Goal: Task Accomplishment & Management: Manage account settings

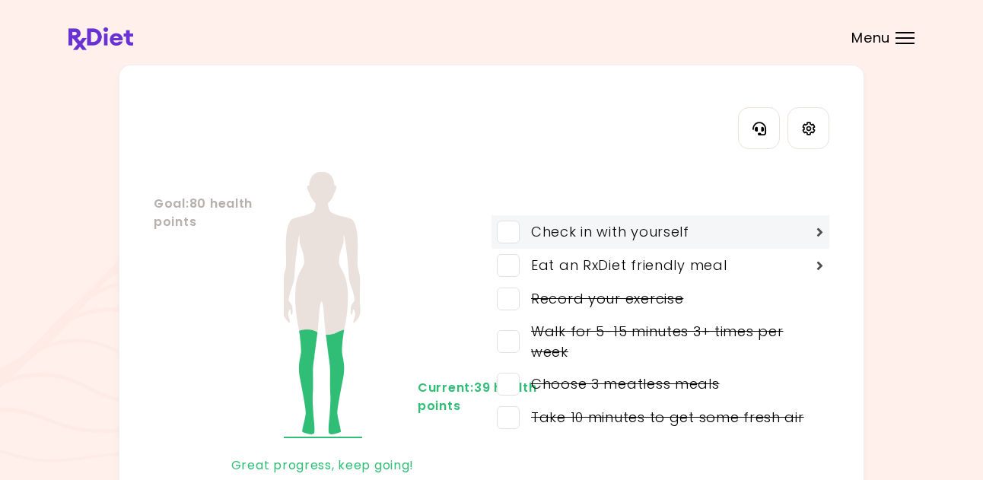
click at [513, 230] on span at bounding box center [508, 232] width 23 height 23
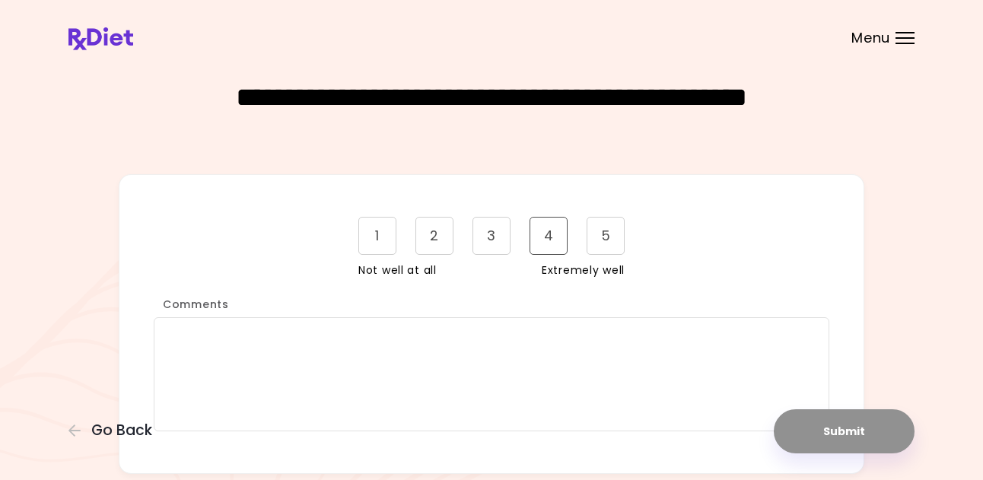
click at [549, 237] on div "4" at bounding box center [549, 236] width 38 height 38
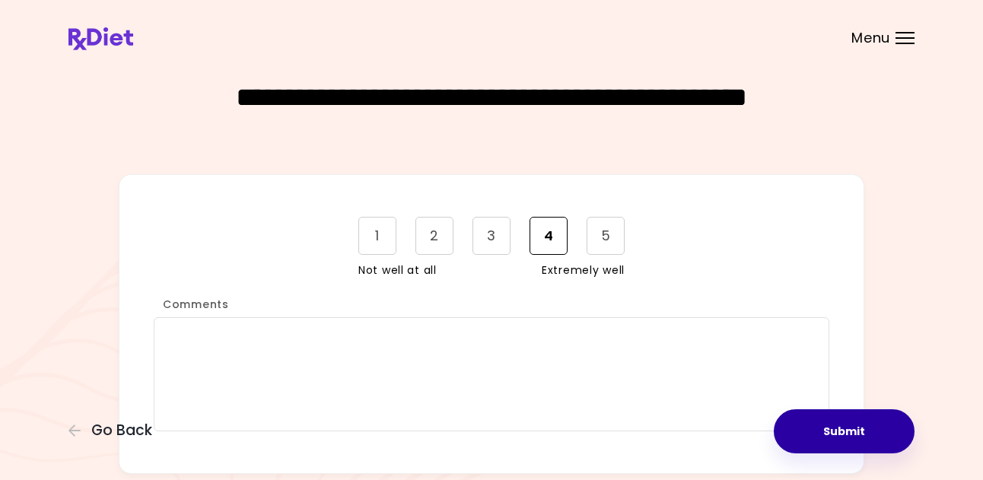
click at [836, 430] on button "Submit" at bounding box center [844, 431] width 141 height 44
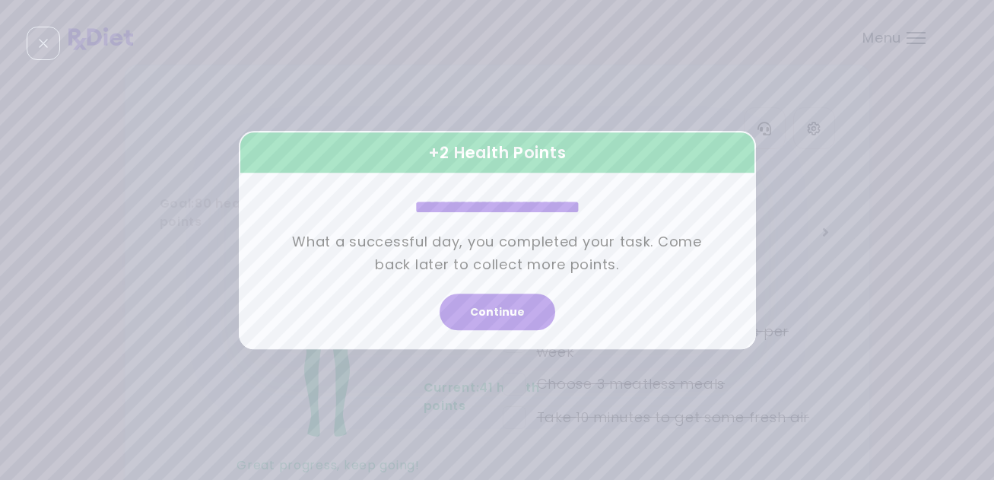
click at [550, 312] on button "Continue" at bounding box center [498, 312] width 116 height 37
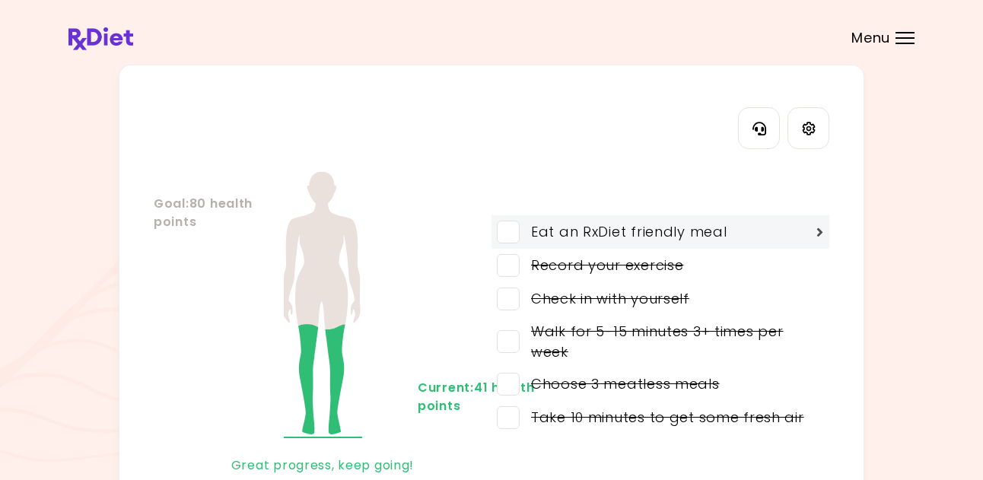
click at [504, 231] on span at bounding box center [508, 232] width 23 height 23
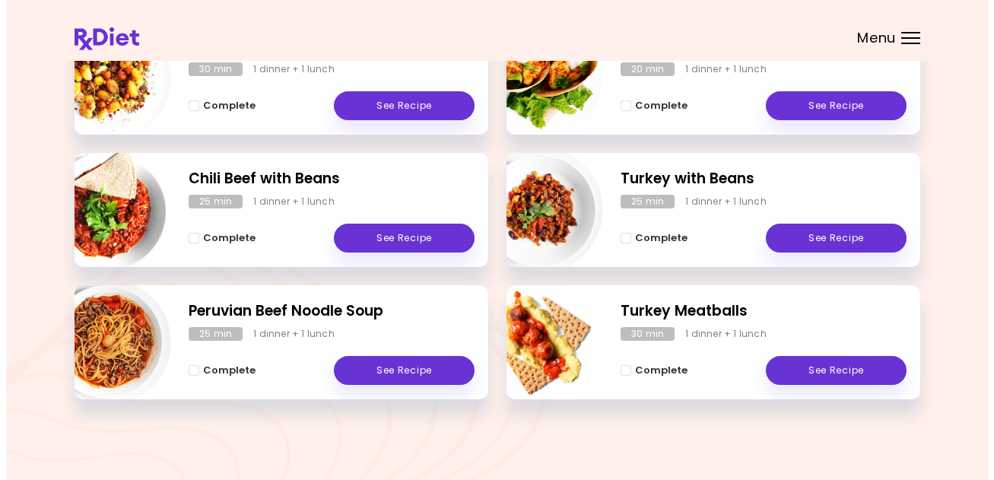
scroll to position [549, 0]
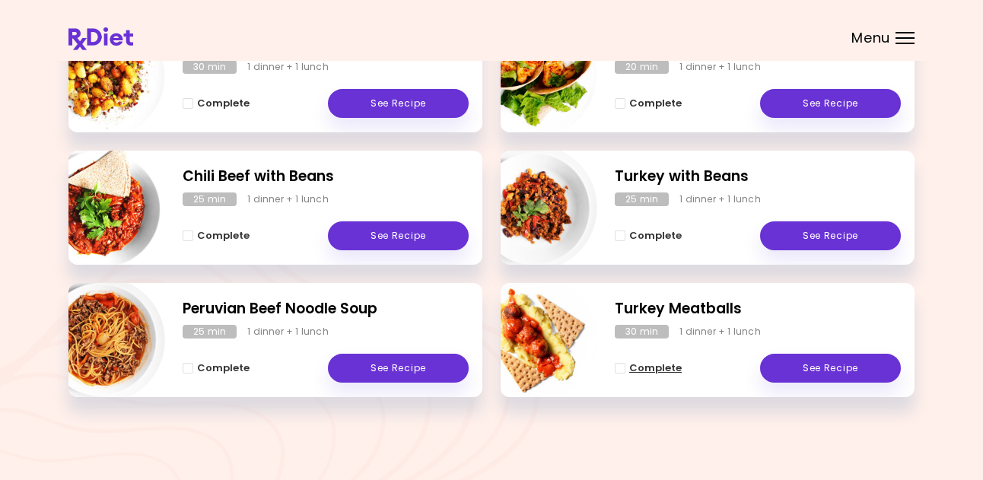
click at [618, 369] on span "Complete - Turkey Meatballs" at bounding box center [620, 368] width 11 height 11
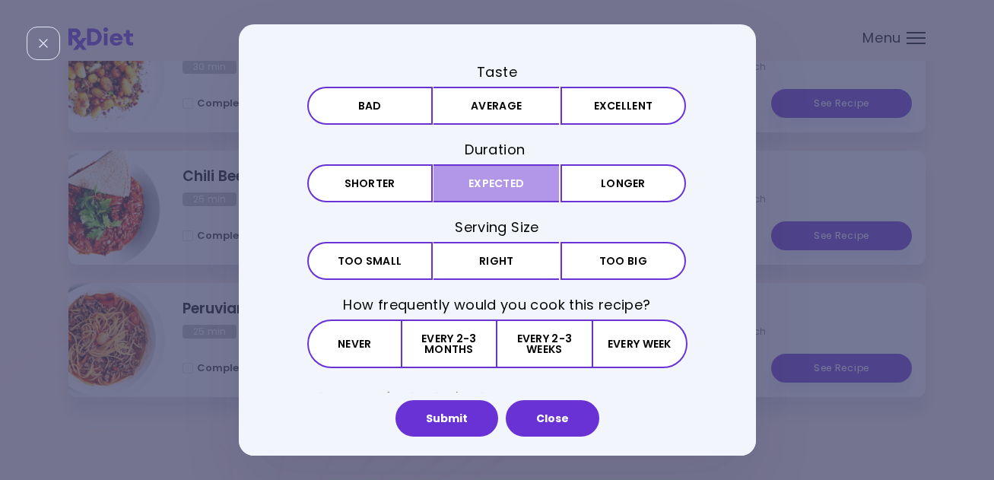
drag, startPoint x: 494, startPoint y: 111, endPoint x: 501, endPoint y: 177, distance: 65.9
click at [494, 112] on button "Average" at bounding box center [497, 106] width 126 height 38
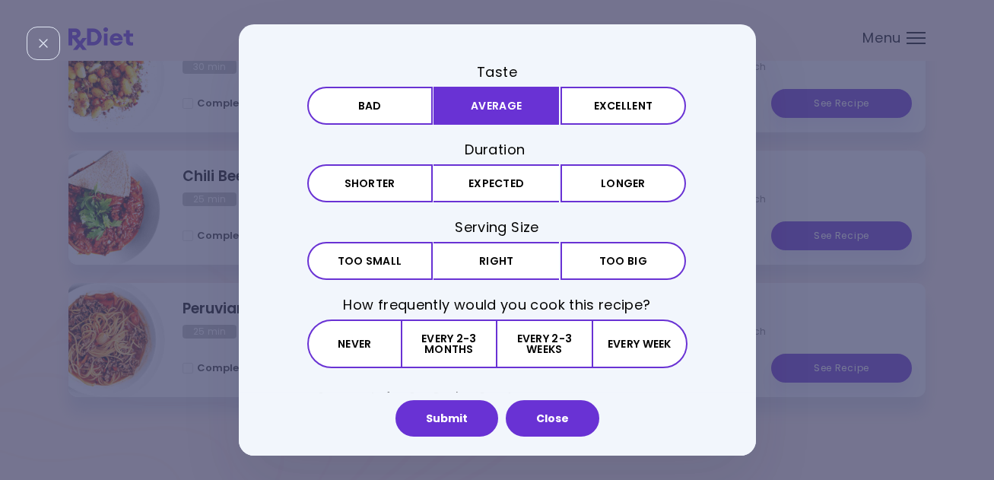
drag, startPoint x: 506, startPoint y: 183, endPoint x: 494, endPoint y: 241, distance: 59.8
click at [504, 186] on button "Expected" at bounding box center [497, 183] width 126 height 38
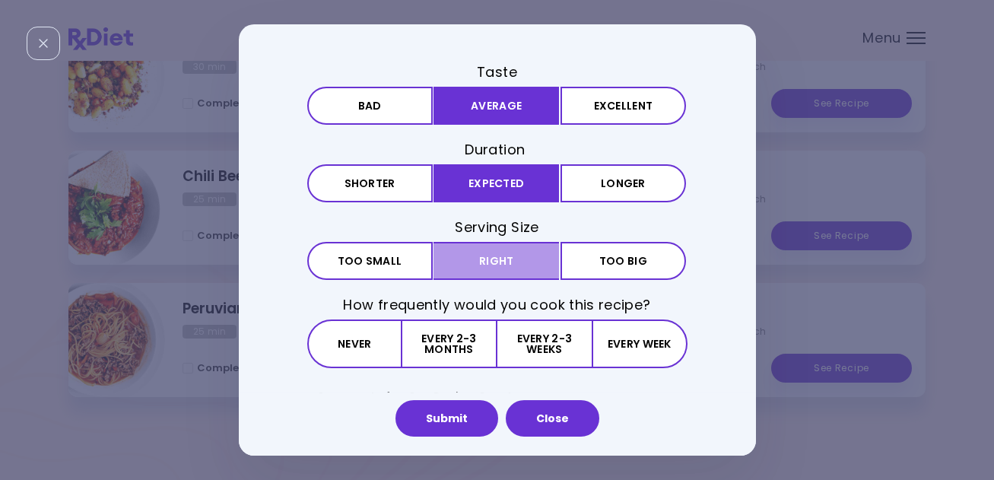
click at [491, 259] on button "Right" at bounding box center [497, 261] width 126 height 38
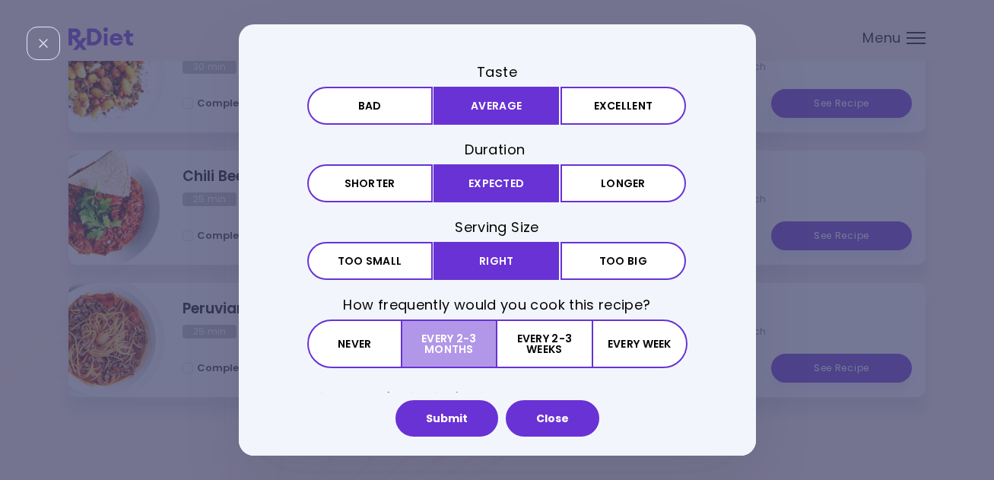
click at [453, 349] on button "Every 2-3 months" at bounding box center [449, 344] width 95 height 49
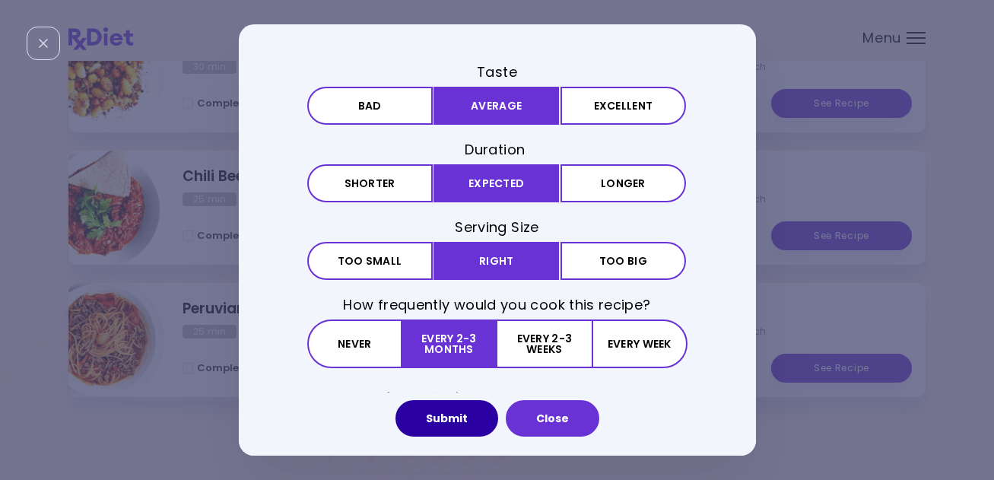
click at [438, 413] on button "Submit" at bounding box center [447, 418] width 103 height 37
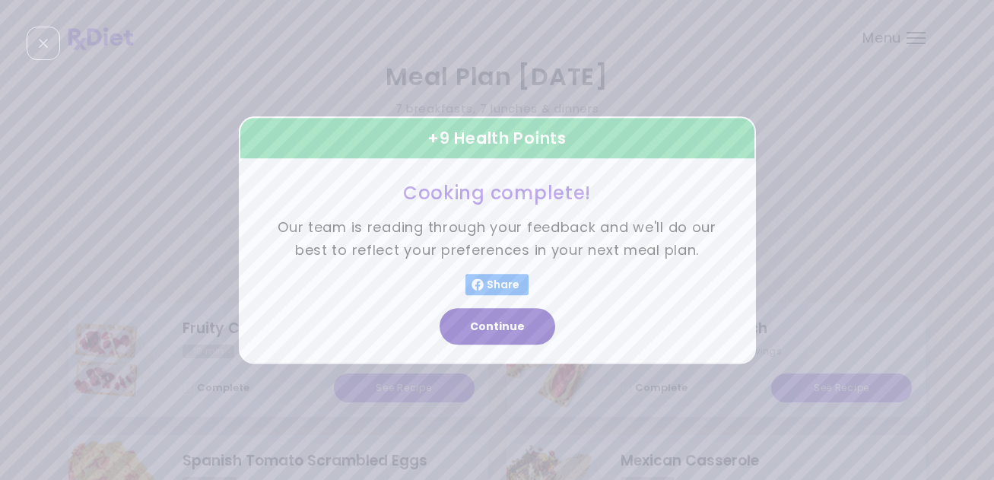
click at [512, 329] on button "Continue" at bounding box center [498, 326] width 116 height 37
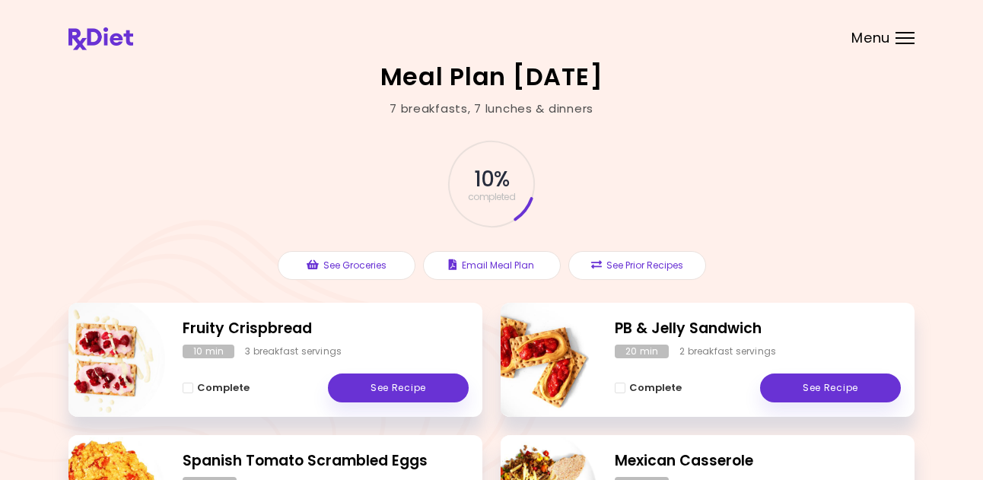
click at [872, 37] on span "Menu" at bounding box center [870, 38] width 39 height 14
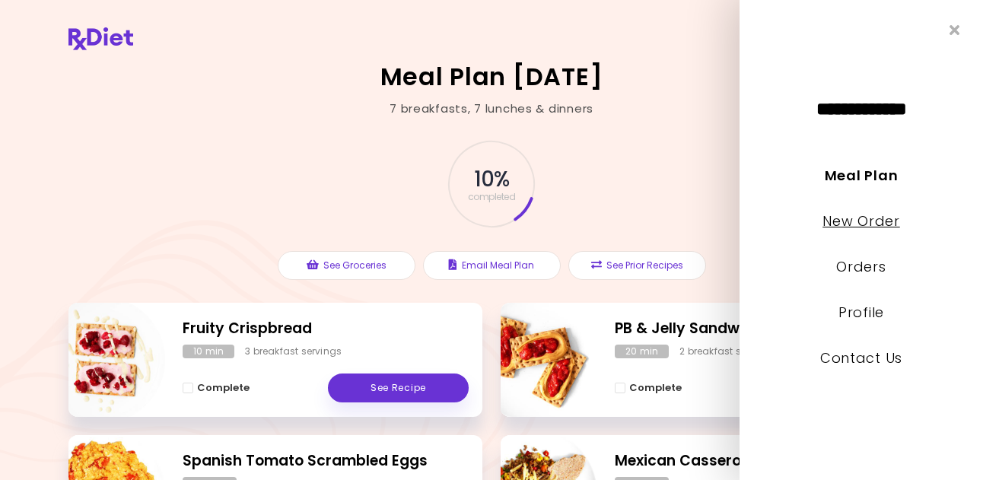
click at [841, 224] on link "New Order" at bounding box center [860, 221] width 77 height 19
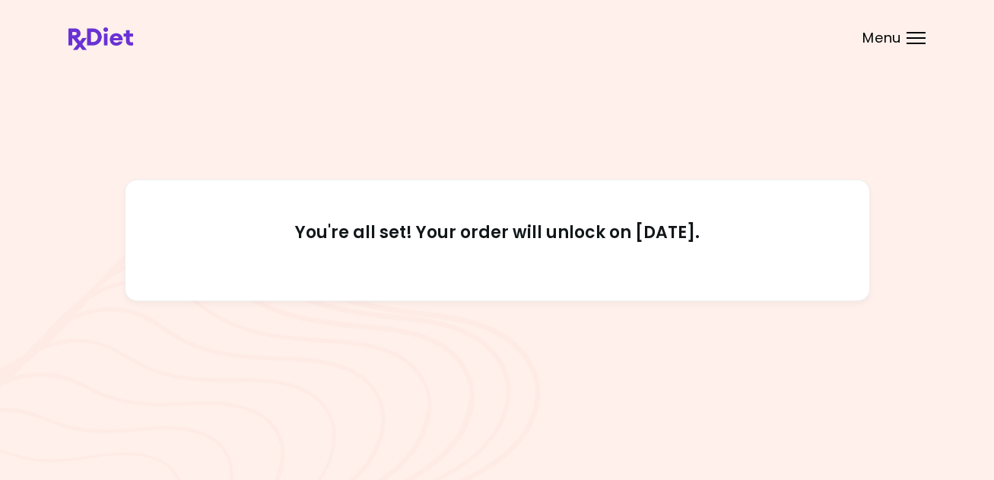
click at [883, 36] on span "Menu" at bounding box center [882, 38] width 39 height 14
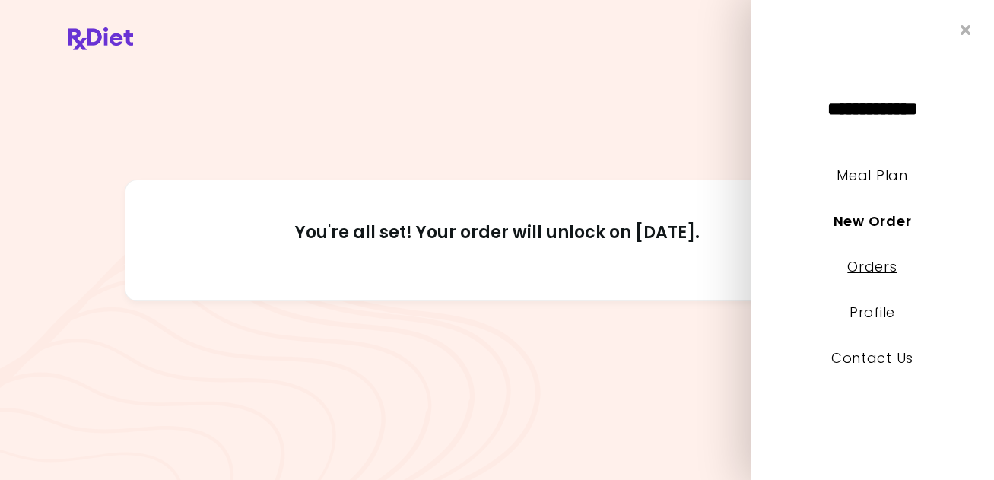
click at [865, 271] on link "Orders" at bounding box center [872, 266] width 49 height 19
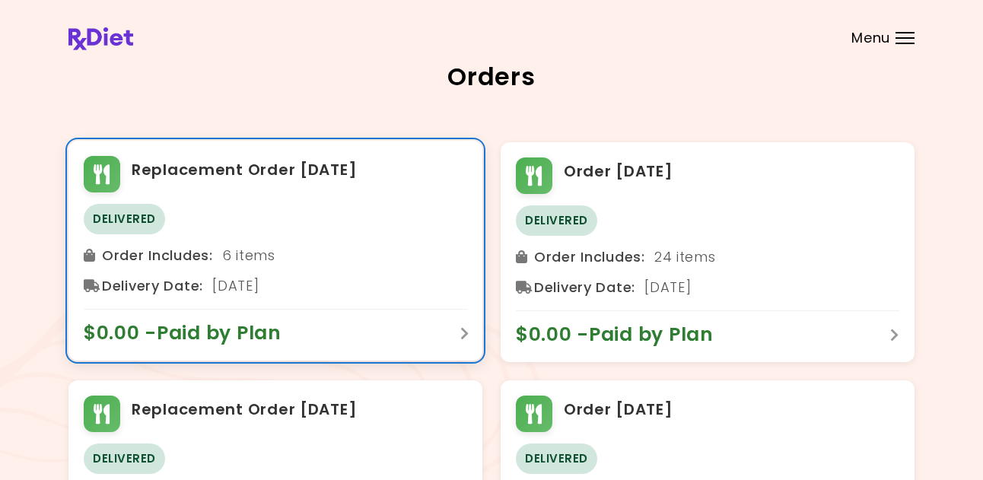
click at [258, 334] on span "$0.00 - Paid by Plan" at bounding box center [190, 333] width 213 height 24
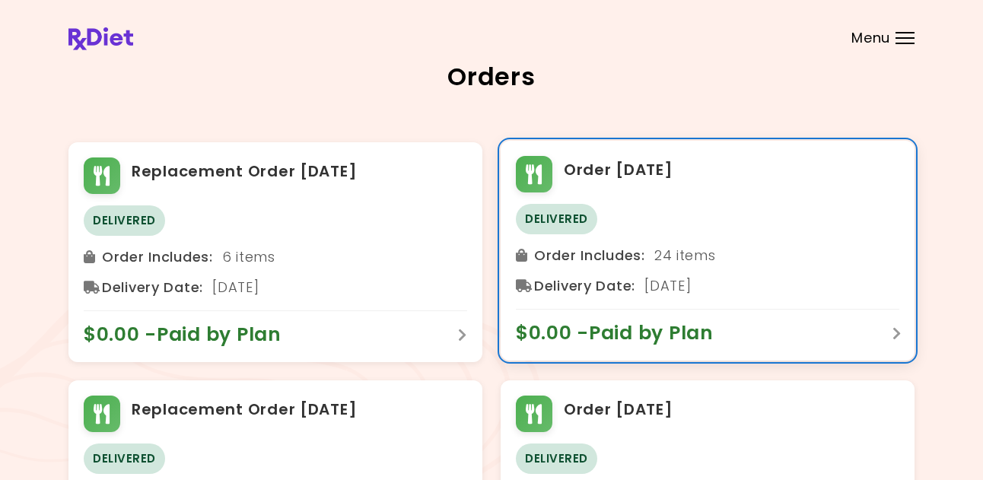
click at [582, 332] on span "$0.00 - Paid by Plan" at bounding box center [622, 333] width 213 height 24
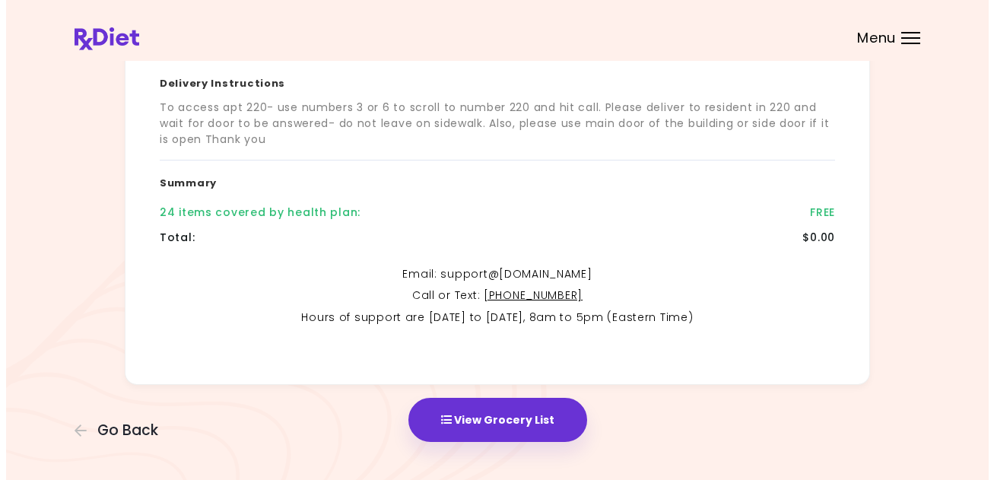
scroll to position [363, 0]
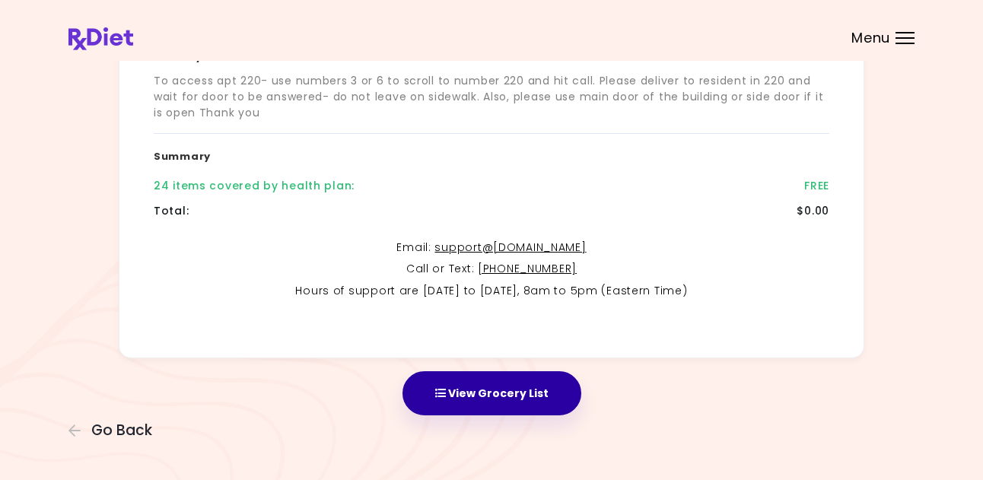
click at [524, 390] on button "View Grocery List" at bounding box center [491, 393] width 179 height 44
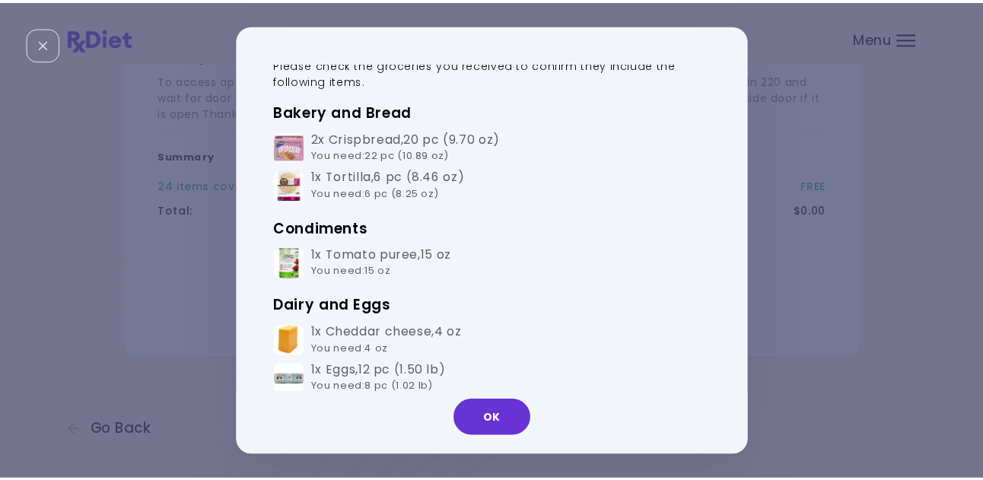
scroll to position [0, 0]
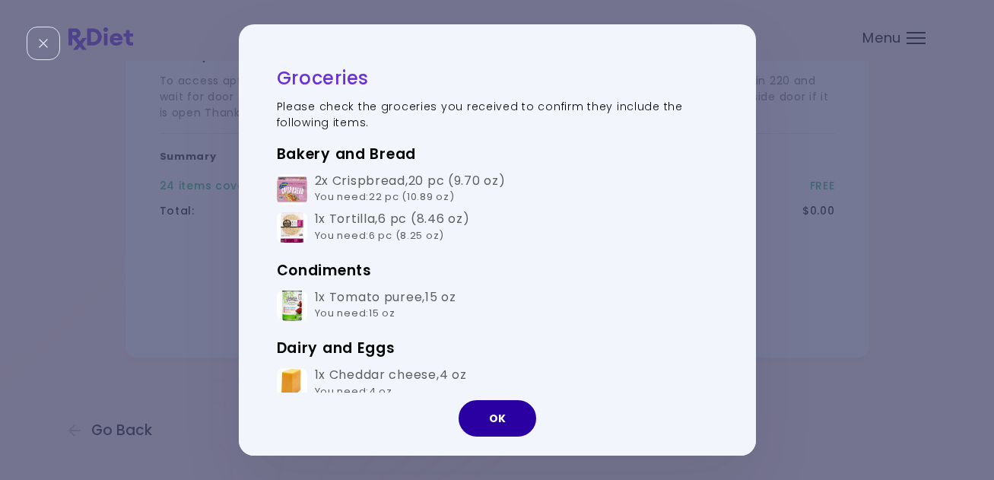
click at [498, 416] on button "OK" at bounding box center [498, 418] width 78 height 37
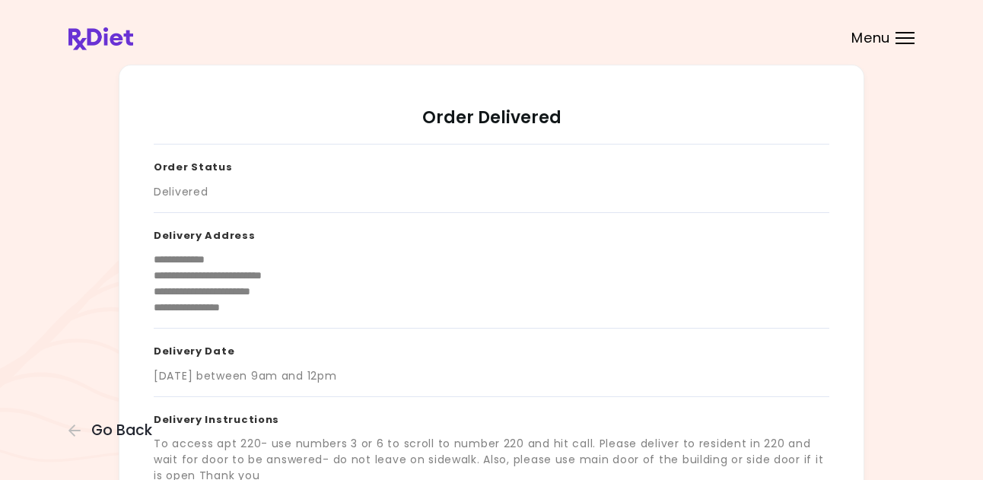
click at [881, 38] on span "Menu" at bounding box center [870, 38] width 39 height 14
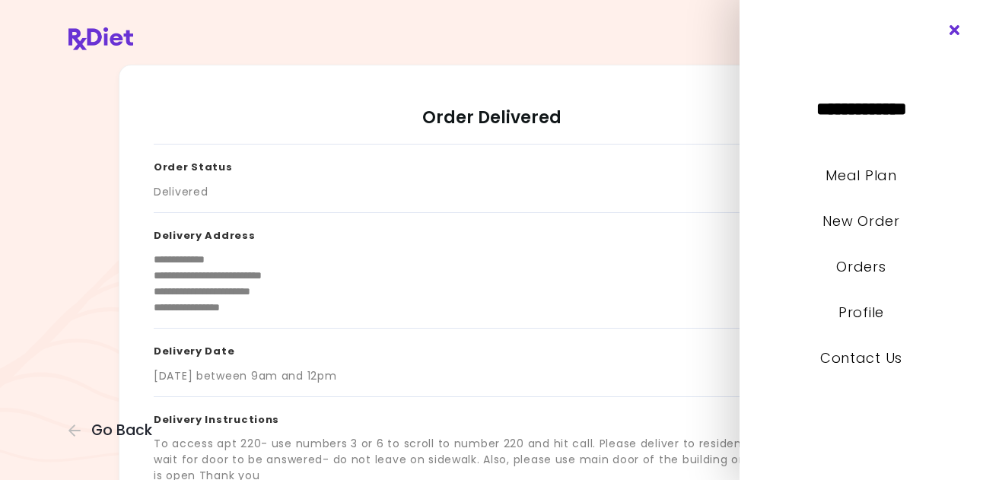
click at [955, 27] on icon "Close" at bounding box center [955, 30] width 14 height 11
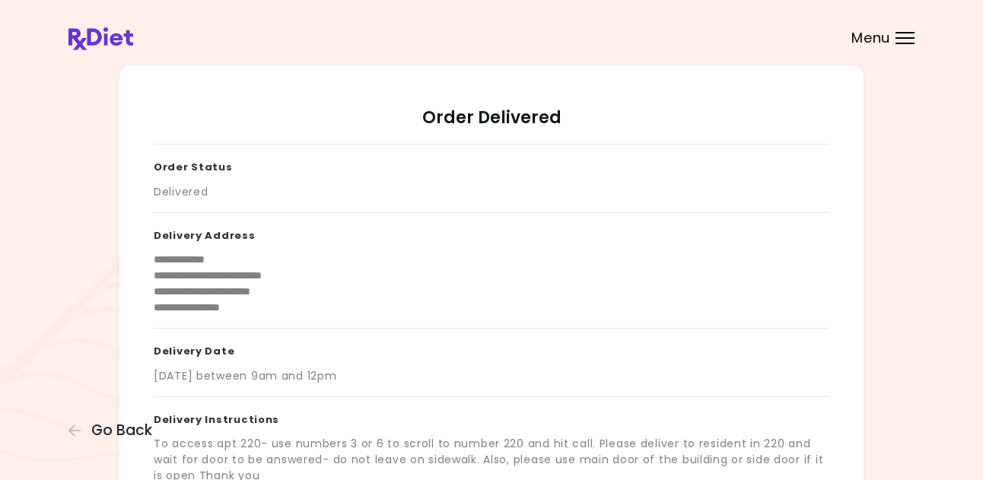
click at [870, 34] on span "Menu" at bounding box center [870, 38] width 39 height 14
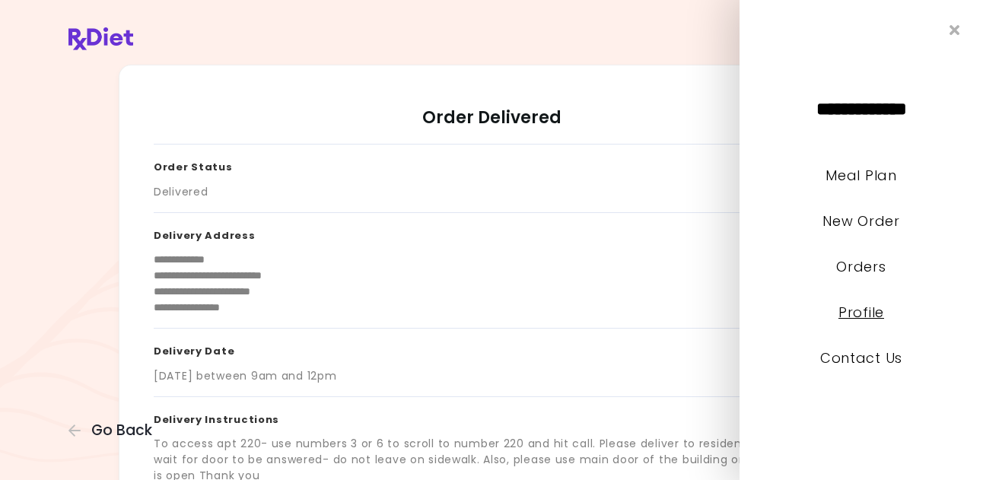
click at [870, 313] on link "Profile" at bounding box center [861, 312] width 46 height 19
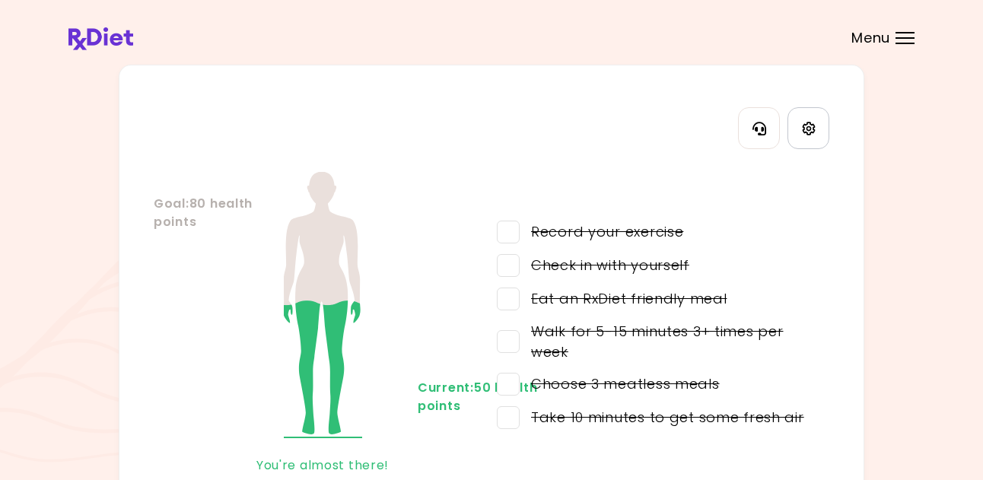
click at [806, 127] on icon "Settings" at bounding box center [809, 129] width 14 height 14
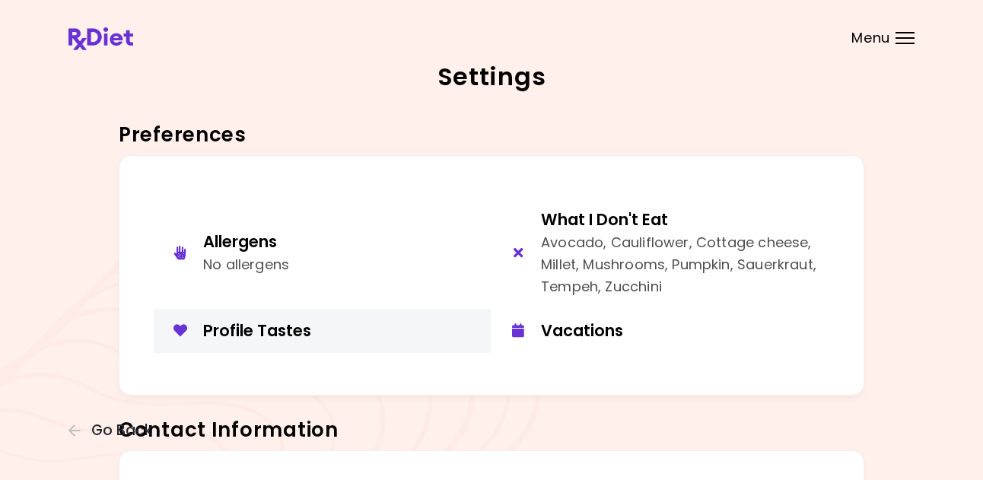
click at [285, 329] on div "Profile Tastes" at bounding box center [341, 330] width 277 height 21
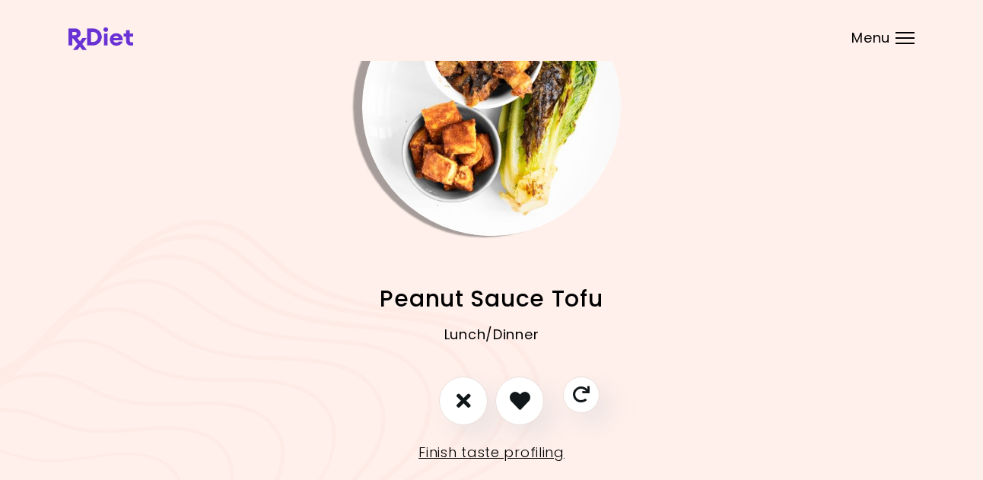
scroll to position [61, 0]
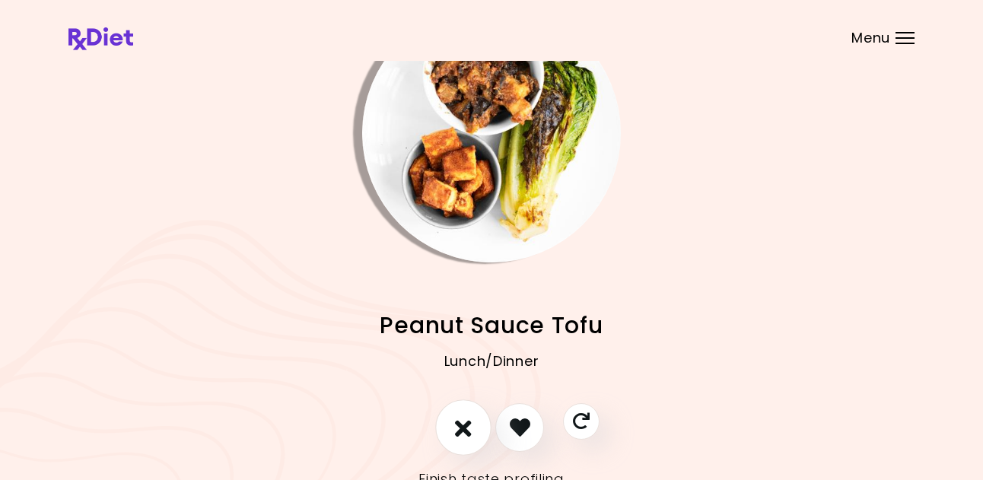
click at [456, 431] on icon "I don't like this recipe" at bounding box center [463, 427] width 17 height 24
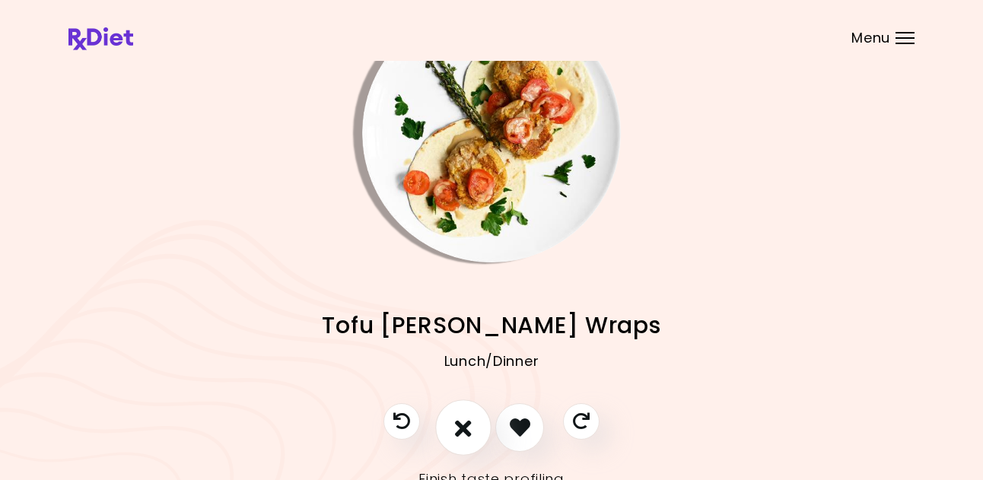
click at [454, 415] on button "I don't like this recipe" at bounding box center [463, 427] width 56 height 56
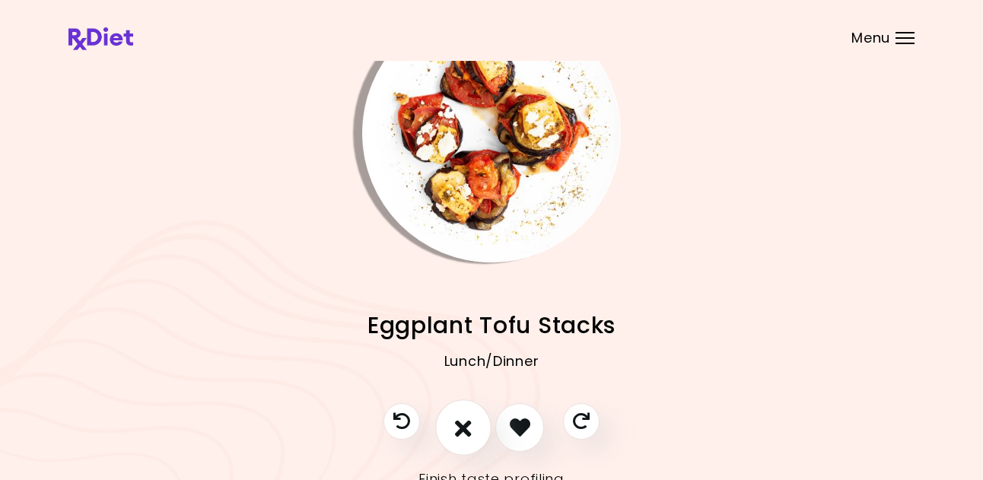
click at [454, 415] on button "I don't like this recipe" at bounding box center [463, 427] width 56 height 56
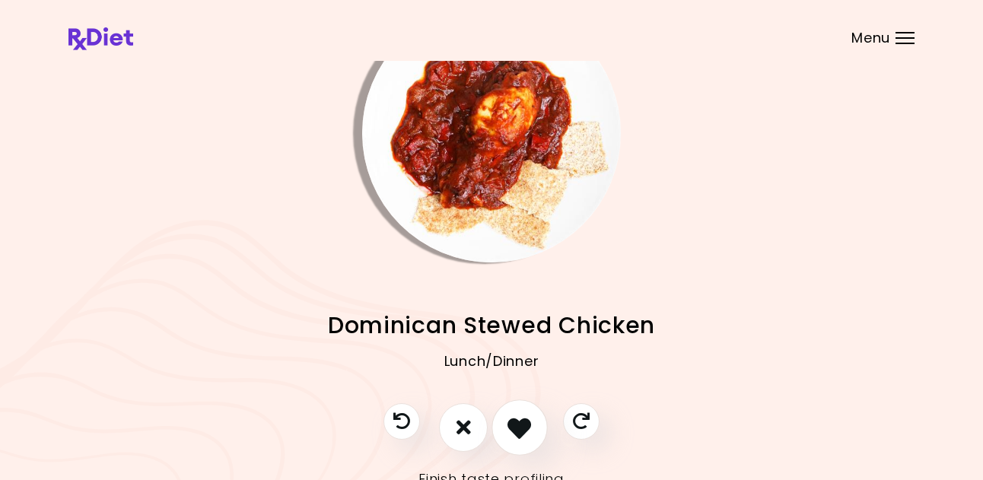
click at [517, 422] on icon "I like this recipe" at bounding box center [519, 427] width 24 height 24
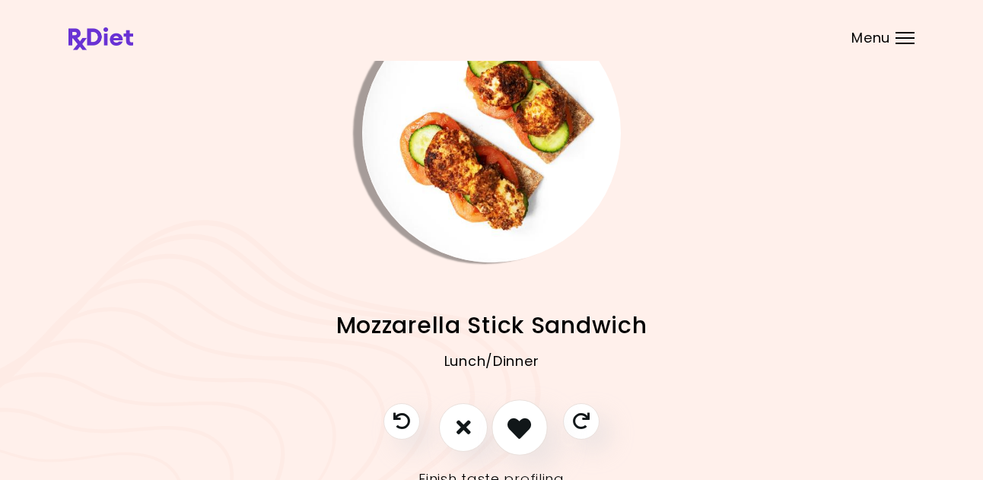
click at [519, 425] on icon "I like this recipe" at bounding box center [519, 427] width 24 height 24
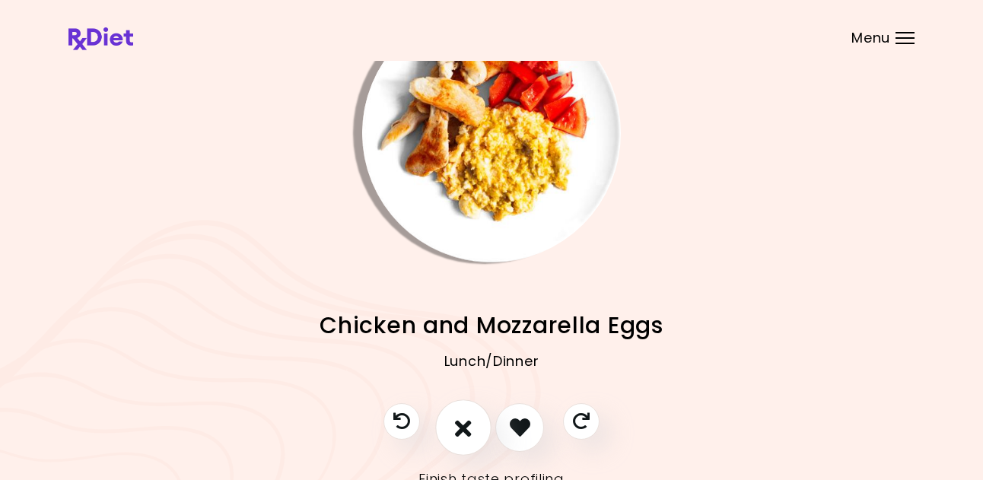
click at [466, 425] on icon "I don't like this recipe" at bounding box center [463, 427] width 17 height 24
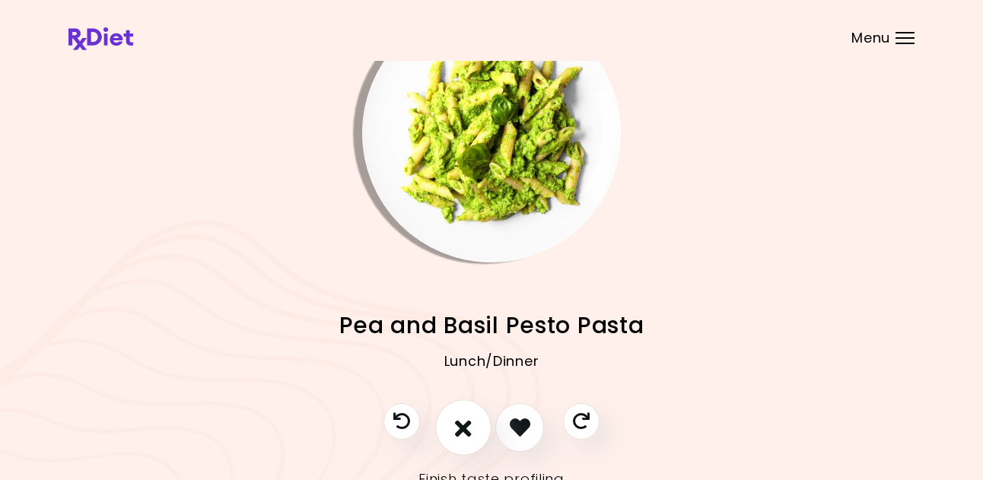
click at [467, 422] on icon "I don't like this recipe" at bounding box center [463, 427] width 17 height 24
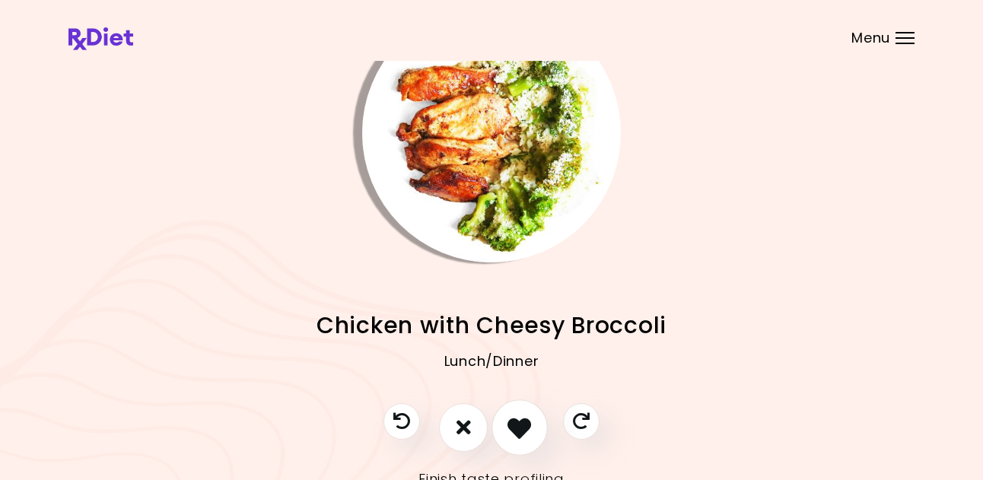
click at [508, 422] on icon "I like this recipe" at bounding box center [519, 427] width 24 height 24
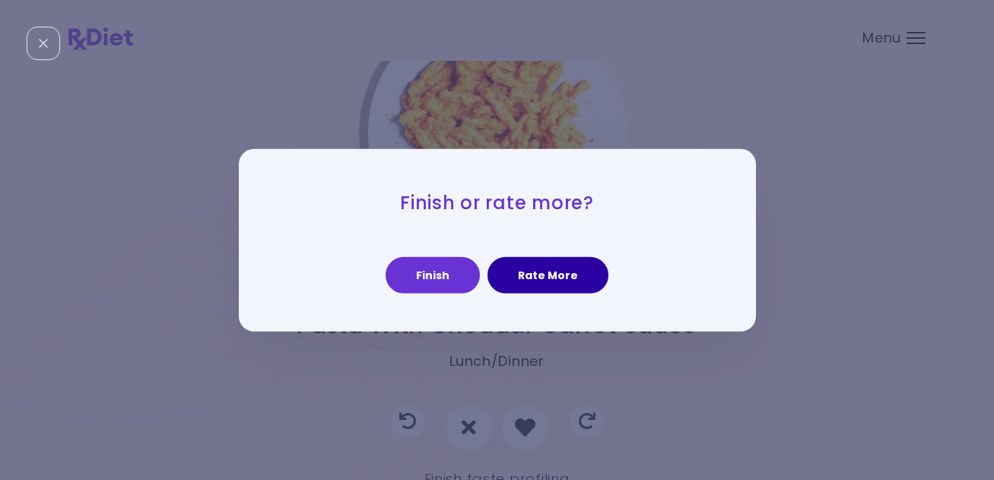
click at [521, 280] on button "Rate More" at bounding box center [548, 275] width 121 height 37
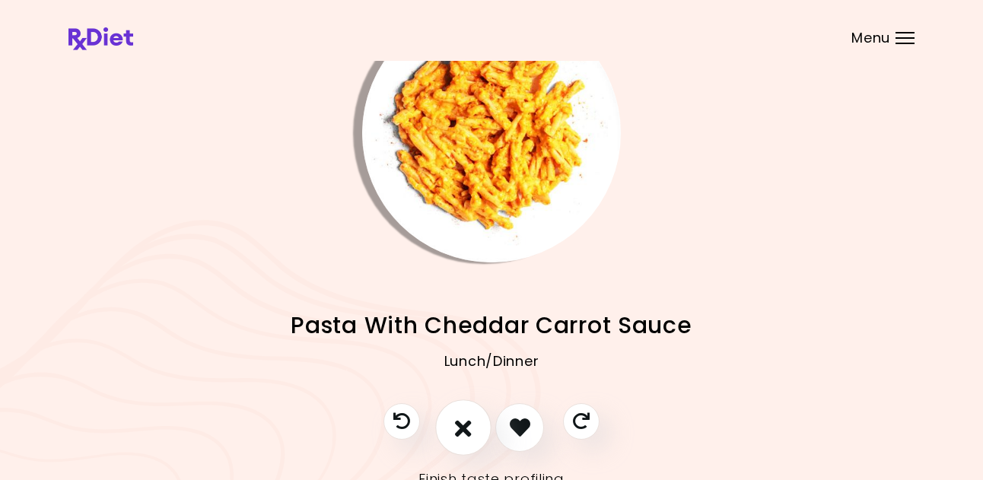
click at [459, 424] on icon "I don't like this recipe" at bounding box center [463, 427] width 17 height 24
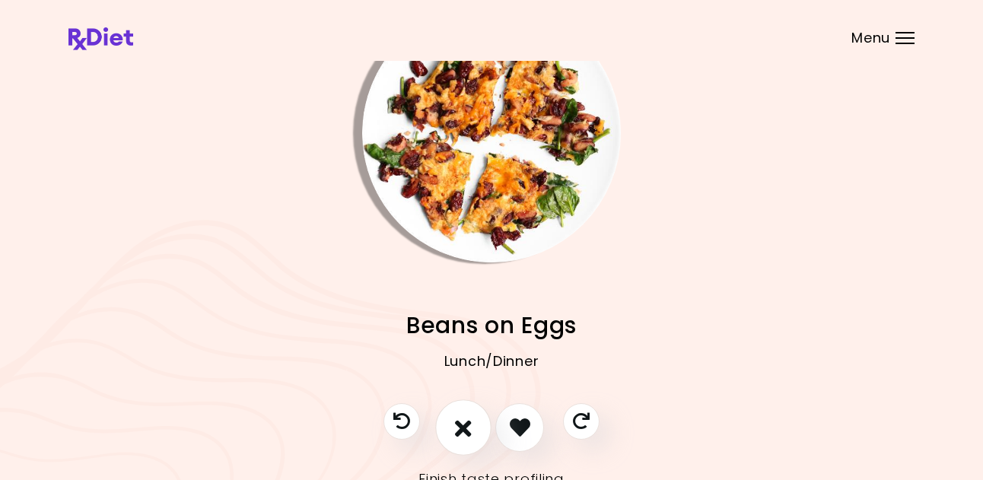
click at [460, 424] on icon "I don't like this recipe" at bounding box center [463, 427] width 17 height 24
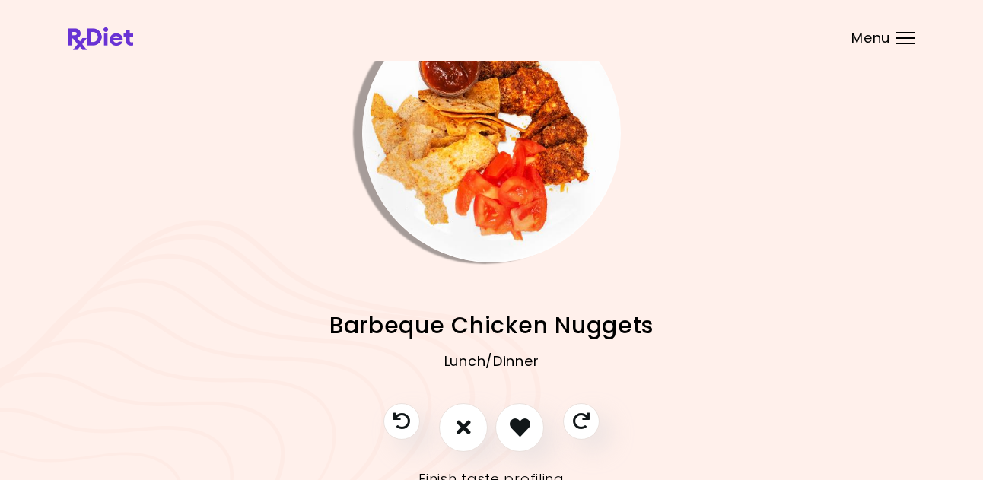
click at [503, 193] on img "Info - Barbeque Chicken Nuggets" at bounding box center [491, 133] width 259 height 259
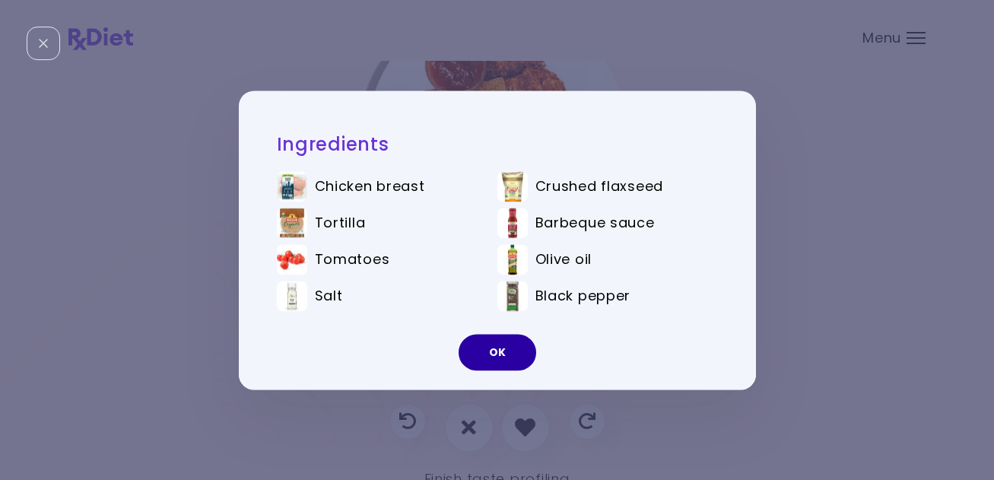
click at [495, 348] on button "OK" at bounding box center [498, 352] width 78 height 37
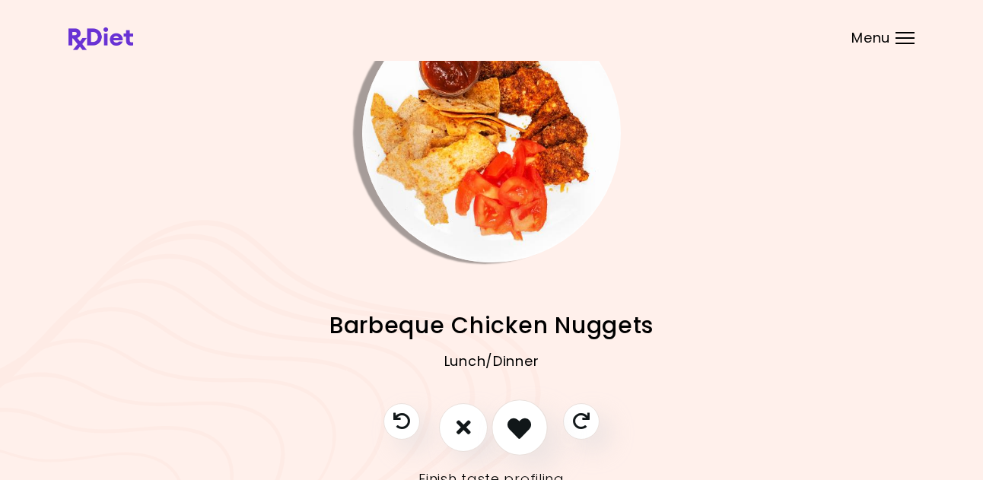
click at [519, 429] on icon "I like this recipe" at bounding box center [519, 427] width 24 height 24
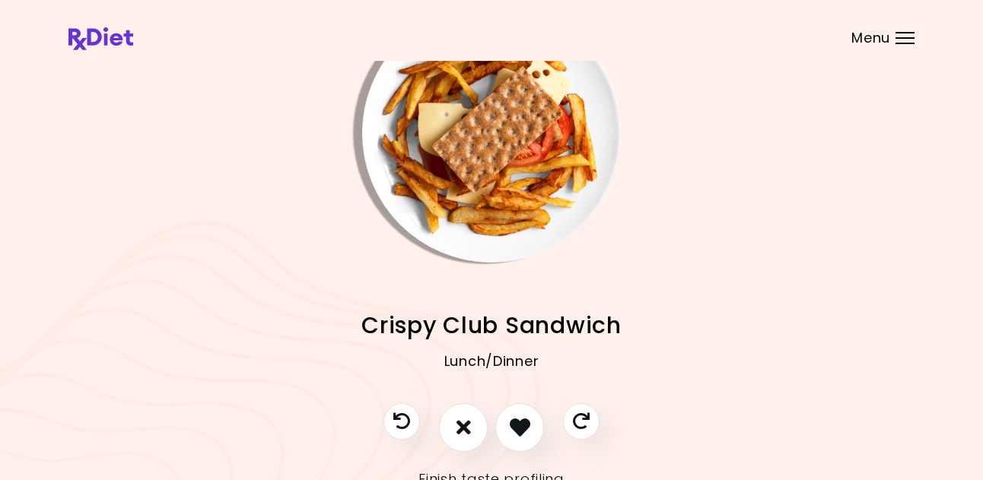
click at [491, 231] on img "Info - Crispy Club Sandwich" at bounding box center [491, 133] width 259 height 259
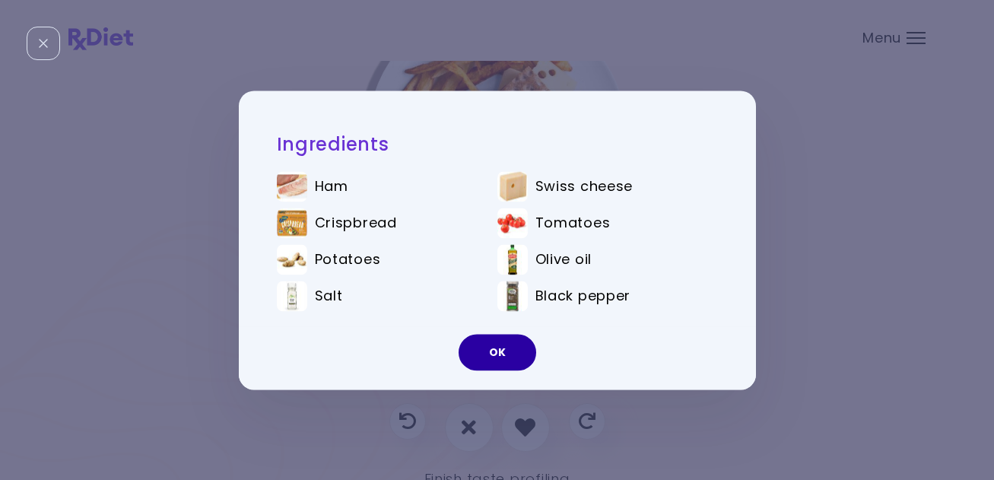
click at [494, 353] on button "OK" at bounding box center [498, 352] width 78 height 37
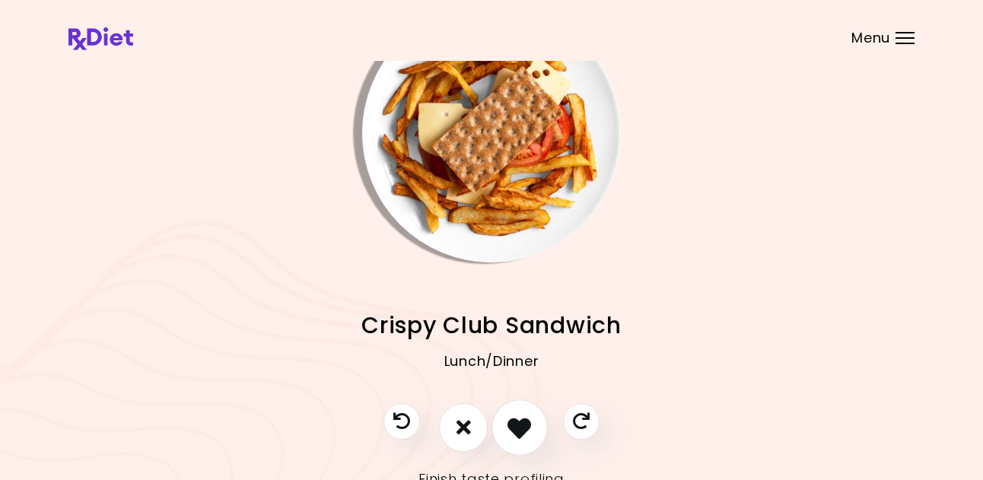
click at [520, 434] on icon "I like this recipe" at bounding box center [519, 427] width 24 height 24
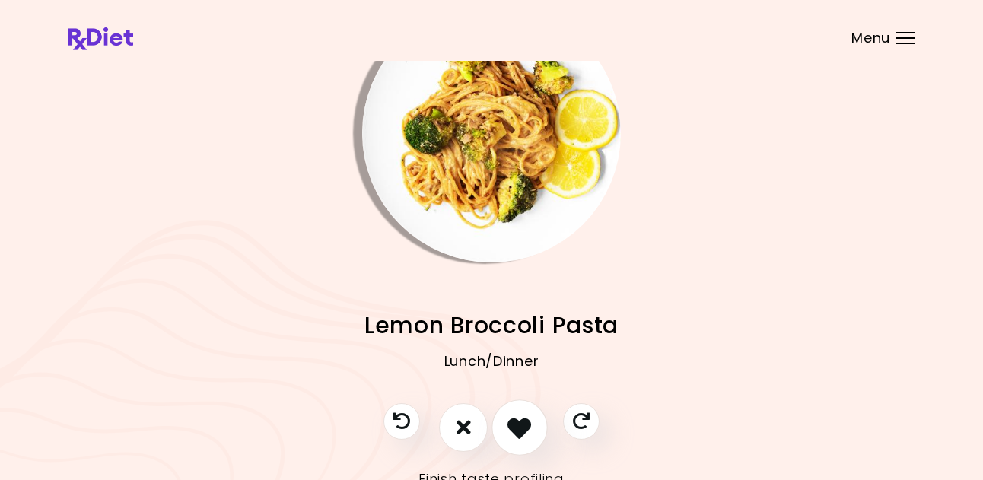
click at [518, 431] on icon "I like this recipe" at bounding box center [519, 427] width 24 height 24
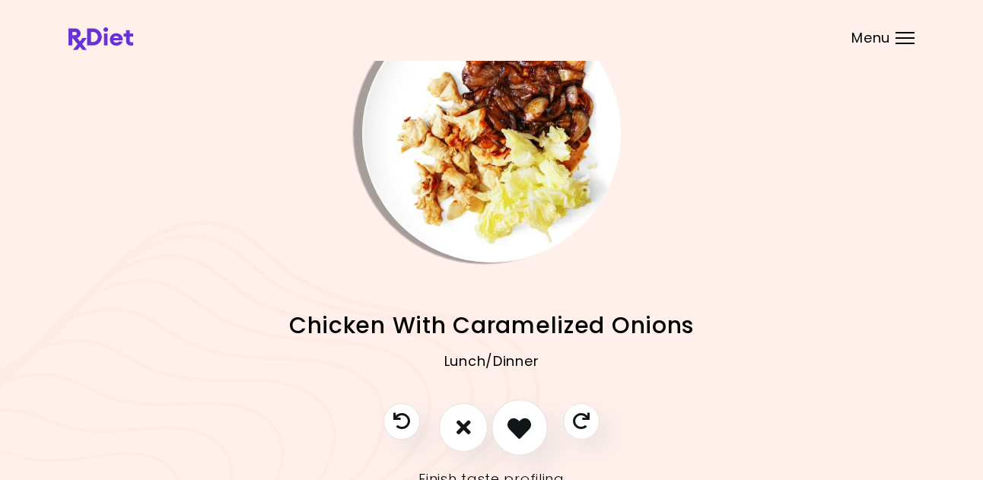
click at [518, 430] on icon "I like this recipe" at bounding box center [519, 427] width 24 height 24
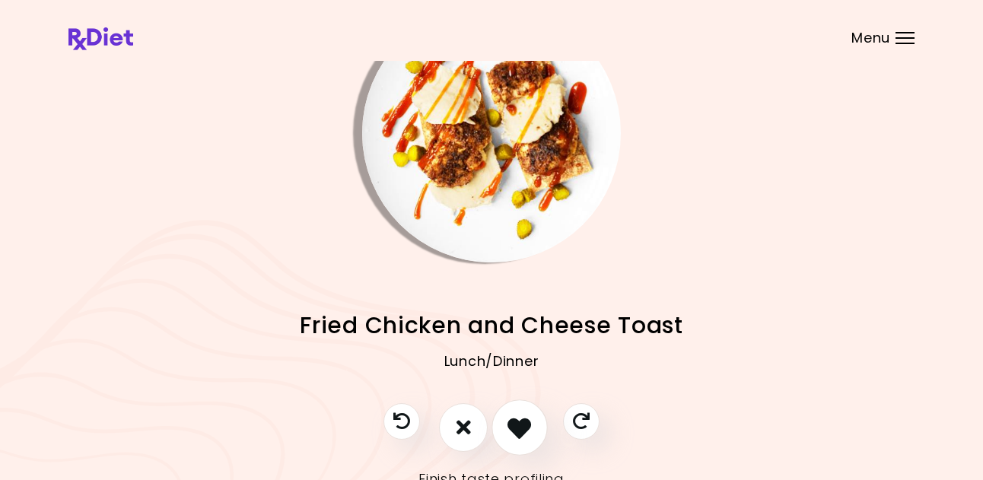
click at [518, 430] on icon "I like this recipe" at bounding box center [519, 427] width 24 height 24
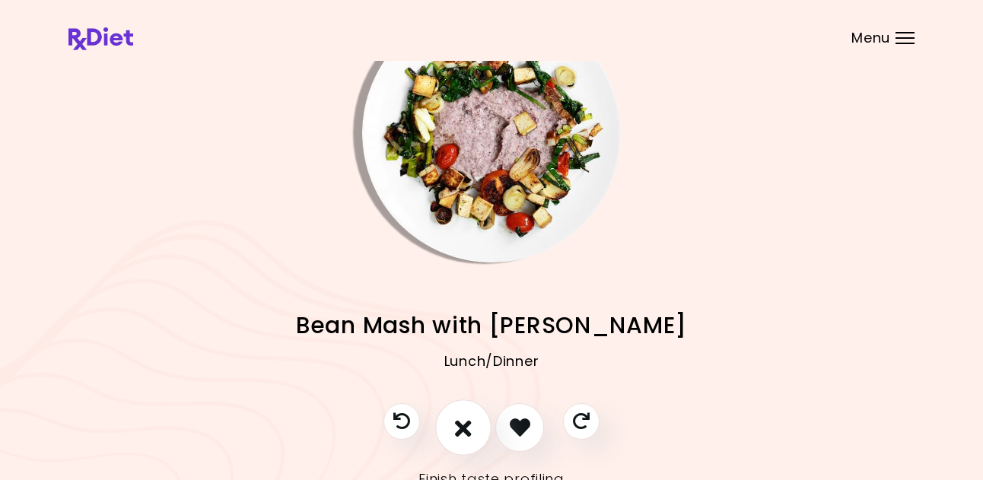
click at [459, 430] on icon "I don't like this recipe" at bounding box center [463, 427] width 17 height 24
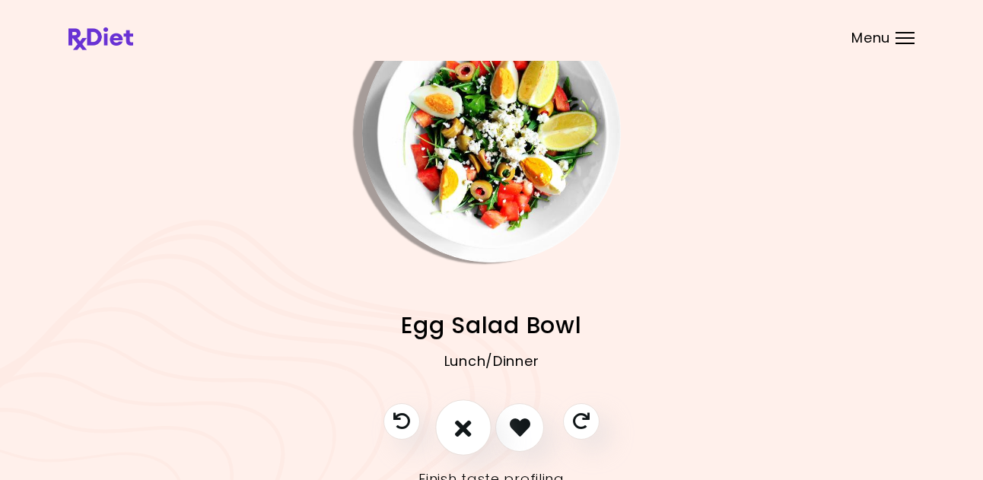
click at [466, 425] on icon "I don't like this recipe" at bounding box center [463, 427] width 17 height 24
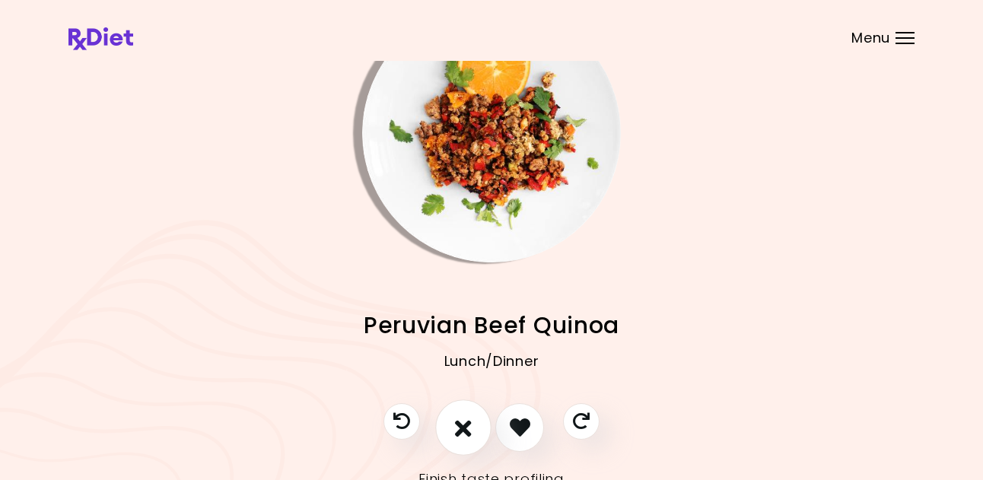
click at [458, 428] on icon "I don't like this recipe" at bounding box center [463, 427] width 17 height 24
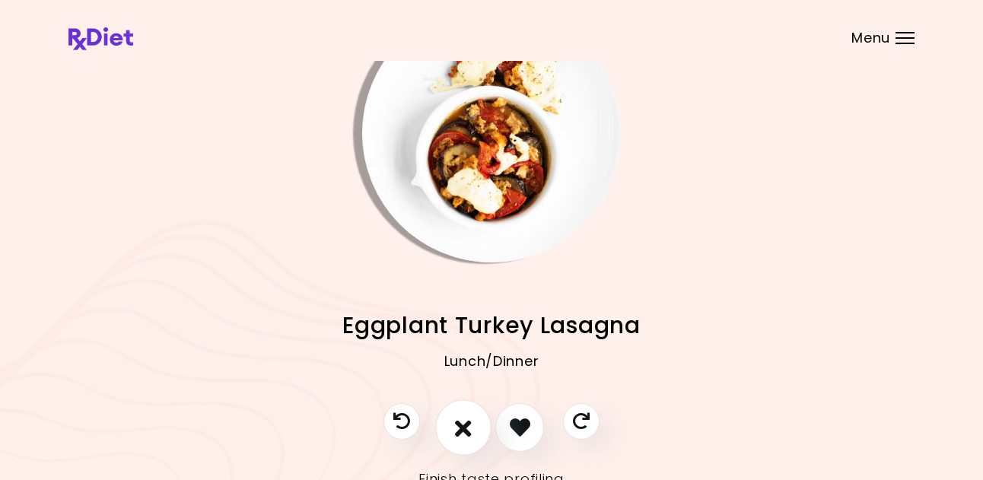
click at [460, 426] on icon "I don't like this recipe" at bounding box center [463, 427] width 17 height 24
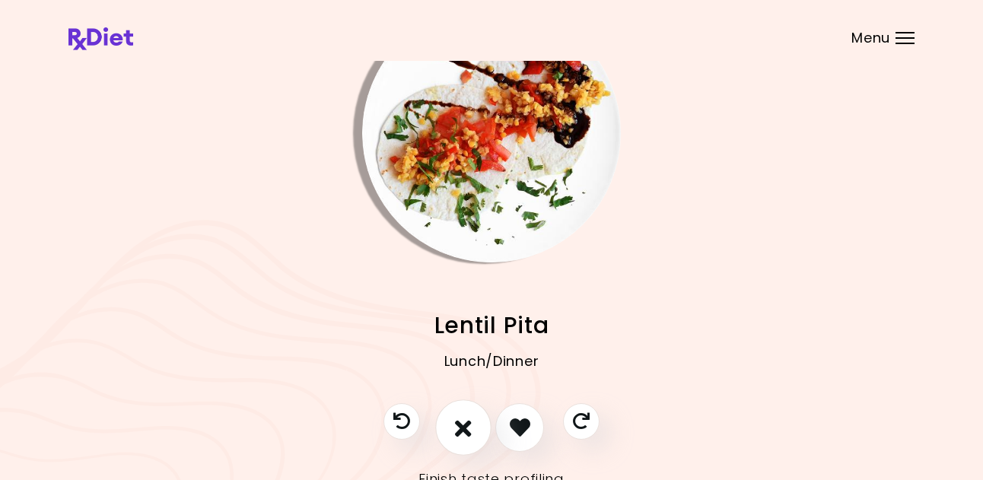
click at [460, 426] on icon "I don't like this recipe" at bounding box center [463, 427] width 17 height 24
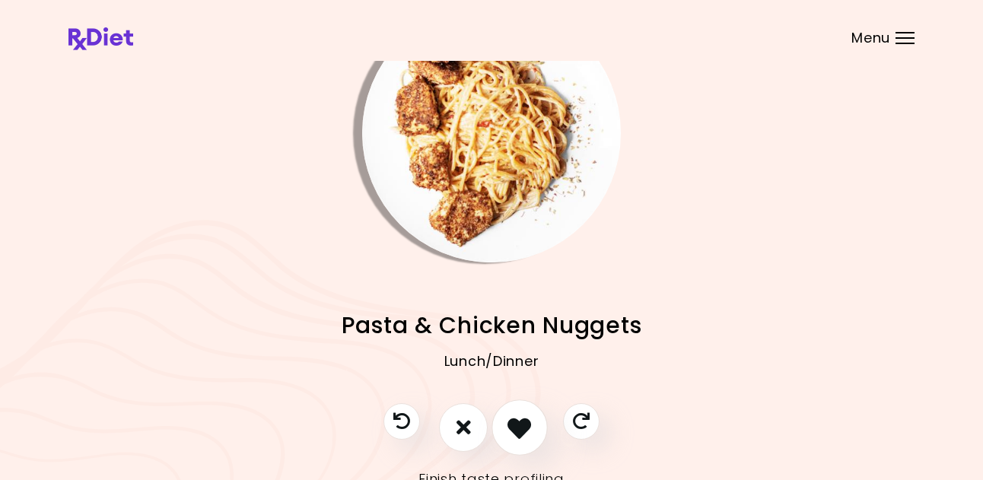
click at [511, 431] on icon "I like this recipe" at bounding box center [519, 427] width 24 height 24
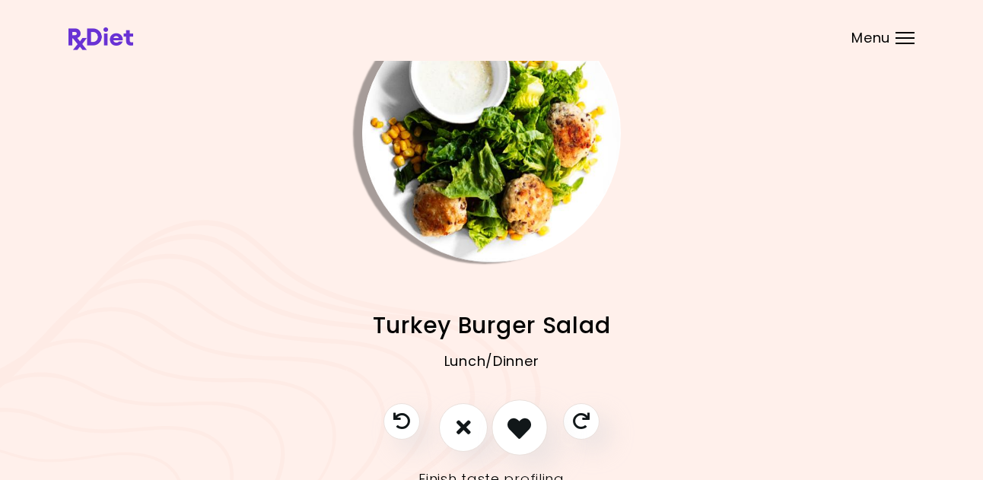
click at [513, 431] on icon "I like this recipe" at bounding box center [519, 427] width 24 height 24
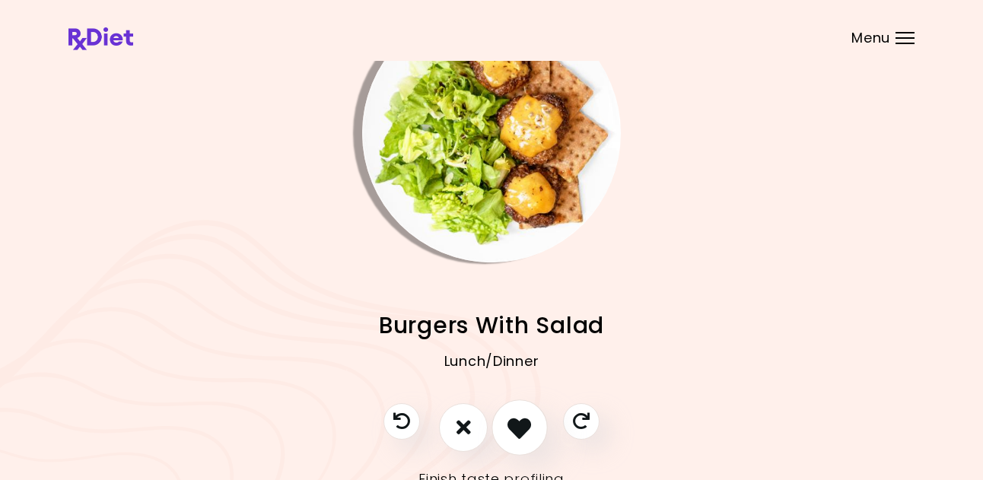
click at [516, 430] on icon "I like this recipe" at bounding box center [519, 427] width 24 height 24
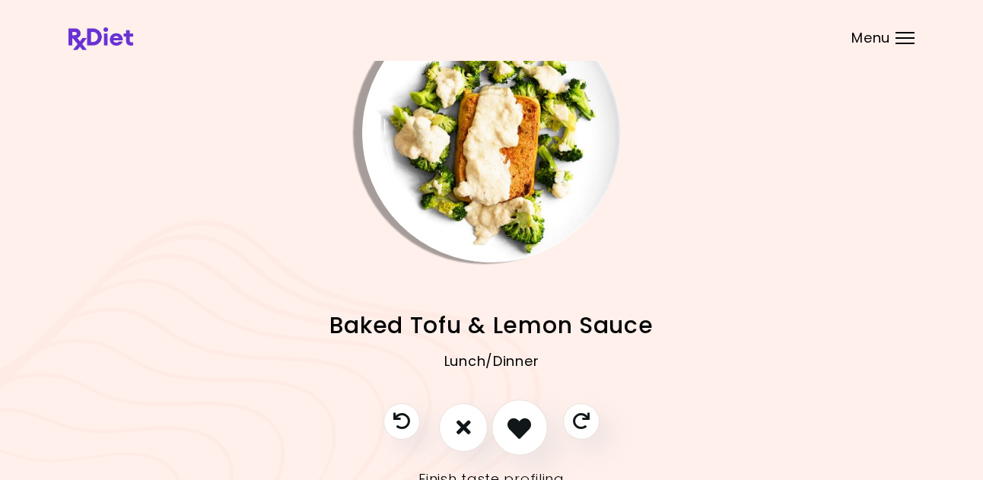
click at [511, 430] on icon "I like this recipe" at bounding box center [519, 427] width 24 height 24
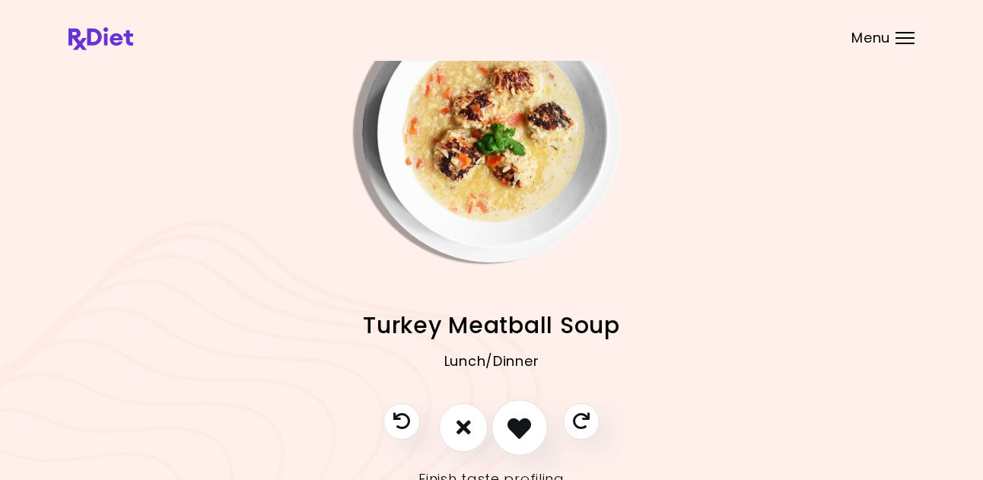
click at [517, 431] on icon "I like this recipe" at bounding box center [519, 427] width 24 height 24
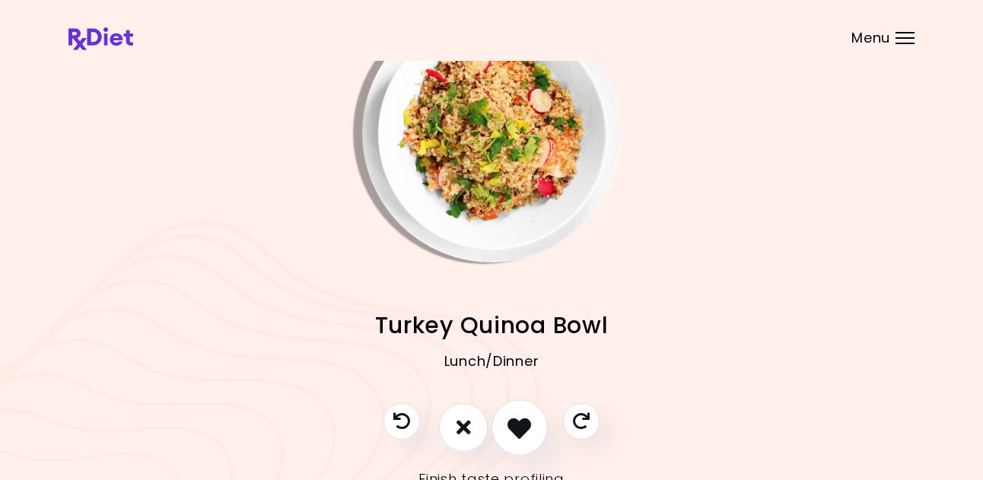
click at [523, 432] on icon "I like this recipe" at bounding box center [519, 427] width 24 height 24
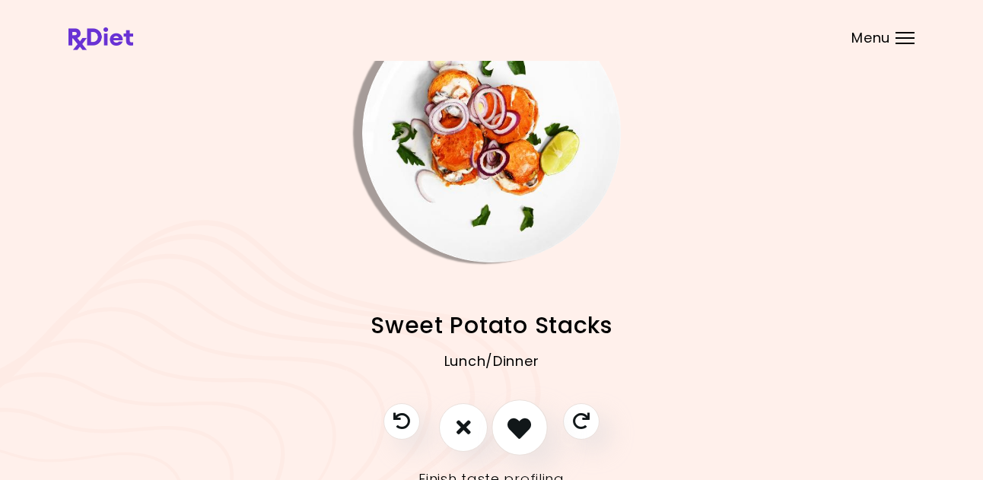
click at [523, 432] on icon "I like this recipe" at bounding box center [519, 427] width 24 height 24
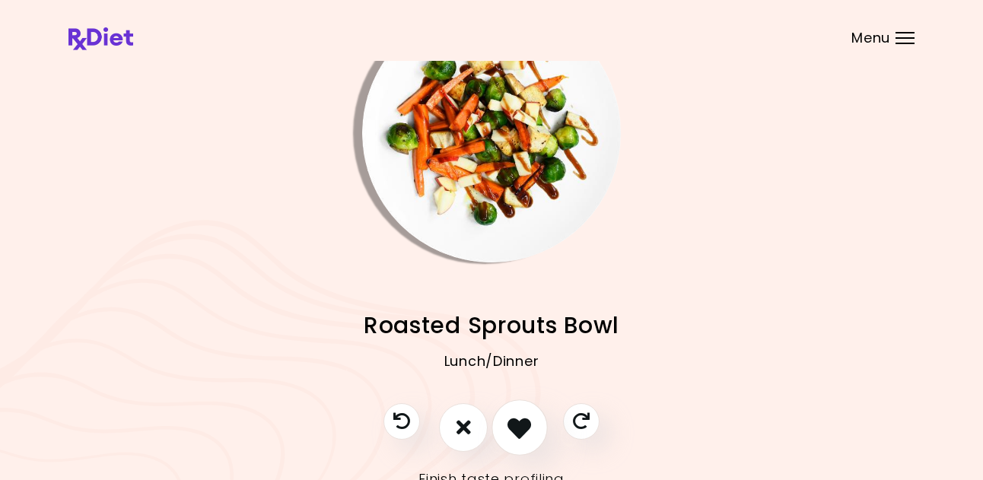
click at [523, 431] on icon "I like this recipe" at bounding box center [519, 427] width 24 height 24
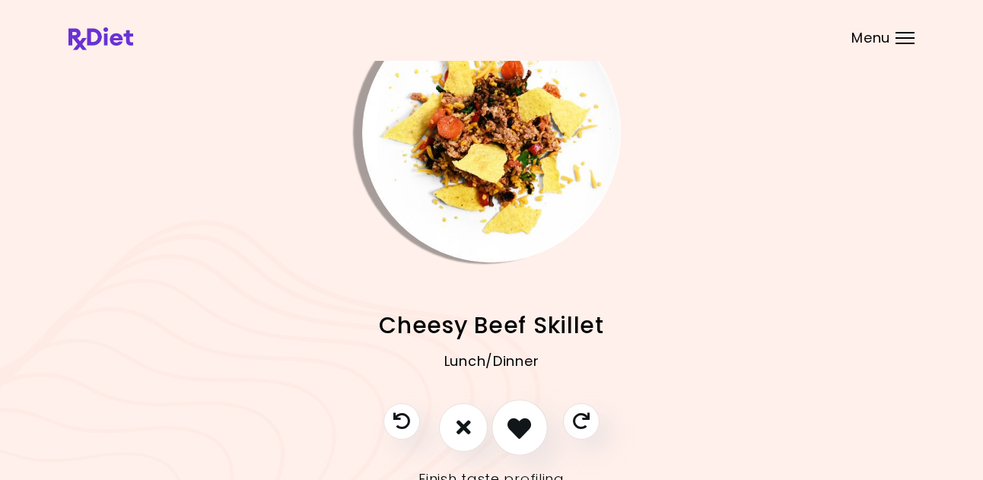
click at [523, 431] on icon "I like this recipe" at bounding box center [519, 427] width 24 height 24
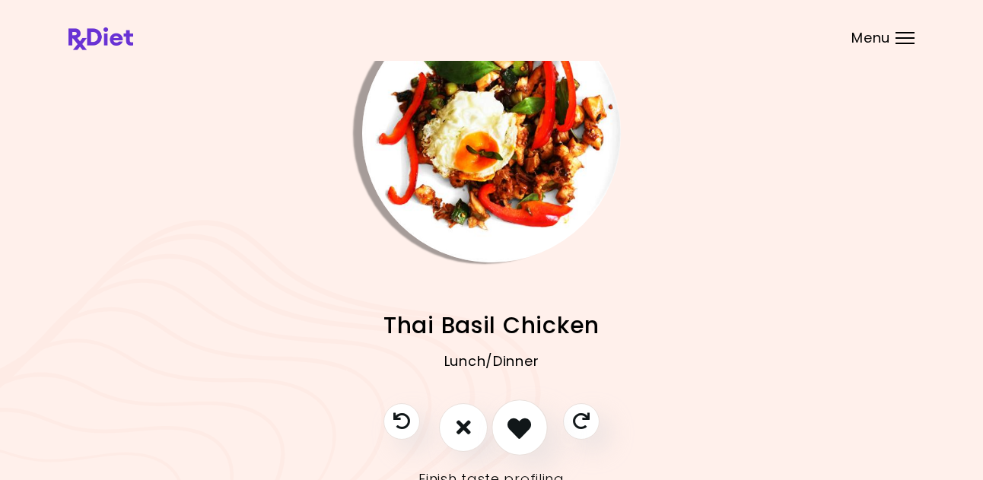
click at [523, 431] on icon "I like this recipe" at bounding box center [519, 427] width 24 height 24
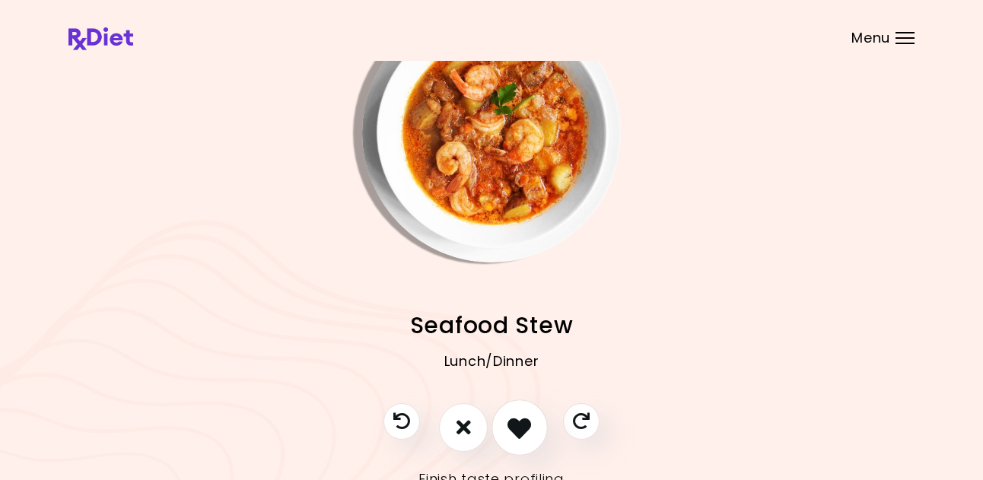
click at [523, 431] on icon "I like this recipe" at bounding box center [519, 427] width 24 height 24
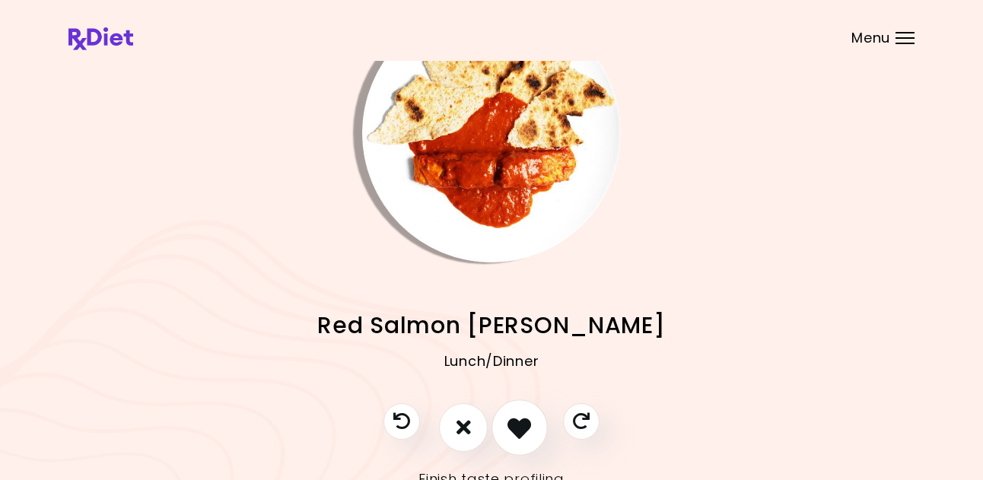
click at [524, 431] on icon "I like this recipe" at bounding box center [519, 427] width 24 height 24
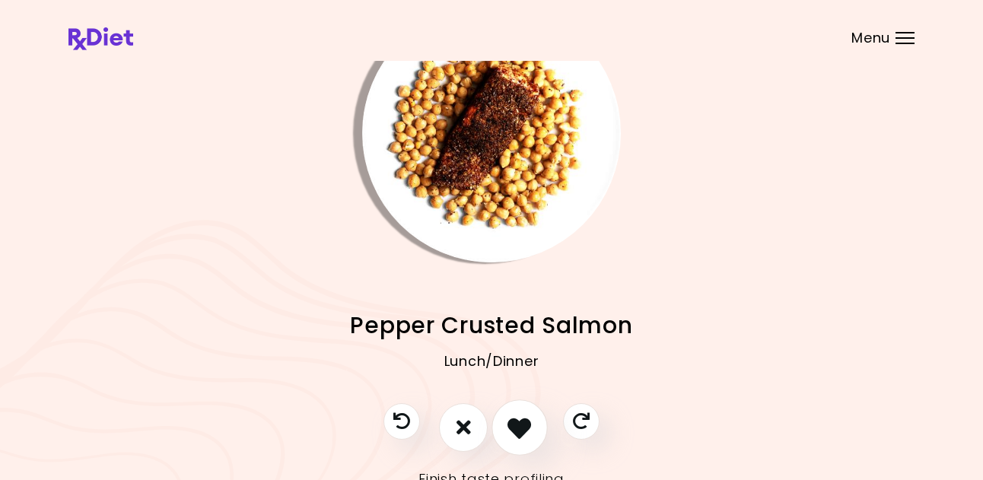
click at [526, 430] on icon "I like this recipe" at bounding box center [519, 427] width 24 height 24
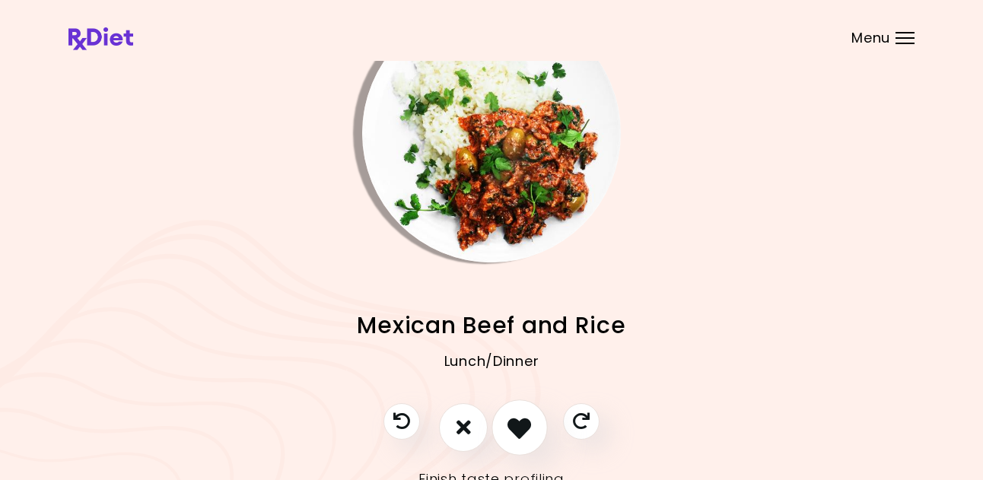
click at [526, 430] on icon "I like this recipe" at bounding box center [519, 427] width 24 height 24
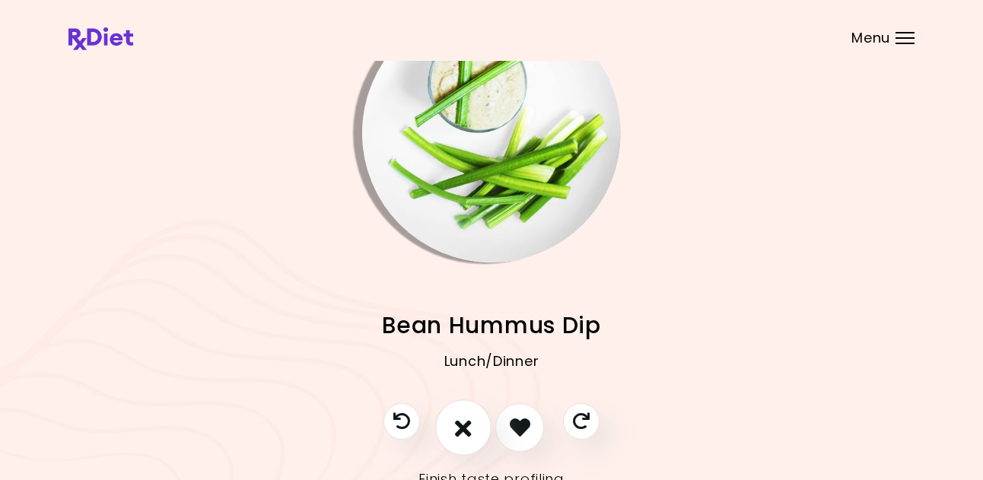
click at [467, 421] on icon "I don't like this recipe" at bounding box center [463, 427] width 17 height 24
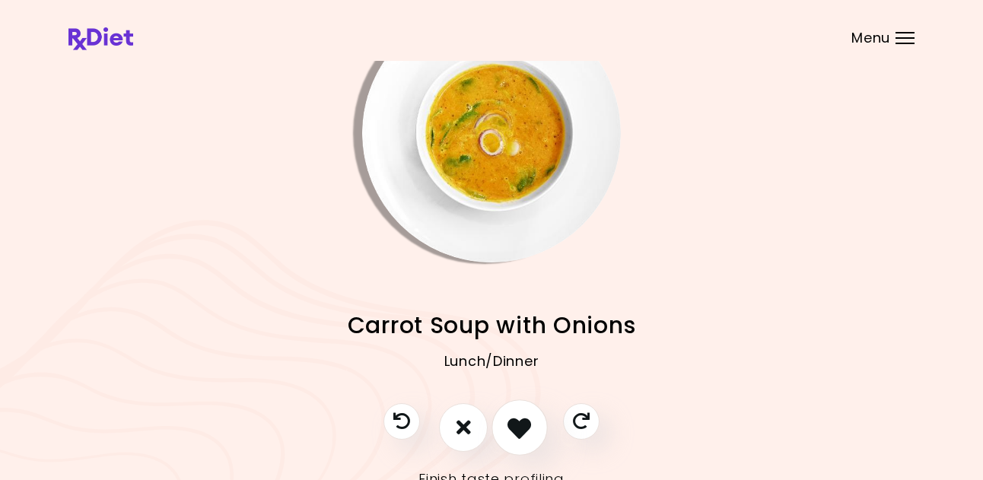
click at [520, 428] on icon "I like this recipe" at bounding box center [519, 427] width 24 height 24
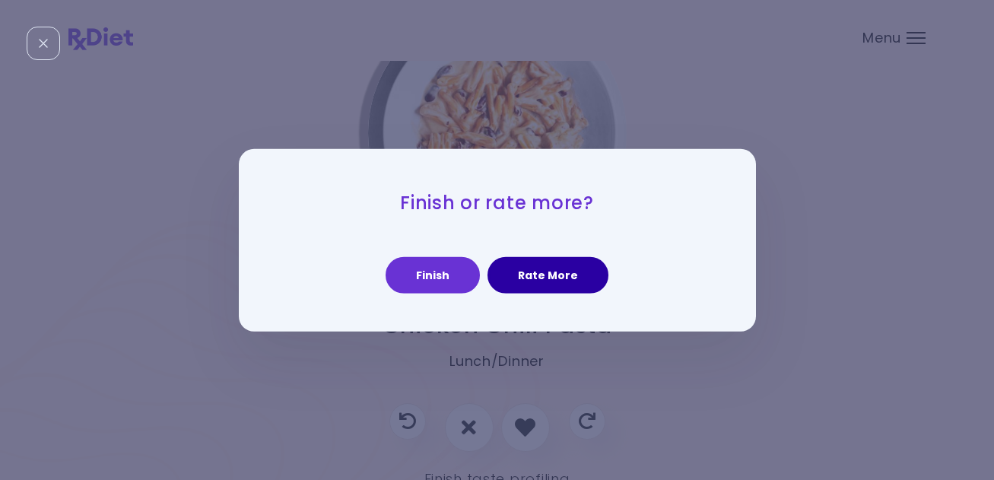
click at [571, 280] on button "Rate More" at bounding box center [548, 275] width 121 height 37
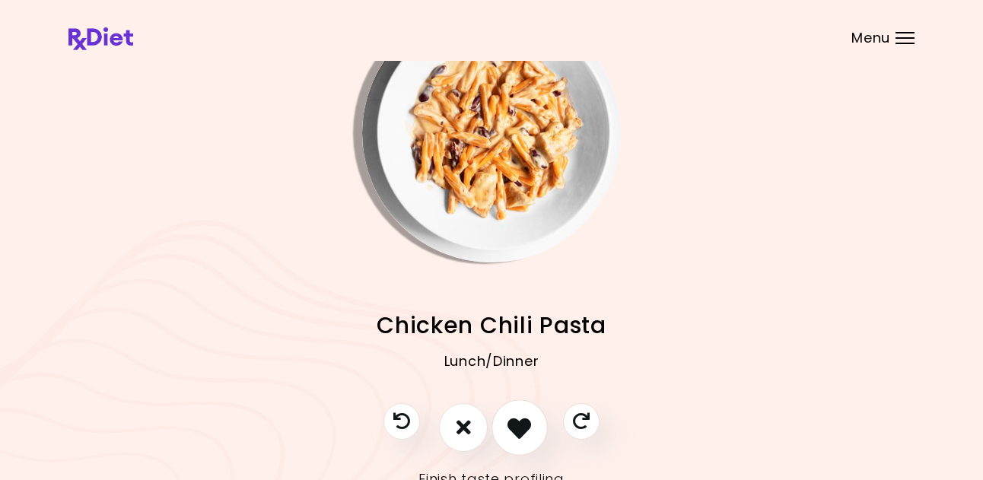
click at [521, 429] on icon "I like this recipe" at bounding box center [519, 427] width 24 height 24
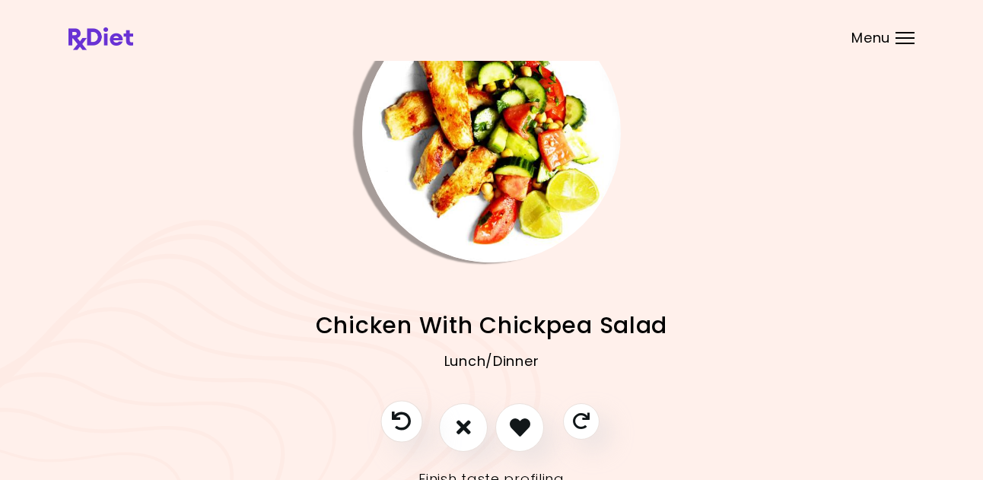
click at [405, 420] on icon "Previous recipe" at bounding box center [401, 421] width 19 height 19
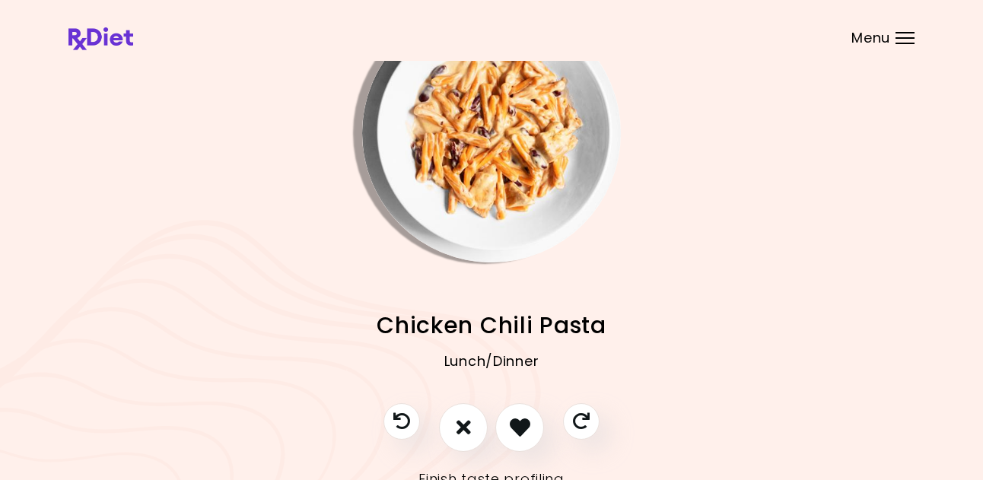
click at [483, 185] on img "Info - Chicken Chili Pasta" at bounding box center [491, 133] width 259 height 259
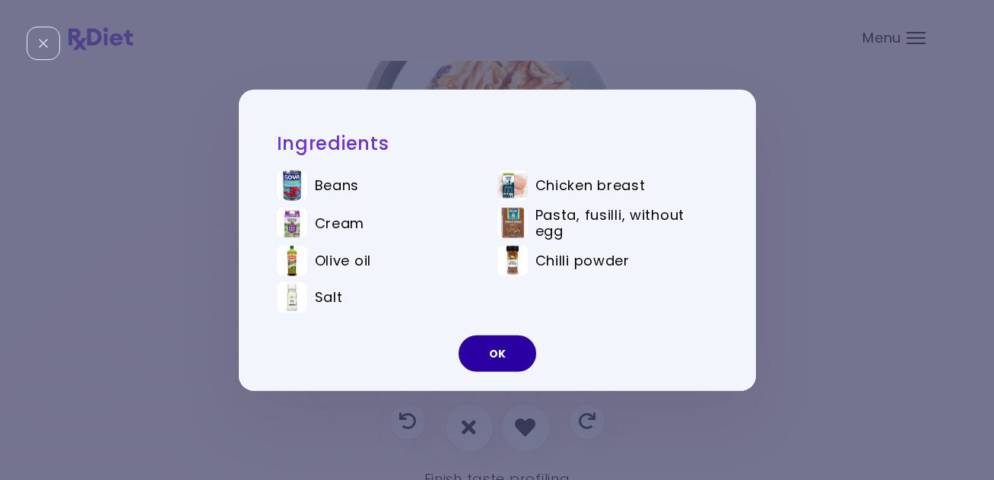
click at [498, 350] on button "OK" at bounding box center [498, 354] width 78 height 37
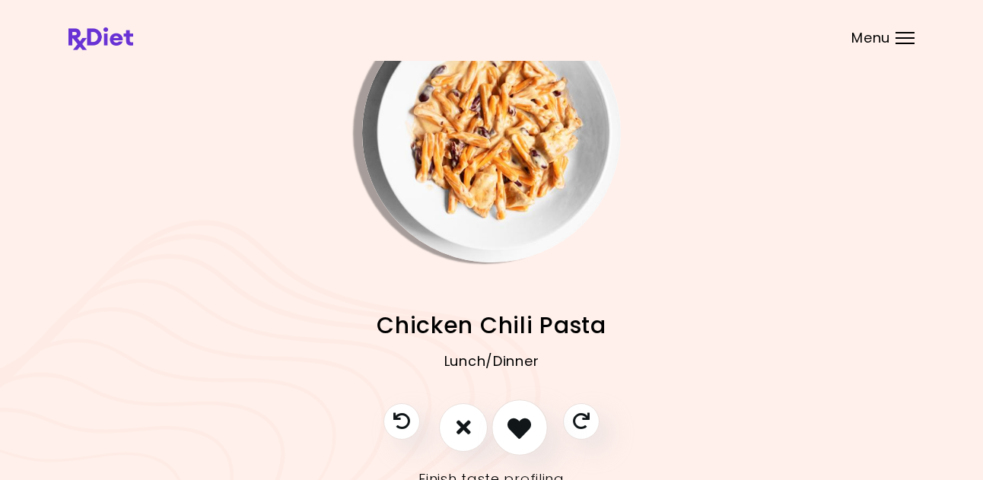
click at [528, 432] on icon "I like this recipe" at bounding box center [519, 427] width 24 height 24
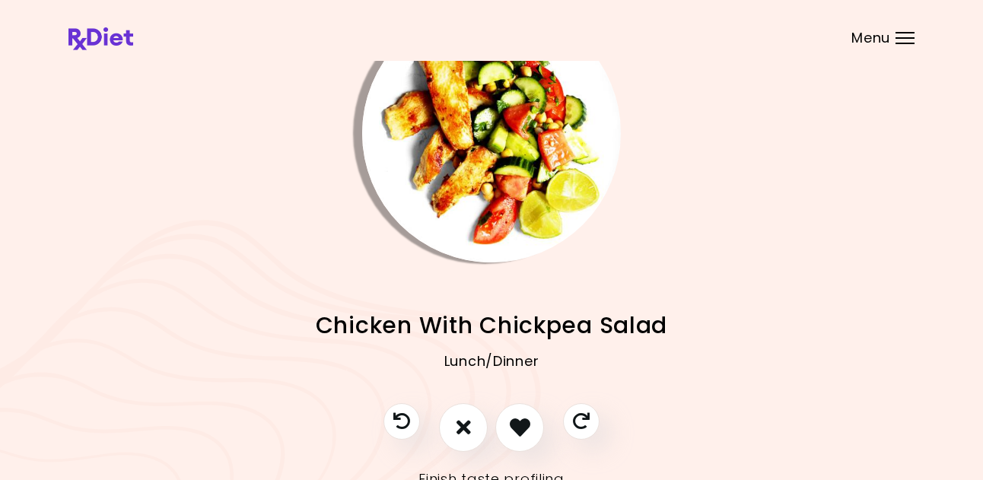
click at [519, 186] on img "Info - Chicken With Chickpea Salad" at bounding box center [491, 133] width 259 height 259
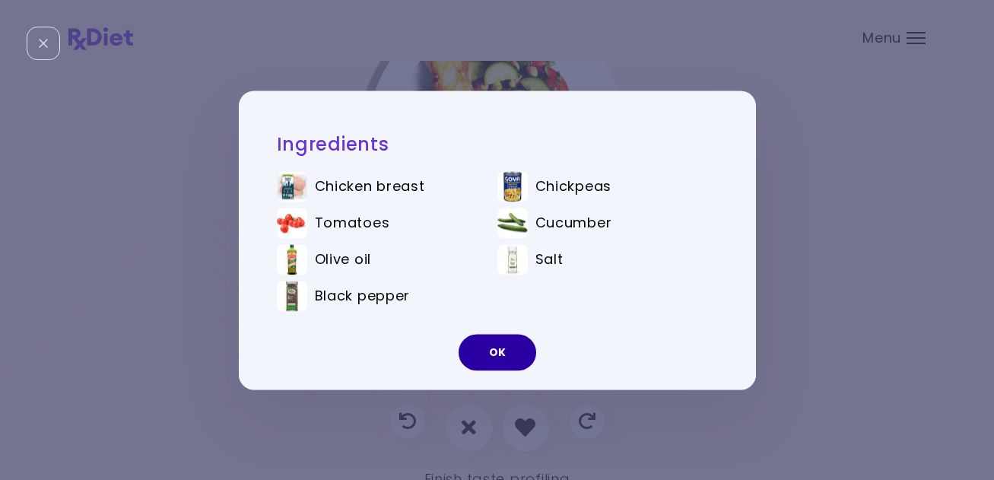
click at [493, 357] on button "OK" at bounding box center [498, 352] width 78 height 37
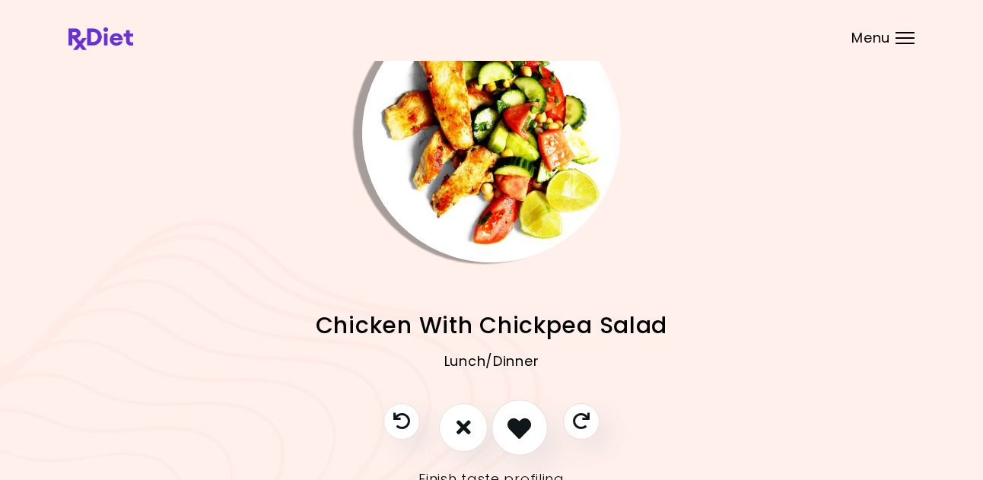
click at [519, 419] on icon "I like this recipe" at bounding box center [519, 427] width 24 height 24
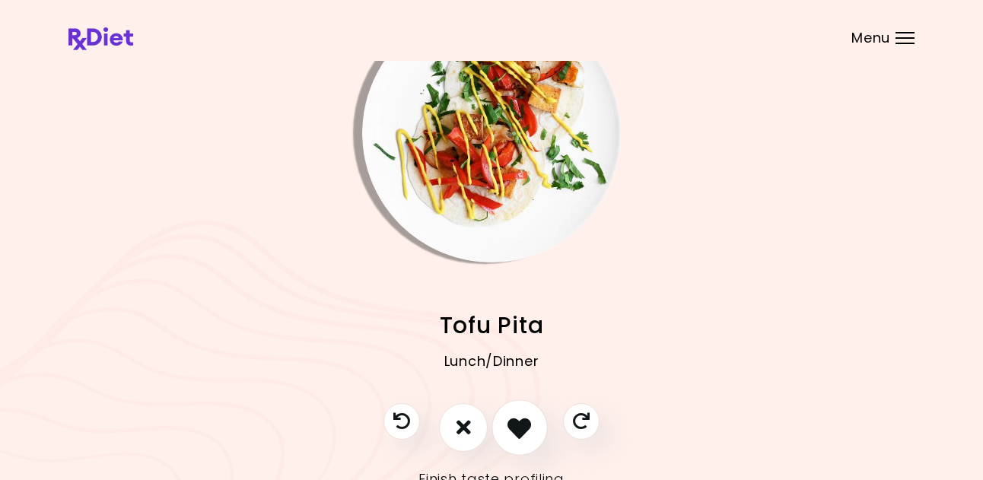
click at [520, 420] on icon "I like this recipe" at bounding box center [519, 427] width 24 height 24
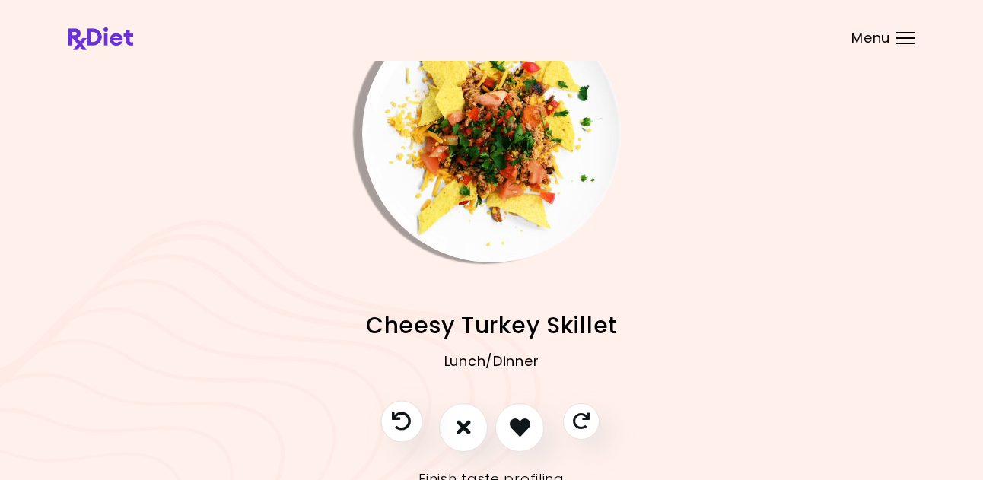
click at [405, 418] on icon "Previous recipe" at bounding box center [401, 421] width 19 height 19
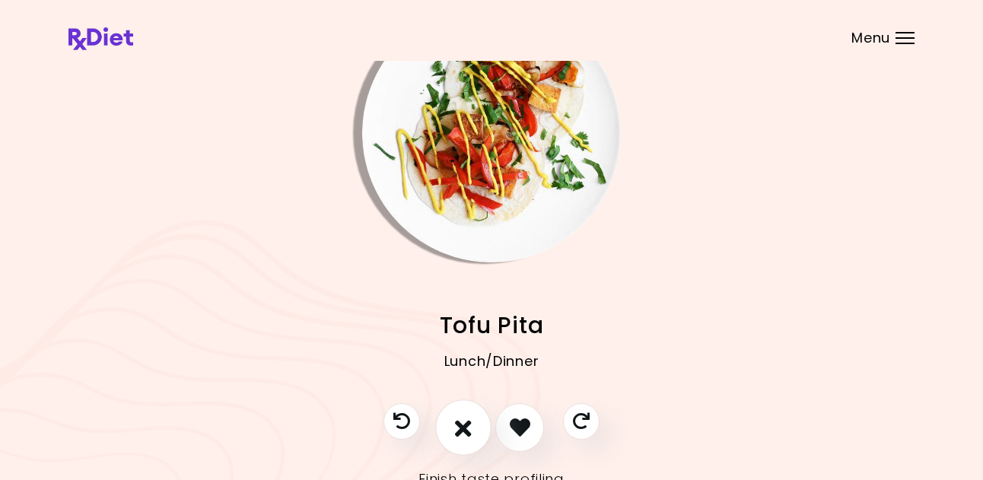
click at [461, 425] on icon "I don't like this recipe" at bounding box center [463, 427] width 17 height 24
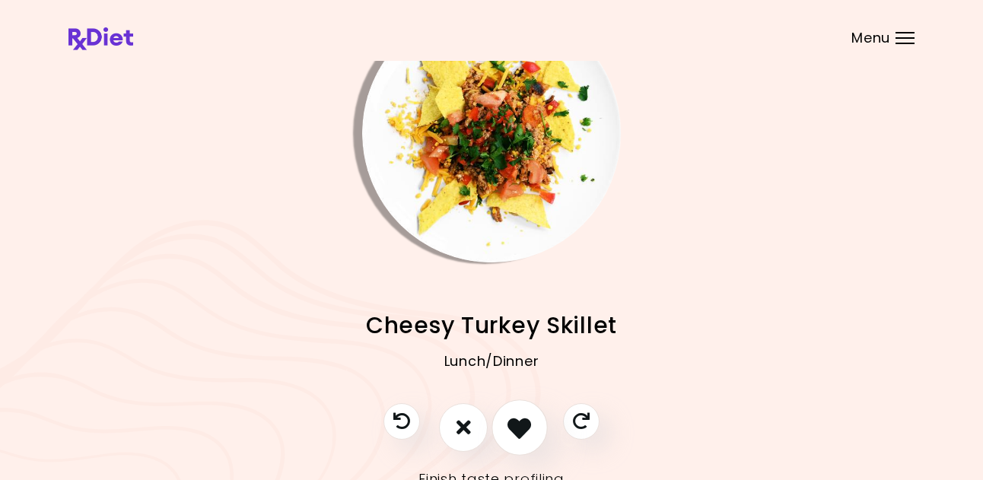
click at [530, 434] on icon "I like this recipe" at bounding box center [519, 427] width 24 height 24
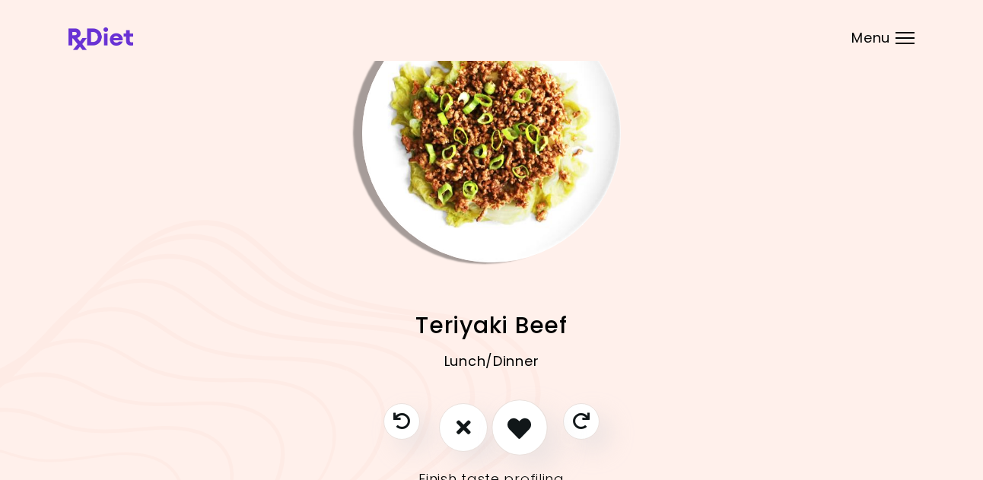
click at [530, 434] on icon "I like this recipe" at bounding box center [519, 427] width 24 height 24
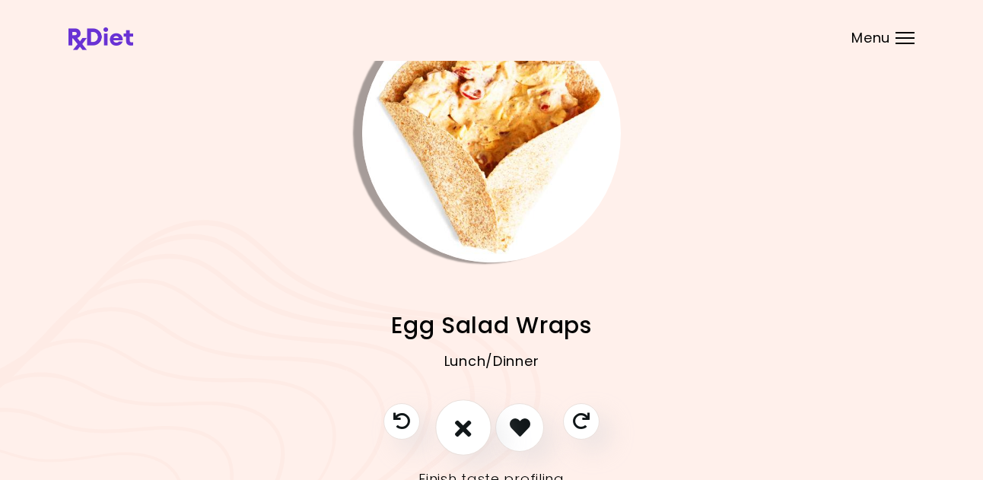
click at [465, 426] on icon "I don't like this recipe" at bounding box center [463, 427] width 17 height 24
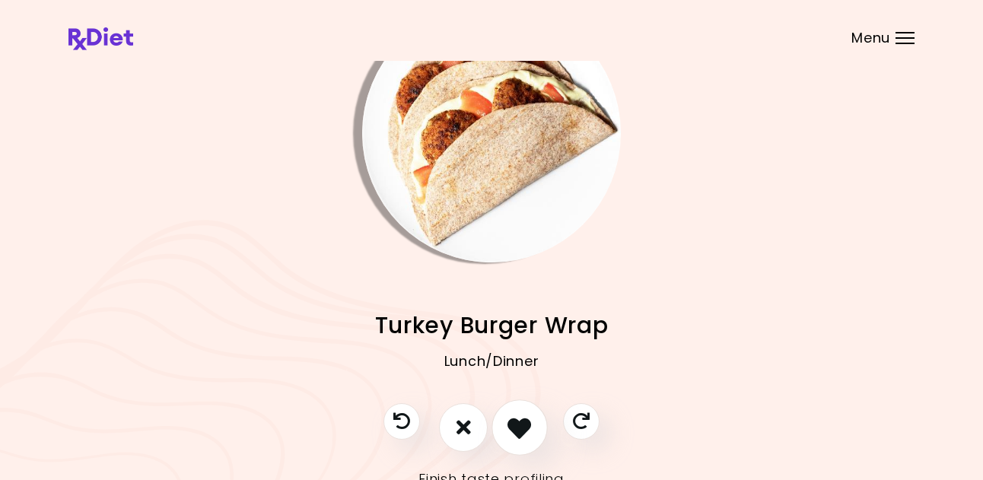
click at [514, 426] on icon "I like this recipe" at bounding box center [519, 427] width 24 height 24
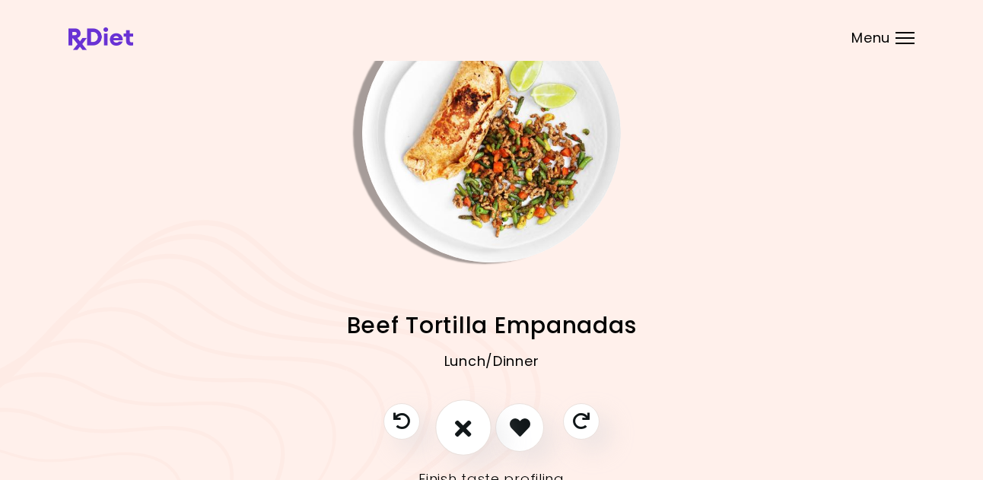
click at [458, 421] on icon "I don't like this recipe" at bounding box center [463, 427] width 17 height 24
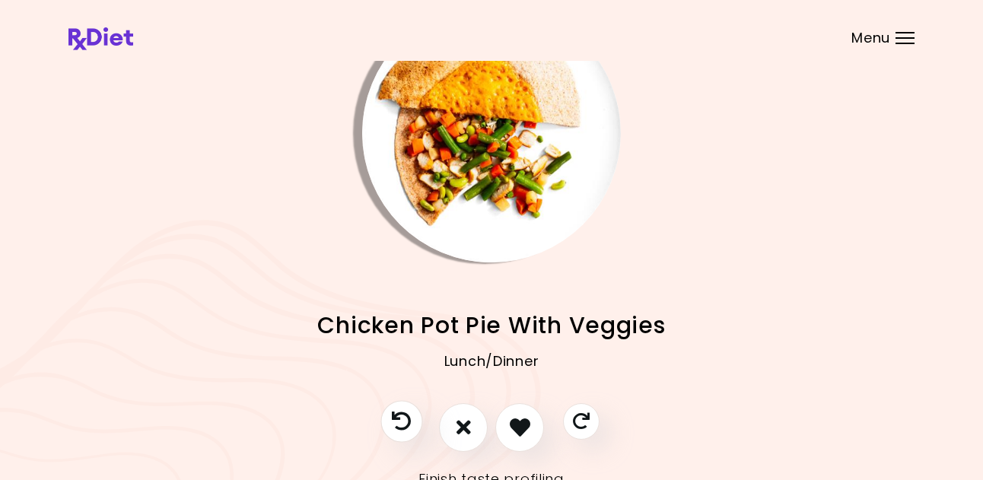
click at [397, 415] on icon "Previous recipe" at bounding box center [401, 421] width 19 height 19
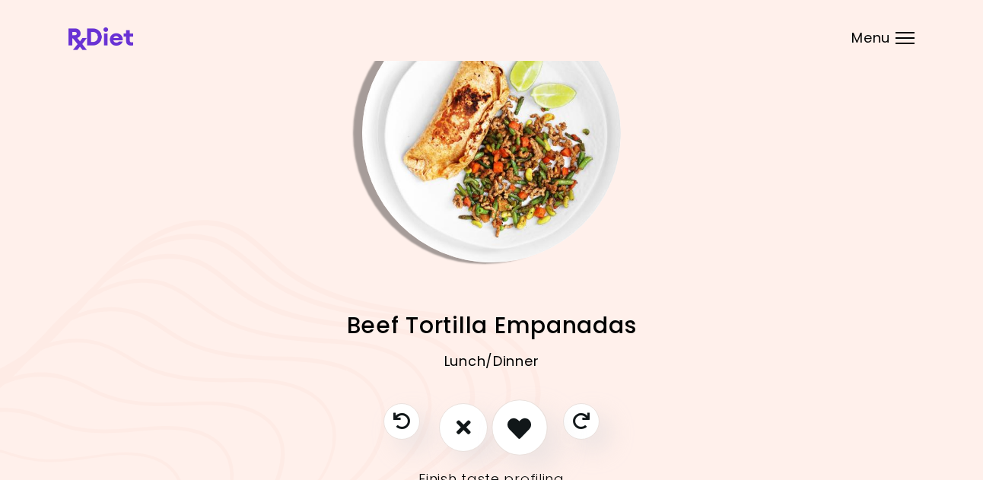
click at [514, 428] on icon "I like this recipe" at bounding box center [519, 427] width 24 height 24
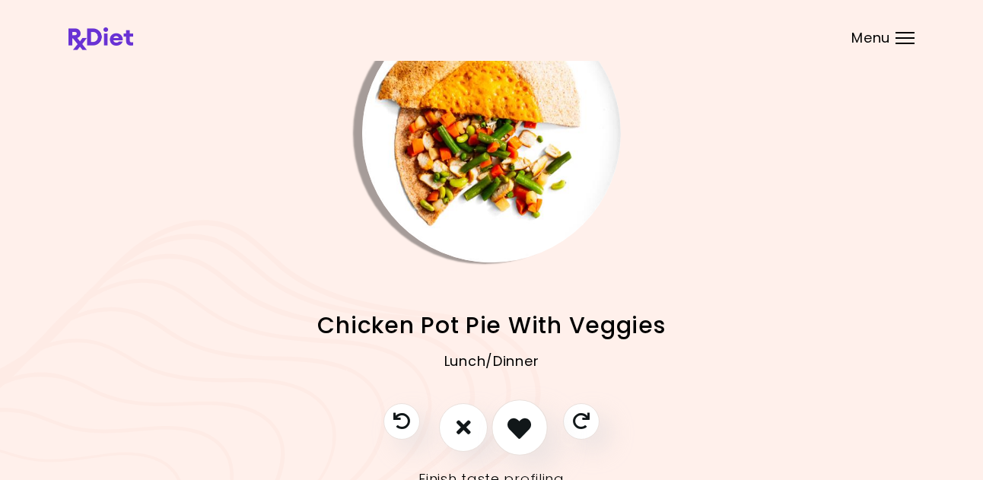
click at [516, 428] on icon "I like this recipe" at bounding box center [519, 427] width 24 height 24
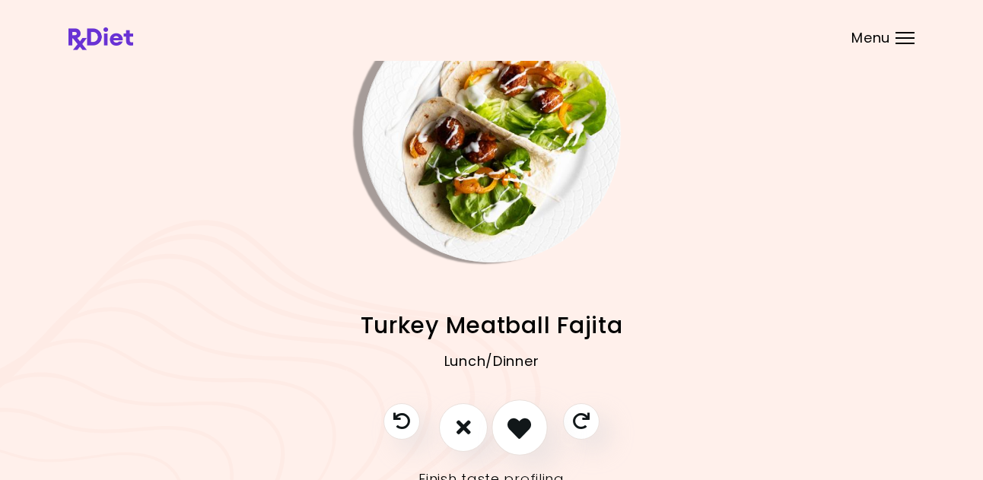
click at [512, 428] on icon "I like this recipe" at bounding box center [519, 427] width 24 height 24
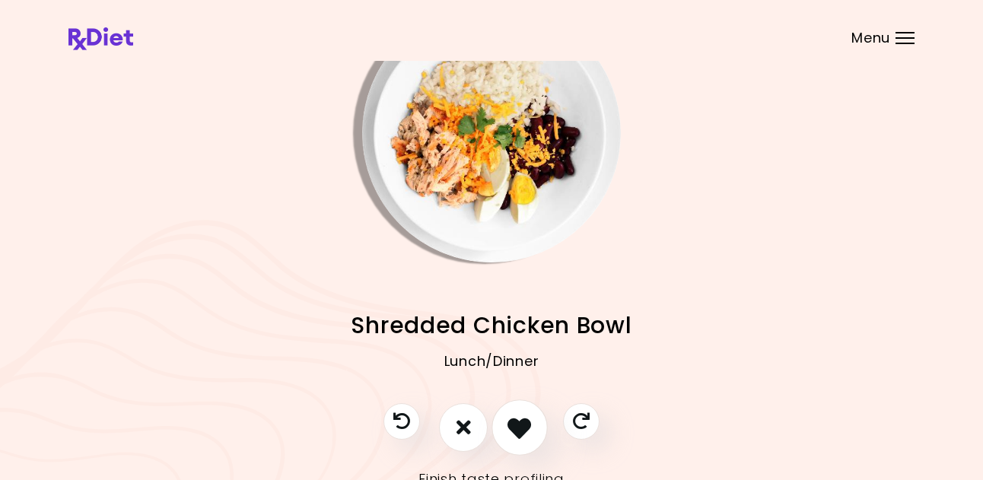
click at [512, 427] on icon "I like this recipe" at bounding box center [519, 427] width 24 height 24
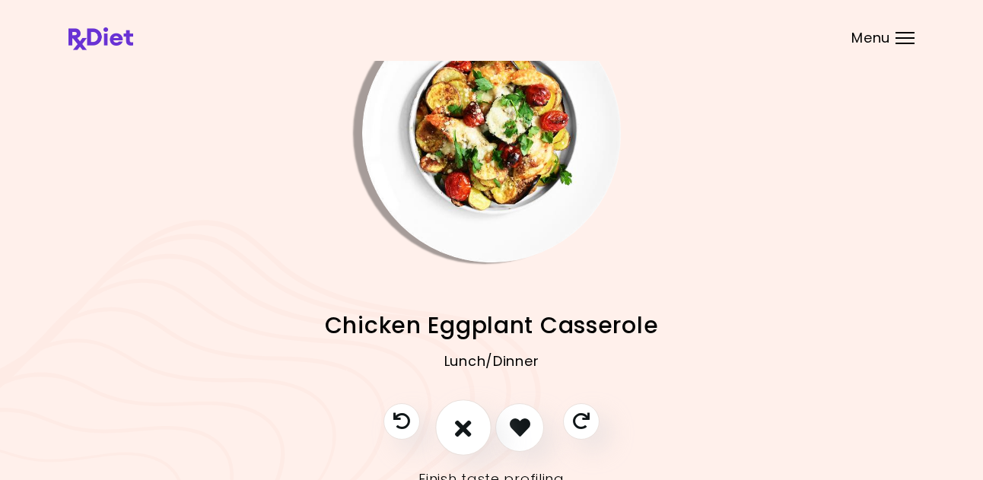
click at [472, 424] on button "I don't like this recipe" at bounding box center [463, 427] width 56 height 56
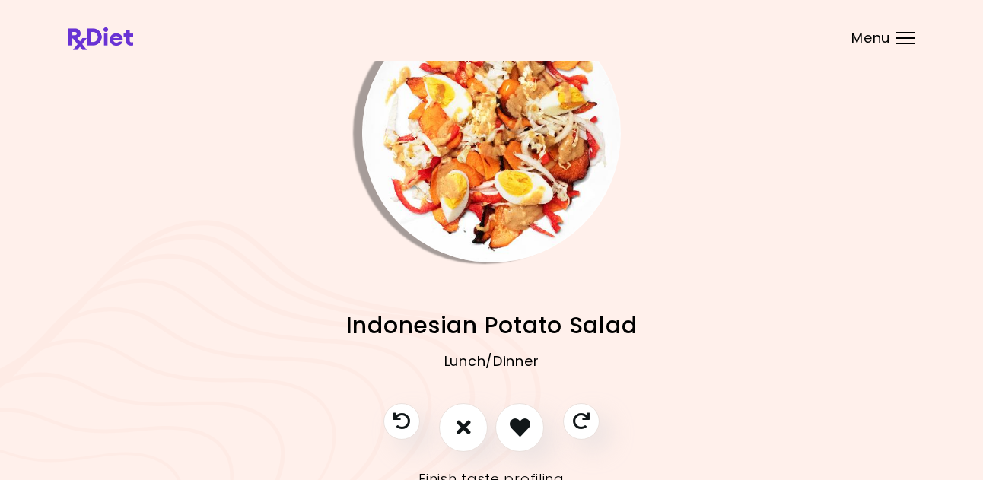
click at [509, 205] on img "Info - Indonesian Potato Salad" at bounding box center [491, 133] width 259 height 259
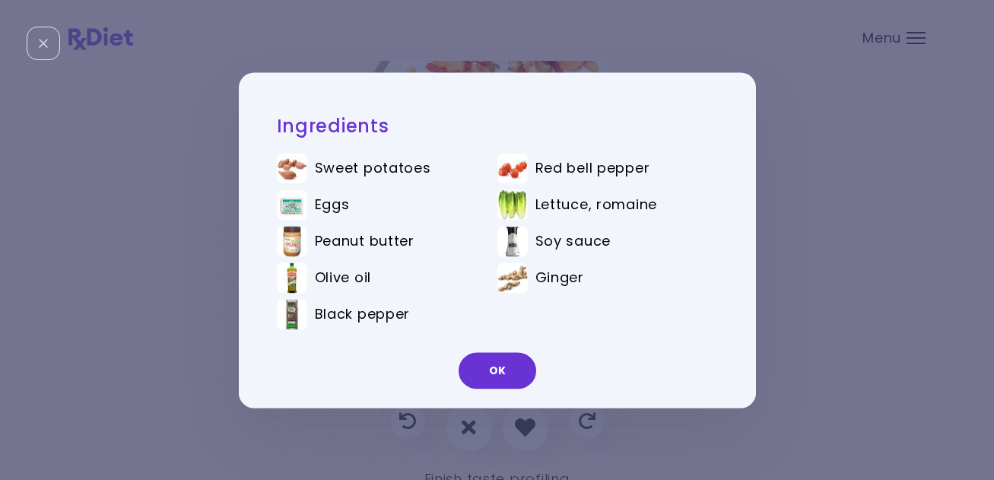
click at [498, 367] on button "OK" at bounding box center [498, 370] width 78 height 37
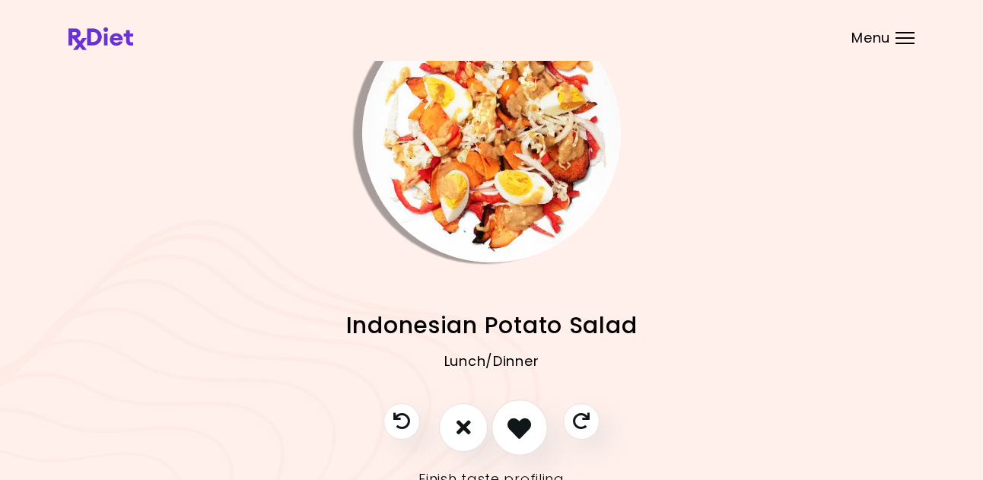
click at [515, 422] on icon "I like this recipe" at bounding box center [519, 427] width 24 height 24
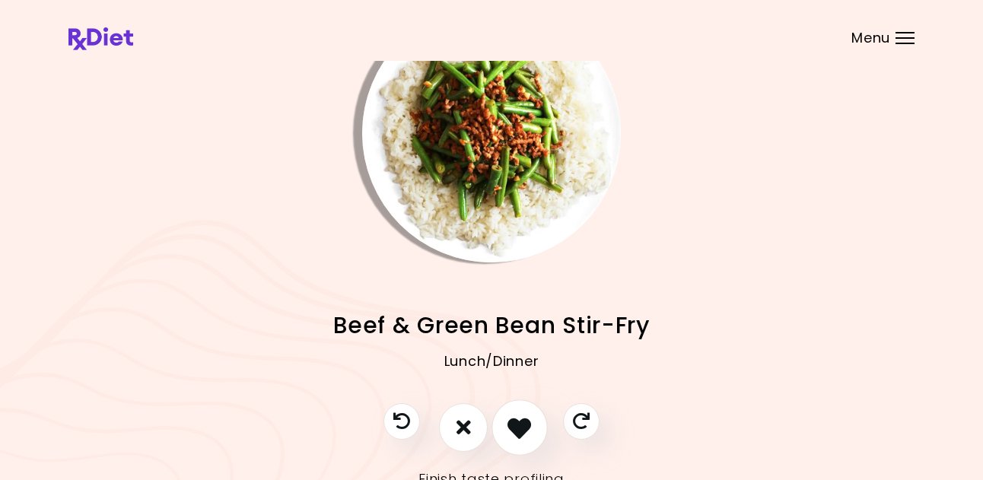
click at [523, 424] on icon "I like this recipe" at bounding box center [519, 427] width 24 height 24
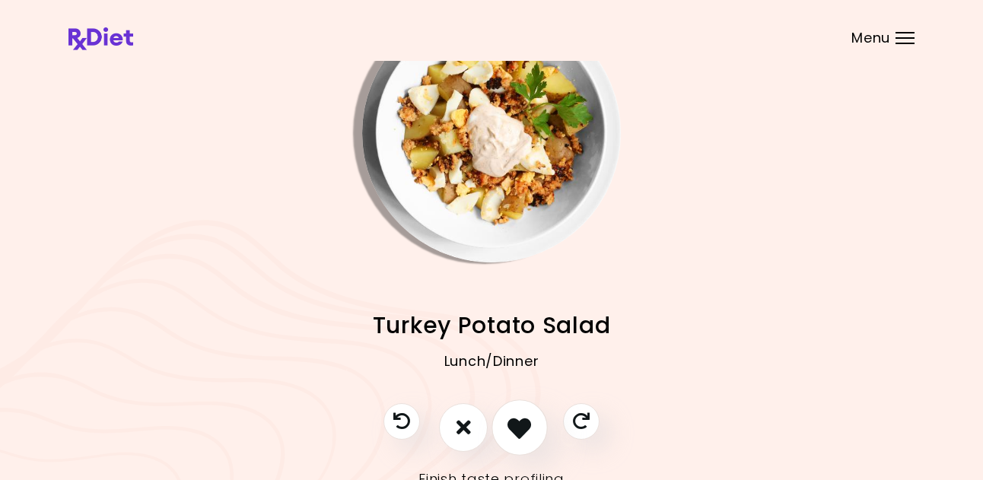
click at [517, 410] on button "I like this recipe" at bounding box center [519, 427] width 56 height 56
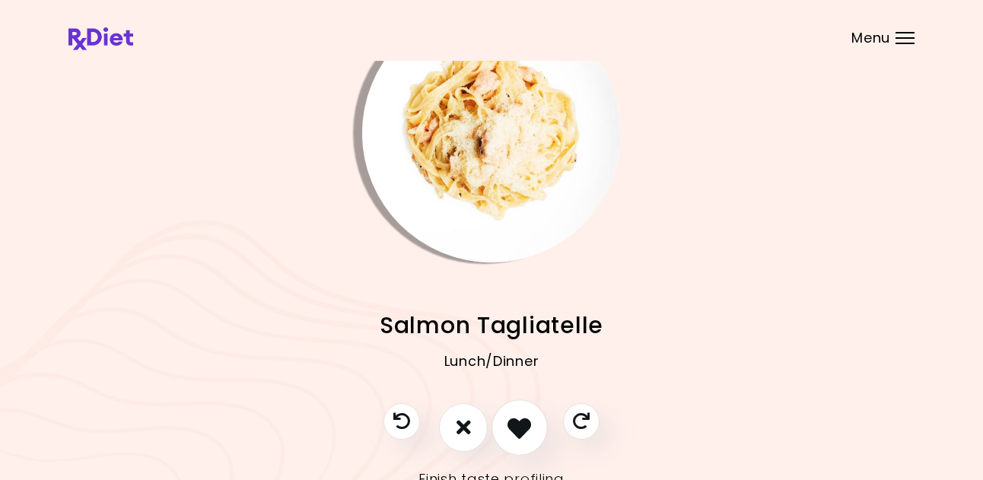
click at [518, 408] on button "I like this recipe" at bounding box center [519, 427] width 56 height 56
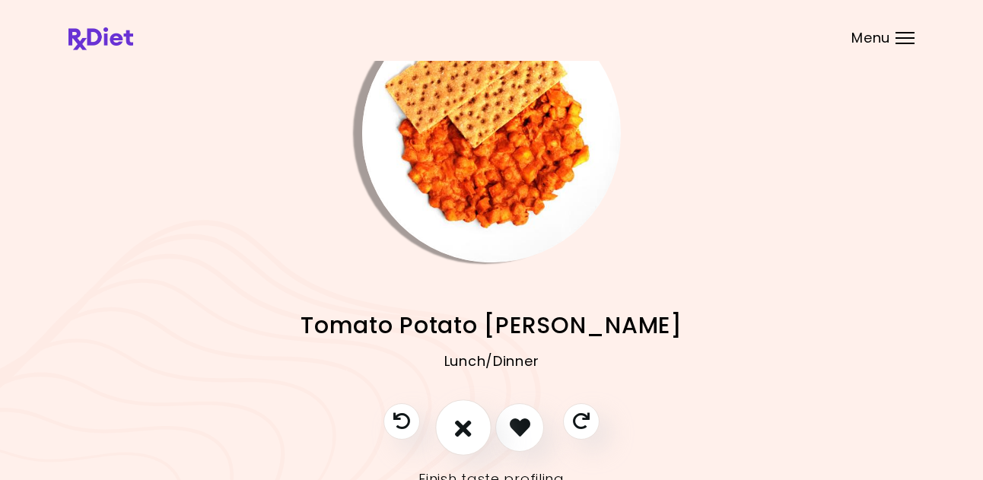
click at [455, 425] on button "I don't like this recipe" at bounding box center [463, 427] width 56 height 56
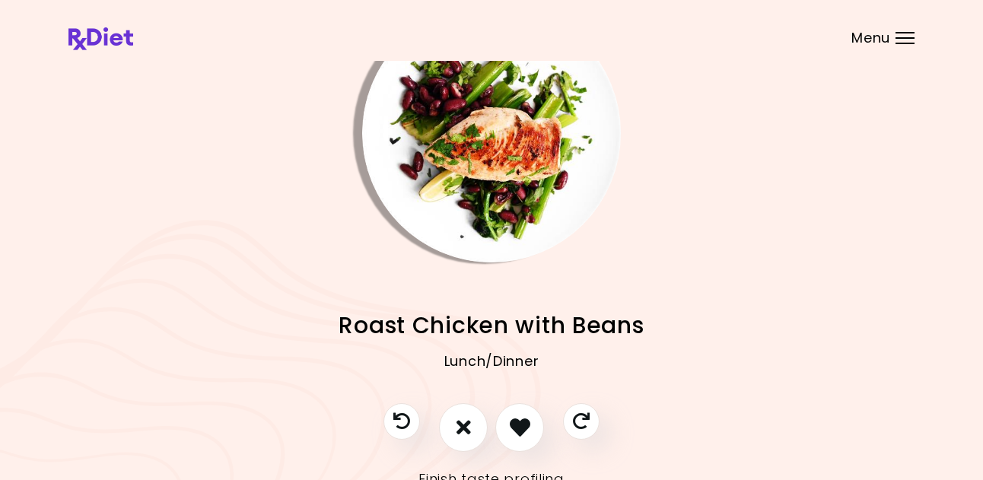
click at [516, 167] on img "Info - Roast Chicken with Beans" at bounding box center [491, 133] width 259 height 259
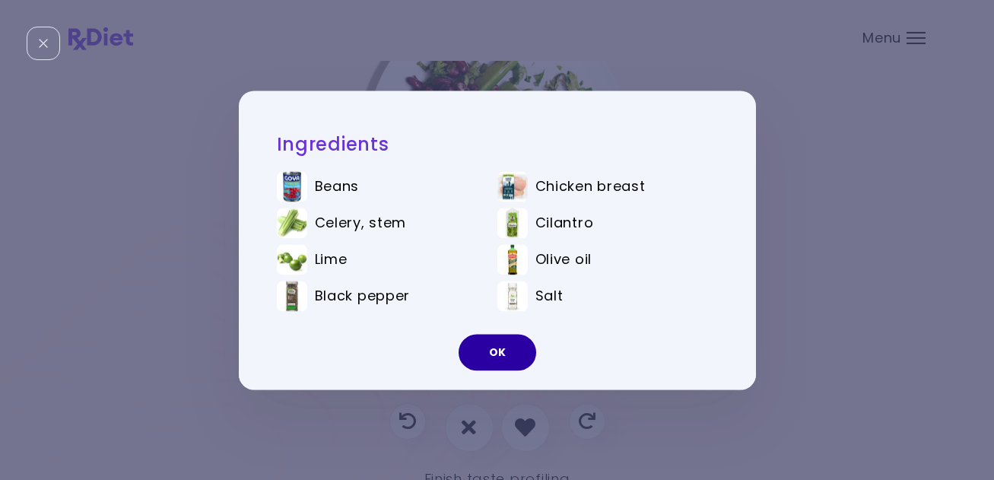
click at [500, 349] on button "OK" at bounding box center [498, 352] width 78 height 37
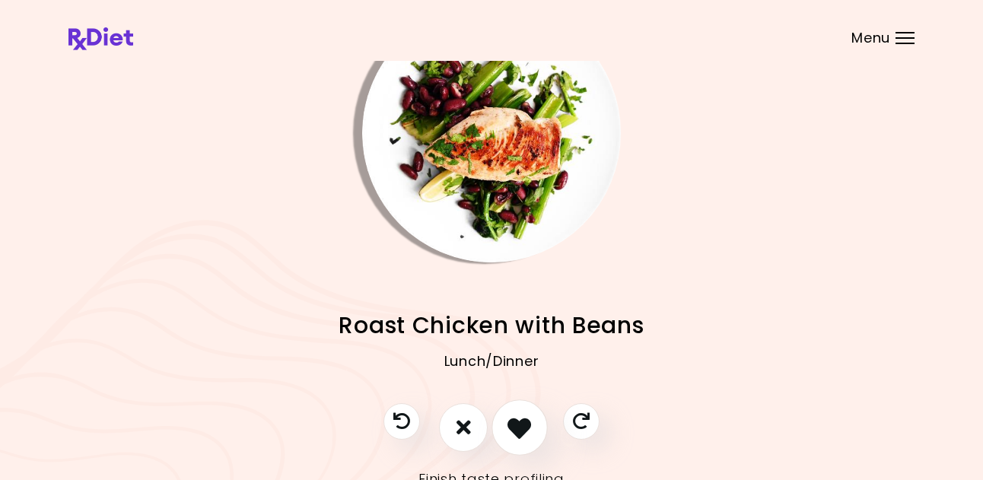
click at [518, 432] on icon "I like this recipe" at bounding box center [519, 427] width 24 height 24
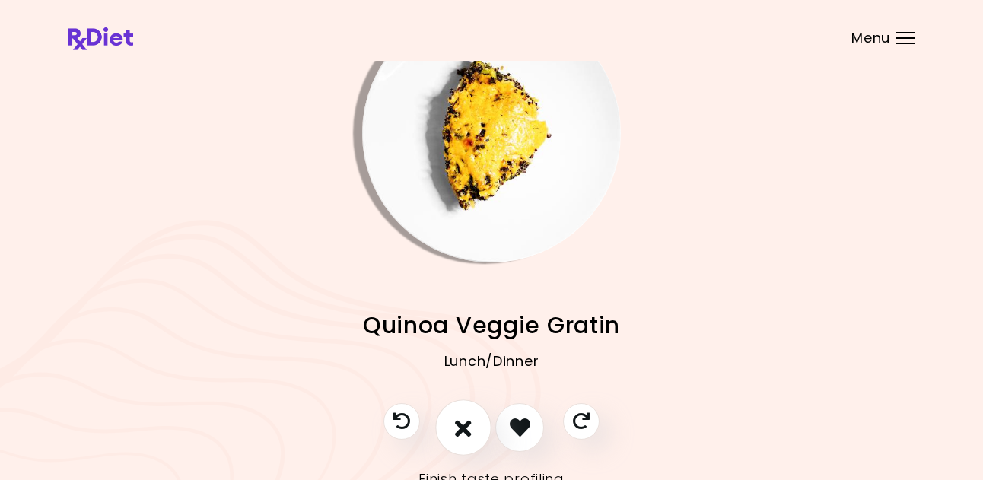
click at [469, 425] on icon "I don't like this recipe" at bounding box center [463, 427] width 17 height 24
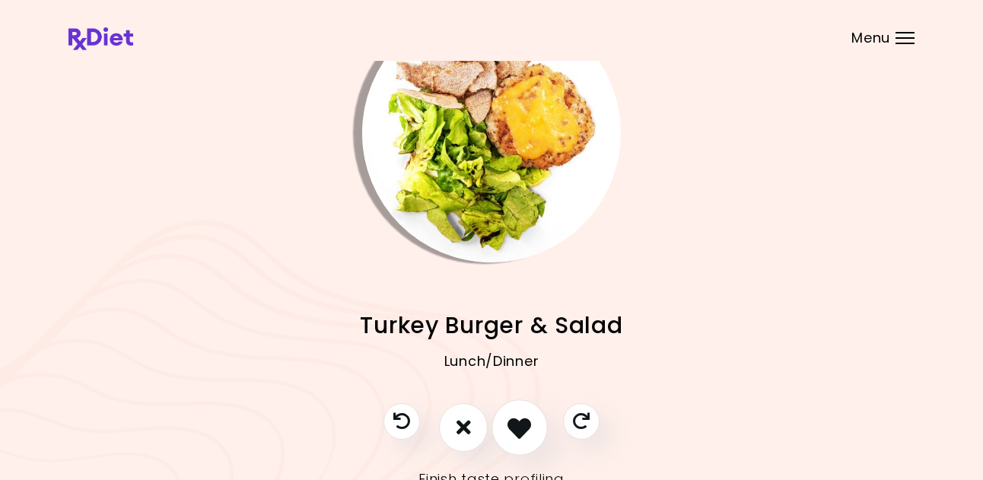
click at [510, 428] on icon "I like this recipe" at bounding box center [519, 427] width 24 height 24
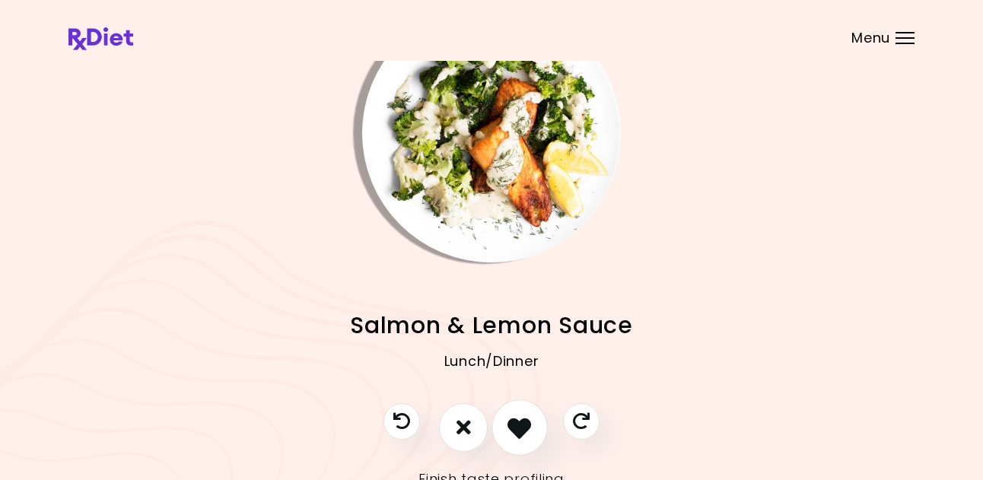
click at [525, 425] on icon "I like this recipe" at bounding box center [519, 427] width 24 height 24
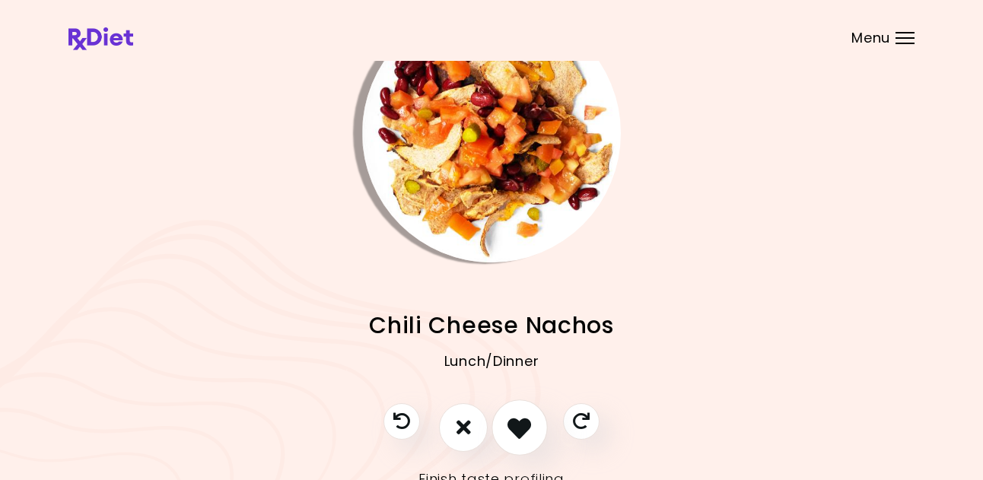
click at [515, 428] on icon "I like this recipe" at bounding box center [519, 427] width 24 height 24
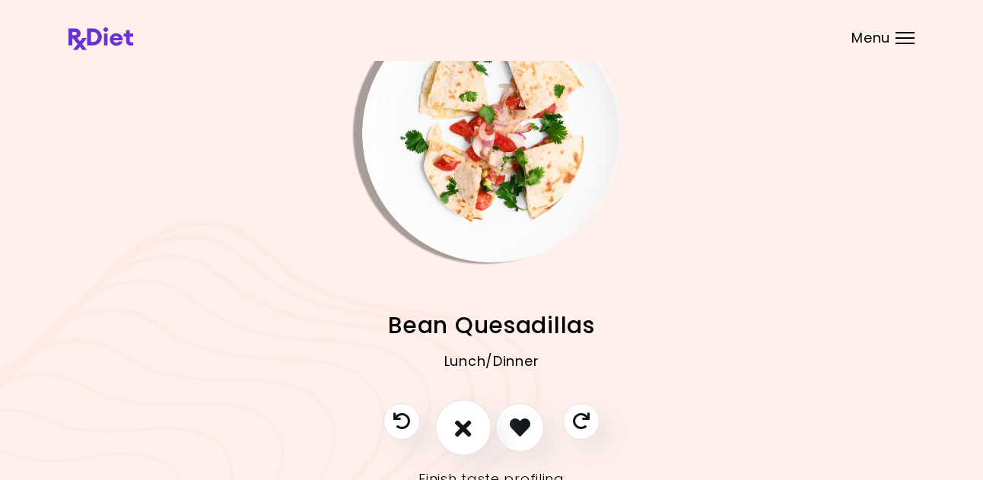
click at [466, 423] on icon "I don't like this recipe" at bounding box center [463, 427] width 17 height 24
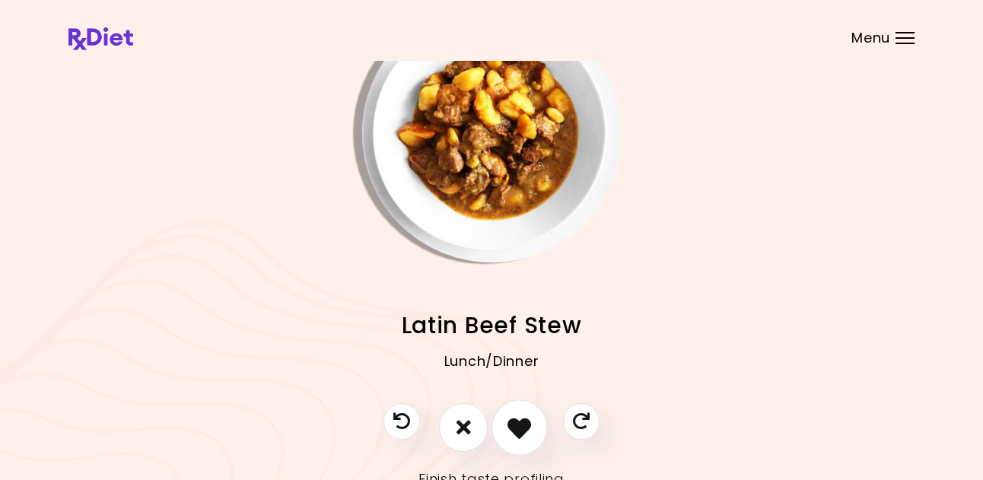
click at [517, 429] on icon "I like this recipe" at bounding box center [519, 427] width 24 height 24
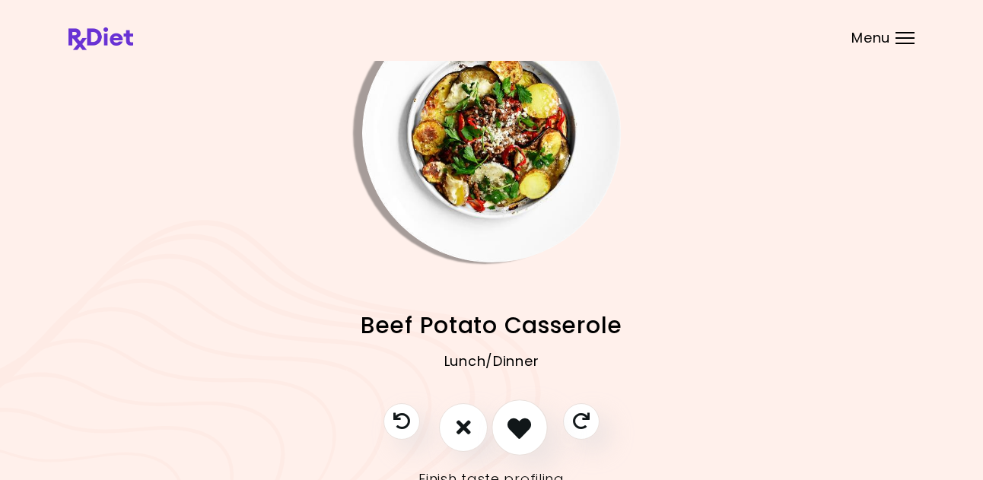
click at [516, 426] on icon "I like this recipe" at bounding box center [519, 427] width 24 height 24
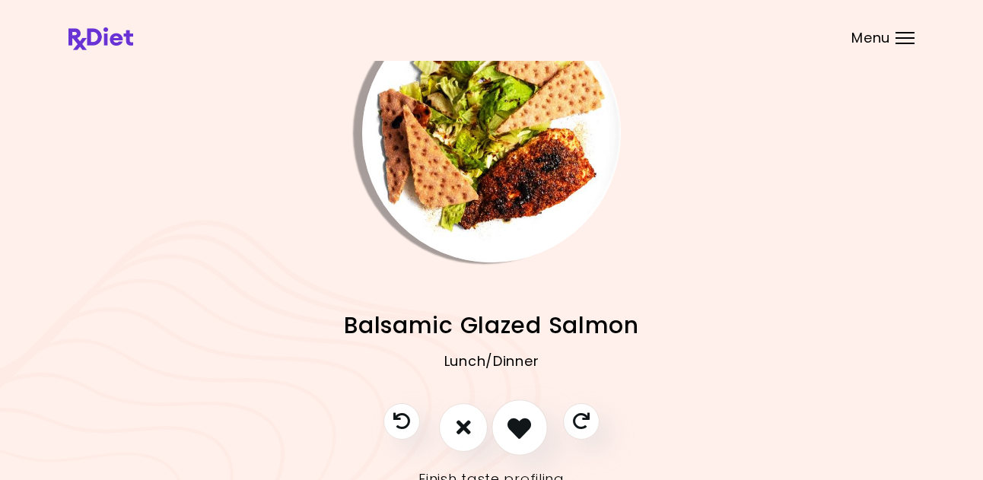
click at [510, 424] on icon "I like this recipe" at bounding box center [519, 427] width 24 height 24
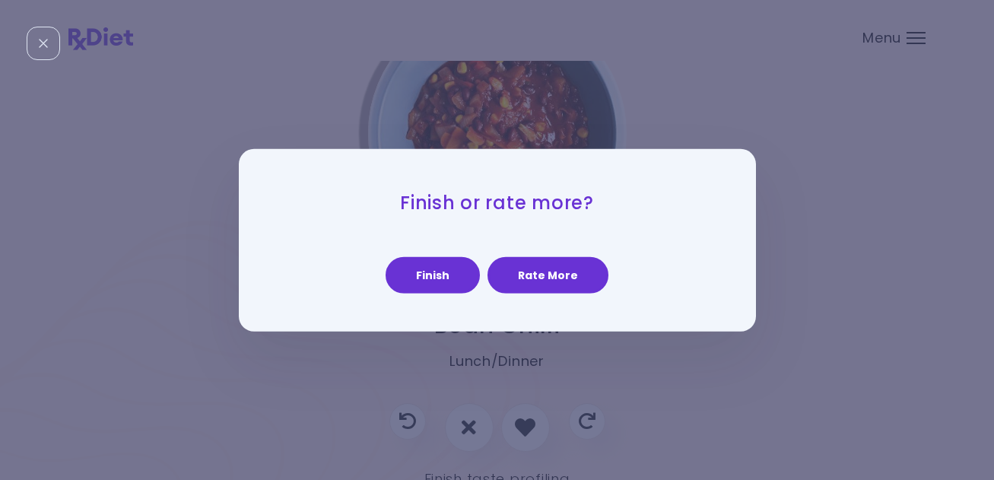
click at [536, 280] on button "Rate More" at bounding box center [548, 275] width 121 height 37
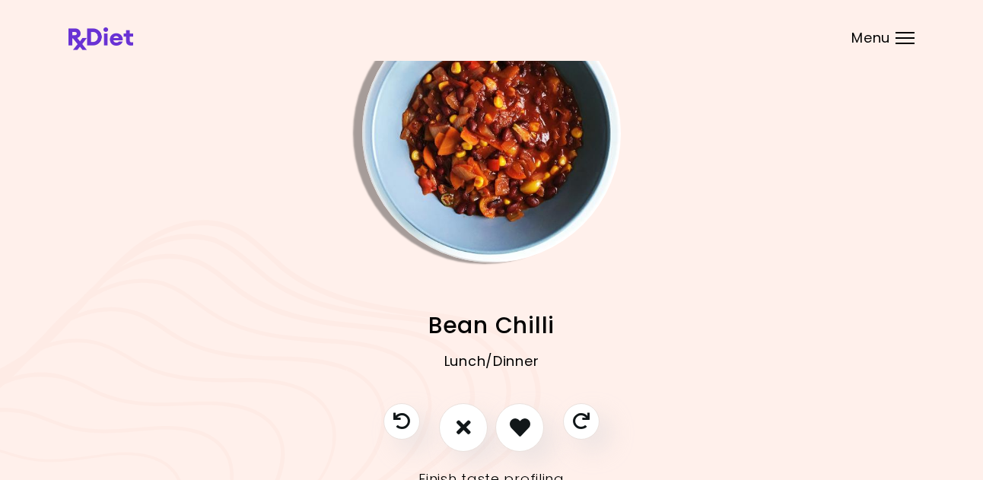
click at [486, 173] on img "Info - Bean Chilli" at bounding box center [491, 133] width 259 height 259
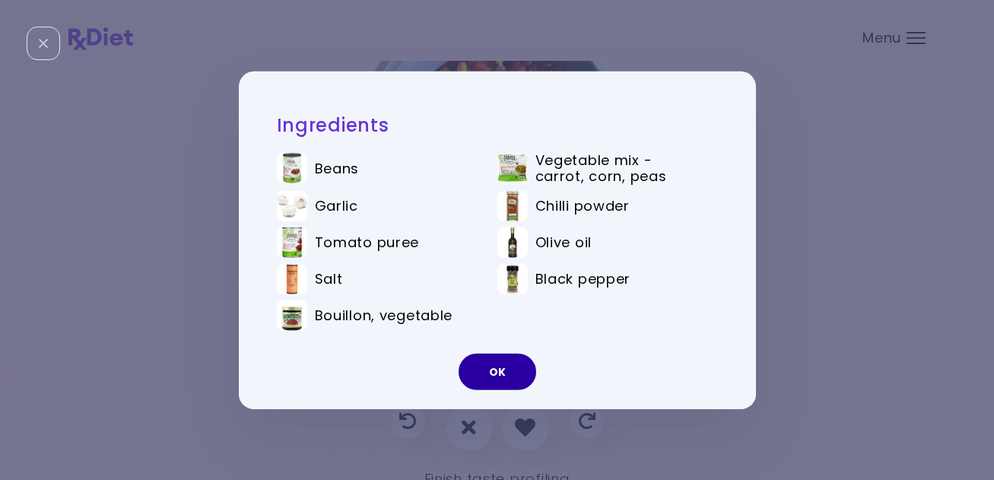
click at [498, 369] on button "OK" at bounding box center [498, 372] width 78 height 37
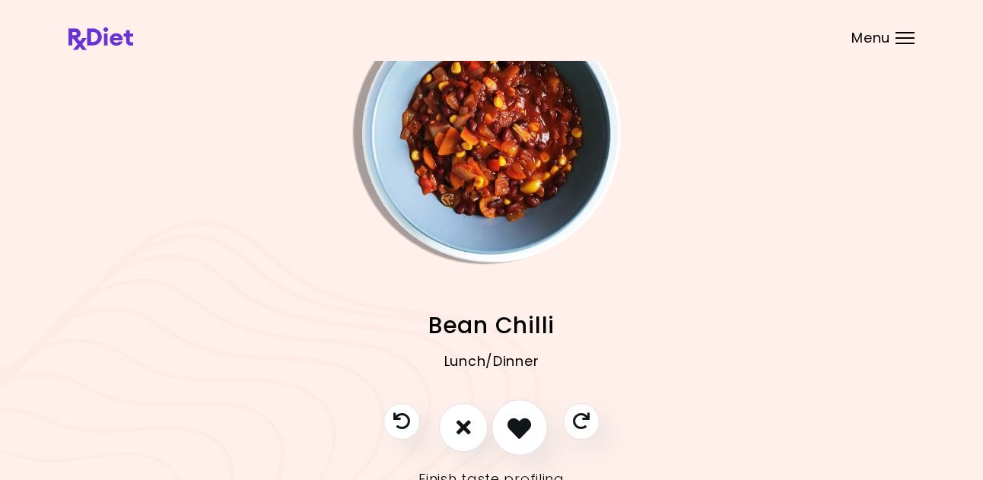
click at [522, 410] on button "I like this recipe" at bounding box center [519, 427] width 56 height 56
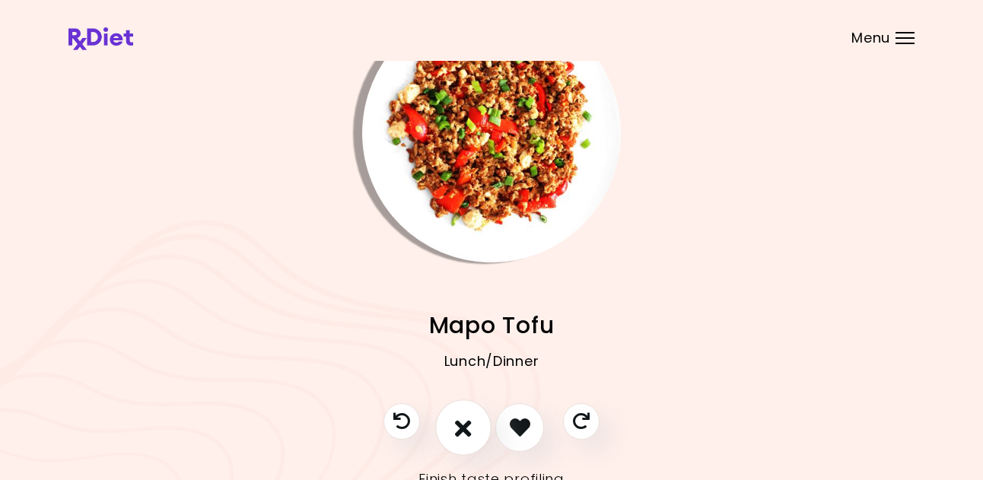
click at [463, 418] on icon "I don't like this recipe" at bounding box center [463, 427] width 17 height 24
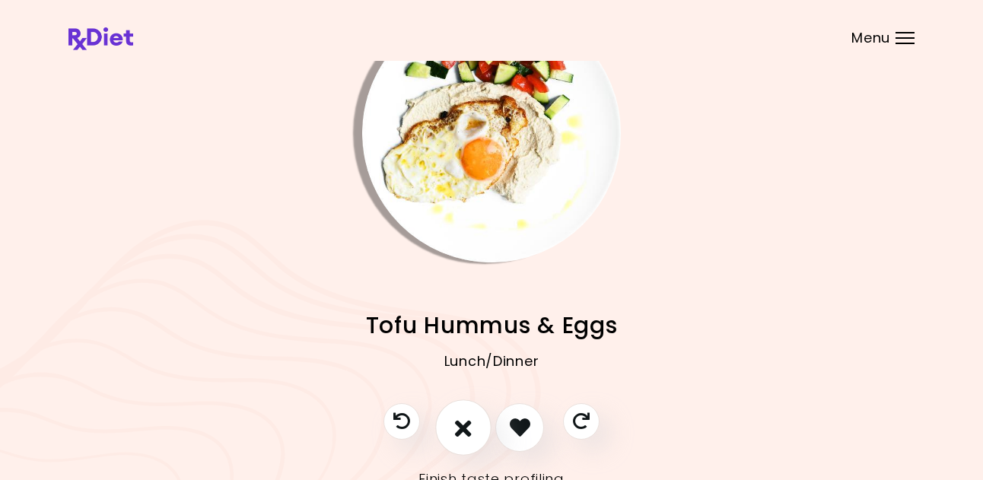
click at [470, 431] on icon "I don't like this recipe" at bounding box center [463, 427] width 17 height 24
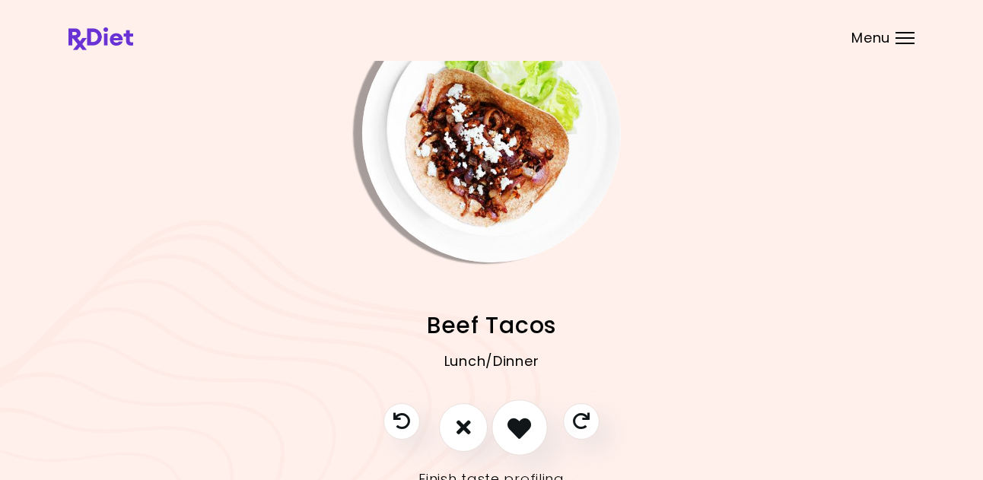
click at [523, 418] on icon "I like this recipe" at bounding box center [519, 427] width 24 height 24
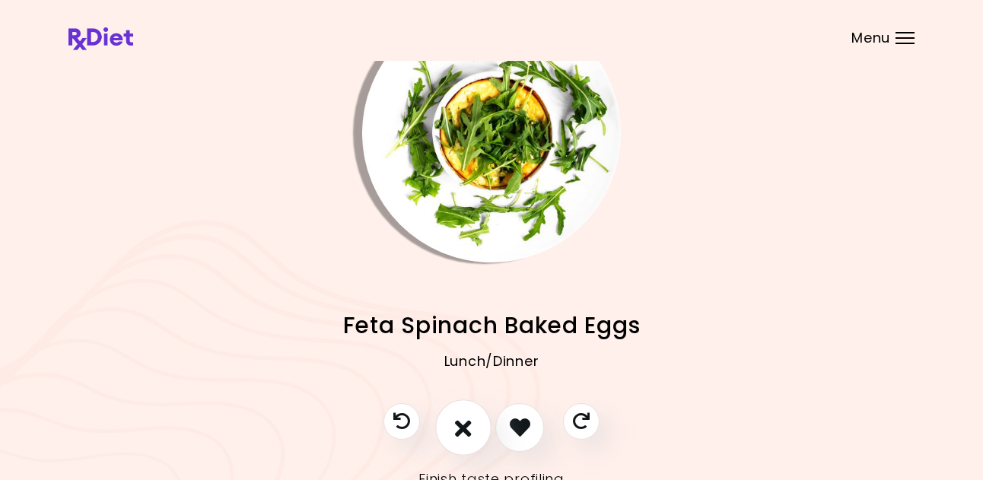
click at [460, 425] on icon "I don't like this recipe" at bounding box center [463, 427] width 17 height 24
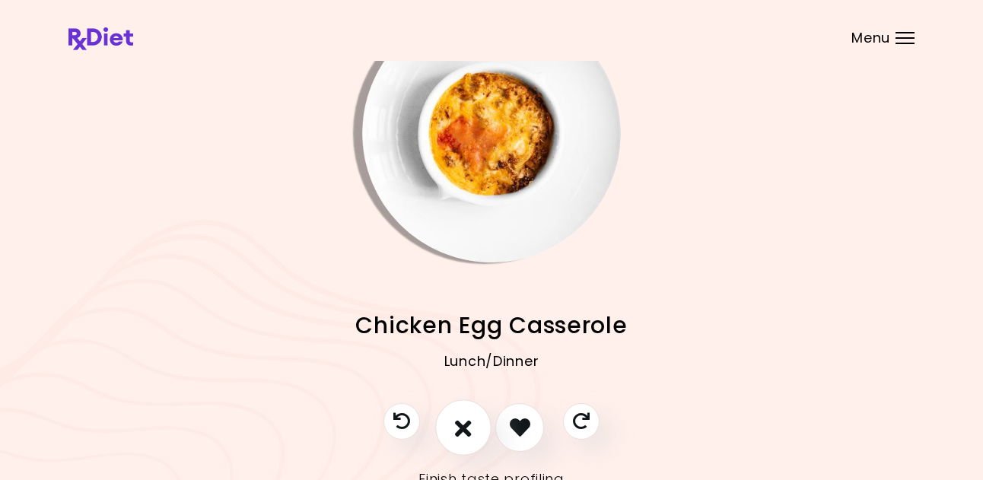
drag, startPoint x: 447, startPoint y: 421, endPoint x: 455, endPoint y: 421, distance: 8.4
click at [450, 421] on button "I don't like this recipe" at bounding box center [463, 427] width 56 height 56
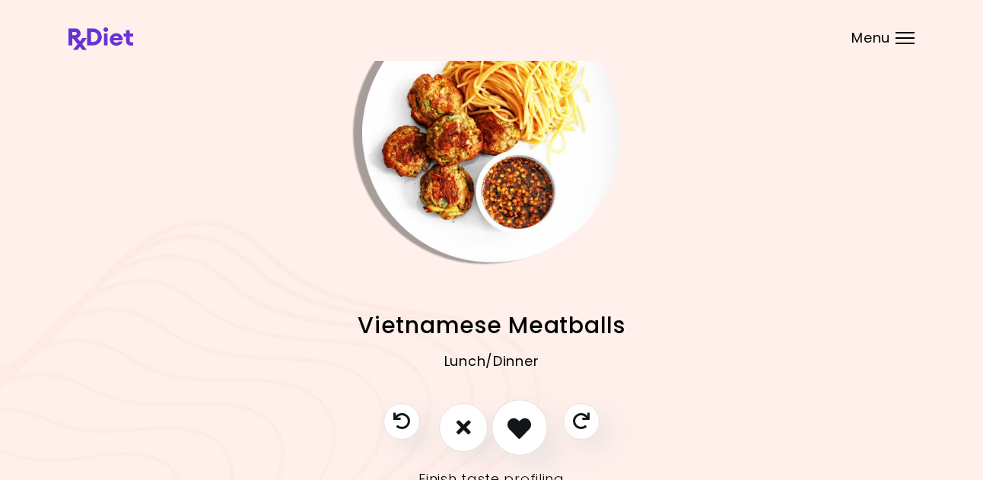
click at [520, 428] on icon "I like this recipe" at bounding box center [519, 427] width 24 height 24
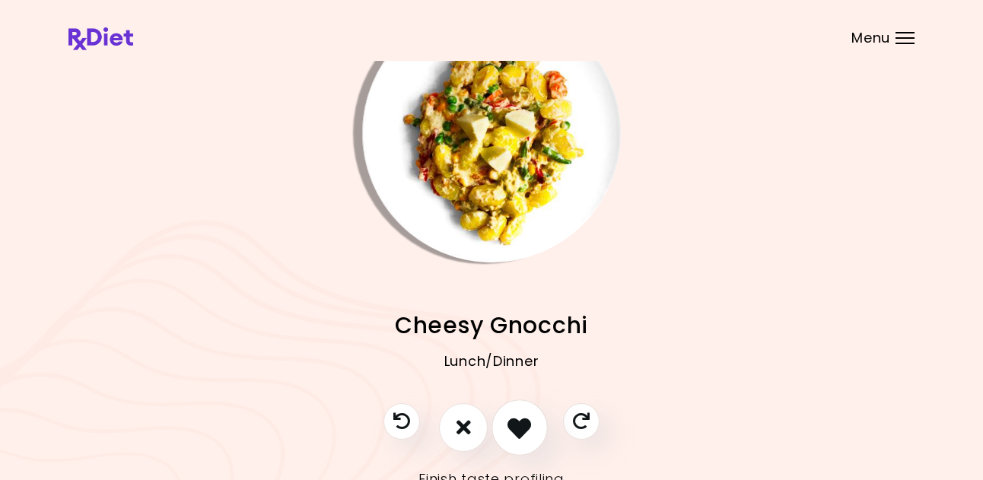
click at [519, 427] on icon "I like this recipe" at bounding box center [519, 427] width 24 height 24
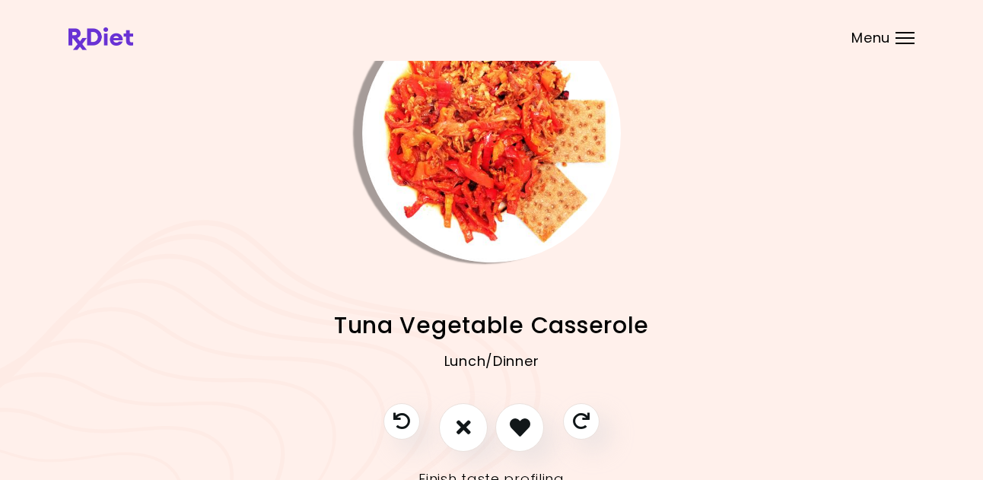
click at [479, 196] on img "Info - Tuna Vegetable Casserole" at bounding box center [491, 133] width 259 height 259
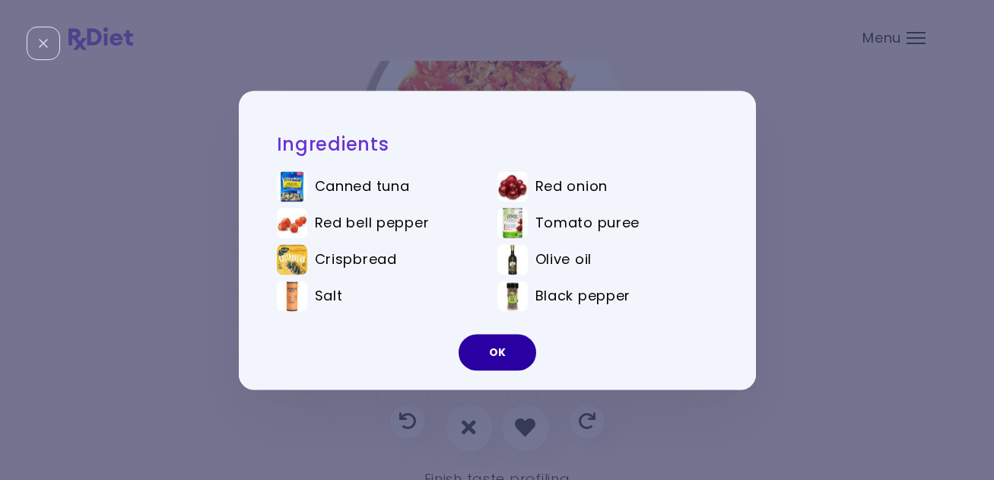
click at [495, 353] on button "OK" at bounding box center [498, 352] width 78 height 37
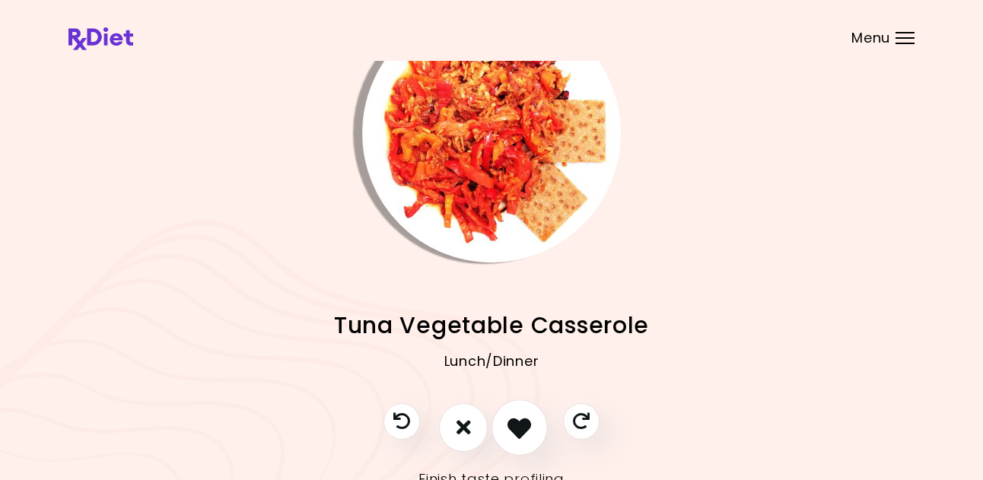
click at [520, 419] on icon "I like this recipe" at bounding box center [519, 427] width 24 height 24
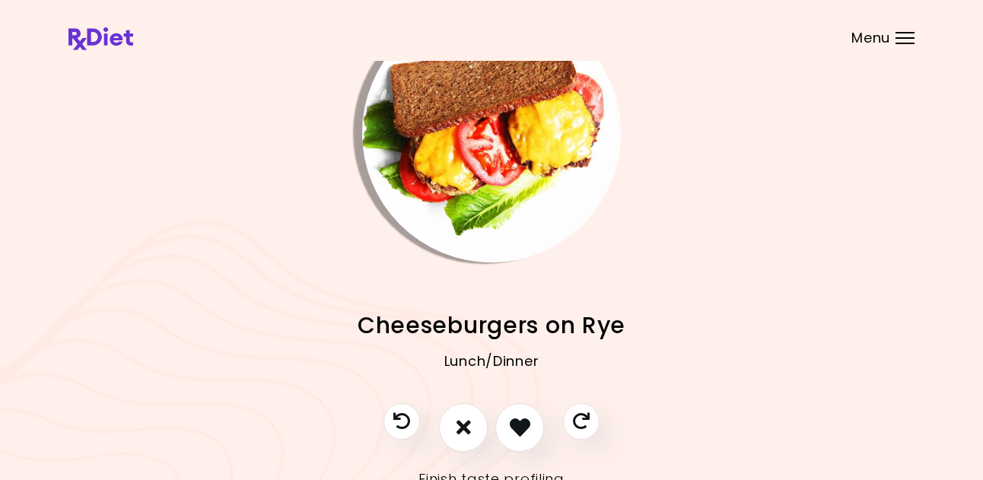
click at [497, 211] on img "Info - Cheeseburgers on Rye" at bounding box center [491, 133] width 259 height 259
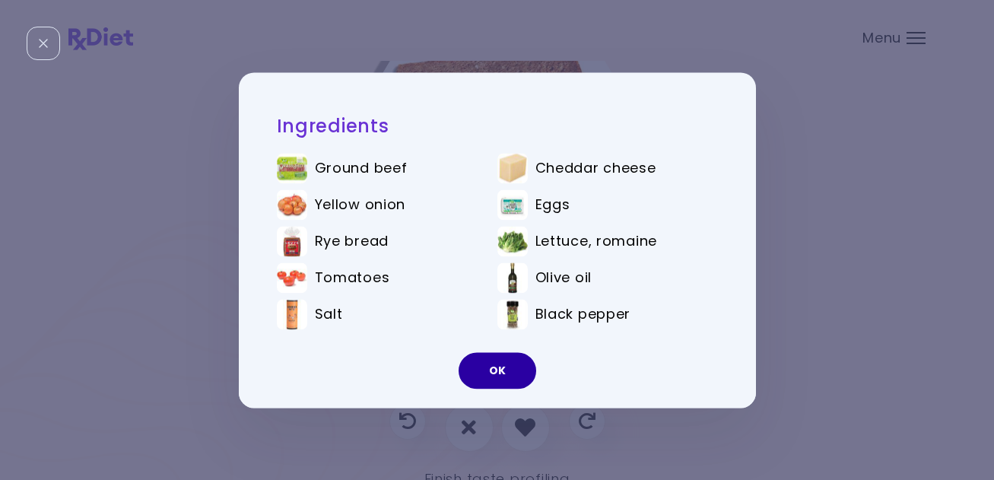
click at [497, 377] on button "OK" at bounding box center [498, 370] width 78 height 37
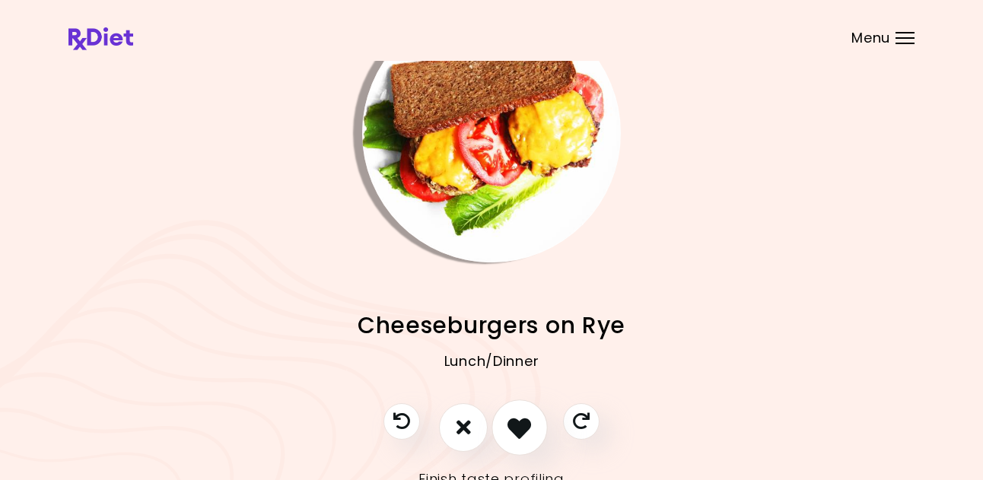
click at [510, 431] on icon "I like this recipe" at bounding box center [519, 427] width 24 height 24
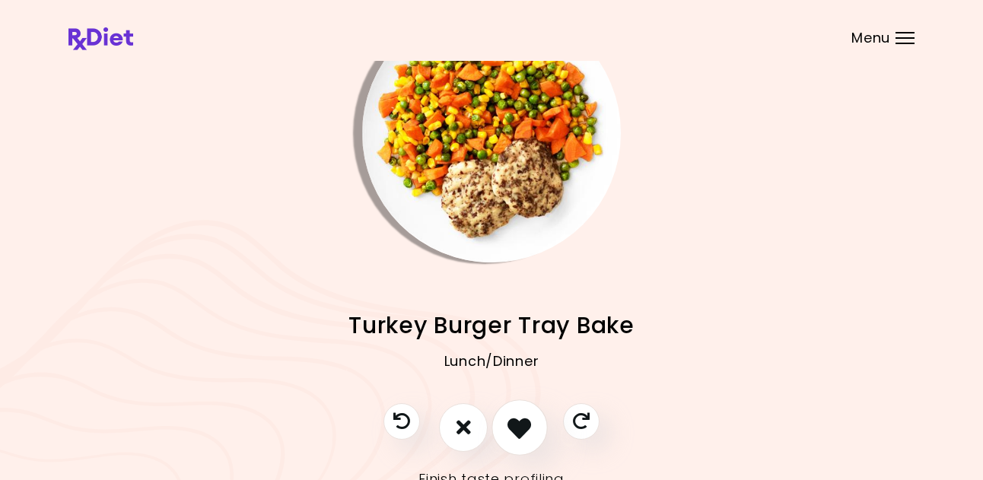
click at [510, 427] on icon "I like this recipe" at bounding box center [519, 427] width 24 height 24
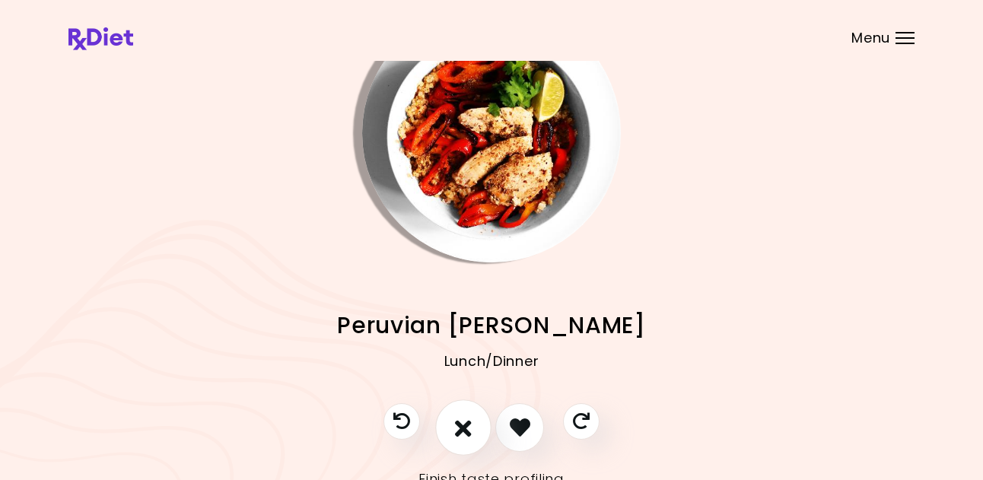
click at [457, 430] on icon "I don't like this recipe" at bounding box center [463, 427] width 17 height 24
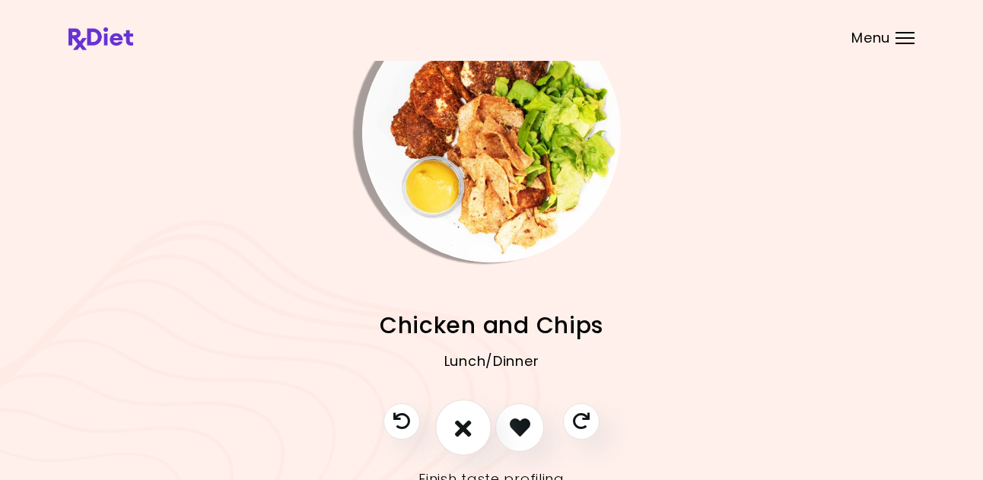
click at [464, 427] on icon "I don't like this recipe" at bounding box center [463, 427] width 17 height 24
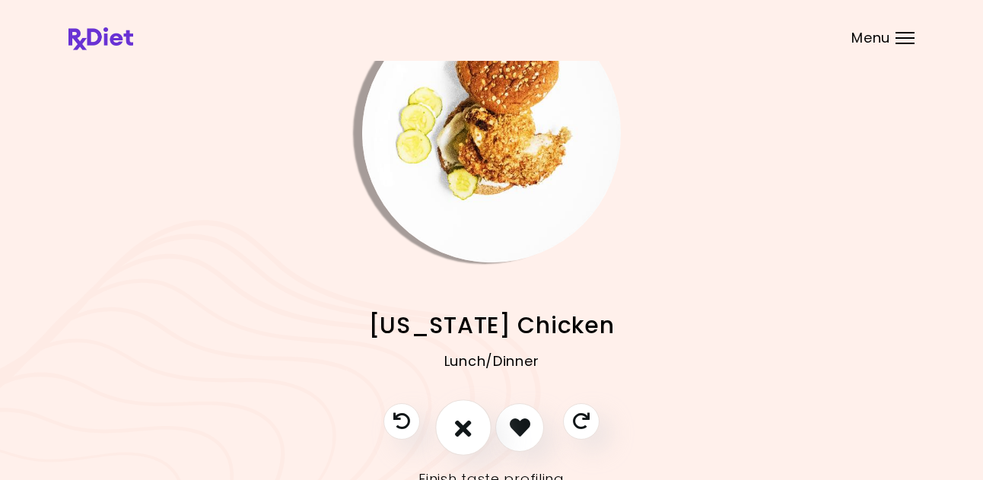
click at [464, 428] on icon "I don't like this recipe" at bounding box center [463, 427] width 17 height 24
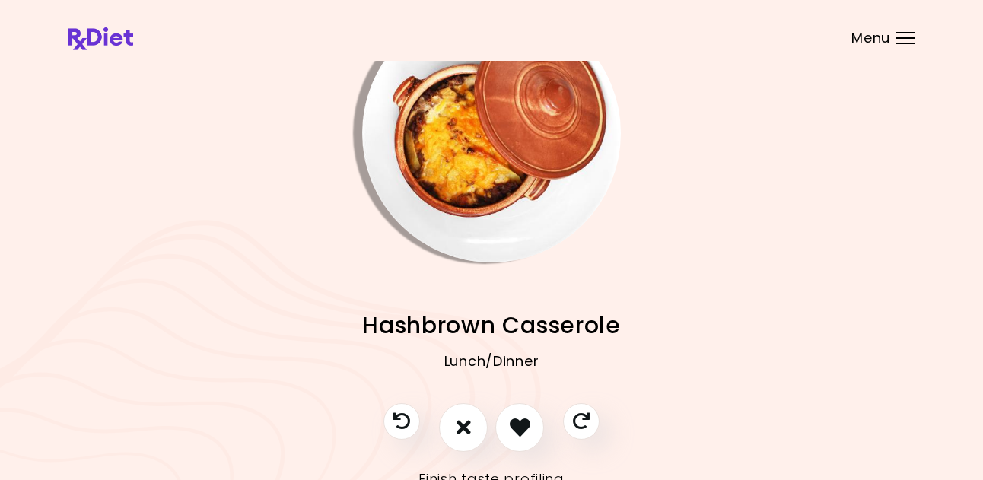
click at [477, 185] on img "Info - Hashbrown Casserole" at bounding box center [491, 133] width 259 height 259
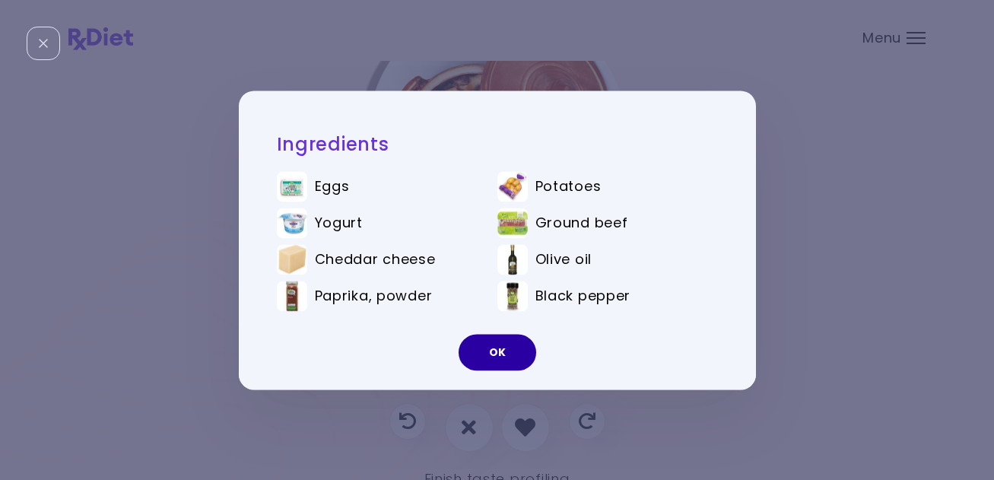
click at [499, 348] on button "OK" at bounding box center [498, 352] width 78 height 37
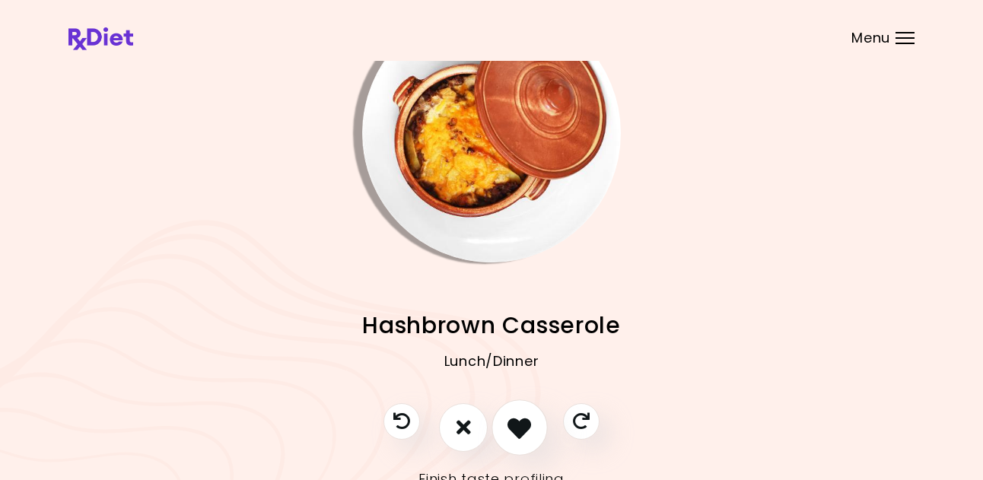
click at [524, 424] on icon "I like this recipe" at bounding box center [519, 427] width 24 height 24
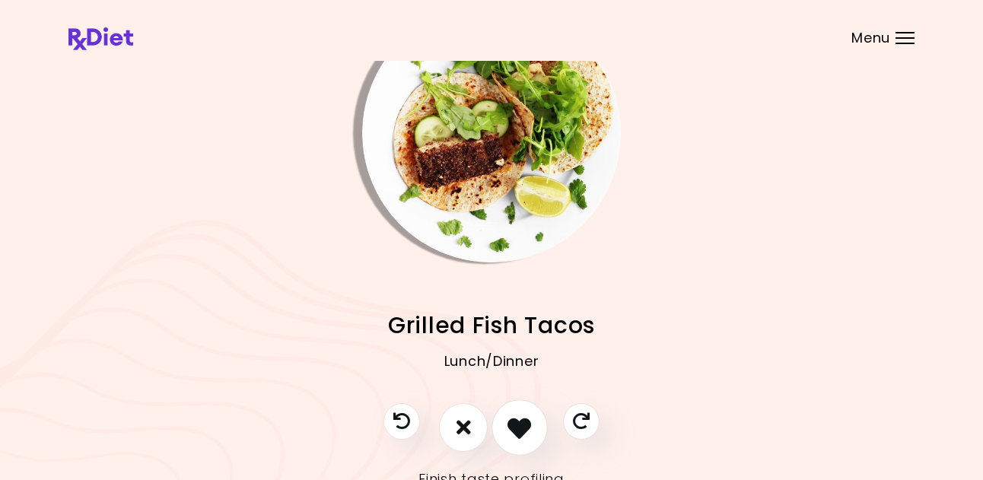
click at [522, 421] on icon "I like this recipe" at bounding box center [519, 427] width 24 height 24
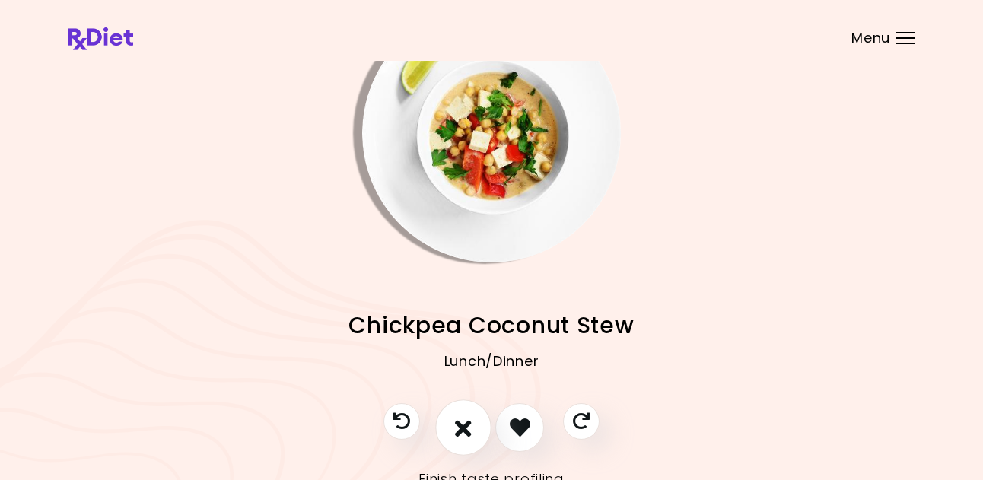
click at [466, 420] on icon "I don't like this recipe" at bounding box center [463, 427] width 17 height 24
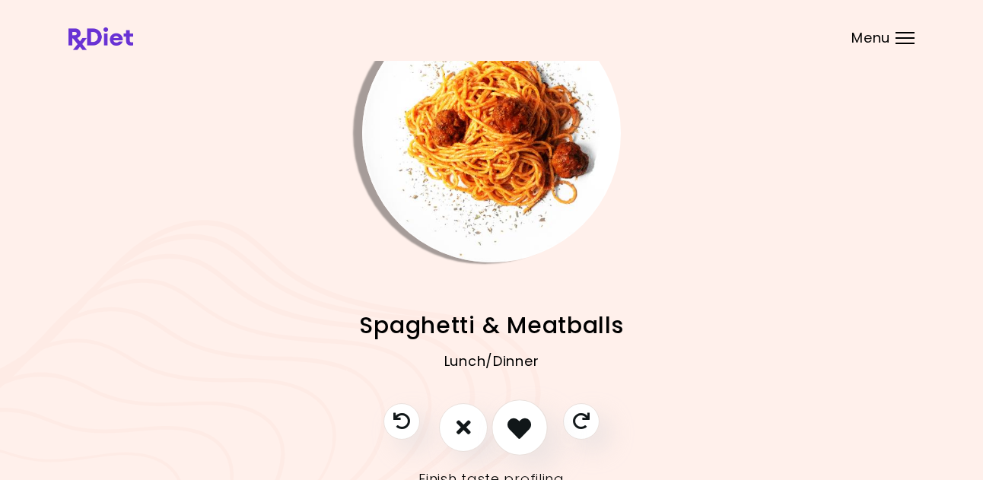
click at [514, 423] on icon "I like this recipe" at bounding box center [519, 427] width 24 height 24
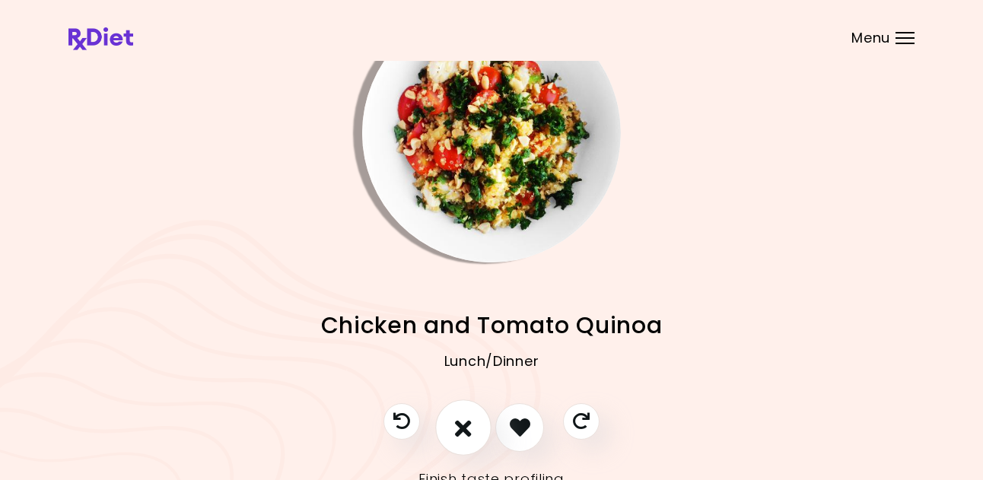
click at [456, 425] on icon "I don't like this recipe" at bounding box center [463, 427] width 17 height 24
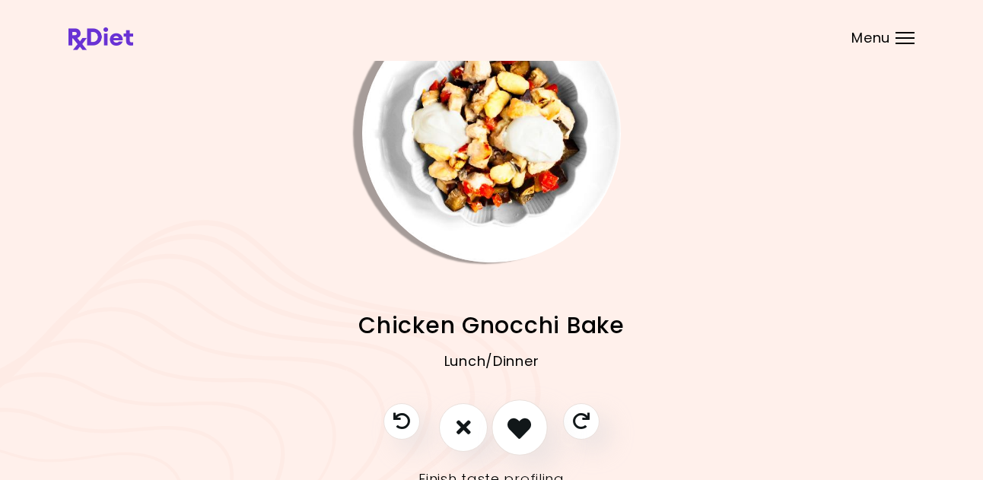
click at [522, 427] on icon "I like this recipe" at bounding box center [519, 427] width 24 height 24
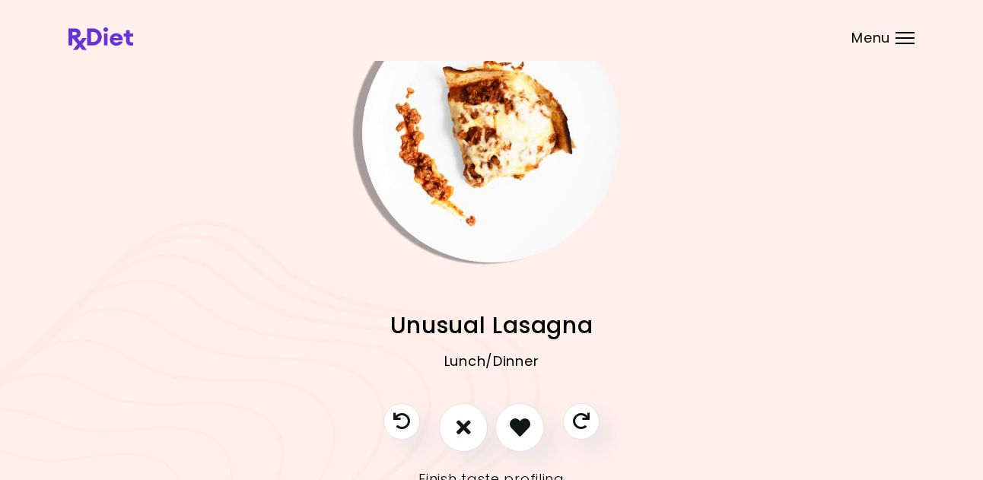
click at [510, 186] on img "Info - Unusual Lasagna" at bounding box center [491, 133] width 259 height 259
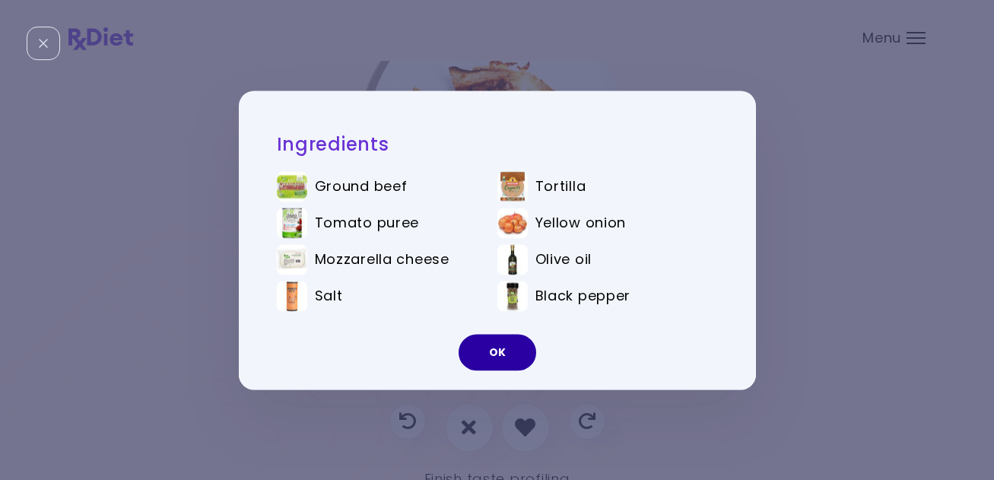
click at [487, 342] on button "OK" at bounding box center [498, 352] width 78 height 37
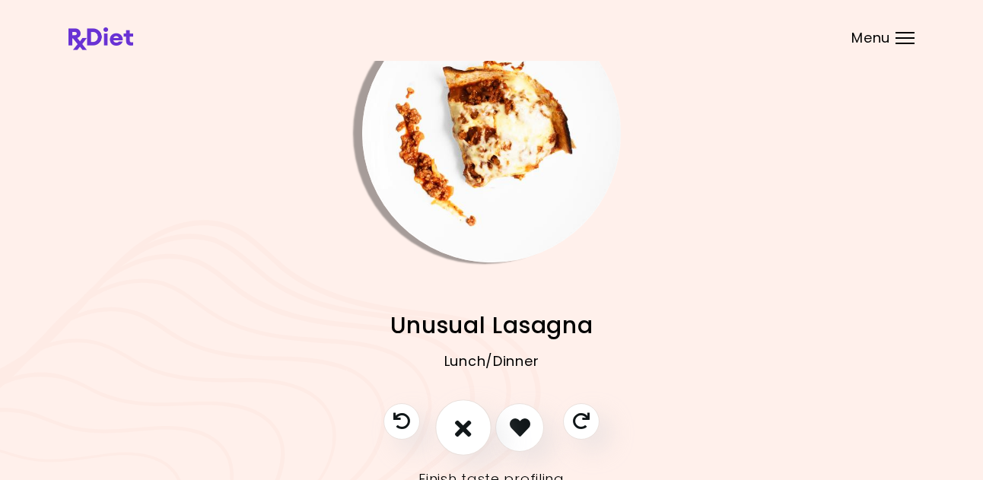
click at [464, 428] on icon "I don't like this recipe" at bounding box center [463, 427] width 17 height 24
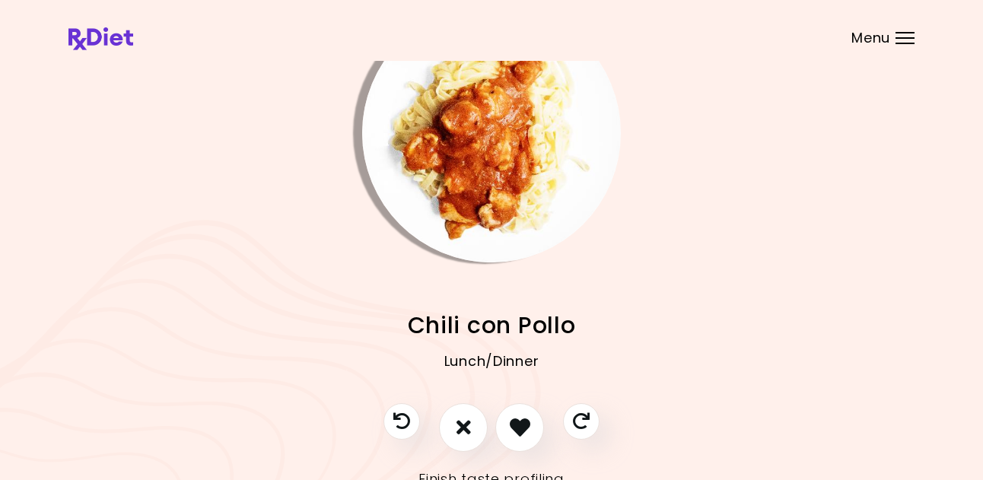
click at [504, 166] on img "Info - Chili con Pollo" at bounding box center [491, 133] width 259 height 259
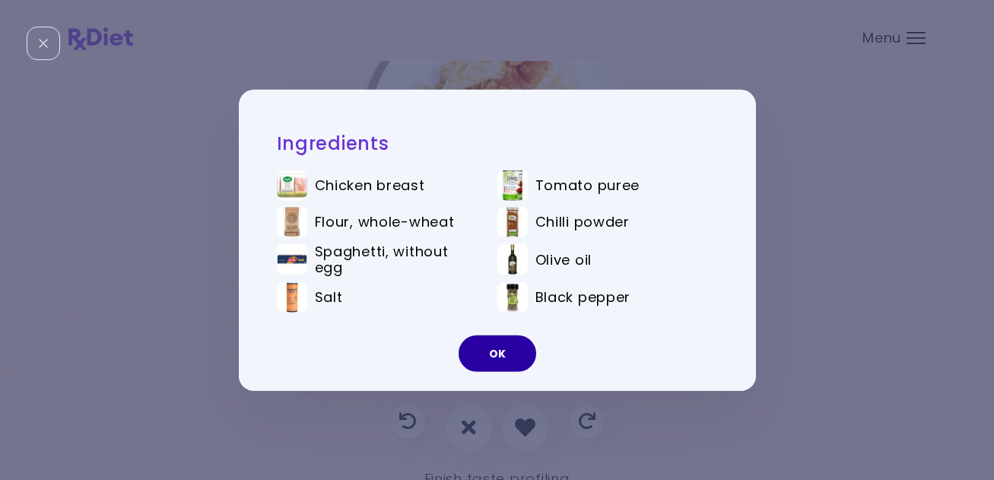
click at [491, 358] on button "OK" at bounding box center [498, 354] width 78 height 37
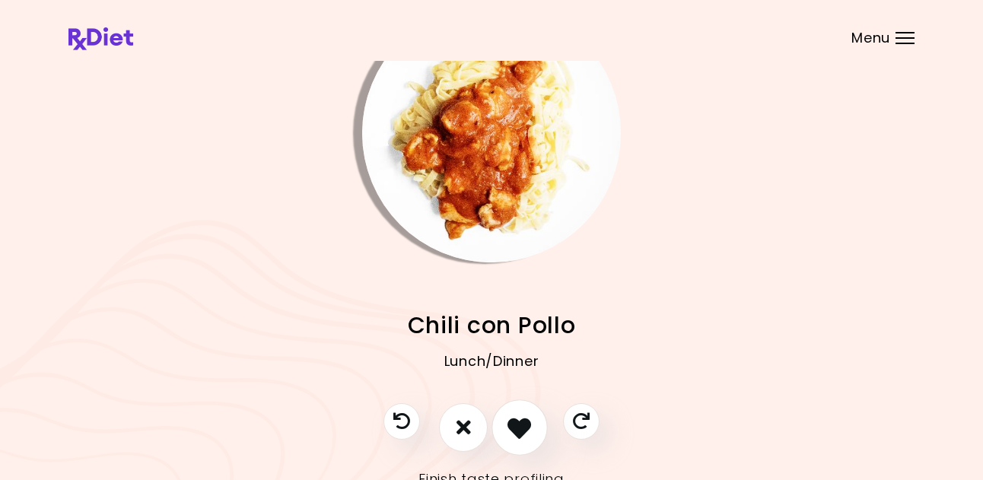
click at [519, 417] on icon "I like this recipe" at bounding box center [519, 427] width 24 height 24
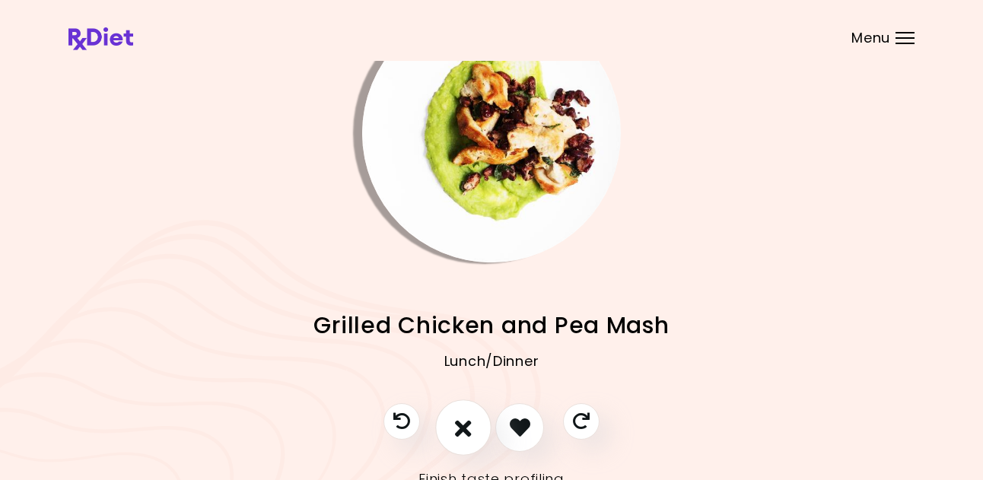
click at [463, 420] on icon "I don't like this recipe" at bounding box center [463, 427] width 17 height 24
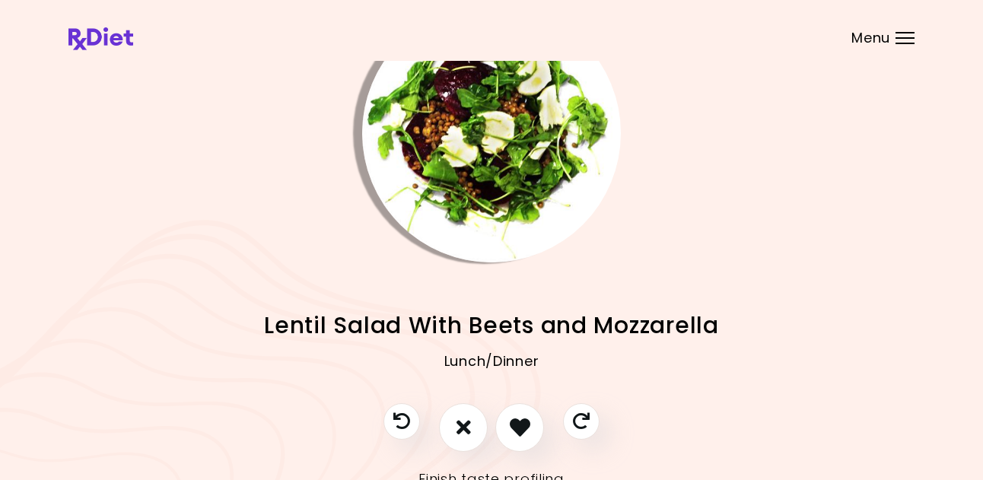
click at [499, 190] on img "Info - Lentil Salad With Beets and Mozzarella" at bounding box center [491, 133] width 259 height 259
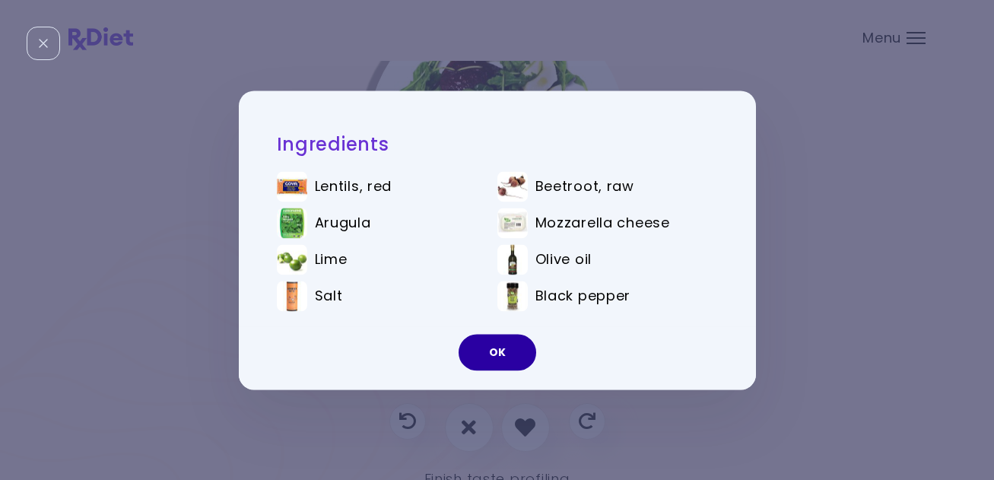
click at [494, 352] on button "OK" at bounding box center [498, 352] width 78 height 37
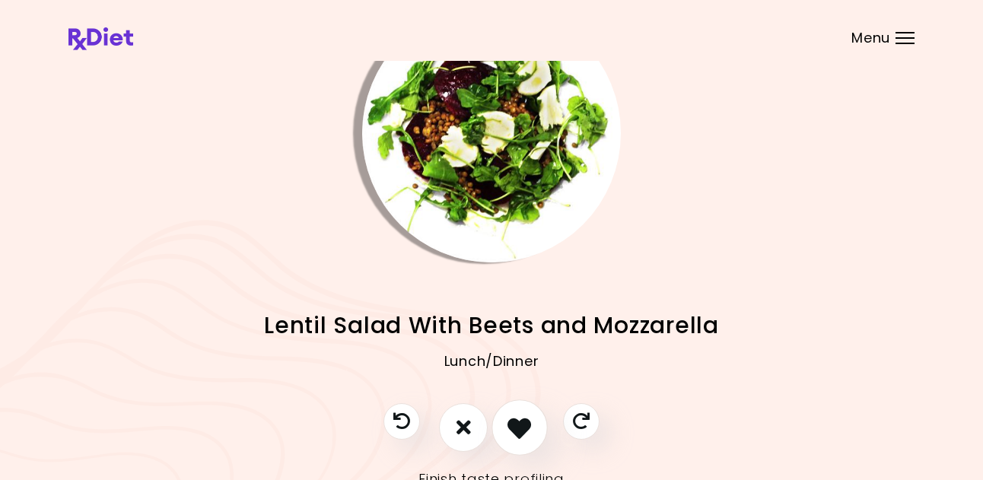
click at [513, 421] on icon "I like this recipe" at bounding box center [519, 427] width 24 height 24
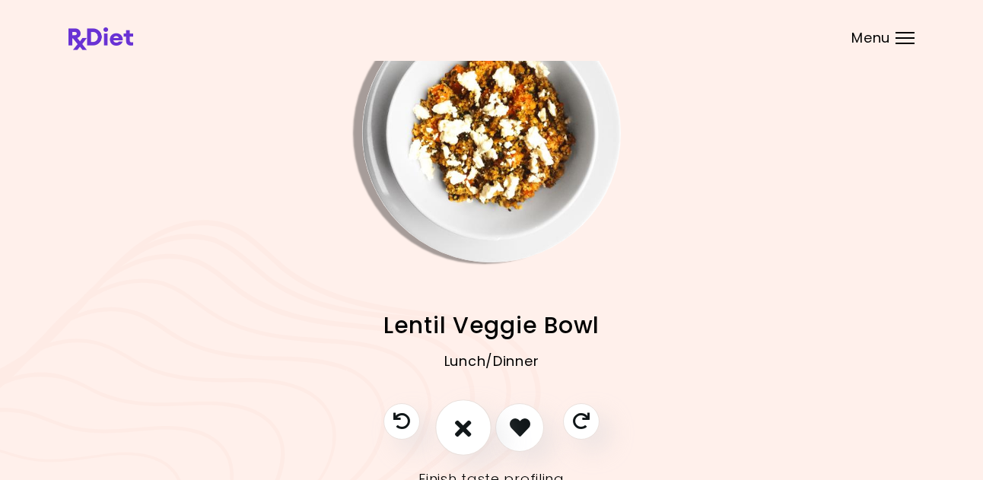
click at [467, 421] on icon "I don't like this recipe" at bounding box center [463, 427] width 17 height 24
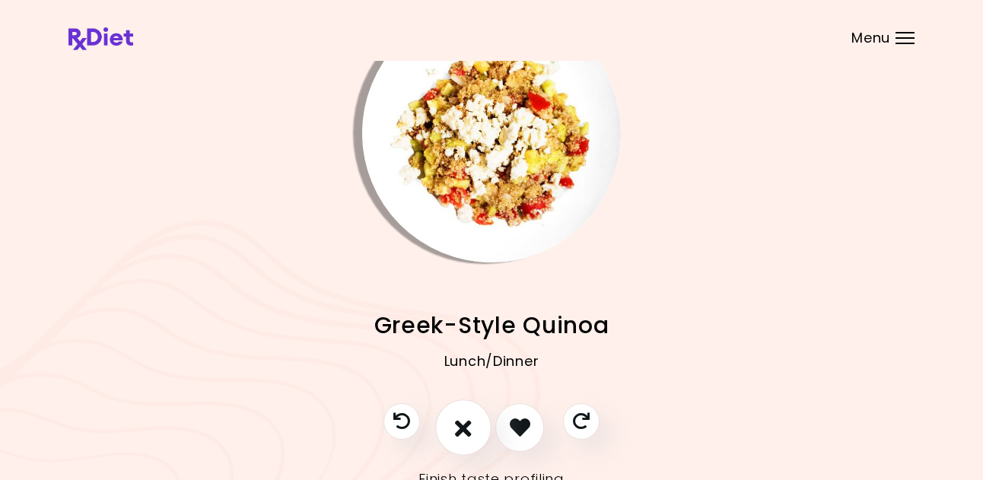
click at [470, 416] on icon "I don't like this recipe" at bounding box center [463, 427] width 17 height 24
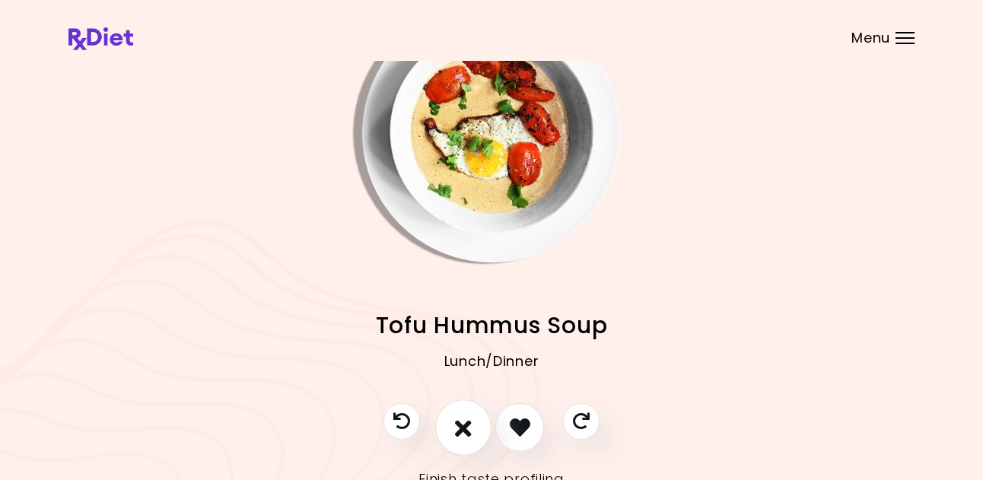
click at [470, 416] on icon "I don't like this recipe" at bounding box center [463, 427] width 17 height 24
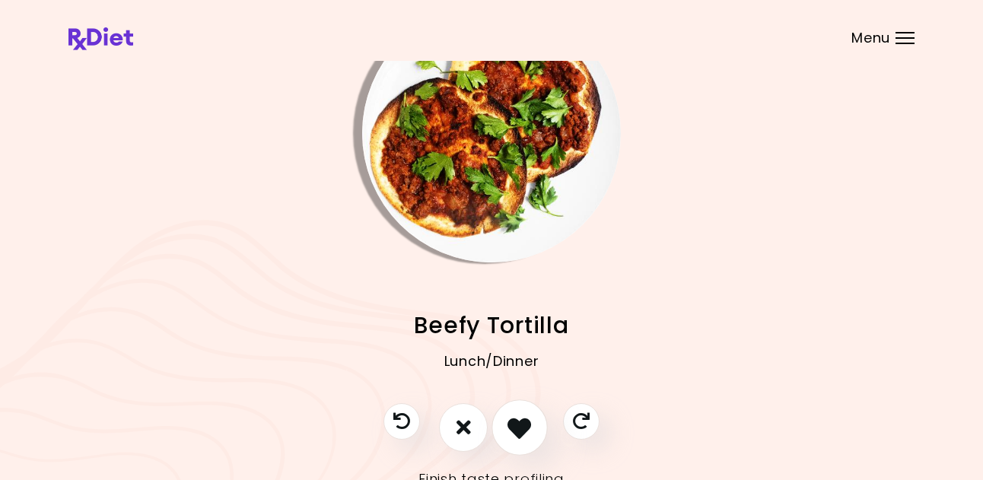
click at [521, 428] on icon "I like this recipe" at bounding box center [519, 427] width 24 height 24
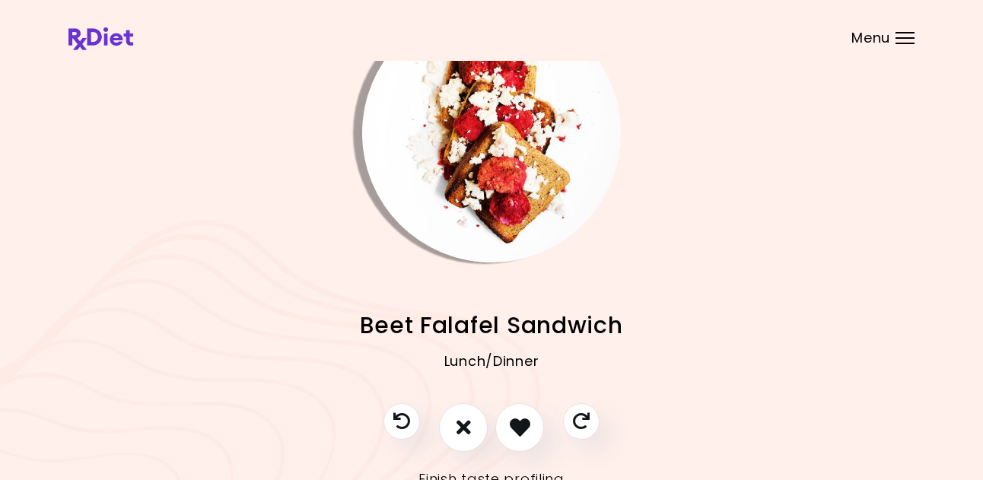
click at [485, 183] on img "Info - Beet Falafel Sandwich" at bounding box center [491, 133] width 259 height 259
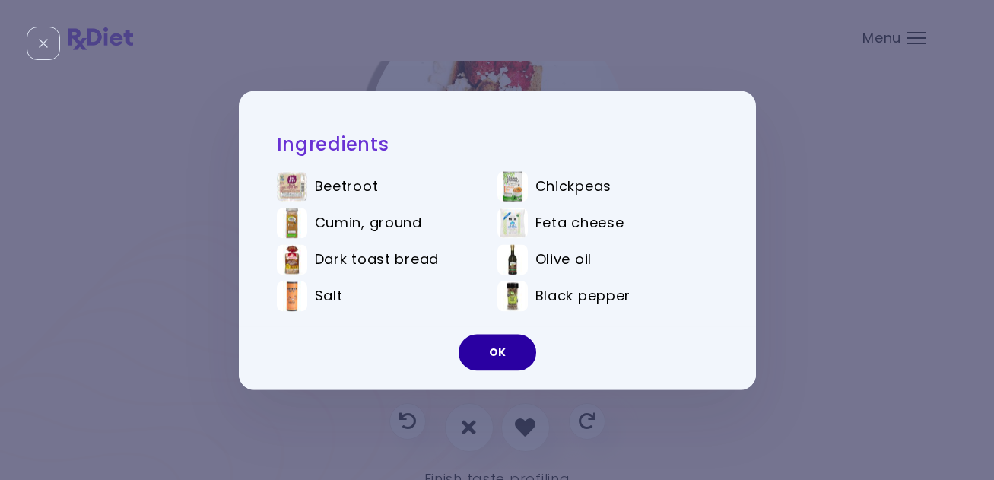
click at [488, 350] on button "OK" at bounding box center [498, 352] width 78 height 37
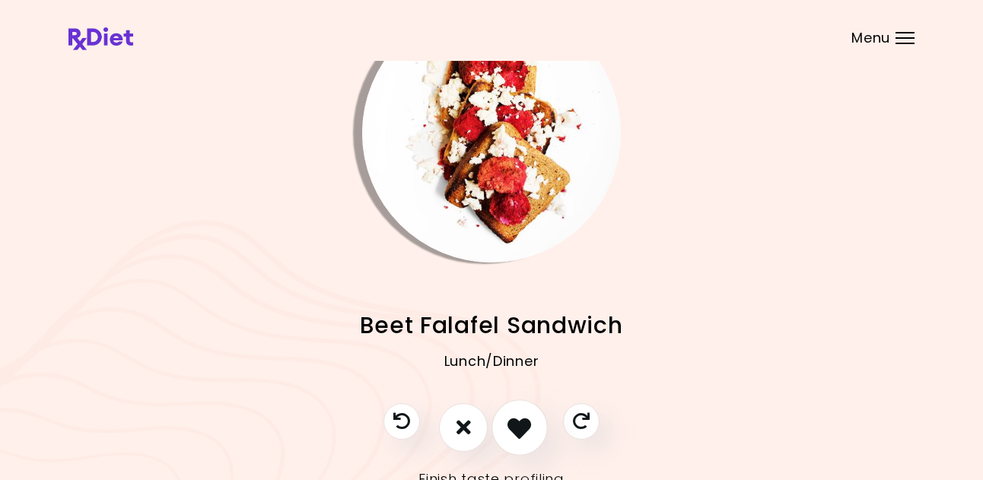
click at [526, 437] on icon "I like this recipe" at bounding box center [519, 427] width 24 height 24
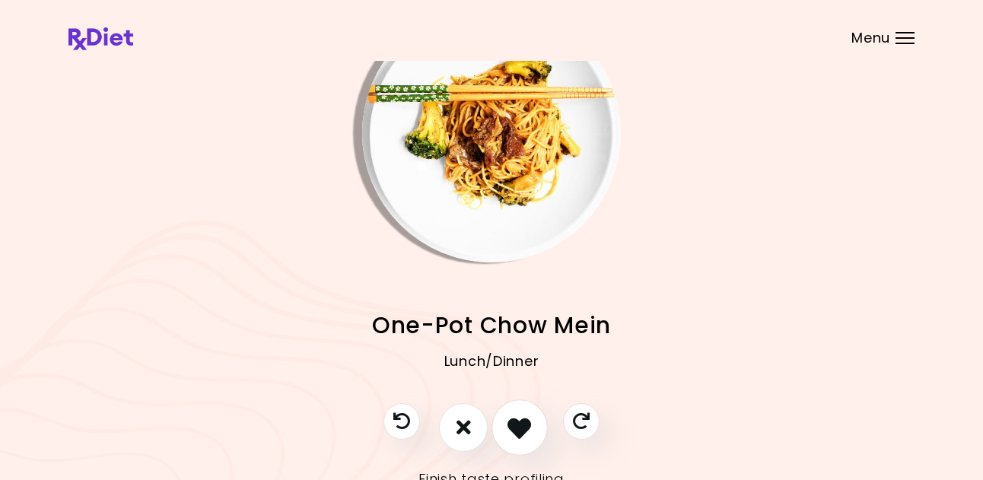
click at [521, 431] on icon "I like this recipe" at bounding box center [519, 427] width 24 height 24
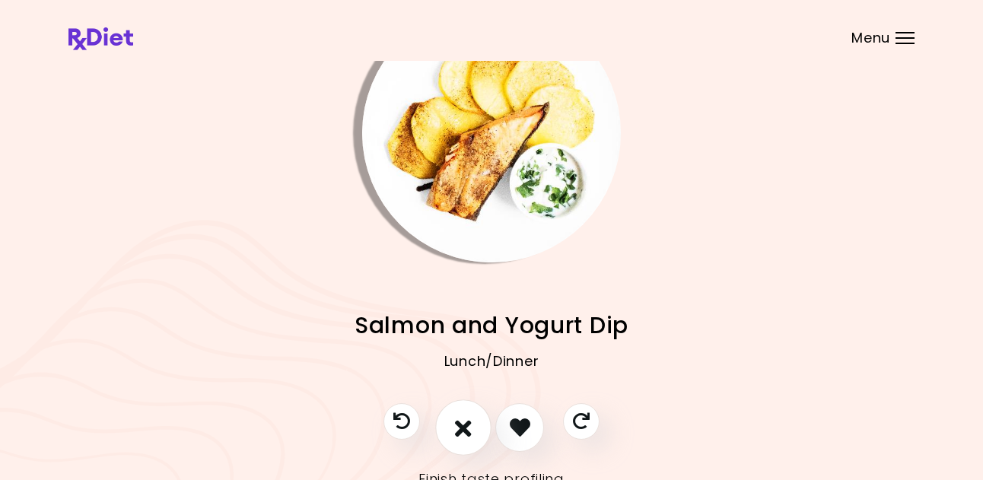
click at [468, 424] on icon "I don't like this recipe" at bounding box center [463, 427] width 17 height 24
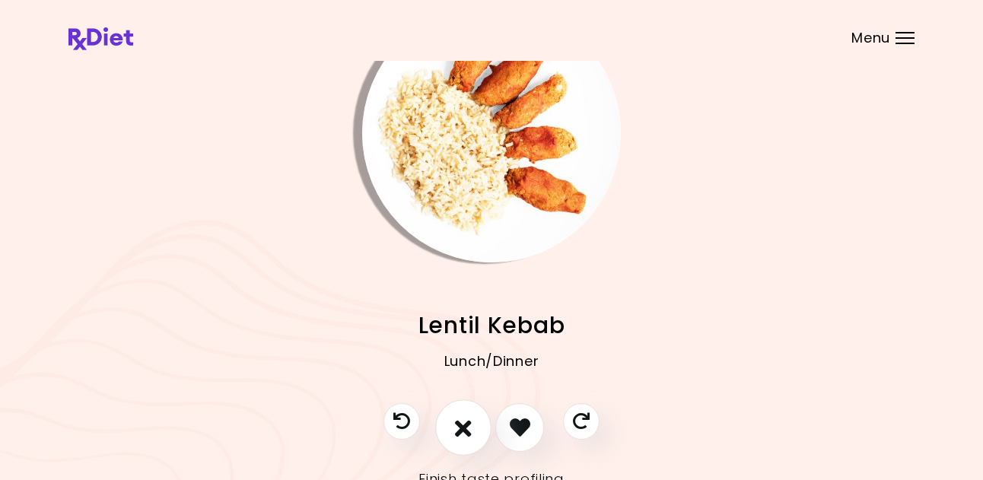
click at [468, 423] on icon "I don't like this recipe" at bounding box center [463, 427] width 17 height 24
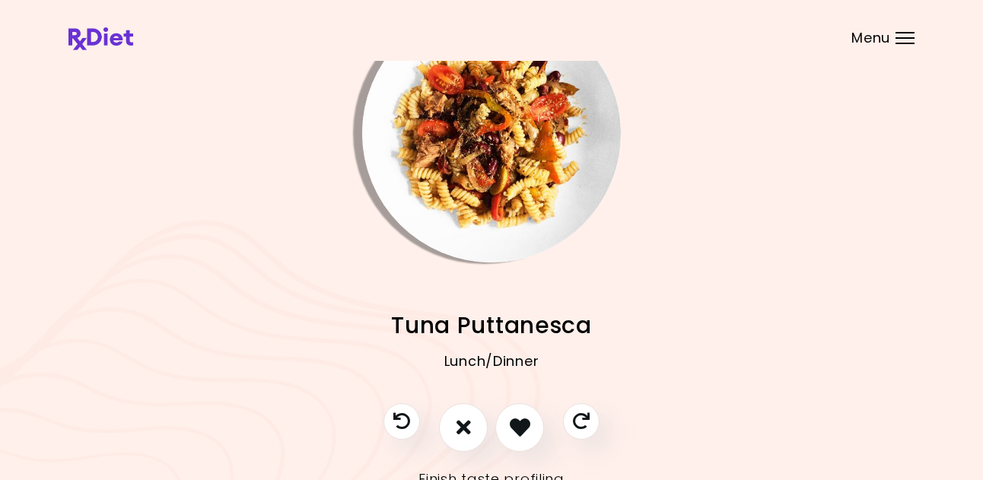
click at [526, 185] on img "Info - Tuna Puttanesca" at bounding box center [491, 133] width 259 height 259
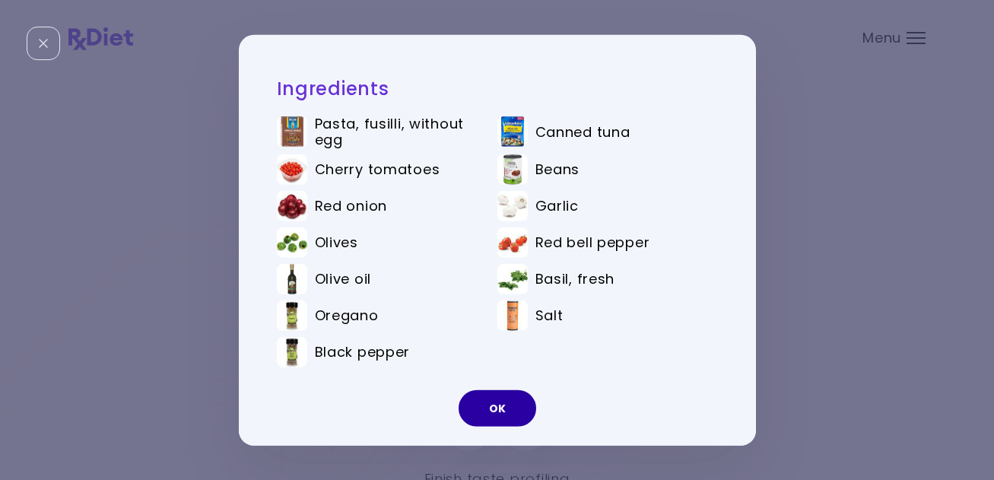
click at [499, 409] on button "OK" at bounding box center [498, 408] width 78 height 37
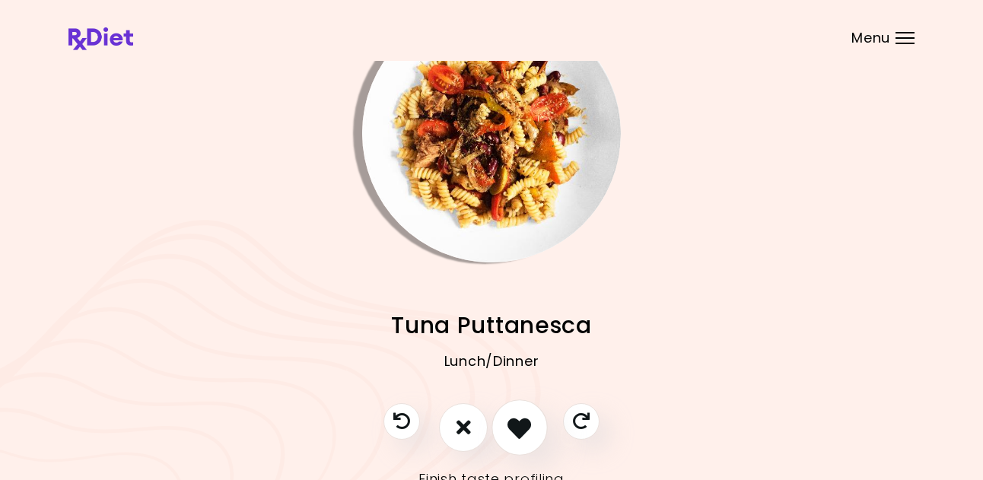
click at [520, 413] on button "I like this recipe" at bounding box center [519, 427] width 56 height 56
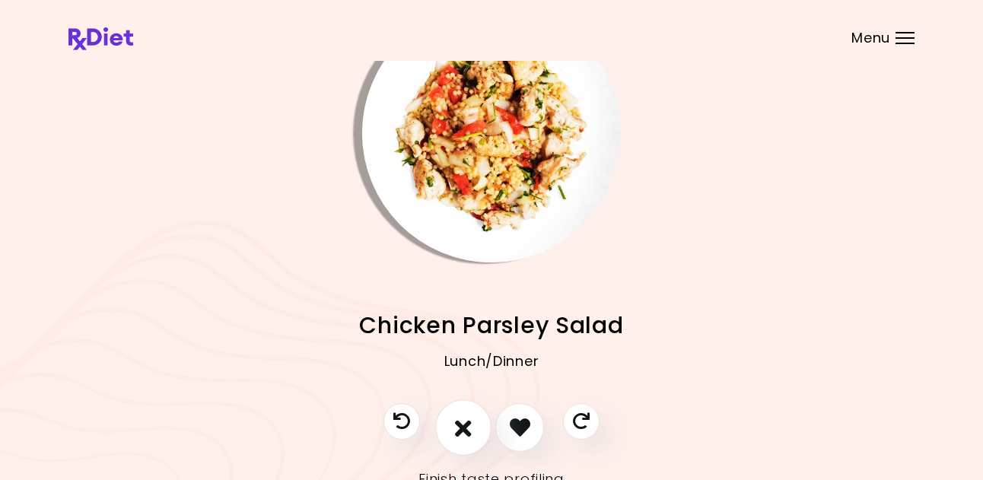
click at [464, 428] on icon "I don't like this recipe" at bounding box center [463, 427] width 17 height 24
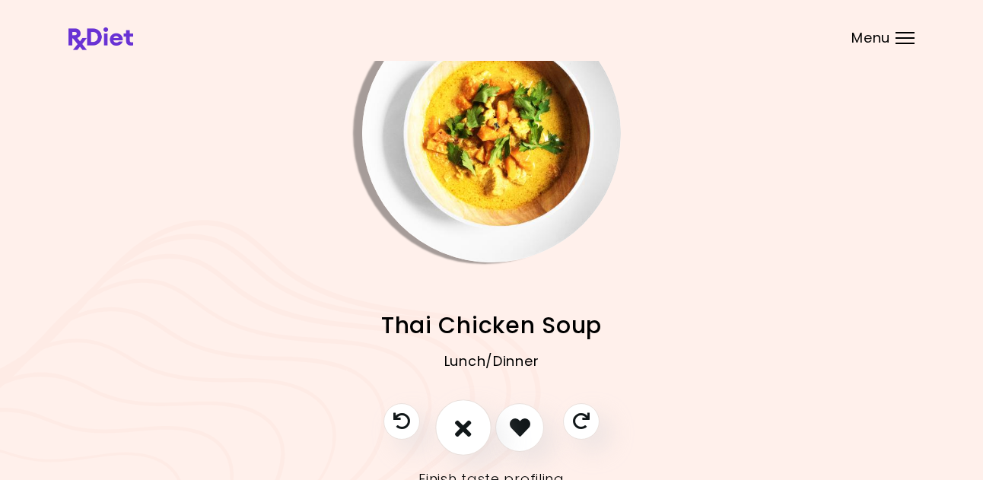
click at [464, 425] on icon "I don't like this recipe" at bounding box center [463, 427] width 17 height 24
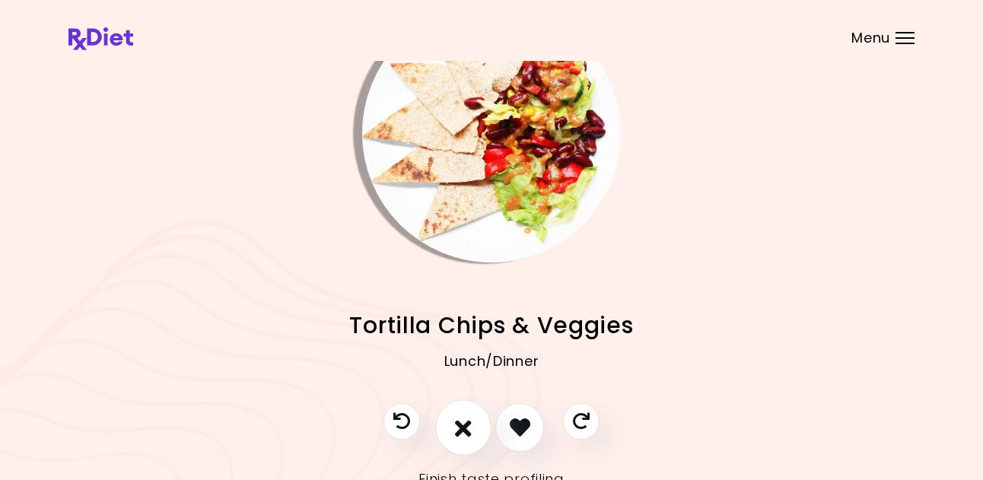
click at [464, 422] on icon "I don't like this recipe" at bounding box center [463, 427] width 17 height 24
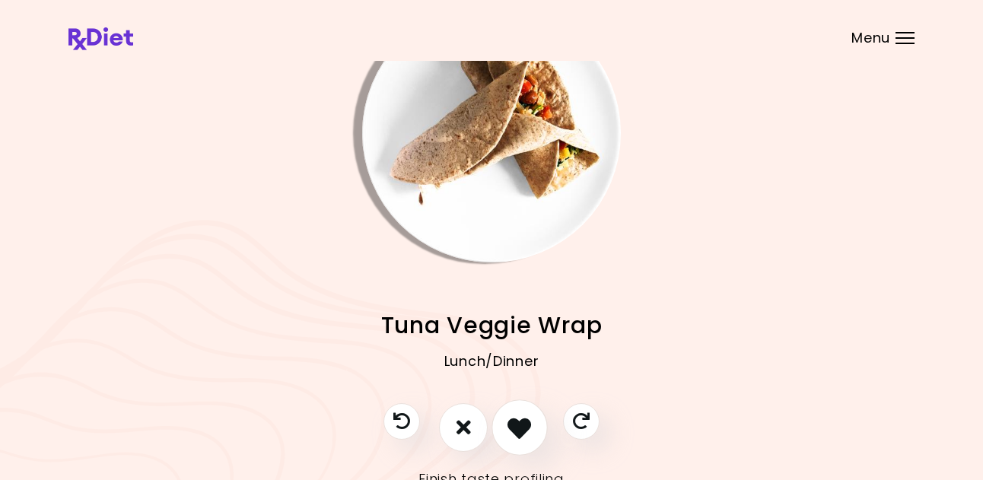
click at [520, 418] on icon "I like this recipe" at bounding box center [519, 427] width 24 height 24
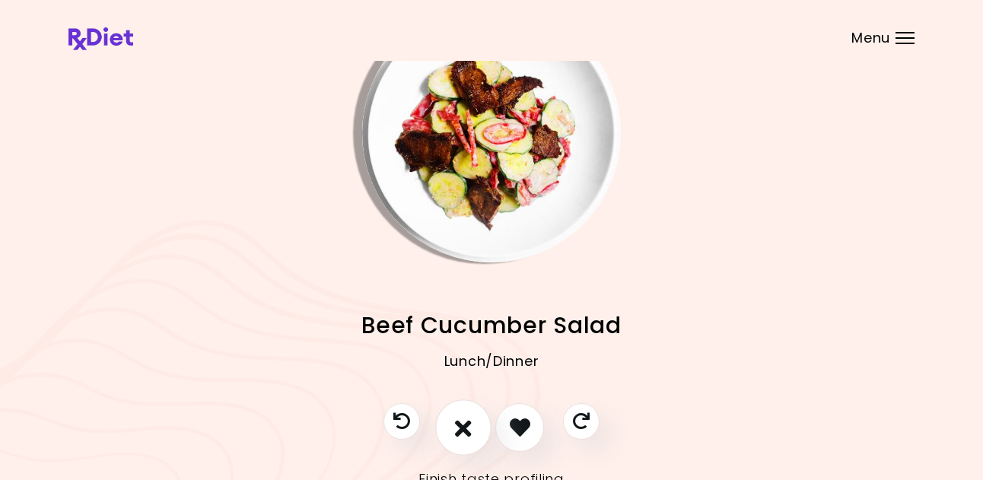
click at [460, 421] on icon "I don't like this recipe" at bounding box center [463, 427] width 17 height 24
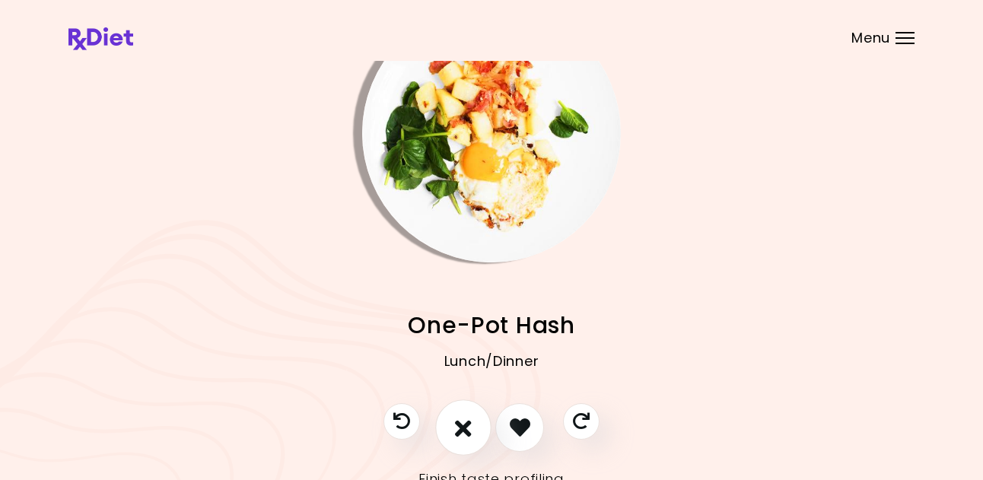
click at [472, 439] on button "I don't like this recipe" at bounding box center [463, 427] width 56 height 56
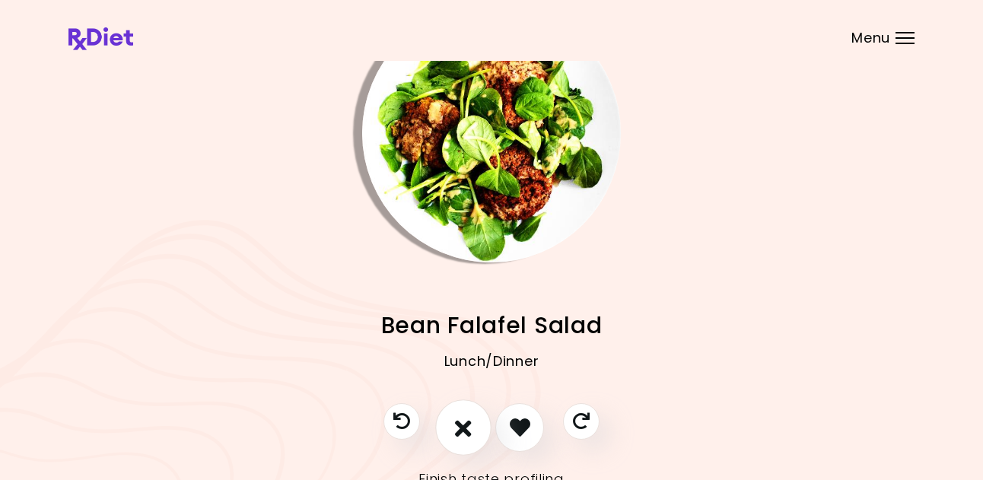
click at [469, 431] on icon "I don't like this recipe" at bounding box center [463, 427] width 17 height 24
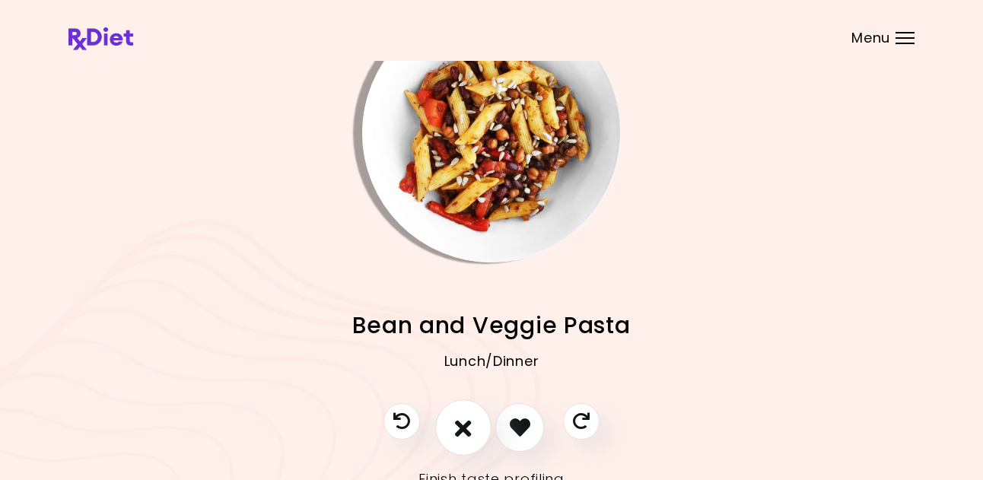
click at [463, 431] on icon "I don't like this recipe" at bounding box center [463, 427] width 17 height 24
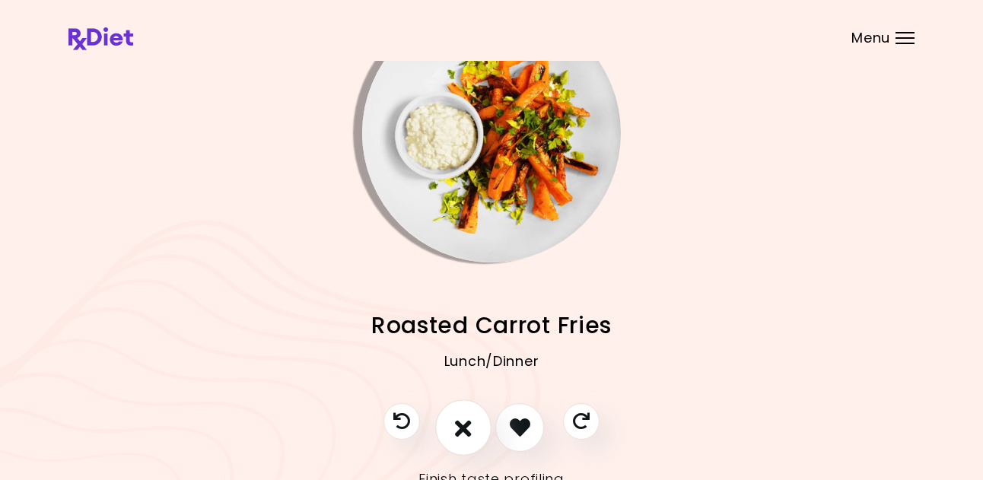
click at [463, 429] on icon "I don't like this recipe" at bounding box center [463, 427] width 17 height 24
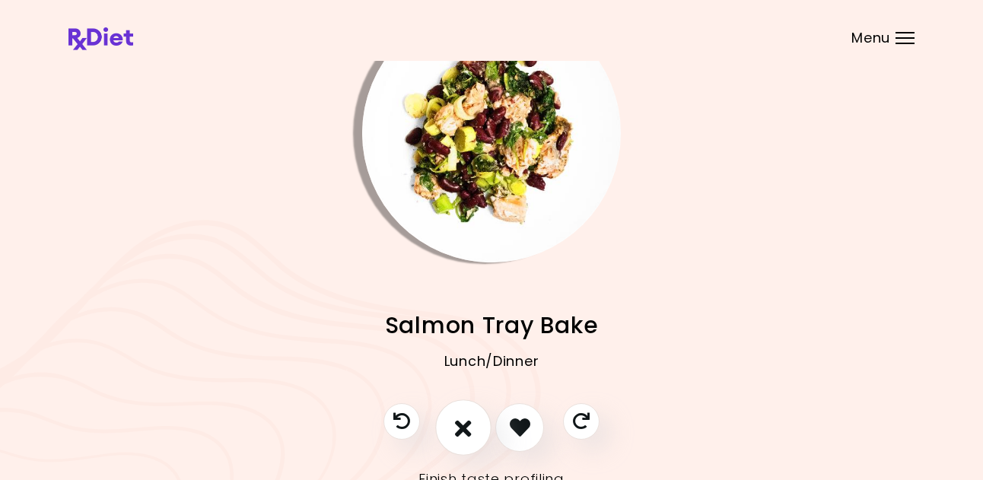
click at [465, 429] on icon "I don't like this recipe" at bounding box center [463, 427] width 17 height 24
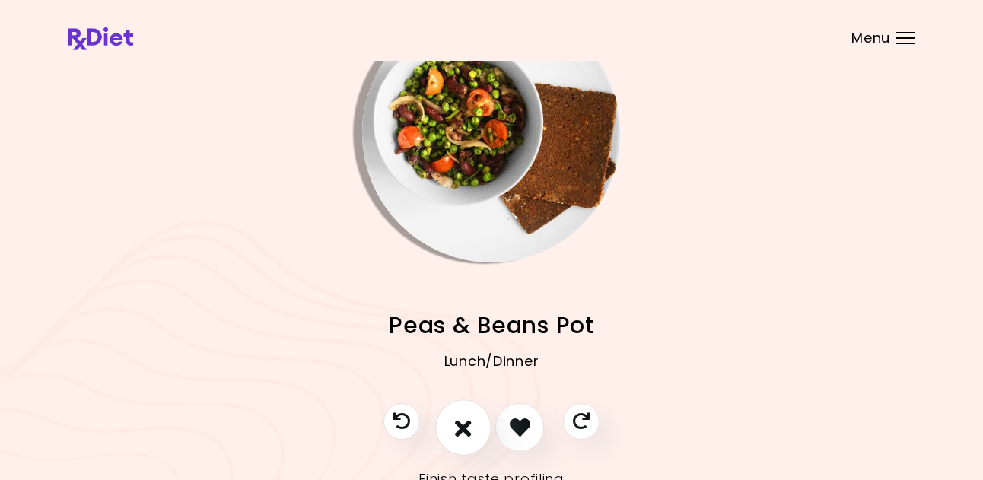
click at [465, 428] on icon "I don't like this recipe" at bounding box center [463, 427] width 17 height 24
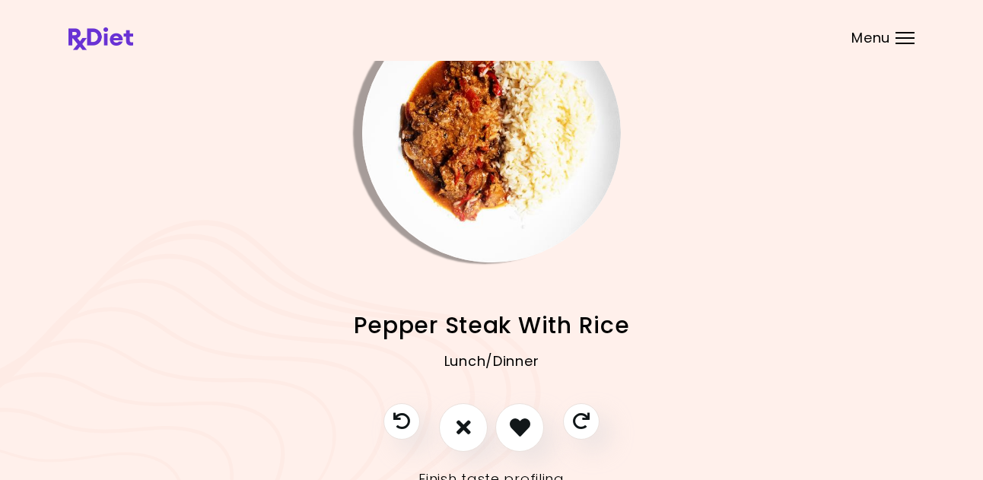
click at [509, 142] on img "Info - Pepper Steak With Rice" at bounding box center [491, 133] width 259 height 259
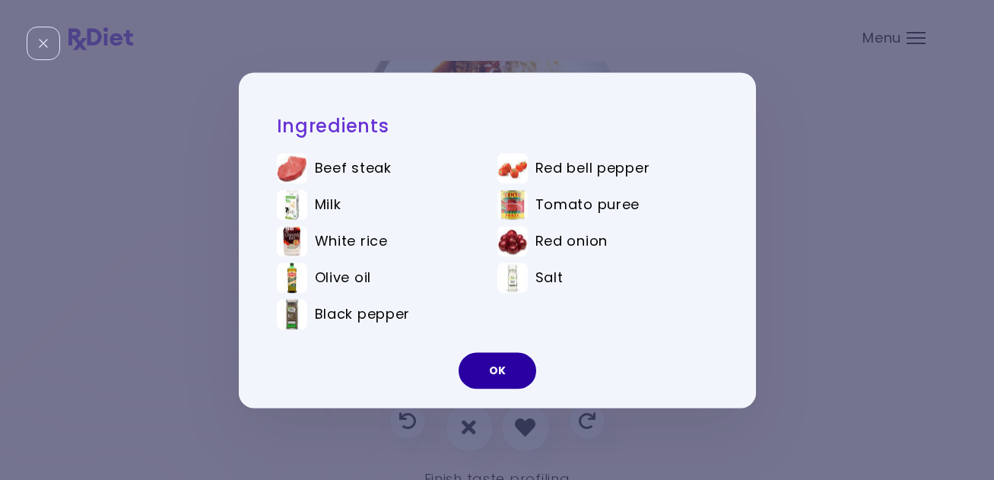
click at [501, 374] on button "OK" at bounding box center [498, 370] width 78 height 37
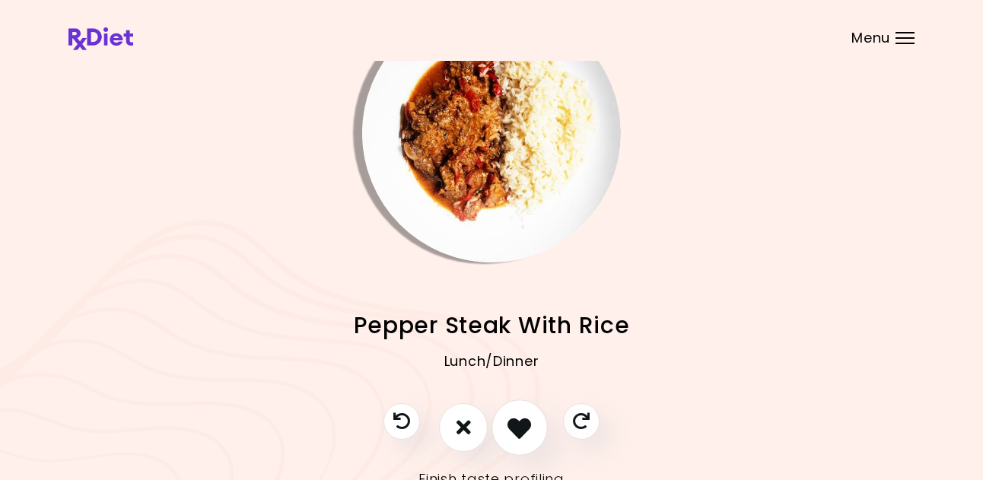
click at [523, 432] on icon "I like this recipe" at bounding box center [519, 427] width 24 height 24
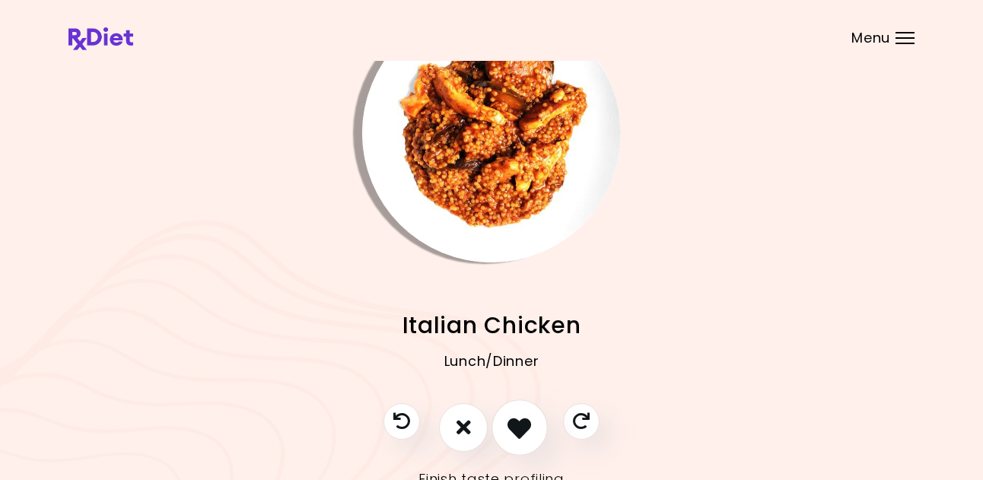
click at [519, 427] on icon "I like this recipe" at bounding box center [519, 427] width 24 height 24
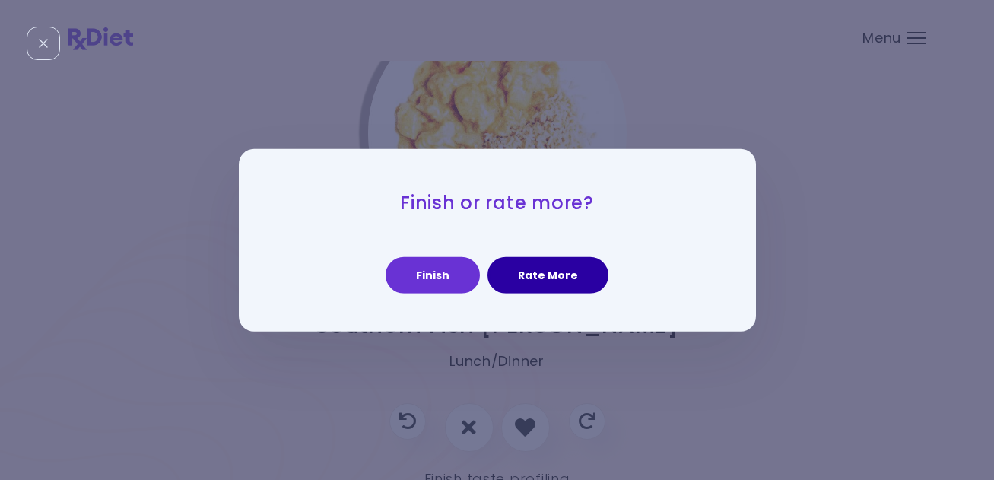
click at [536, 264] on button "Rate More" at bounding box center [548, 275] width 121 height 37
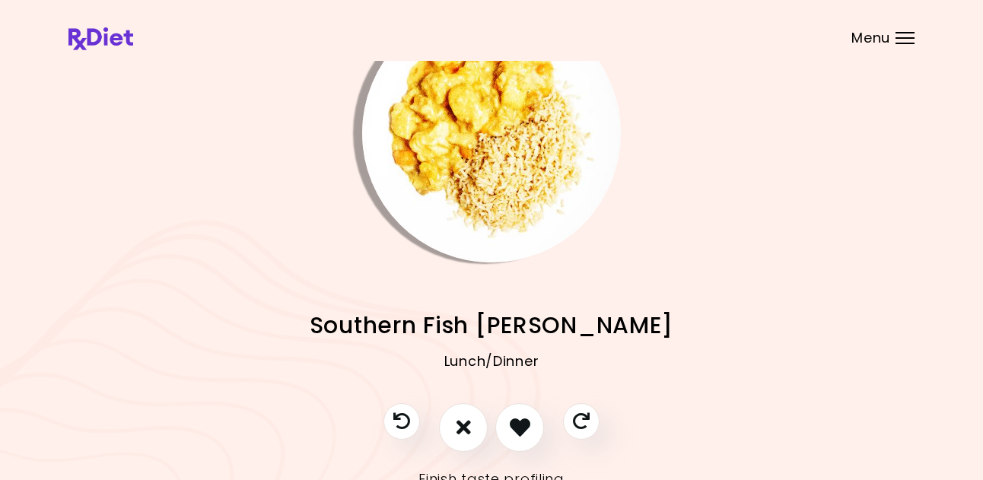
click at [510, 167] on img "Info - Southern Fish Curry" at bounding box center [491, 133] width 259 height 259
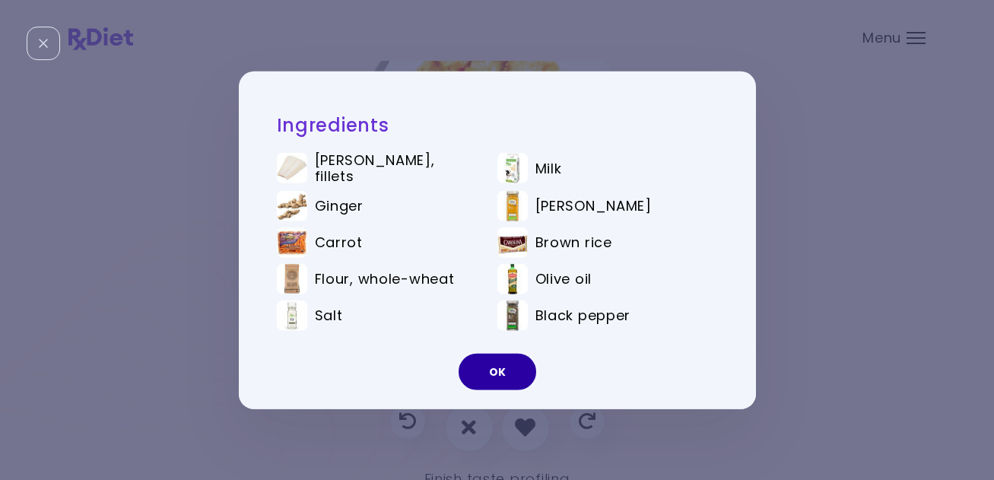
click at [498, 365] on button "OK" at bounding box center [498, 372] width 78 height 37
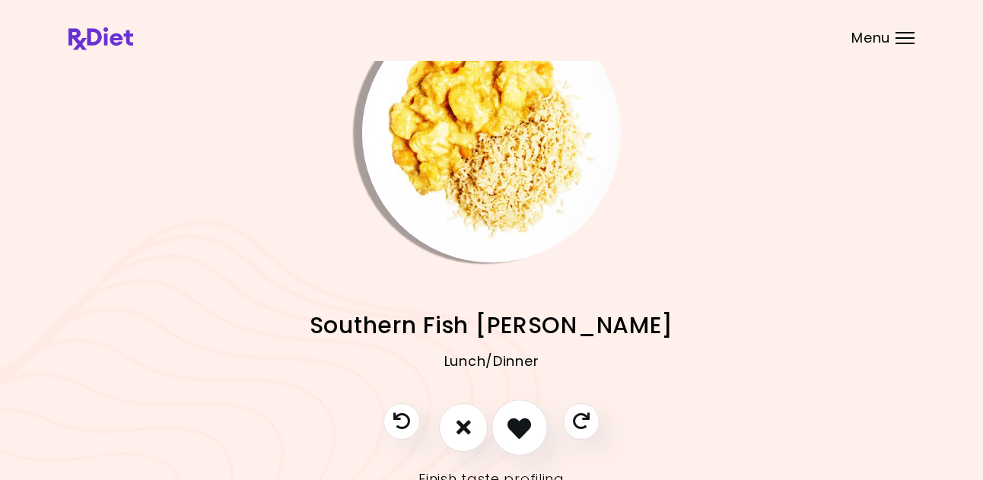
click at [517, 429] on icon "I like this recipe" at bounding box center [519, 427] width 24 height 24
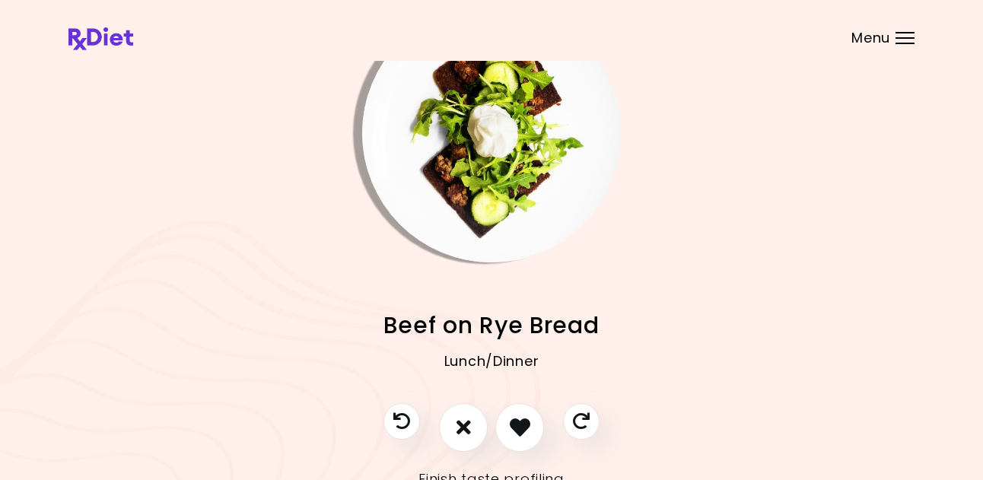
click at [463, 129] on img "Info - Beef on Rye Bread" at bounding box center [491, 133] width 259 height 259
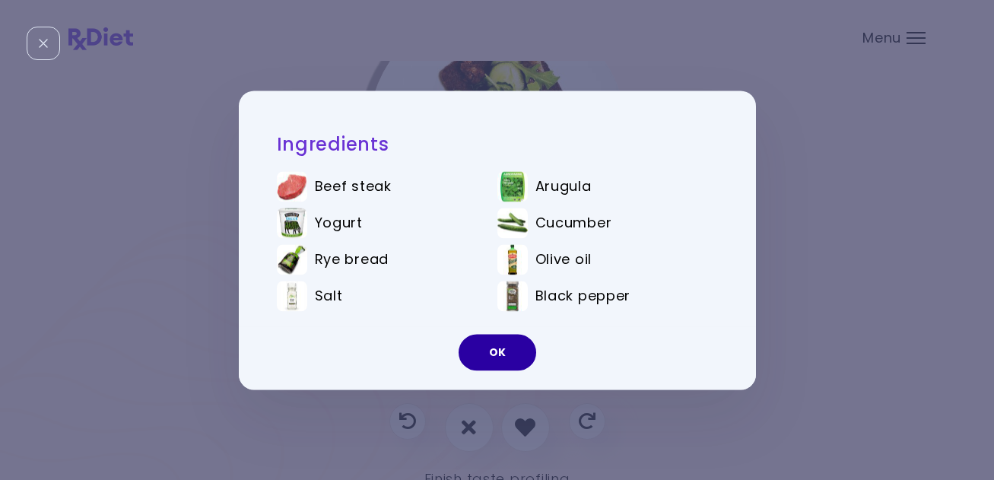
click at [499, 355] on button "OK" at bounding box center [498, 352] width 78 height 37
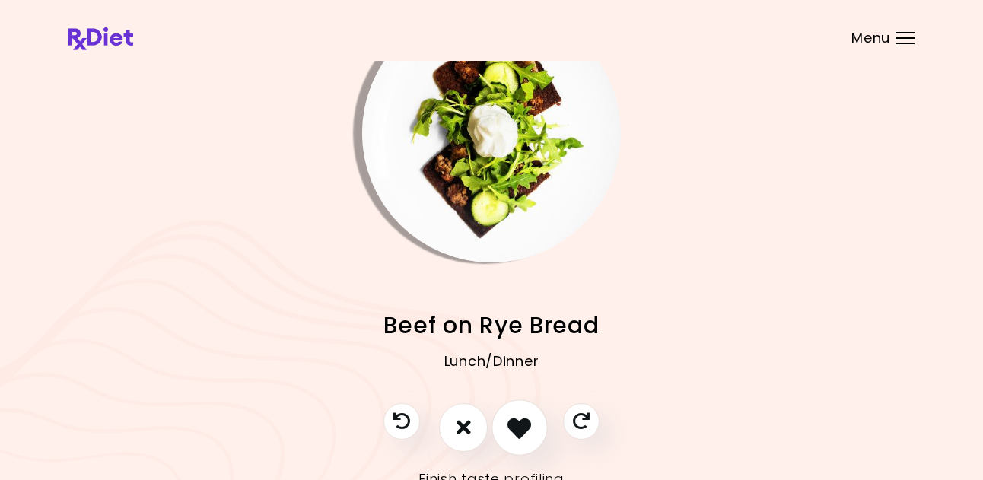
click at [512, 420] on icon "I like this recipe" at bounding box center [519, 427] width 24 height 24
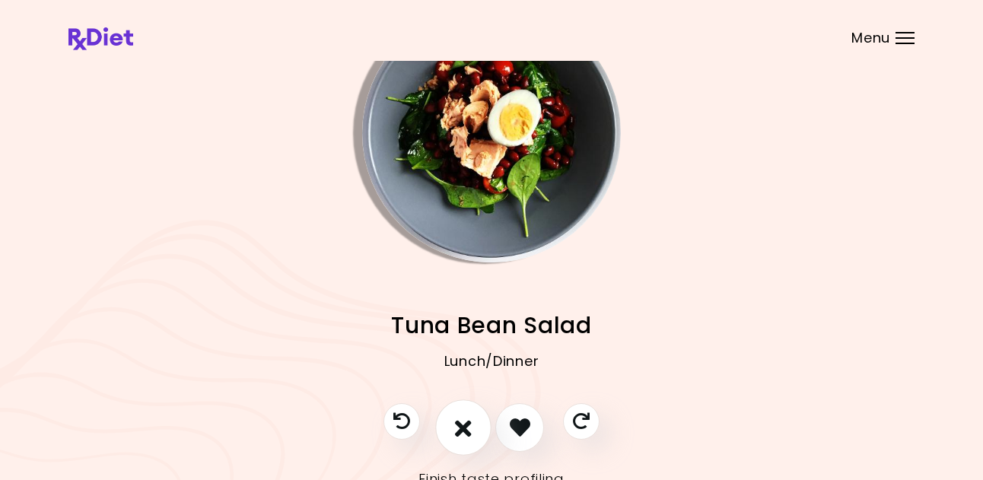
click at [460, 428] on icon "I don't like this recipe" at bounding box center [463, 427] width 17 height 24
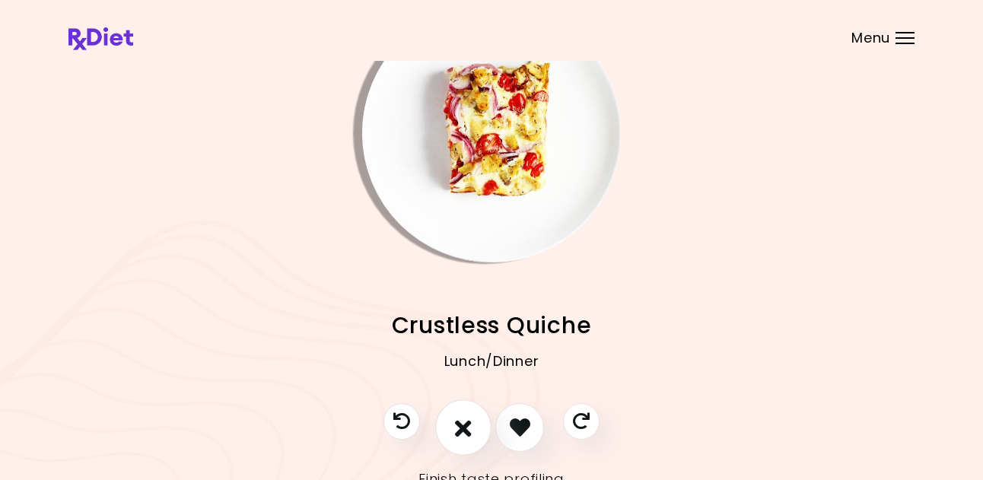
click at [465, 415] on icon "I don't like this recipe" at bounding box center [463, 427] width 17 height 24
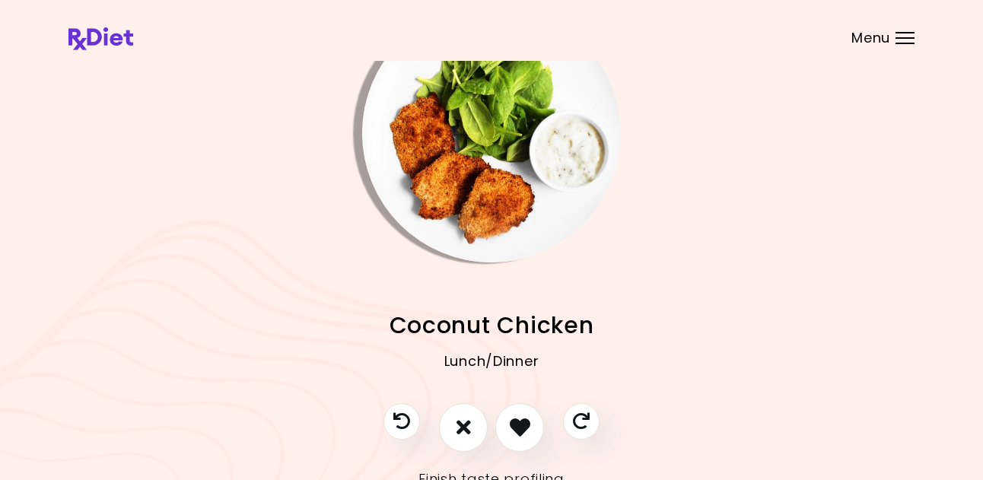
click at [489, 162] on img "Info - Coconut Chicken" at bounding box center [491, 133] width 259 height 259
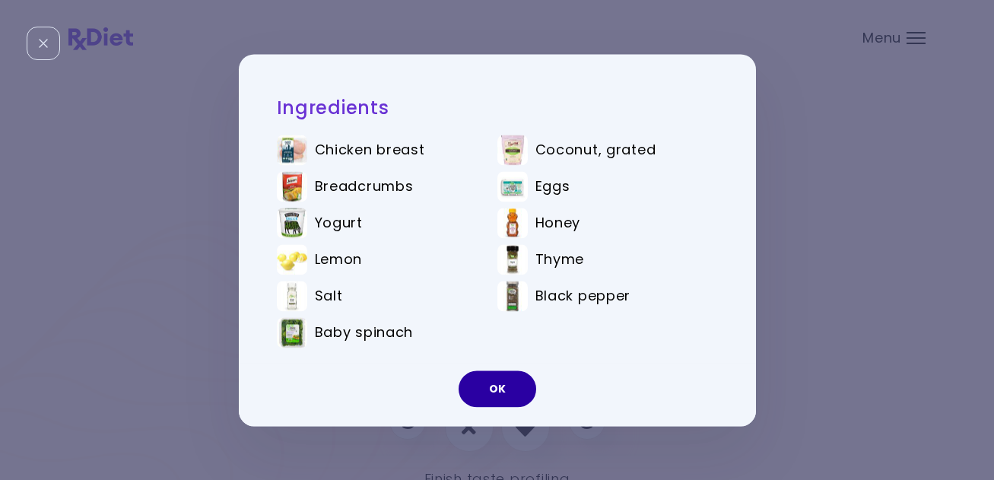
click at [492, 386] on button "OK" at bounding box center [498, 389] width 78 height 37
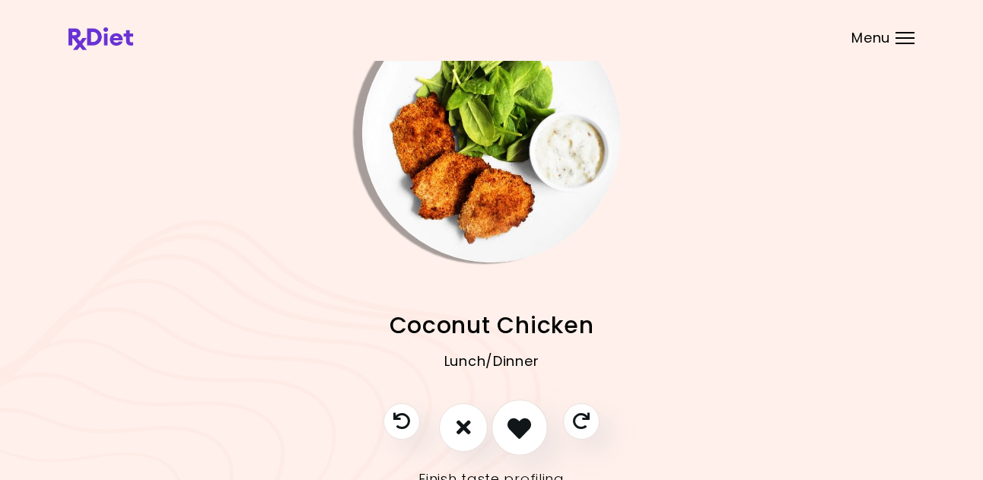
click at [513, 415] on icon "I like this recipe" at bounding box center [519, 427] width 24 height 24
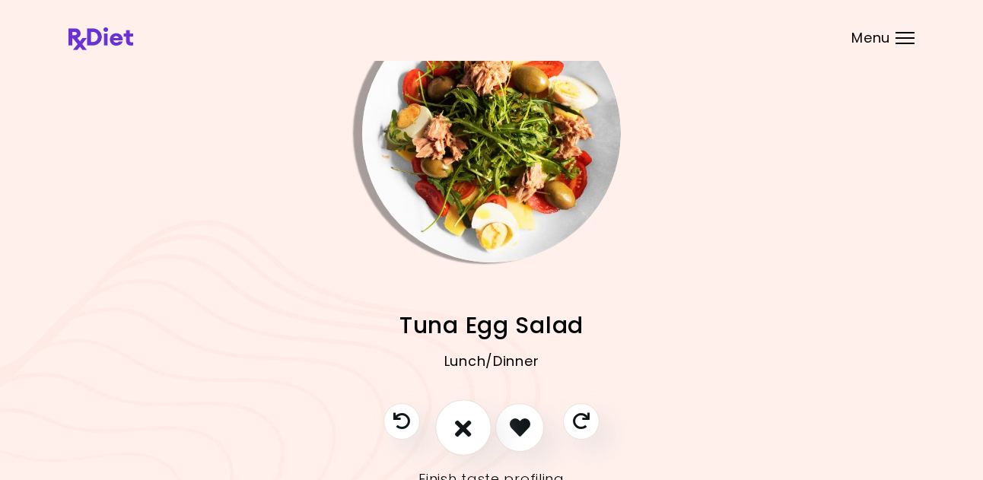
click at [469, 417] on icon "I don't like this recipe" at bounding box center [463, 427] width 17 height 24
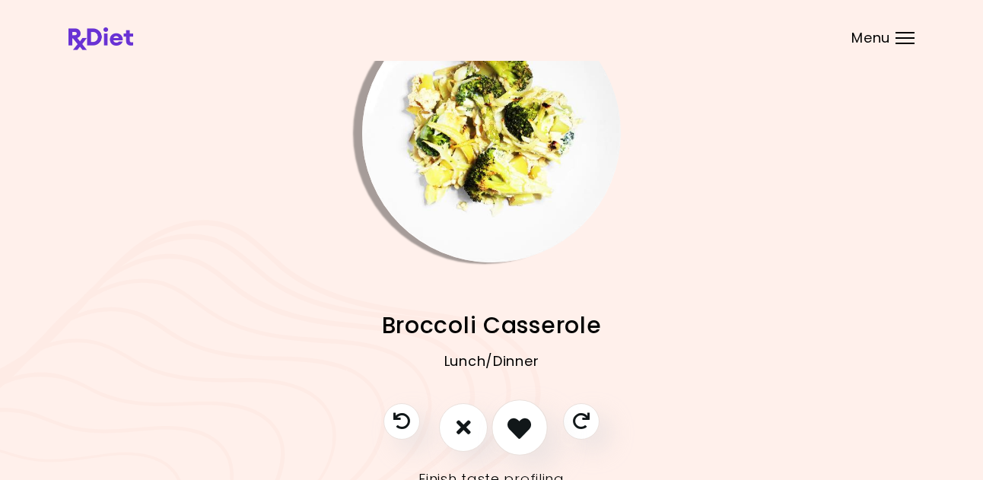
click at [526, 431] on icon "I like this recipe" at bounding box center [519, 427] width 24 height 24
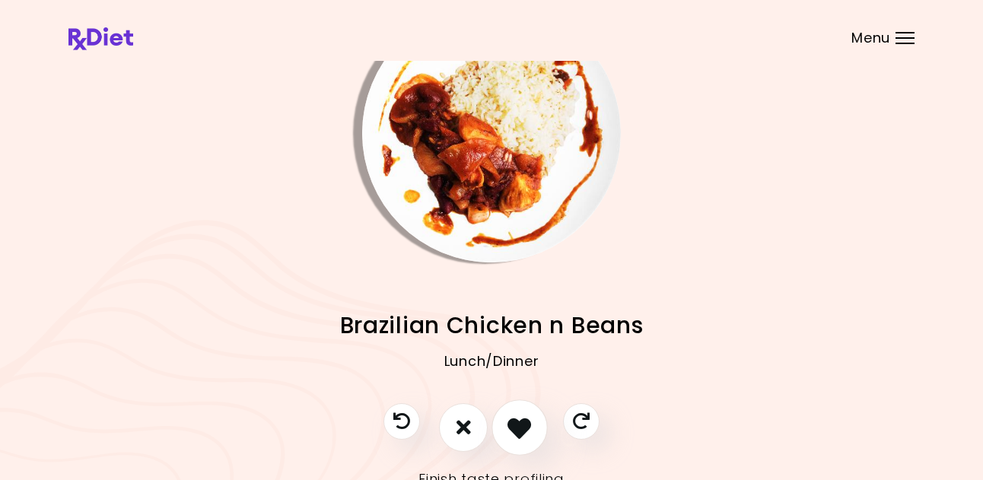
click at [526, 431] on icon "I like this recipe" at bounding box center [519, 427] width 24 height 24
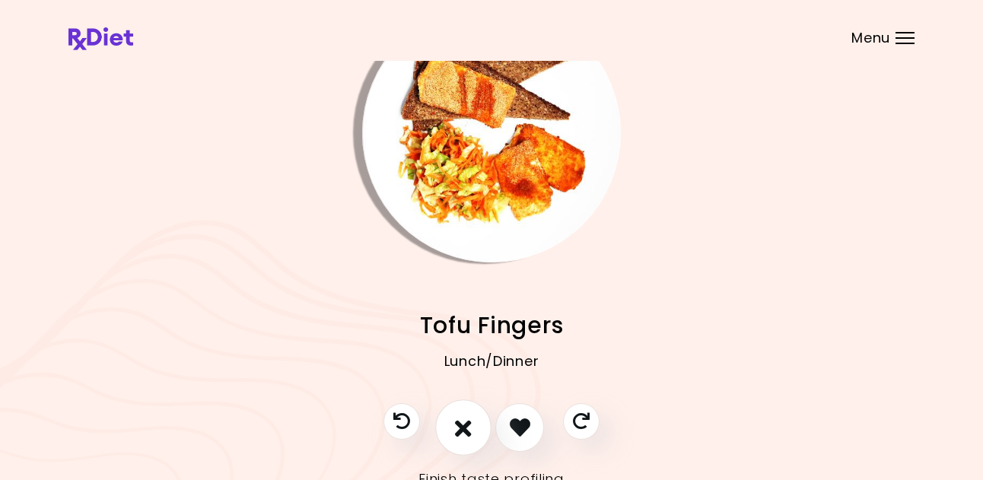
click at [453, 430] on button "I don't like this recipe" at bounding box center [463, 427] width 56 height 56
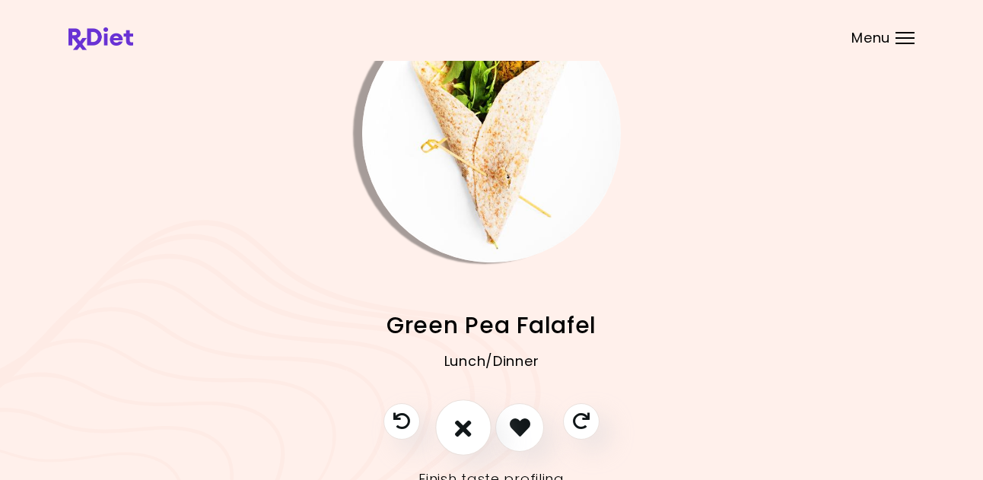
click at [458, 429] on icon "I don't like this recipe" at bounding box center [463, 427] width 17 height 24
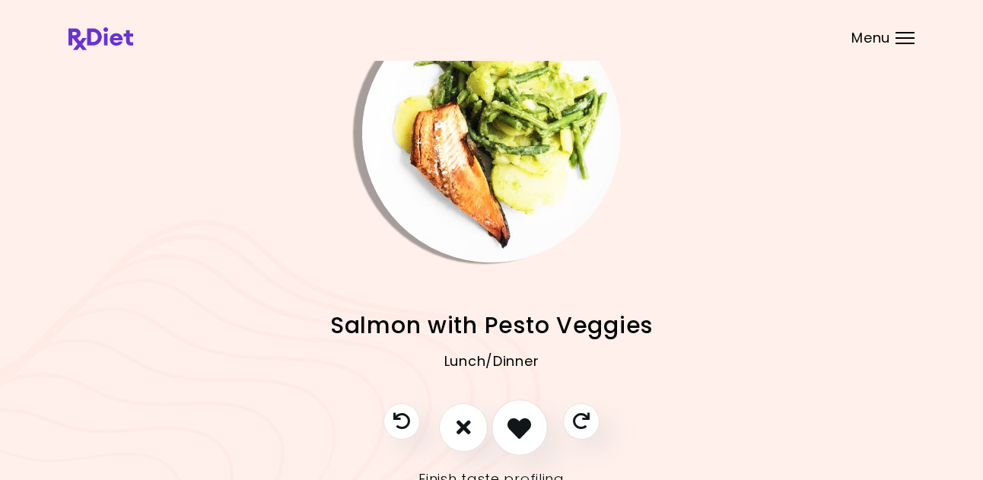
click at [509, 431] on icon "I like this recipe" at bounding box center [519, 427] width 24 height 24
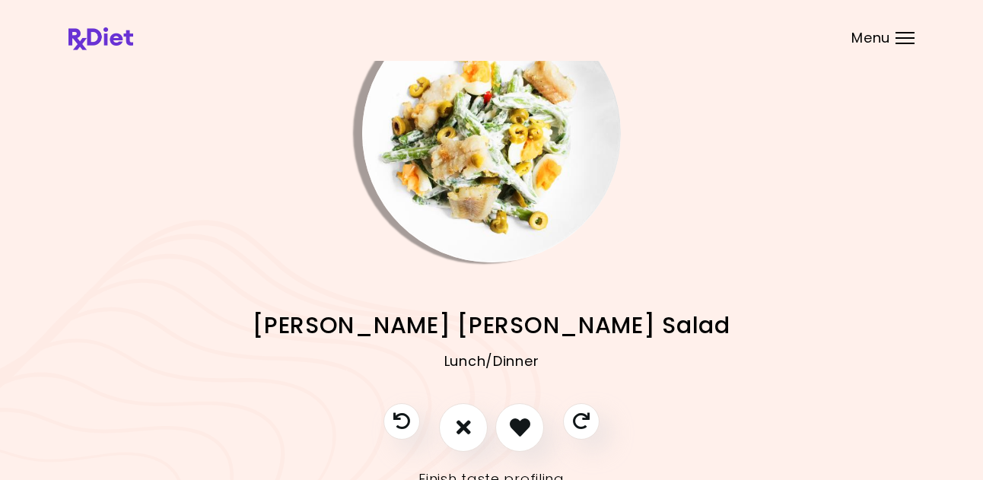
click at [517, 233] on img "Info - Haddock Bean Salad" at bounding box center [491, 133] width 259 height 259
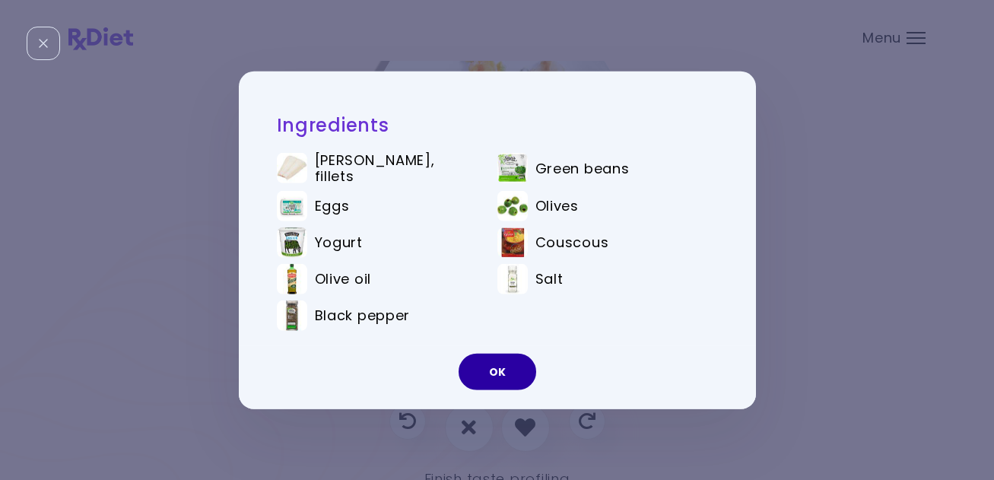
click at [501, 366] on button "OK" at bounding box center [498, 372] width 78 height 37
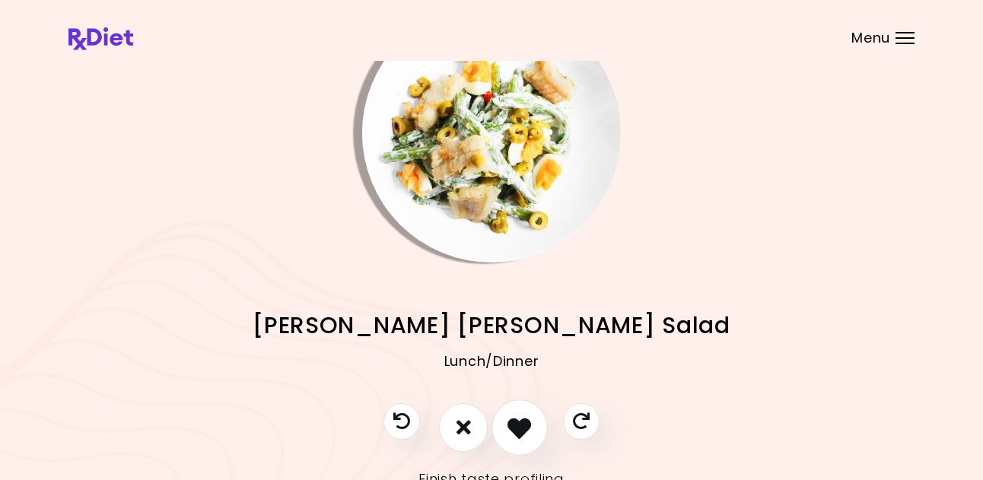
click at [518, 414] on button "I like this recipe" at bounding box center [519, 427] width 56 height 56
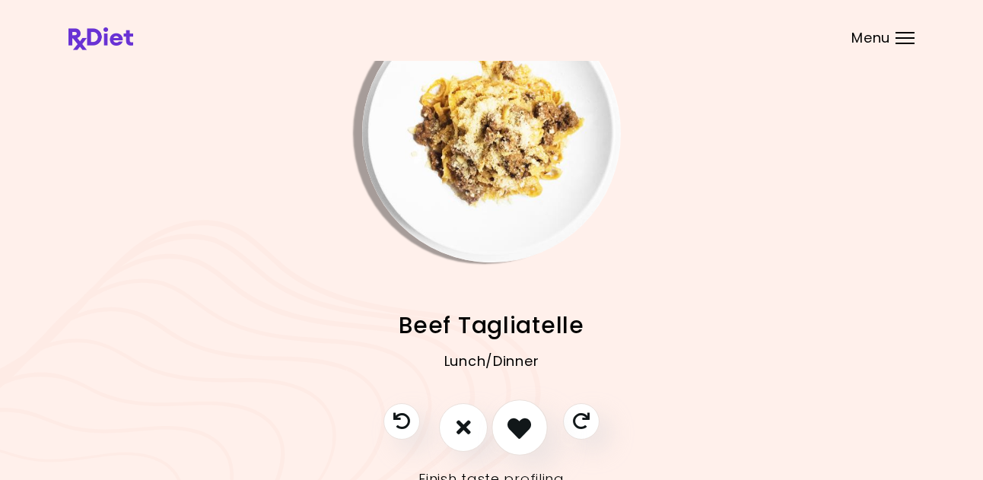
click at [518, 412] on button "I like this recipe" at bounding box center [519, 427] width 56 height 56
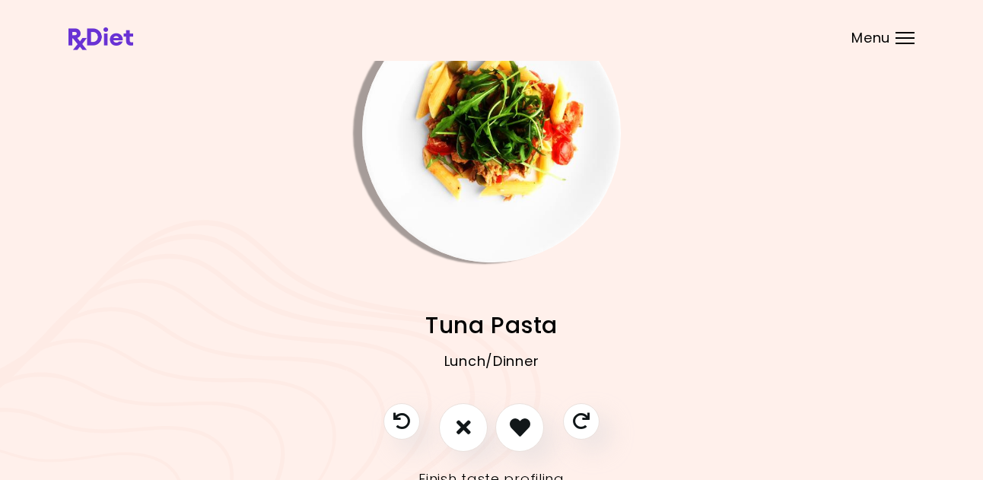
click at [487, 186] on img "Info - Tuna Pasta" at bounding box center [491, 133] width 259 height 259
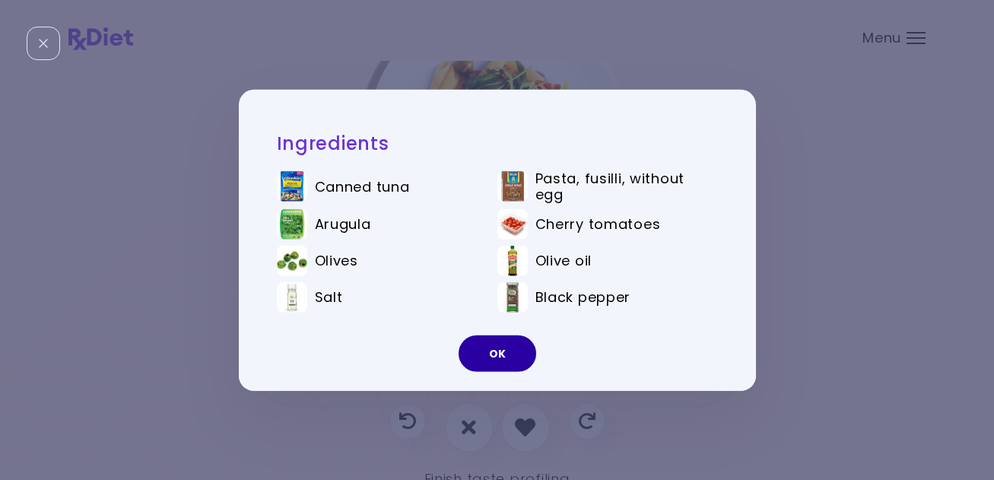
click at [498, 349] on button "OK" at bounding box center [498, 354] width 78 height 37
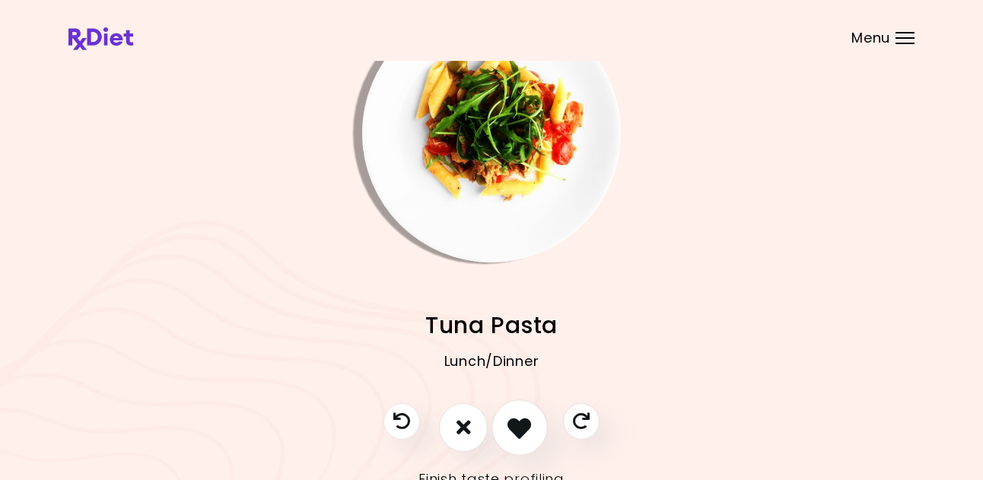
click at [517, 419] on icon "I like this recipe" at bounding box center [519, 427] width 24 height 24
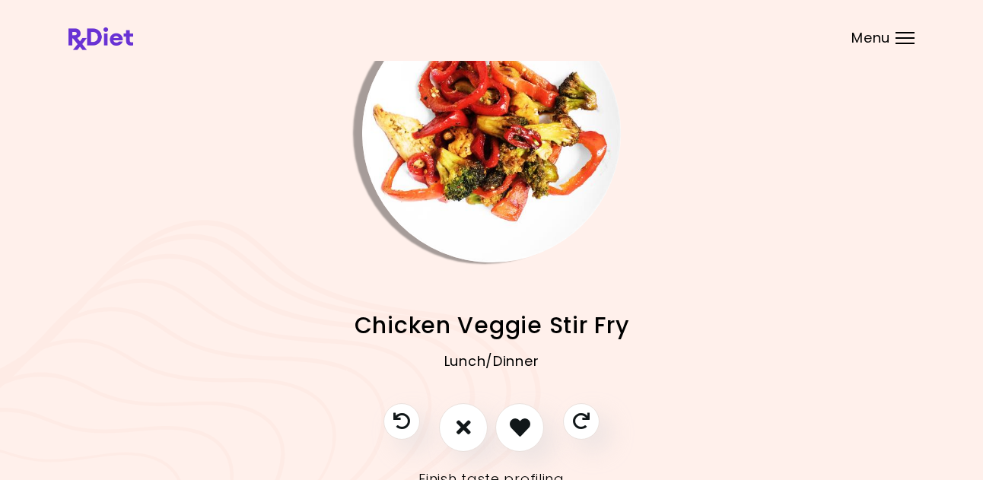
click at [492, 234] on img "Info - Chicken Veggie Stir Fry" at bounding box center [491, 133] width 259 height 259
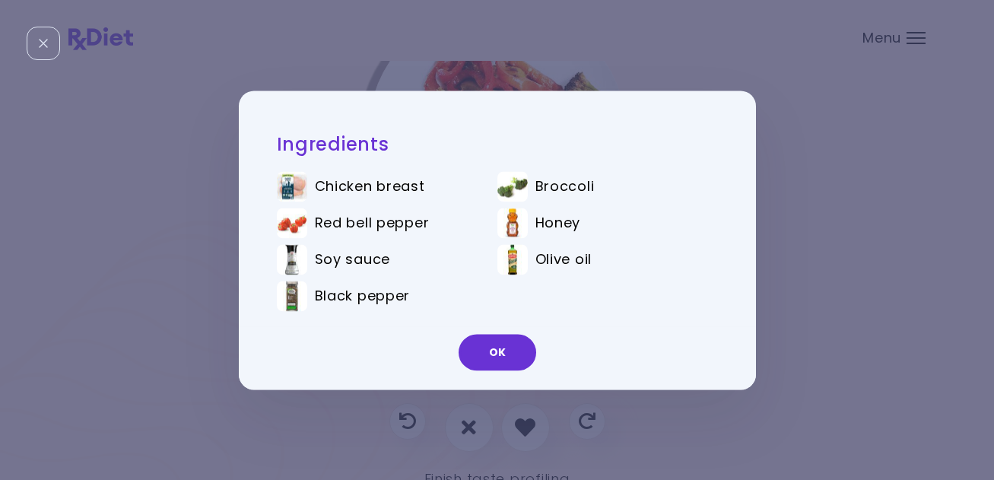
click at [496, 351] on button "OK" at bounding box center [498, 352] width 78 height 37
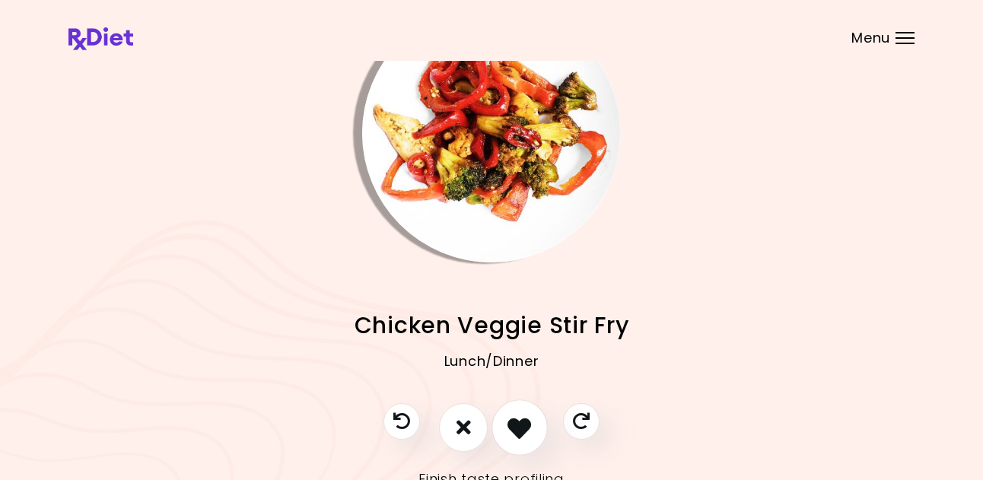
click at [514, 422] on icon "I like this recipe" at bounding box center [519, 427] width 24 height 24
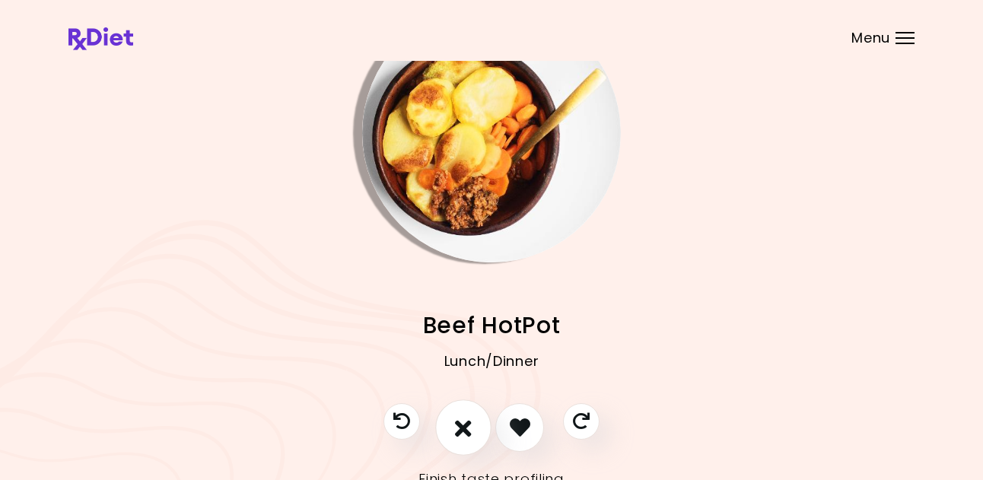
drag, startPoint x: 438, startPoint y: 430, endPoint x: 453, endPoint y: 431, distance: 15.2
click at [440, 431] on div at bounding box center [491, 435] width 247 height 64
click at [454, 430] on button "I don't like this recipe" at bounding box center [463, 427] width 56 height 56
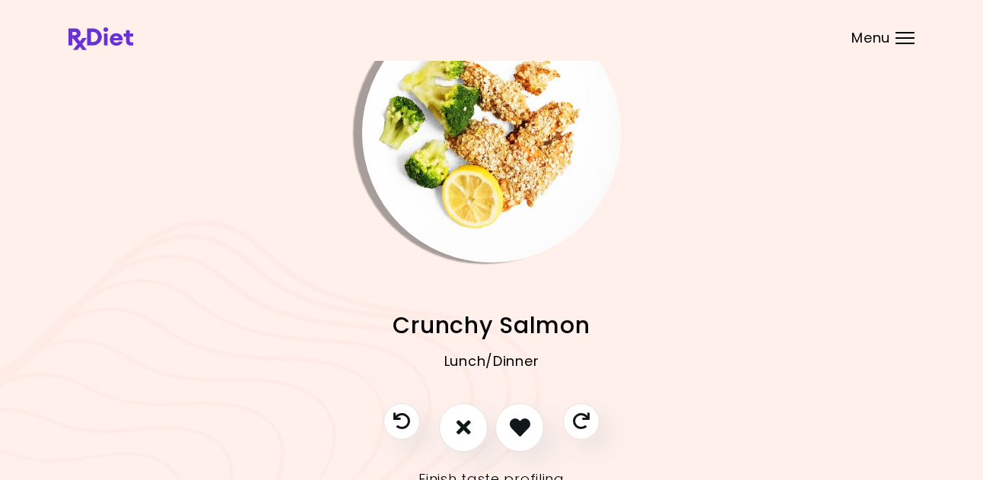
click at [504, 173] on img "Info - Crunchy Salmon" at bounding box center [491, 133] width 259 height 259
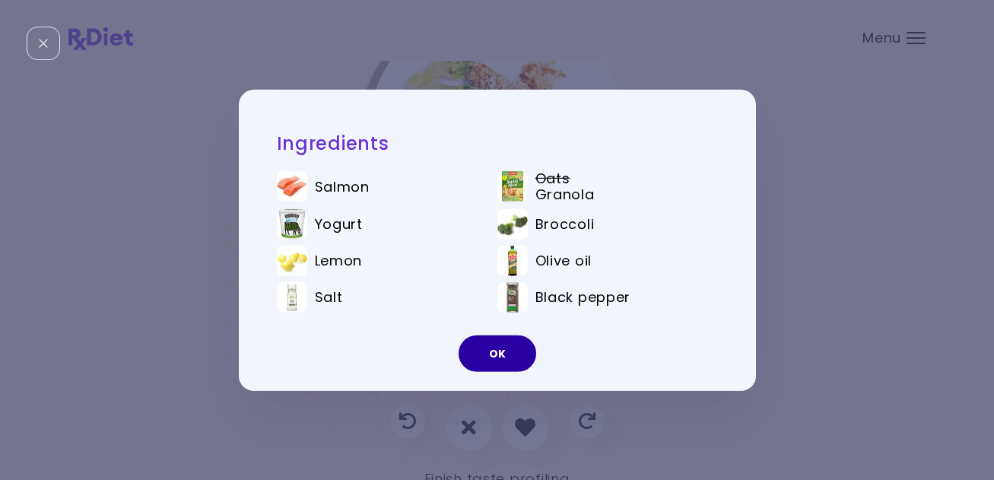
click at [496, 348] on button "OK" at bounding box center [498, 354] width 78 height 37
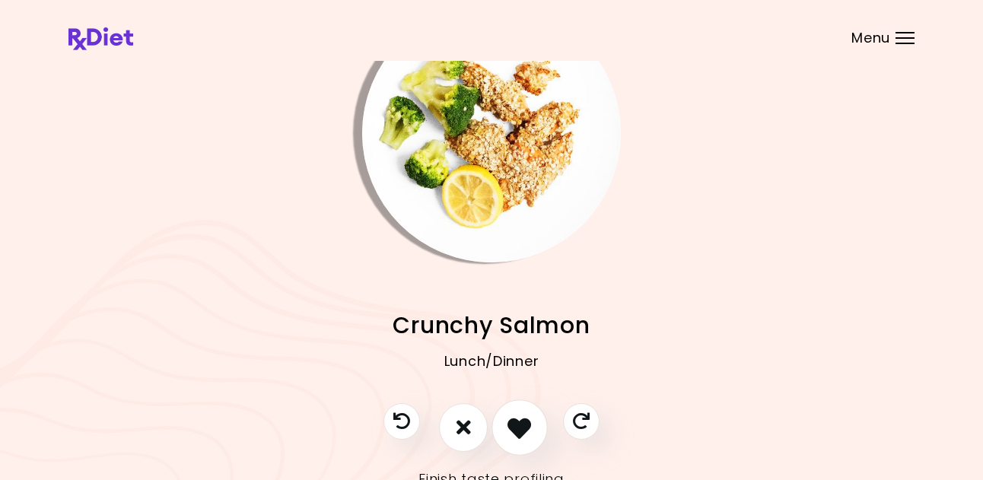
click at [517, 425] on icon "I like this recipe" at bounding box center [519, 427] width 24 height 24
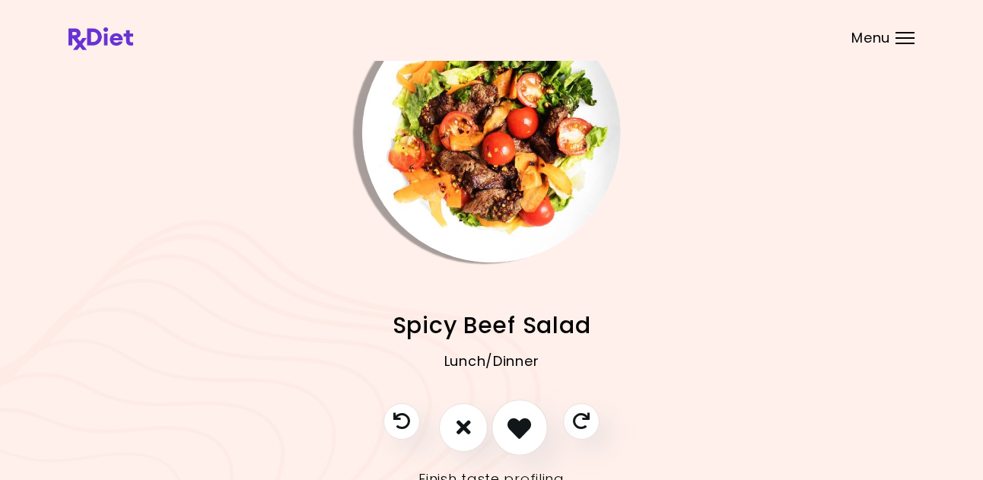
click at [522, 424] on icon "I like this recipe" at bounding box center [519, 427] width 24 height 24
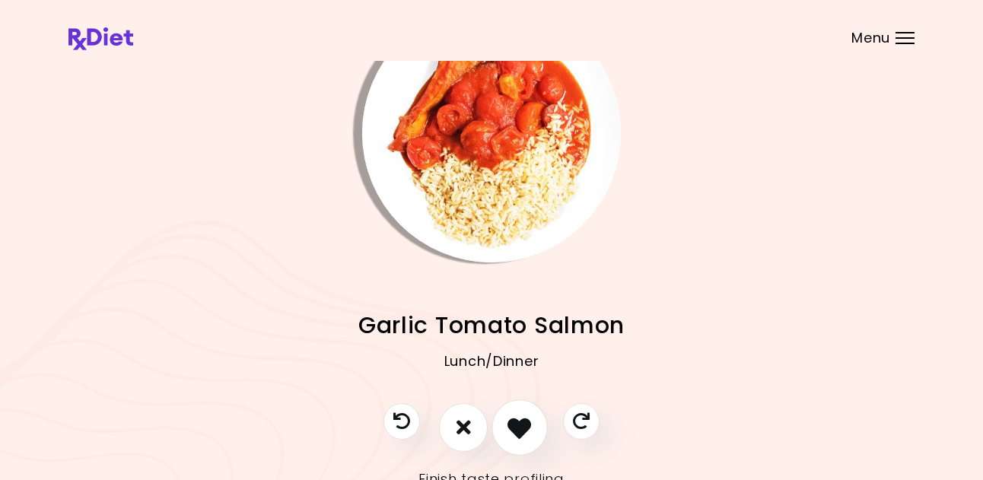
click at [518, 428] on icon "I like this recipe" at bounding box center [519, 427] width 24 height 24
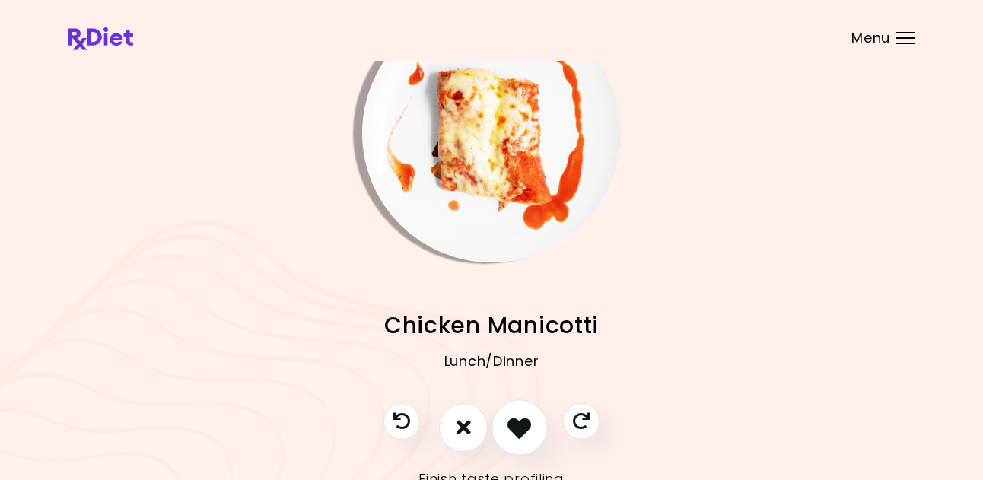
click at [522, 426] on icon "I like this recipe" at bounding box center [519, 427] width 24 height 24
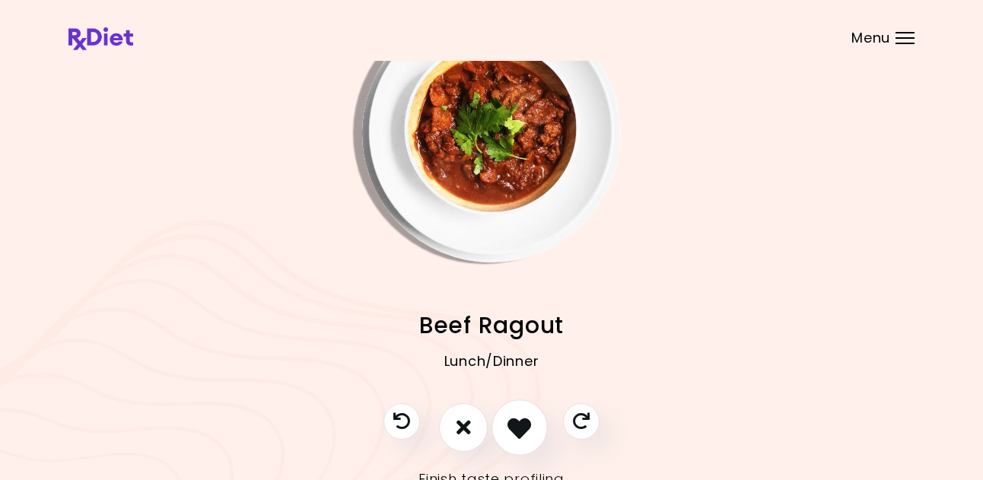
click at [522, 426] on icon "I like this recipe" at bounding box center [519, 427] width 24 height 24
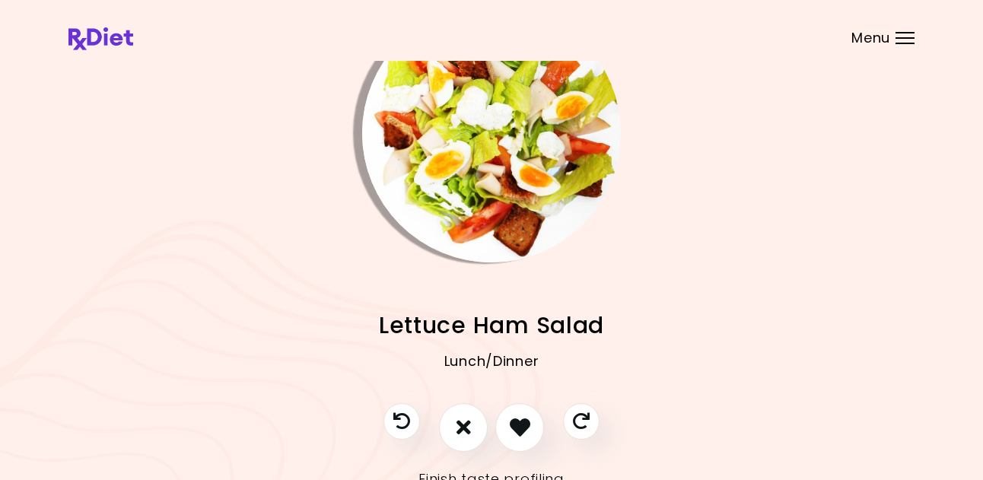
click at [485, 213] on img "Info - Lettuce Ham Salad" at bounding box center [491, 133] width 259 height 259
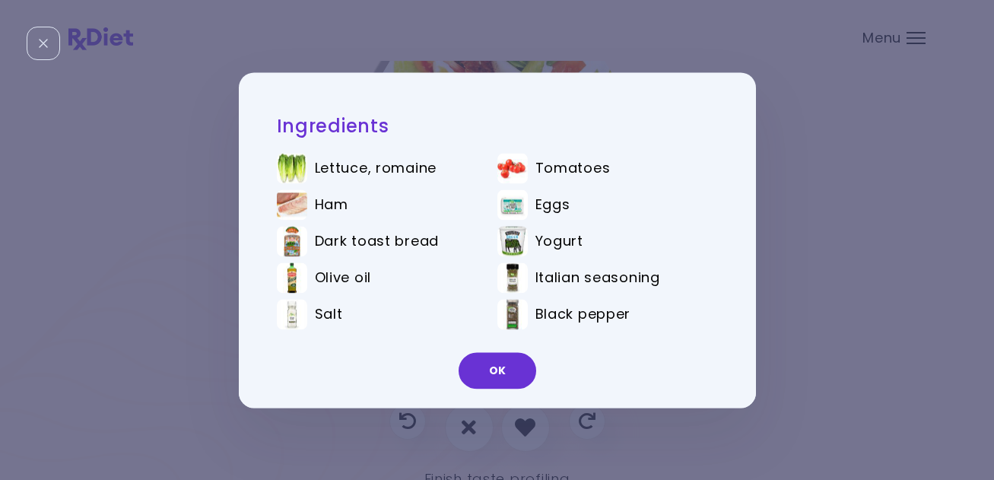
click at [508, 370] on button "OK" at bounding box center [498, 370] width 78 height 37
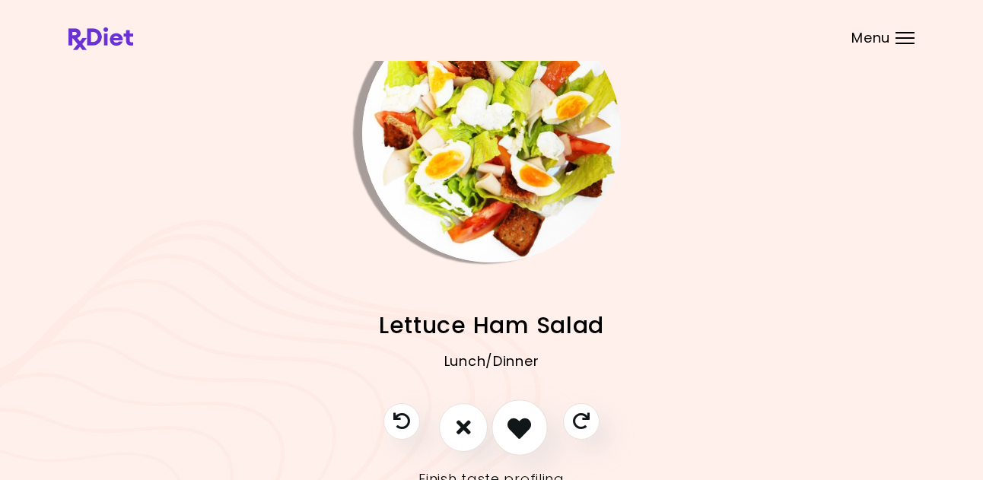
click at [524, 421] on icon "I like this recipe" at bounding box center [519, 427] width 24 height 24
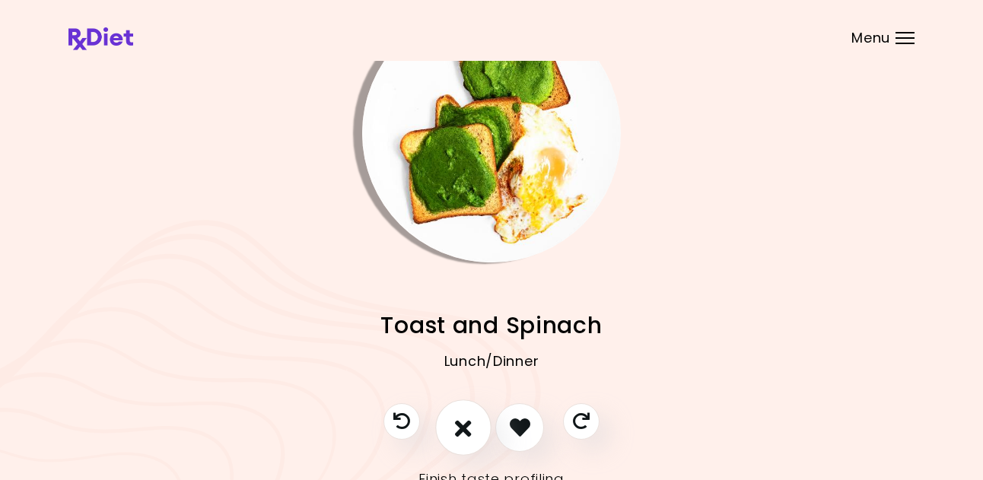
click at [466, 444] on button "I don't like this recipe" at bounding box center [463, 427] width 56 height 56
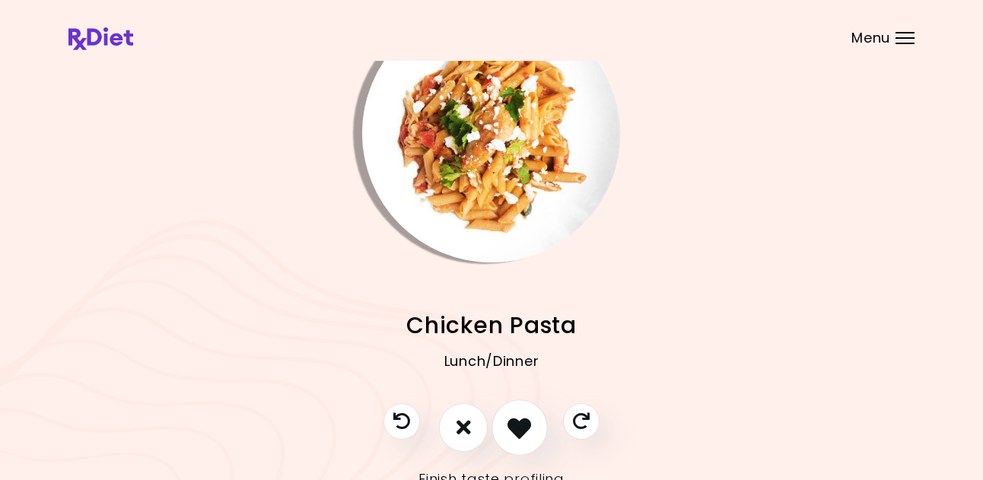
click at [523, 434] on icon "I like this recipe" at bounding box center [519, 427] width 24 height 24
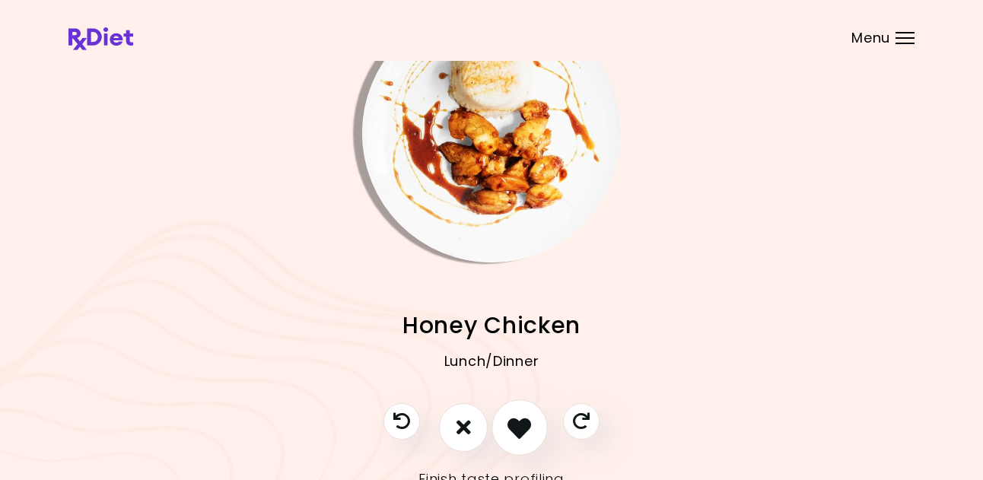
click at [520, 434] on icon "I like this recipe" at bounding box center [519, 427] width 24 height 24
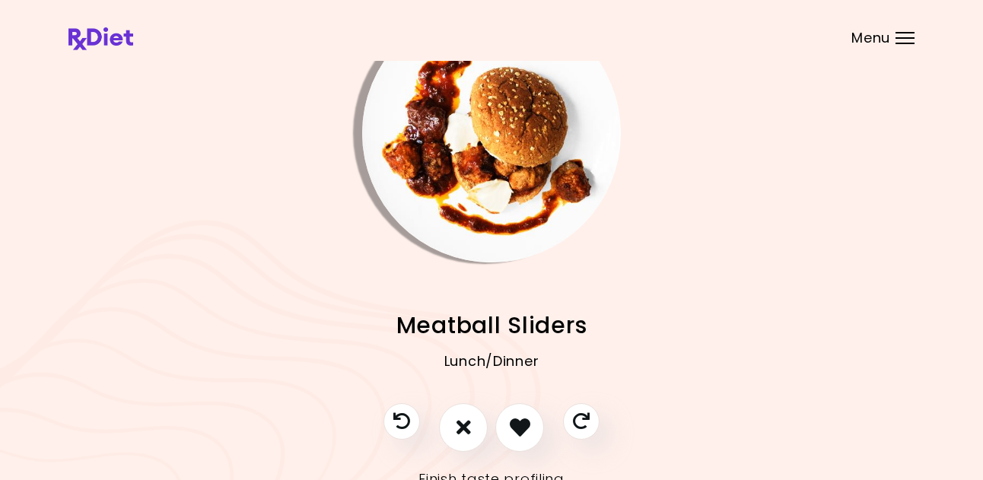
click at [482, 228] on img "Info - Meatball Sliders" at bounding box center [491, 133] width 259 height 259
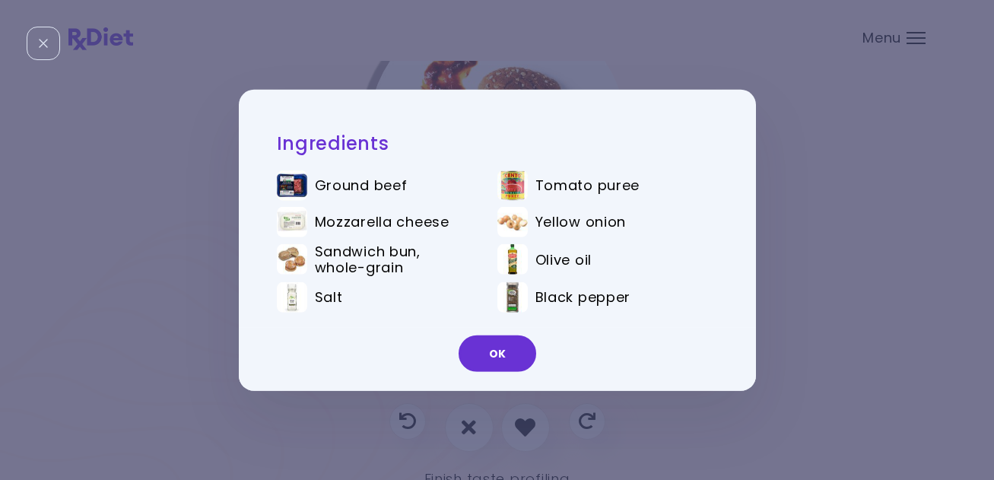
click at [494, 354] on button "OK" at bounding box center [498, 354] width 78 height 37
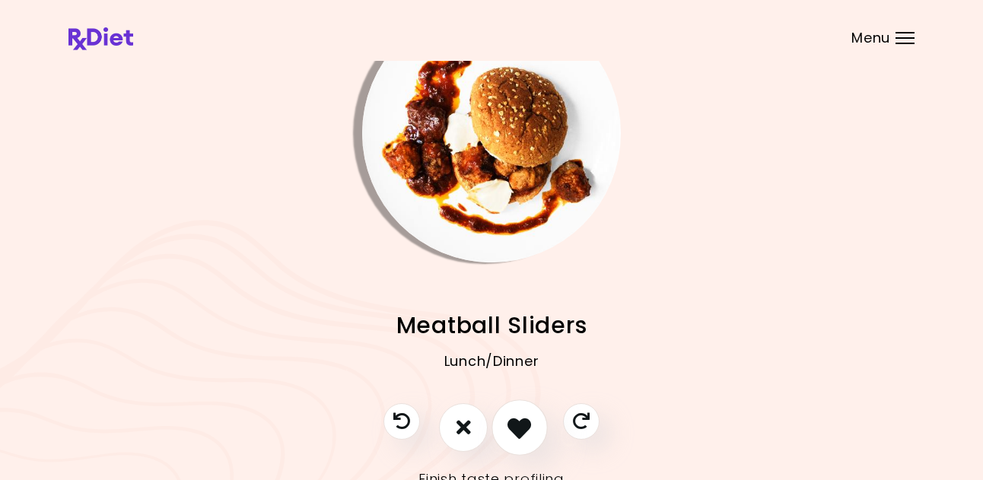
click at [515, 430] on icon "I like this recipe" at bounding box center [519, 427] width 24 height 24
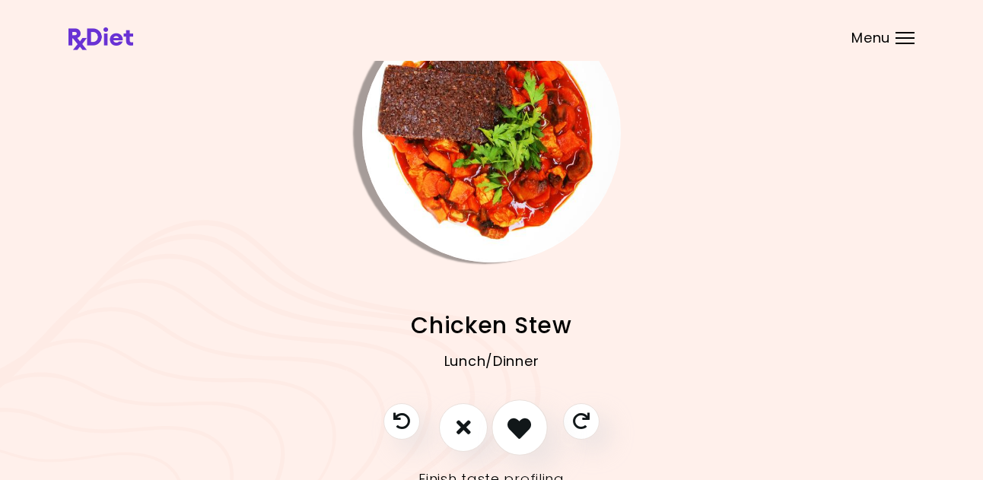
click at [519, 424] on icon "I like this recipe" at bounding box center [519, 427] width 24 height 24
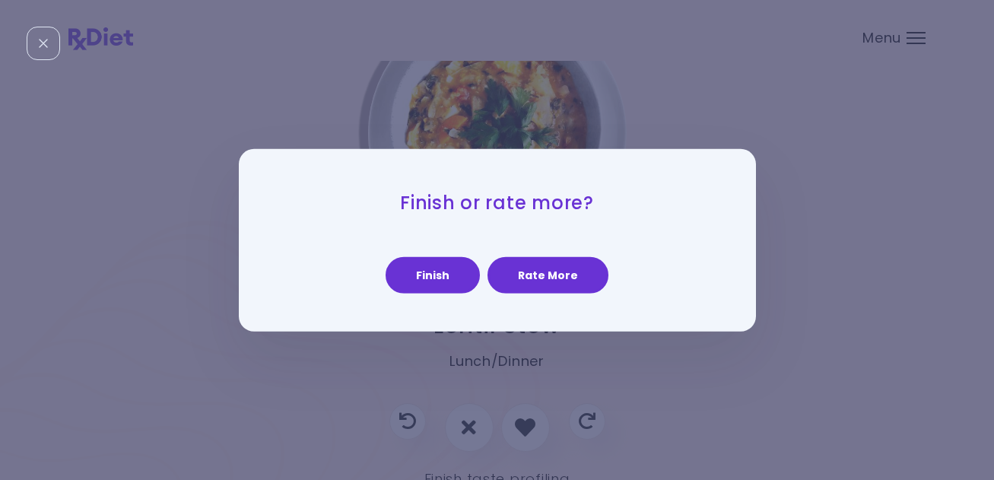
click at [535, 265] on button "Rate More" at bounding box center [548, 275] width 121 height 37
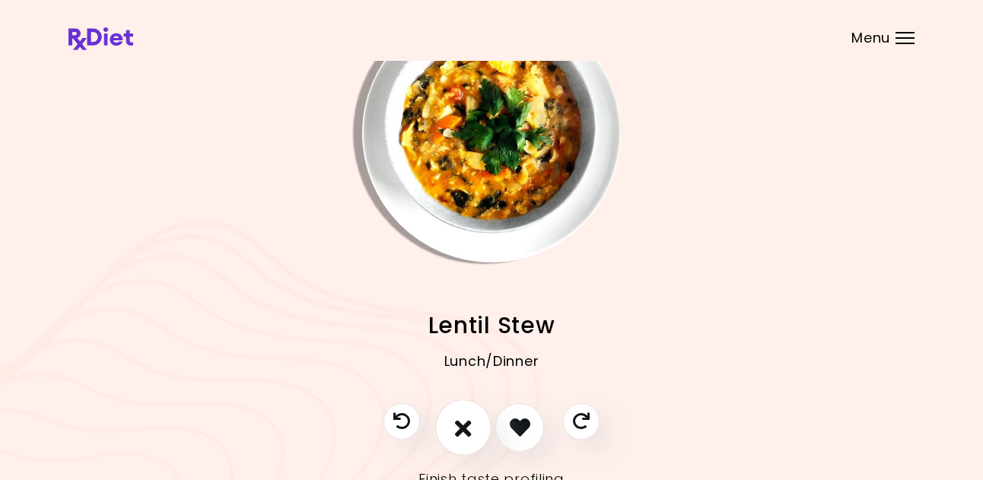
click at [475, 427] on button "I don't like this recipe" at bounding box center [463, 427] width 56 height 56
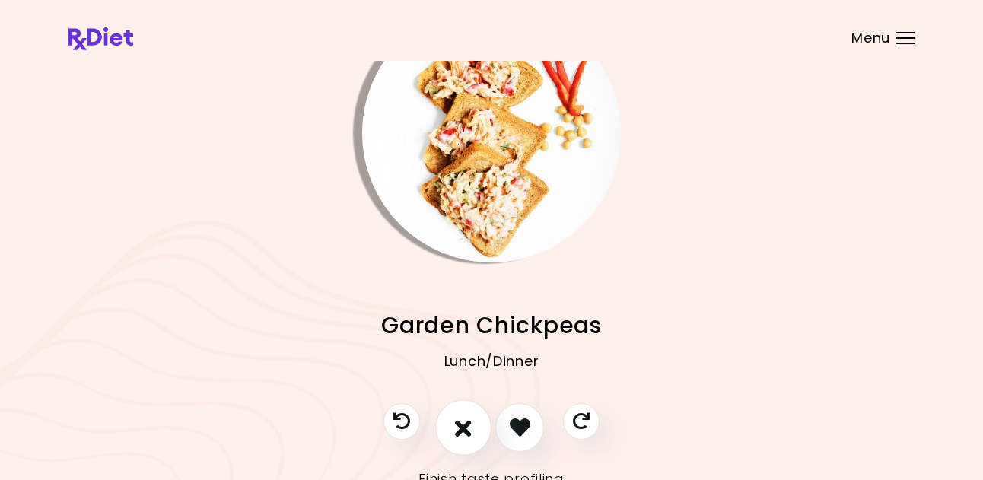
click at [469, 427] on icon "I don't like this recipe" at bounding box center [463, 427] width 17 height 24
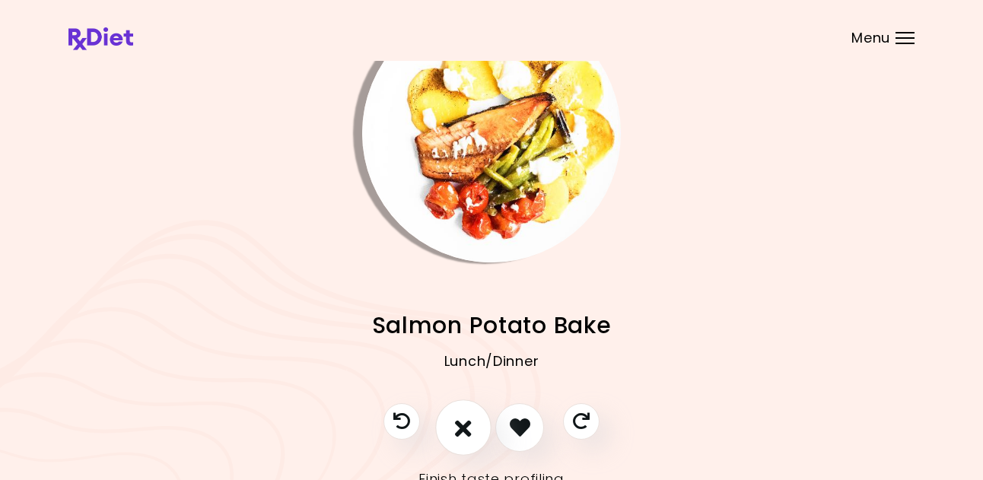
click at [471, 425] on icon "I don't like this recipe" at bounding box center [463, 427] width 17 height 24
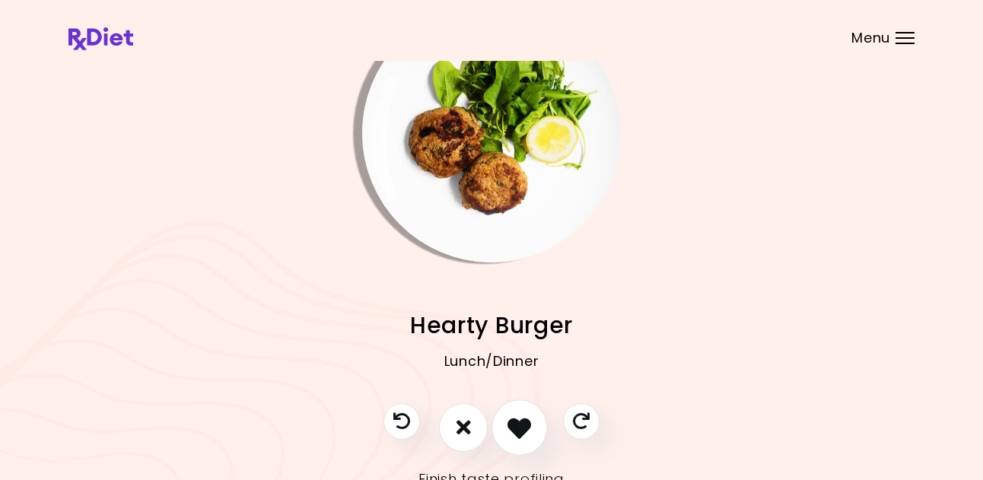
click at [522, 428] on icon "I like this recipe" at bounding box center [519, 427] width 24 height 24
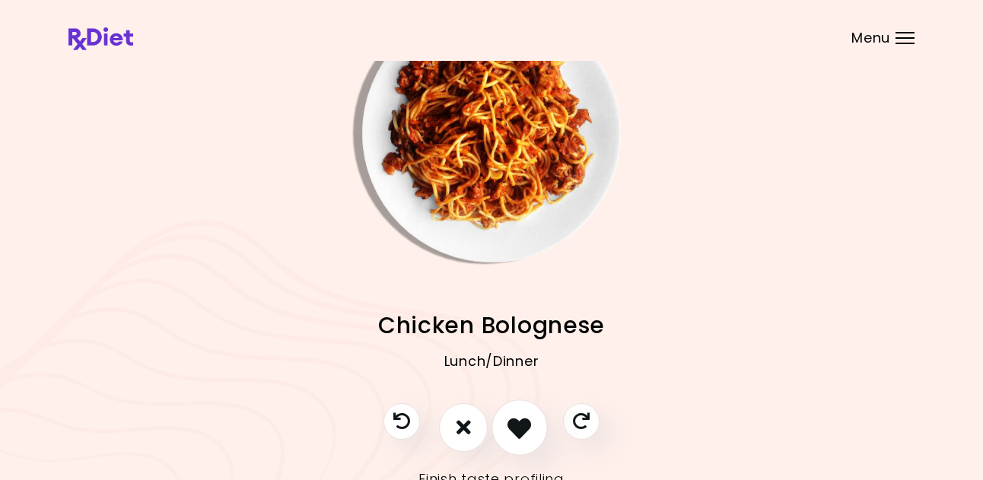
click at [515, 431] on icon "I like this recipe" at bounding box center [519, 427] width 24 height 24
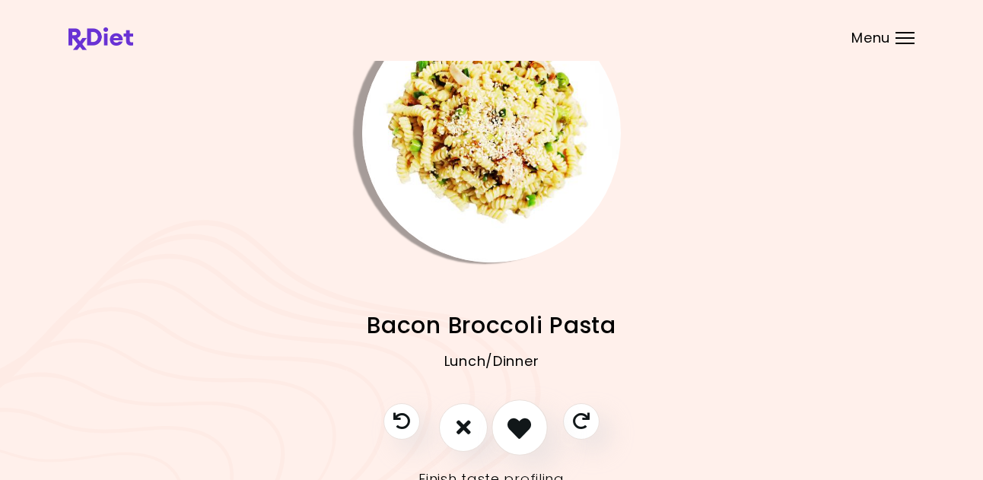
click at [525, 427] on icon "I like this recipe" at bounding box center [519, 427] width 24 height 24
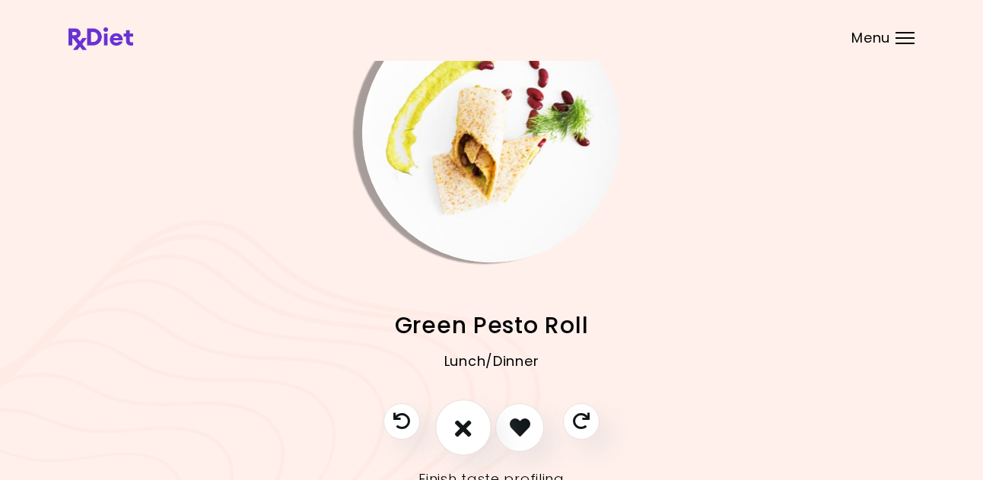
click at [467, 433] on icon "I don't like this recipe" at bounding box center [463, 427] width 17 height 24
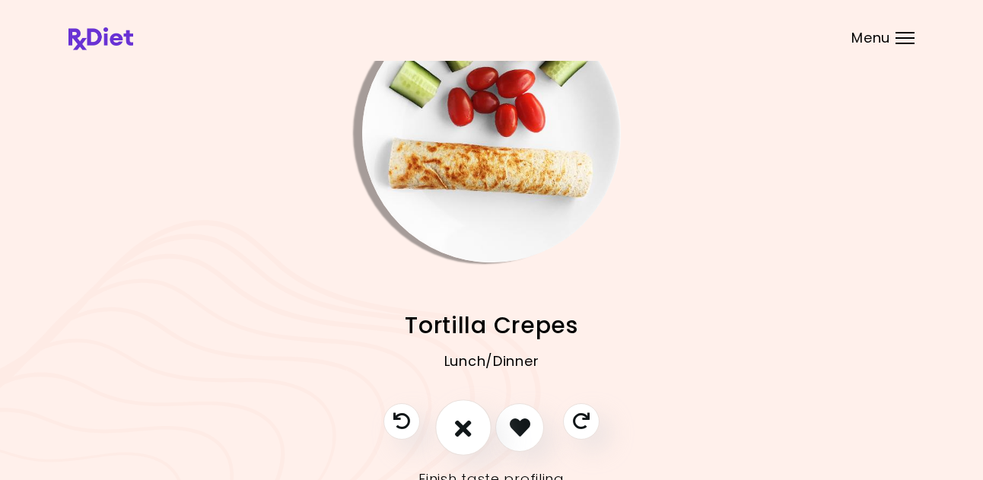
click at [472, 430] on button "I don't like this recipe" at bounding box center [463, 427] width 56 height 56
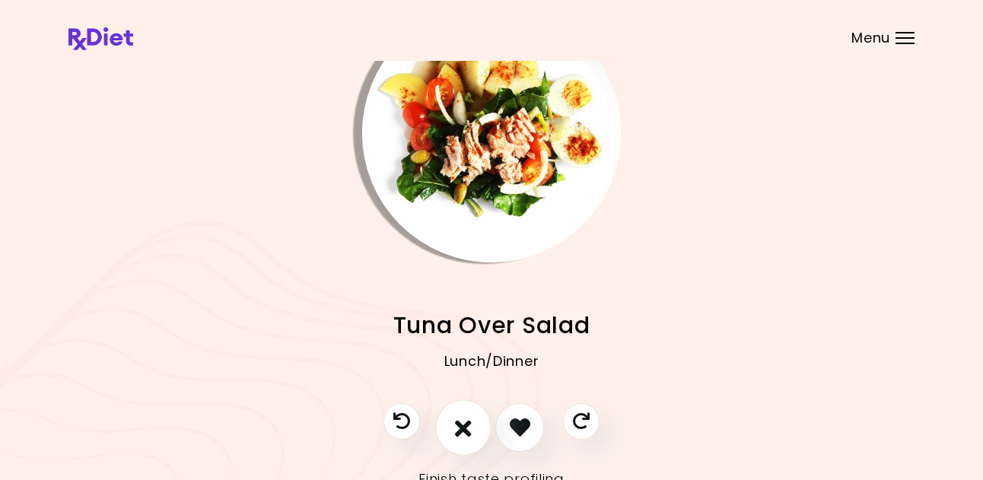
click at [460, 429] on icon "I don't like this recipe" at bounding box center [463, 427] width 17 height 24
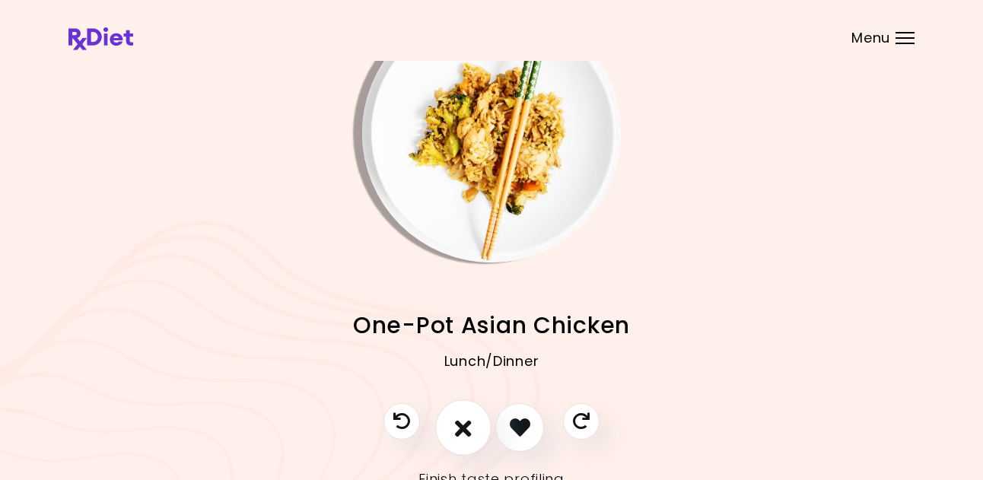
click at [462, 428] on icon "I don't like this recipe" at bounding box center [463, 427] width 17 height 24
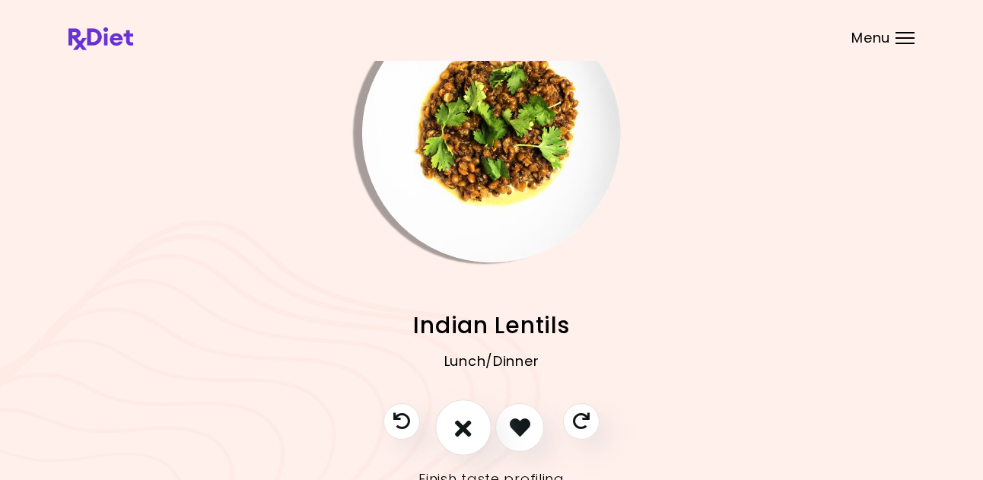
click at [462, 427] on icon "I don't like this recipe" at bounding box center [463, 427] width 17 height 24
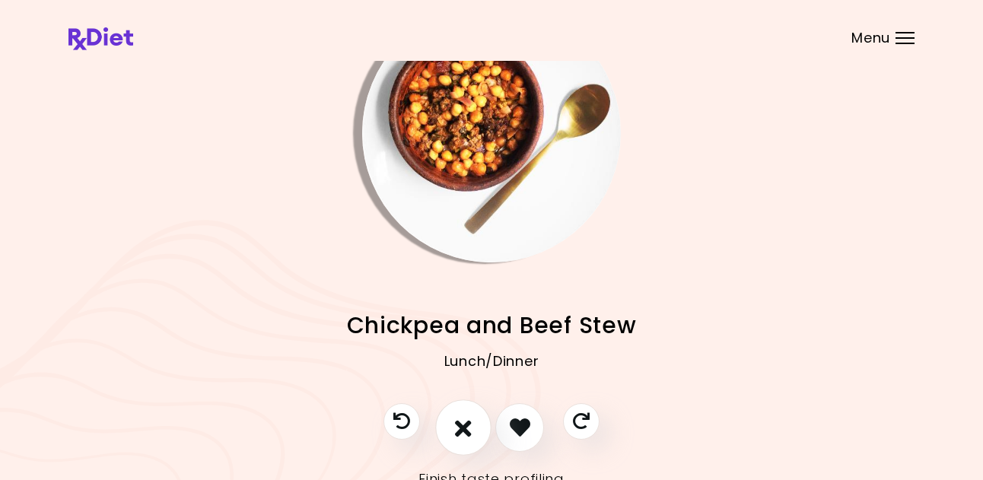
click at [463, 427] on icon "I don't like this recipe" at bounding box center [463, 427] width 17 height 24
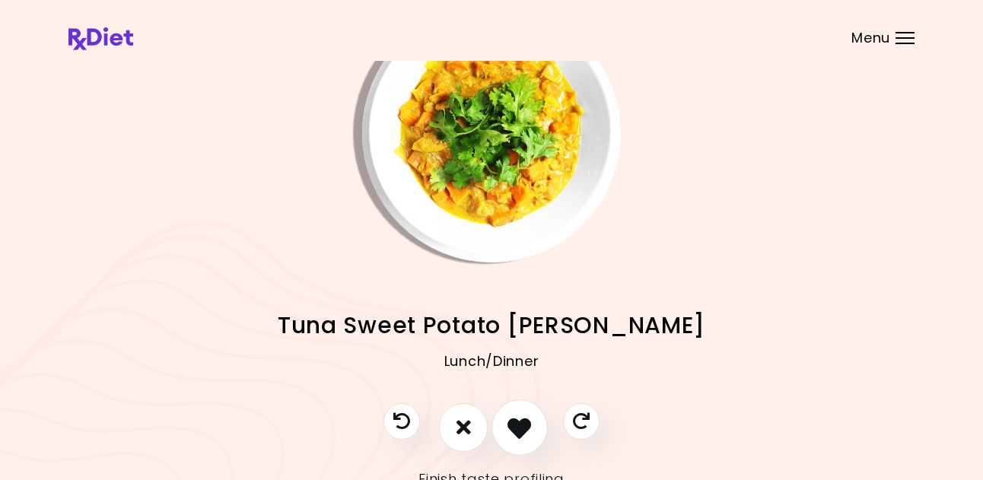
click at [526, 435] on icon "I like this recipe" at bounding box center [519, 427] width 24 height 24
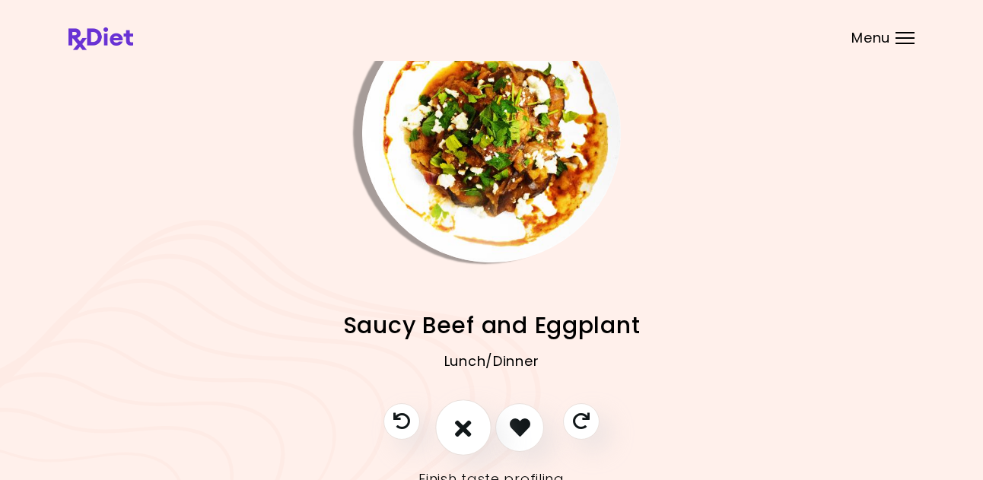
click at [464, 430] on icon "I don't like this recipe" at bounding box center [463, 427] width 17 height 24
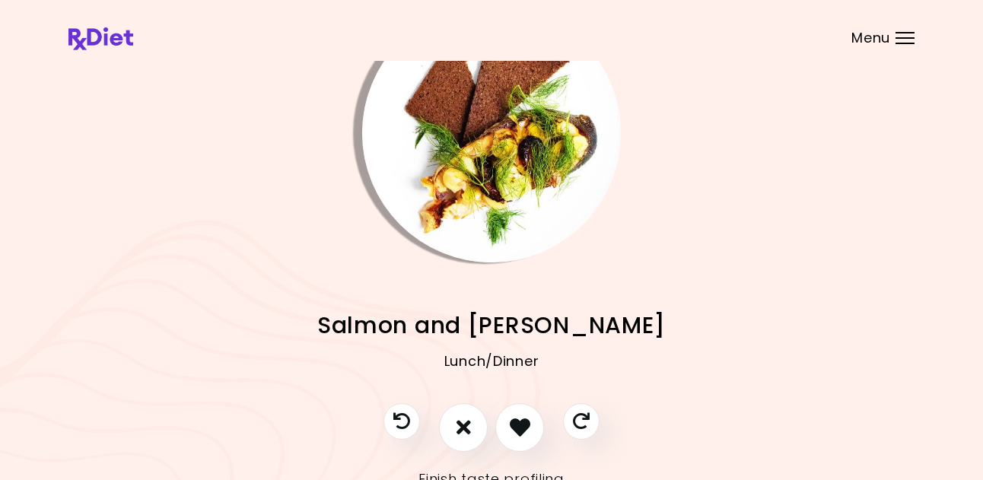
click at [501, 191] on img "Info - Salmon and Leeks" at bounding box center [491, 133] width 259 height 259
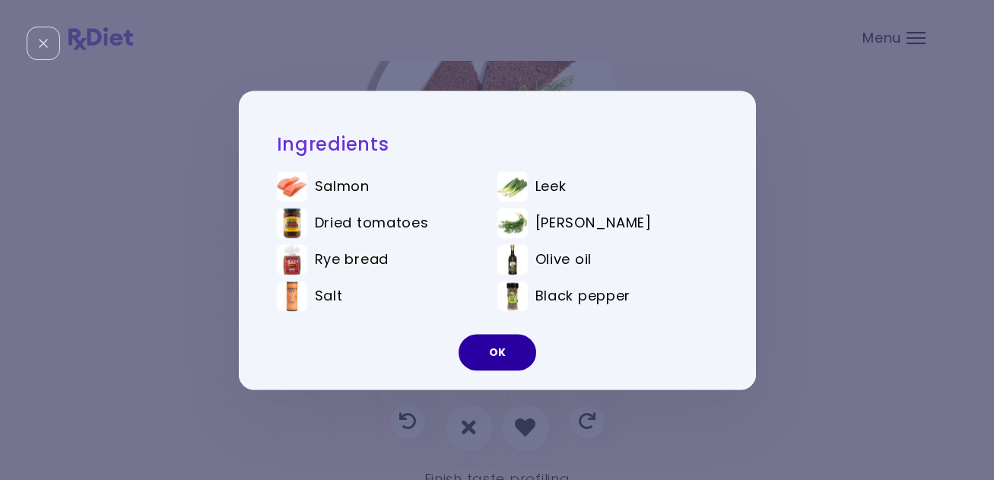
click at [491, 351] on button "OK" at bounding box center [498, 352] width 78 height 37
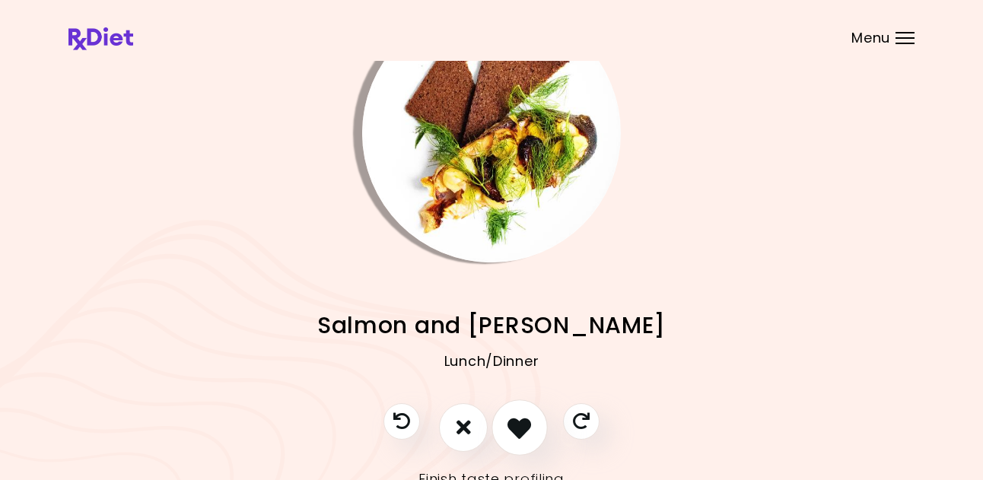
click at [514, 415] on icon "I like this recipe" at bounding box center [519, 427] width 24 height 24
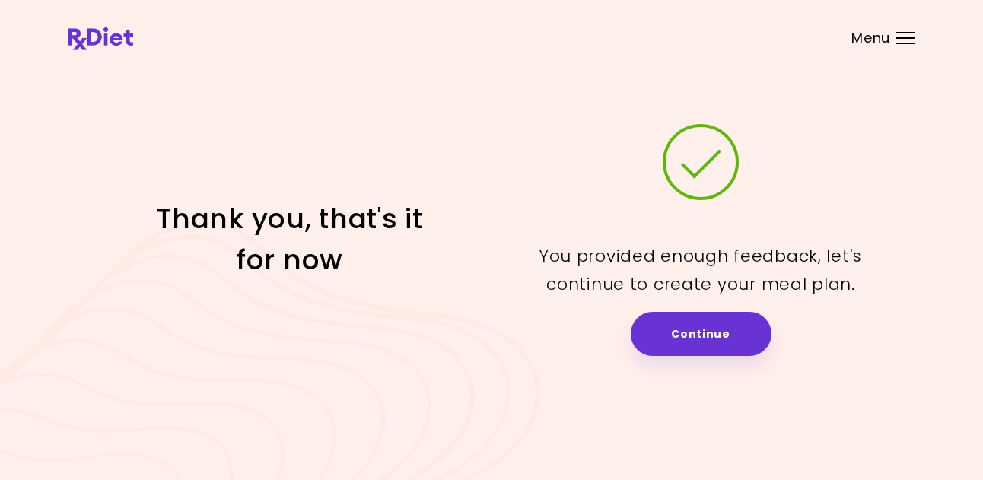
scroll to position [0, 0]
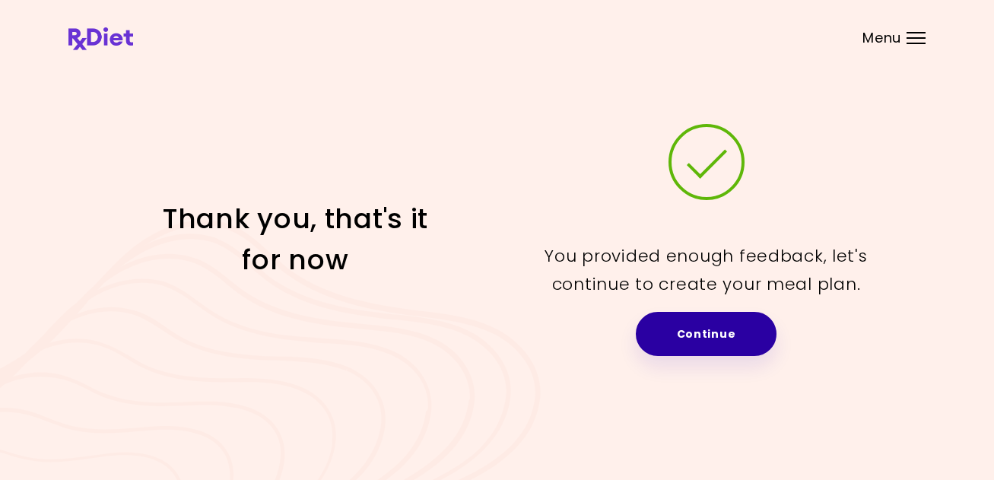
click at [723, 333] on link "Continue" at bounding box center [706, 334] width 141 height 44
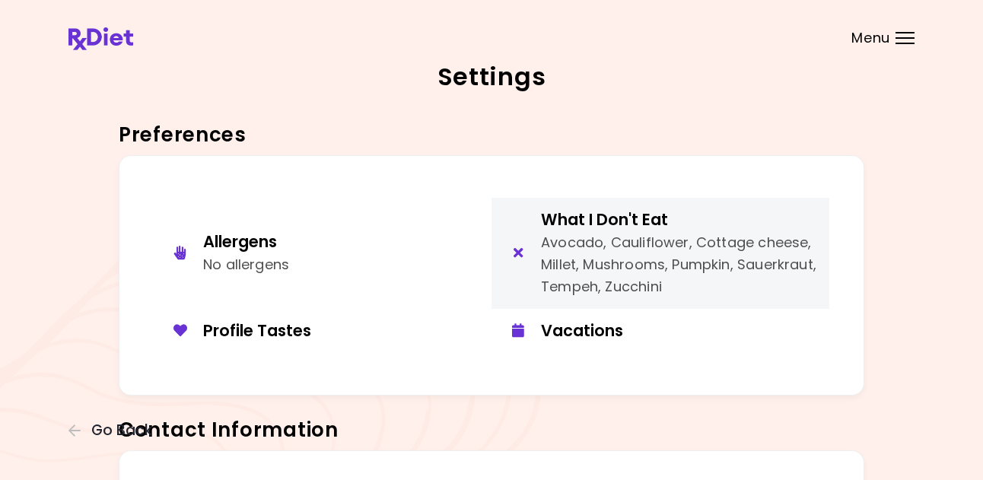
click at [551, 264] on div "Avocado, Cauliflower, Cottage cheese, Millet, Mushrooms, Pumpkin, Sauerkraut, T…" at bounding box center [679, 264] width 277 height 65
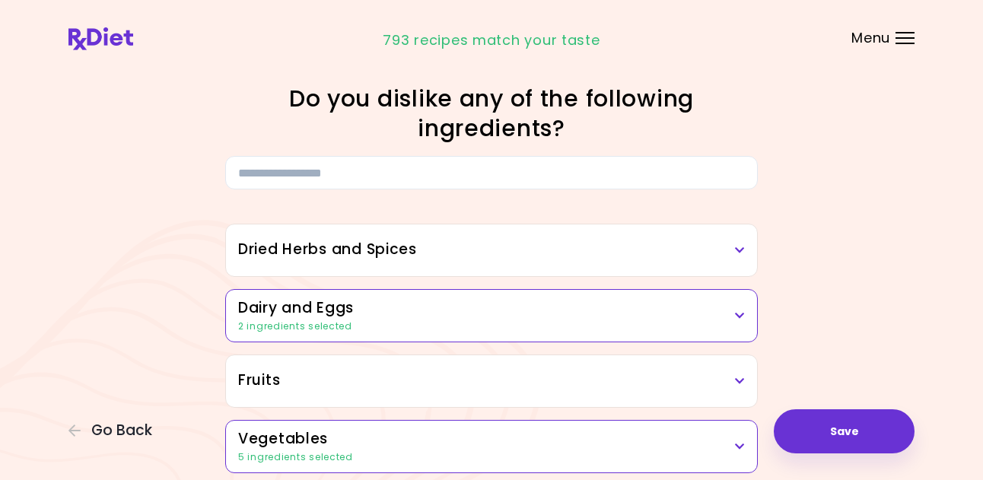
click at [586, 320] on div "2 ingredients selected" at bounding box center [491, 327] width 507 height 14
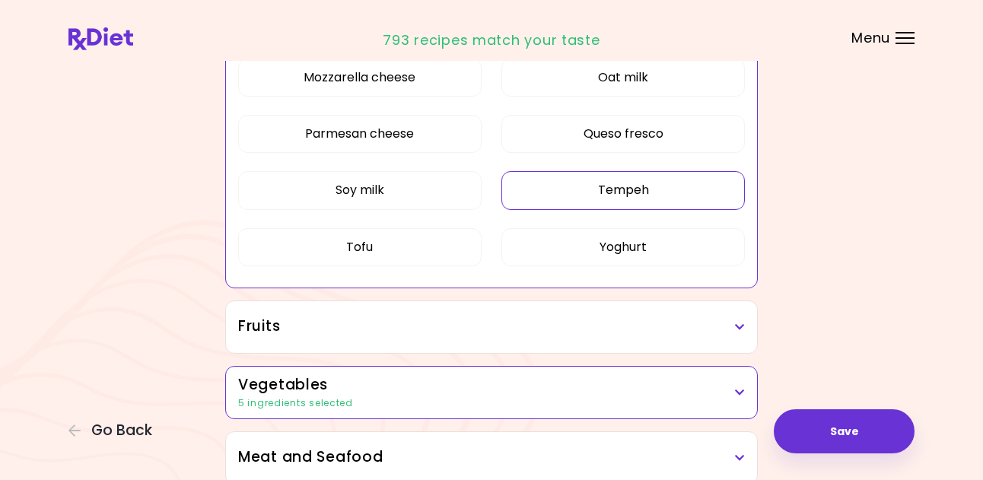
scroll to position [609, 0]
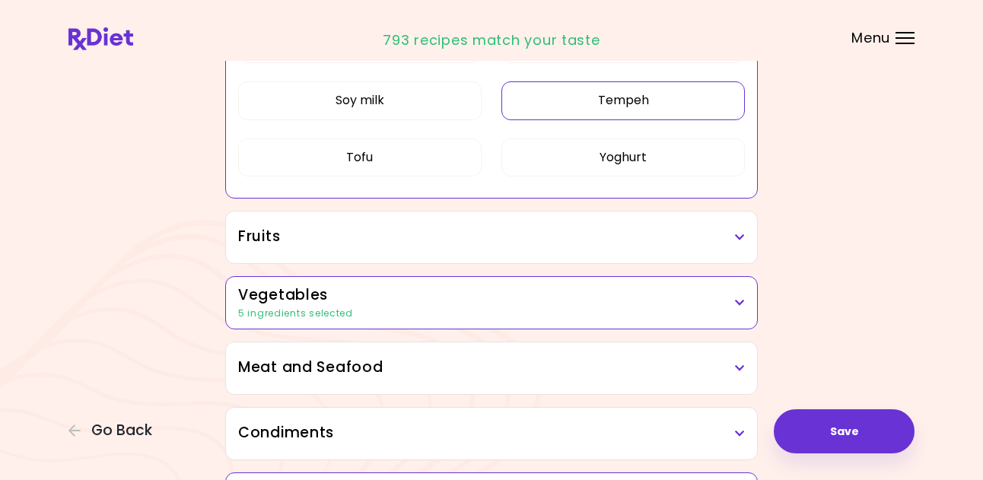
click at [495, 310] on div "5 ingredients selected" at bounding box center [491, 314] width 507 height 14
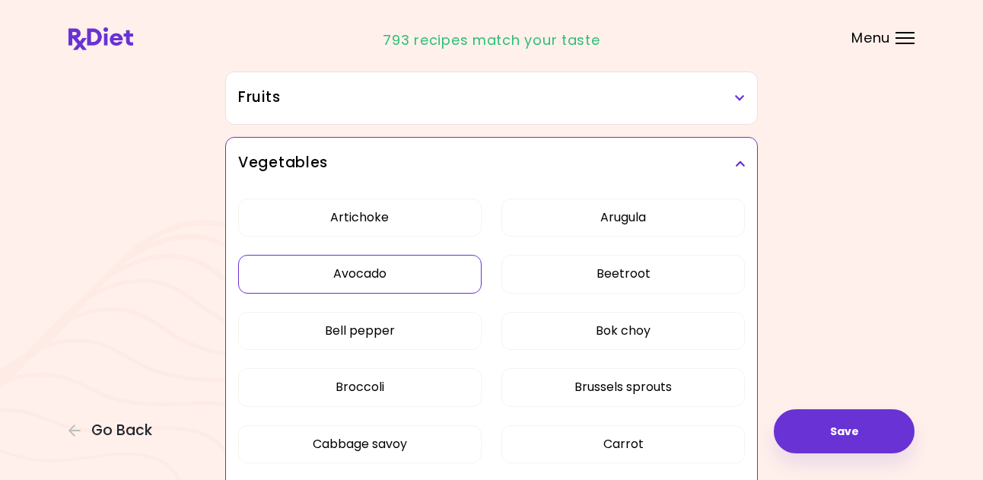
scroll to position [761, 0]
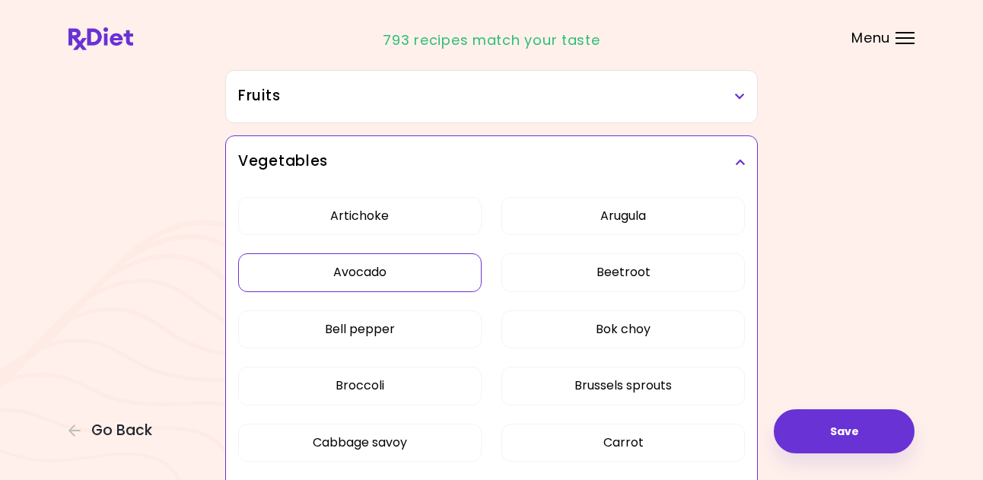
scroll to position [228, 0]
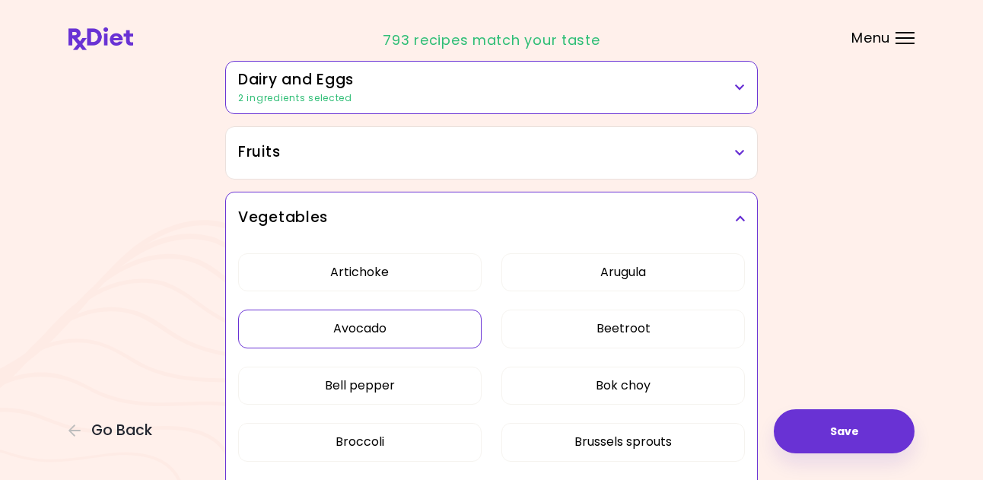
click at [404, 330] on button "Avocado" at bounding box center [359, 329] width 243 height 38
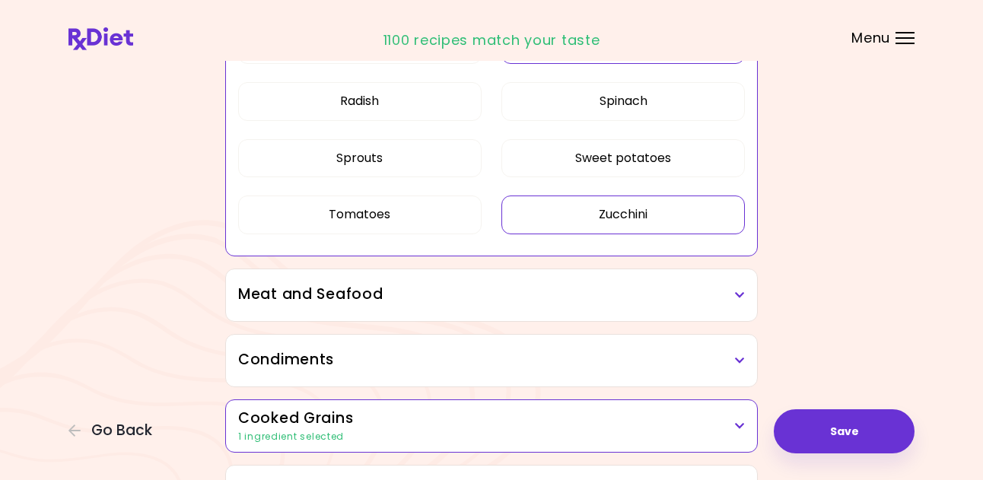
scroll to position [1141, 0]
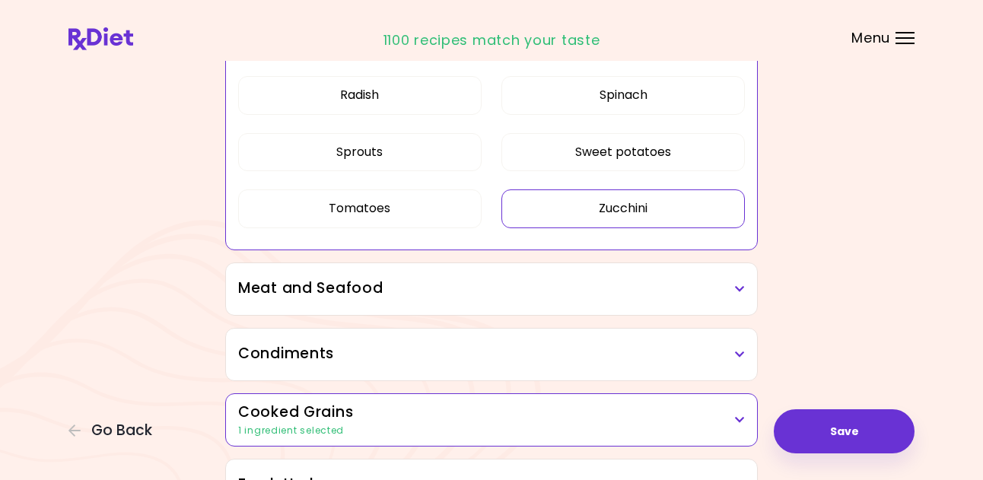
click at [485, 425] on div "1 ingredient selected" at bounding box center [491, 431] width 507 height 14
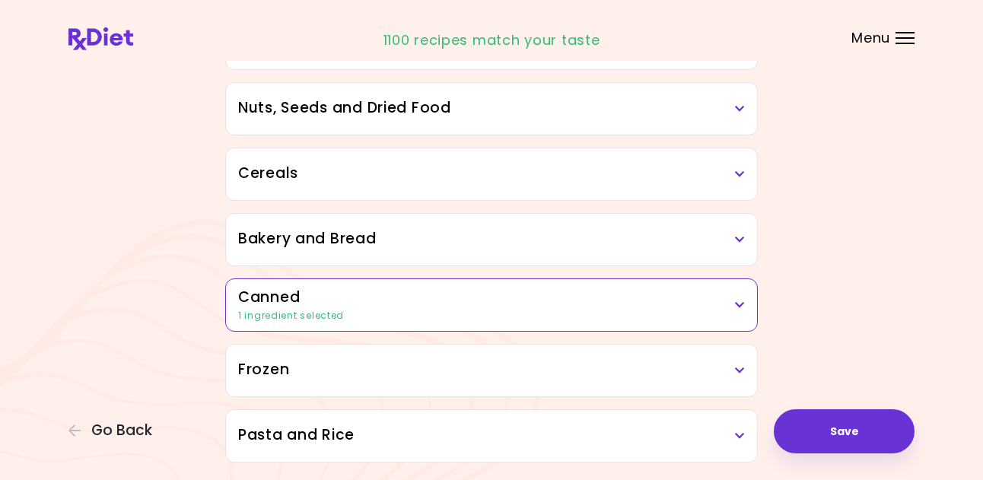
scroll to position [1902, 0]
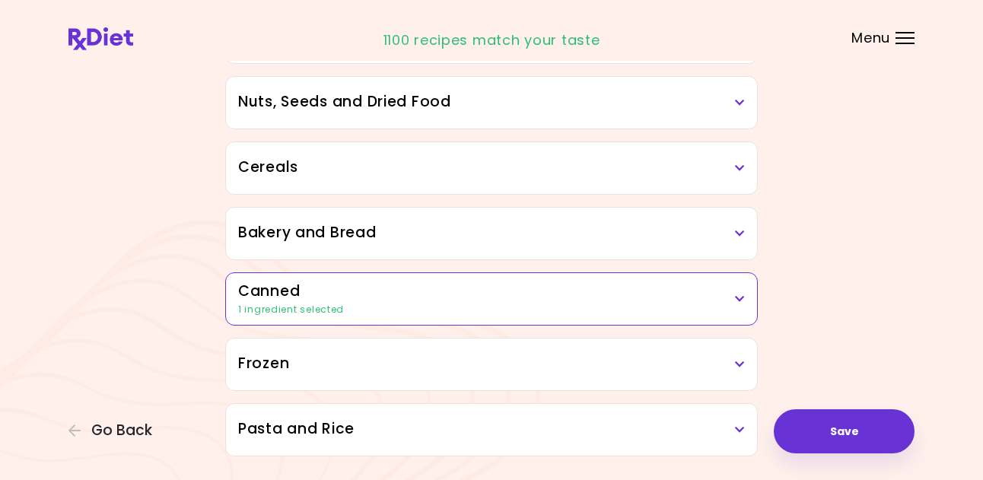
click at [464, 310] on div "1 ingredient selected" at bounding box center [491, 310] width 507 height 14
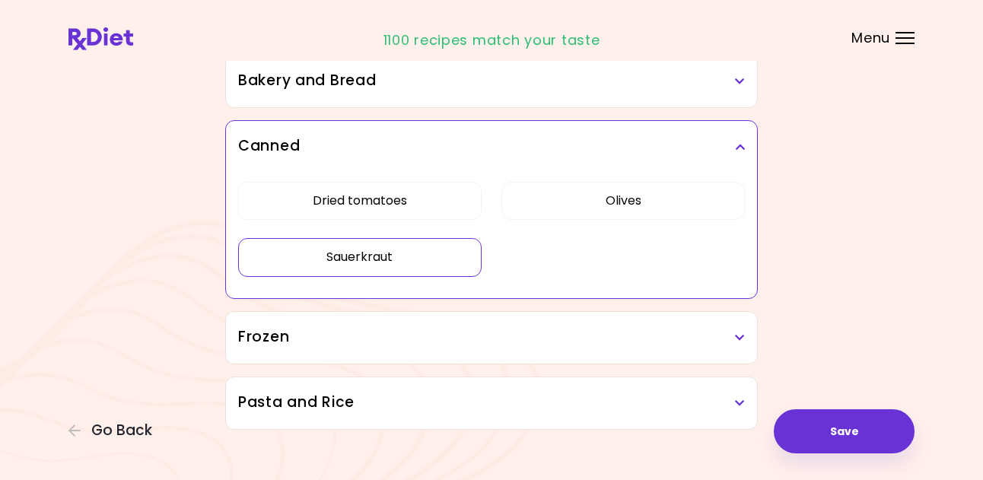
scroll to position [2088, 0]
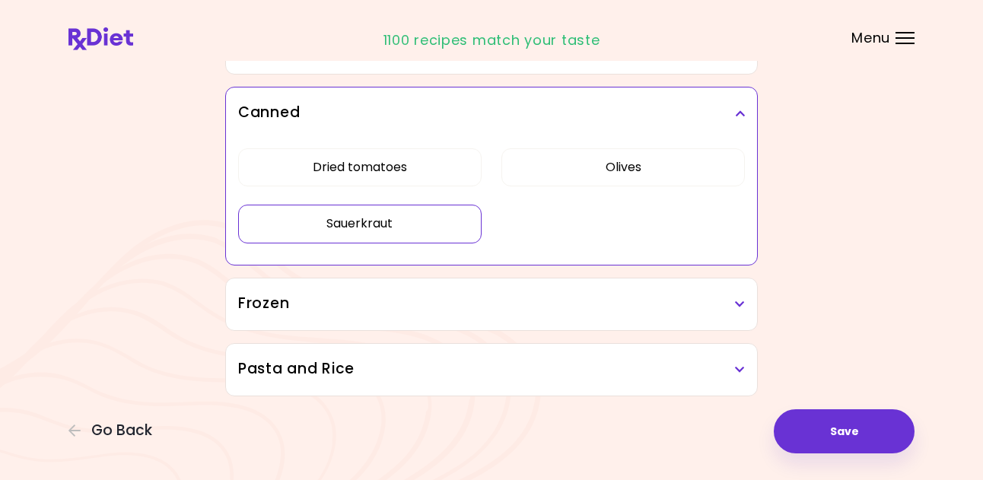
click at [492, 373] on h3 "Pasta and Rice" at bounding box center [491, 369] width 507 height 22
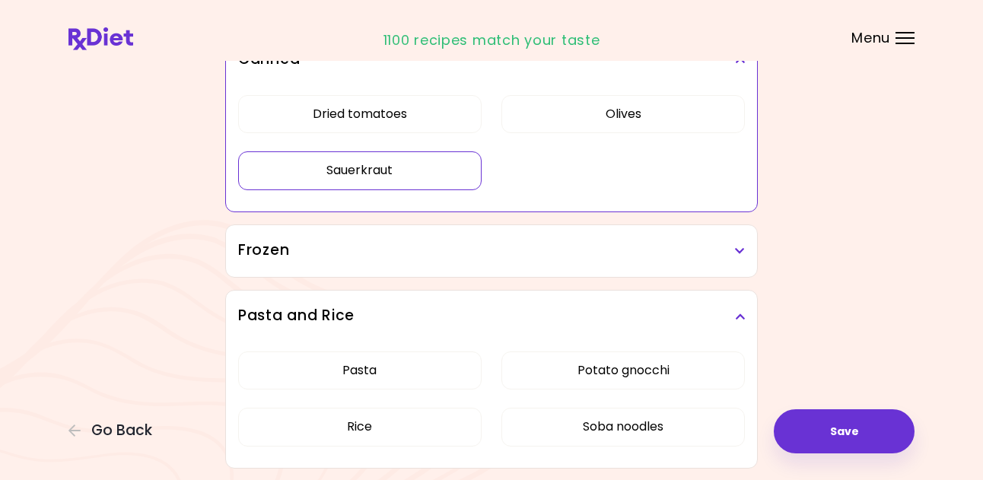
scroll to position [2213, 0]
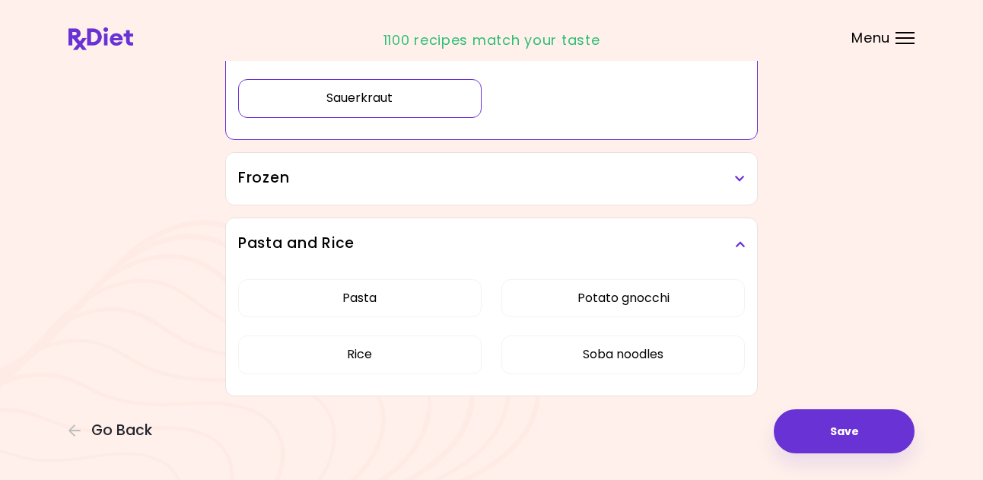
click at [481, 180] on h3 "Frozen" at bounding box center [491, 178] width 507 height 22
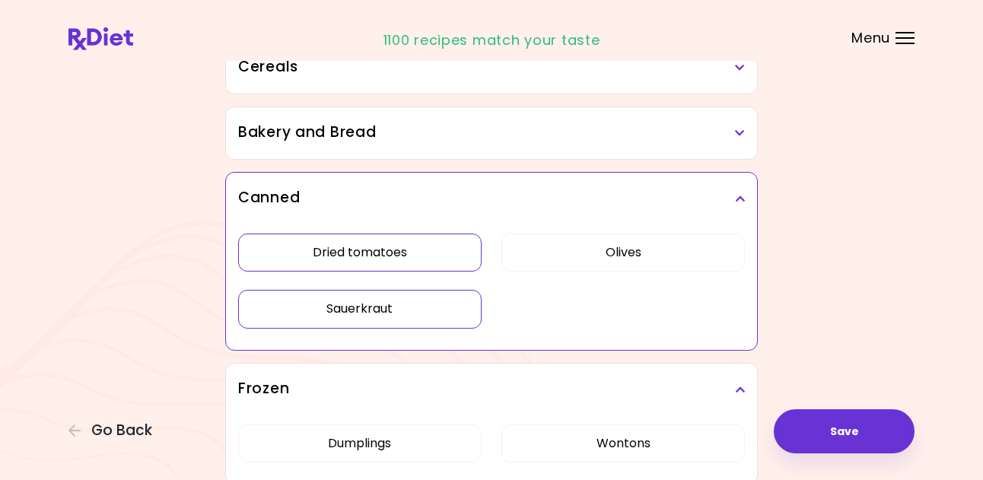
scroll to position [1833, 0]
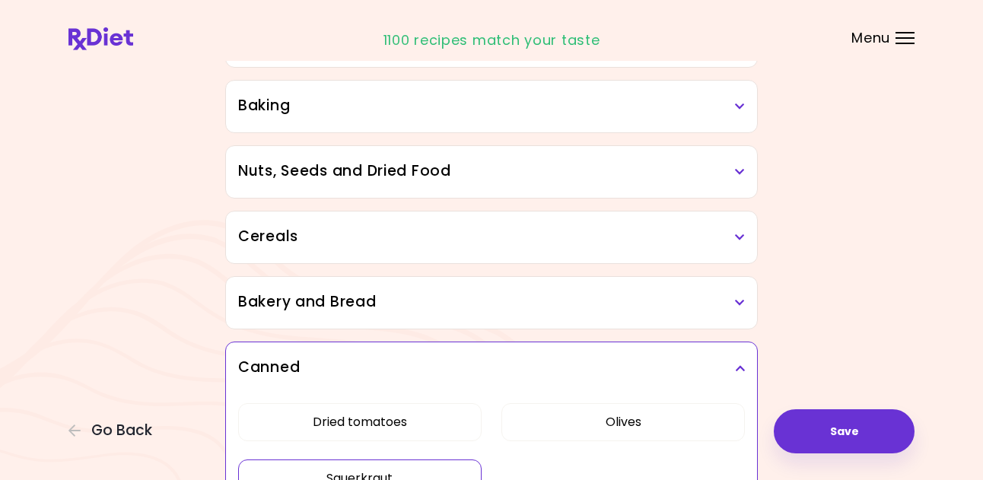
click at [485, 311] on h3 "Bakery and Bread" at bounding box center [491, 302] width 507 height 22
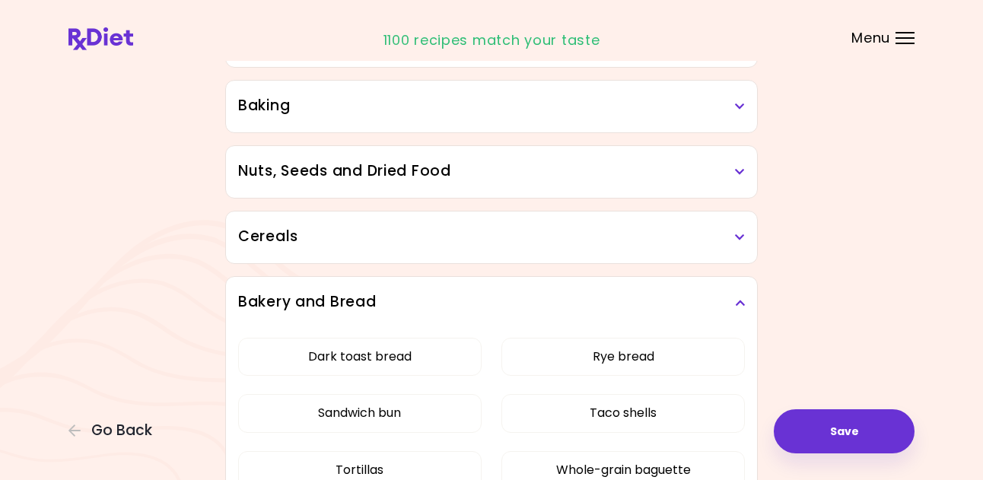
click at [496, 252] on div "Cereals" at bounding box center [491, 238] width 531 height 52
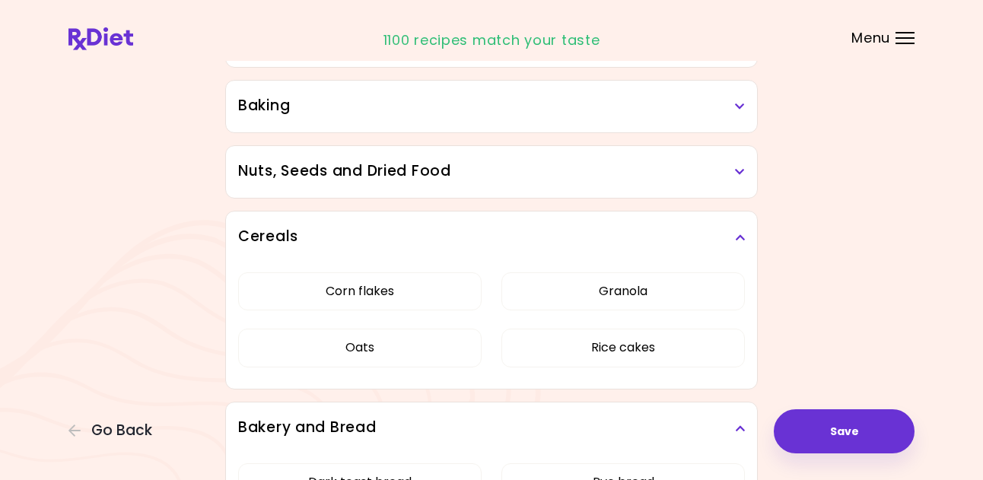
click at [505, 173] on h3 "Nuts, Seeds and Dried Food" at bounding box center [491, 172] width 507 height 22
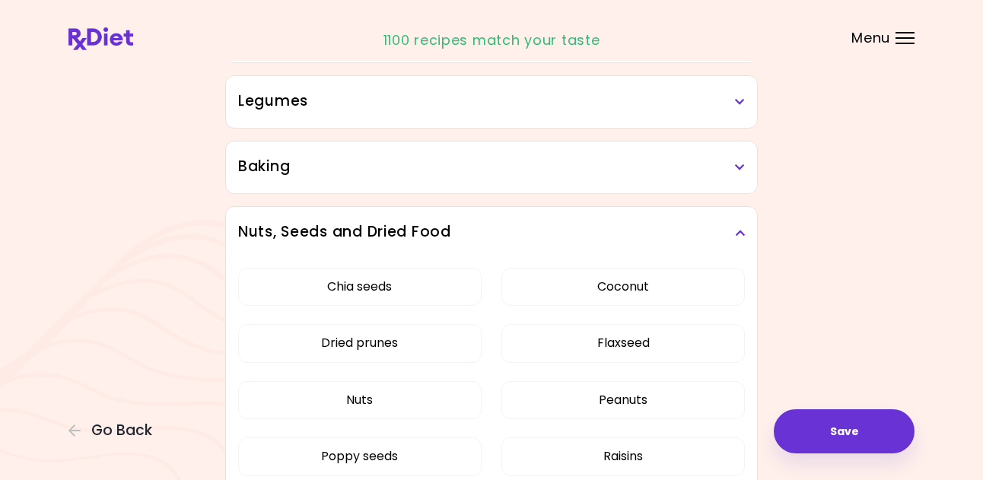
scroll to position [1681, 0]
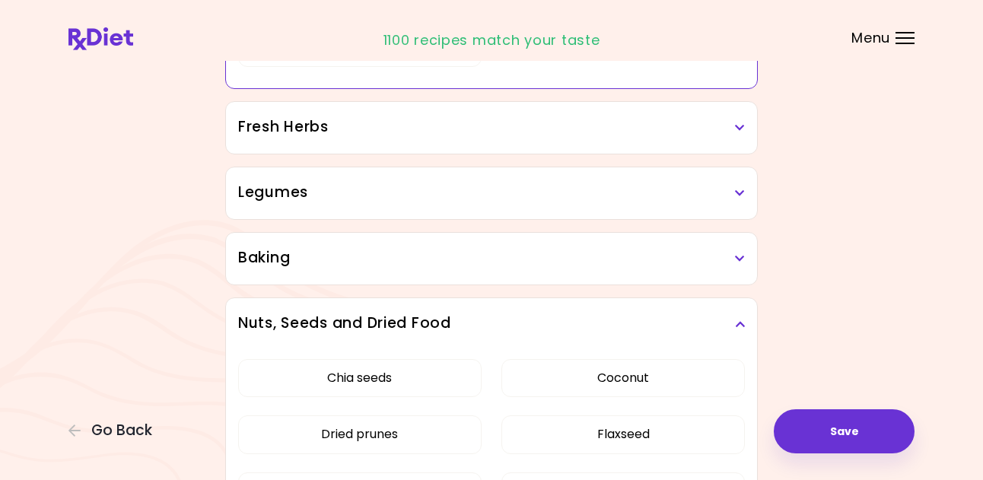
click at [496, 263] on h3 "Baking" at bounding box center [491, 258] width 507 height 22
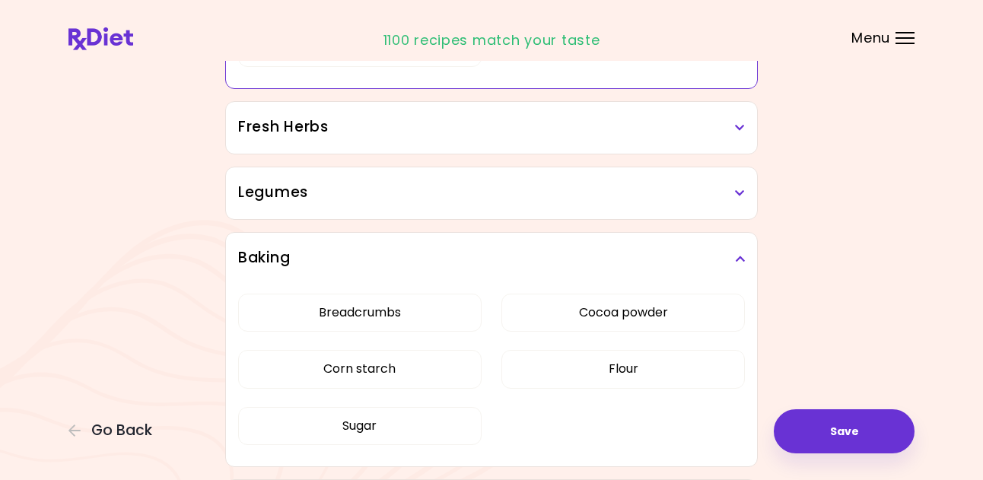
click at [487, 208] on div "Legumes" at bounding box center [491, 193] width 531 height 52
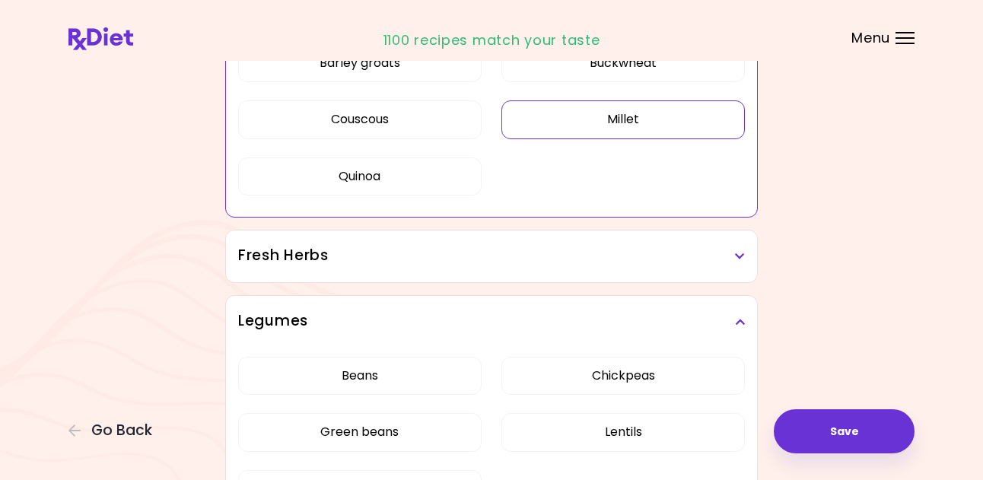
scroll to position [1528, 0]
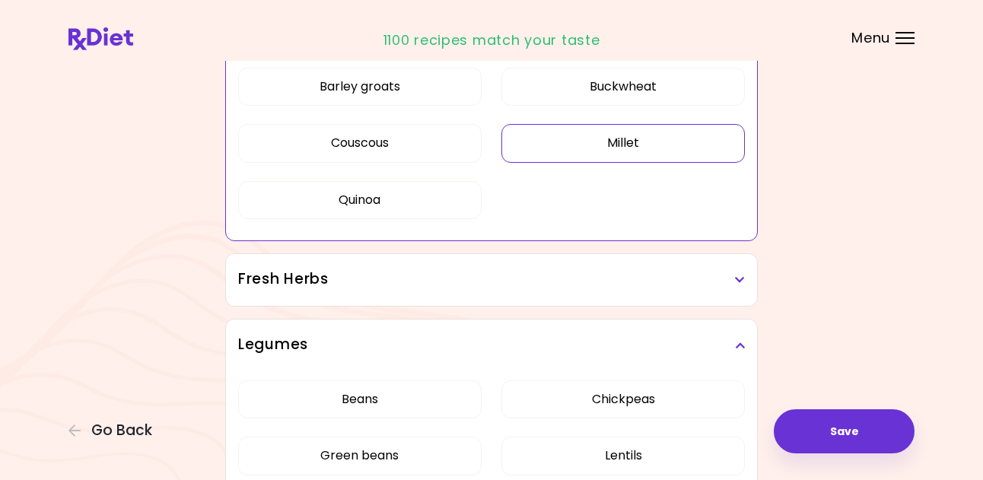
click at [491, 269] on h3 "Fresh Herbs" at bounding box center [491, 280] width 507 height 22
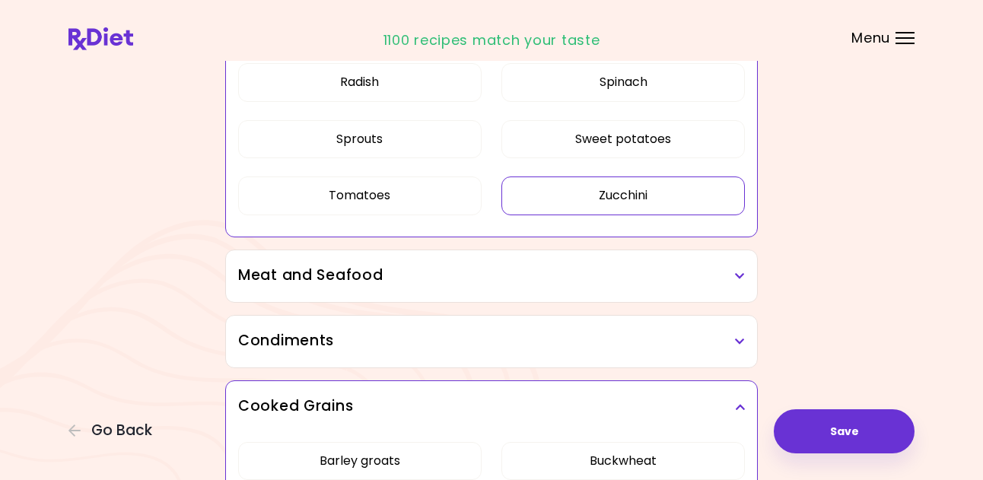
scroll to position [1148, 0]
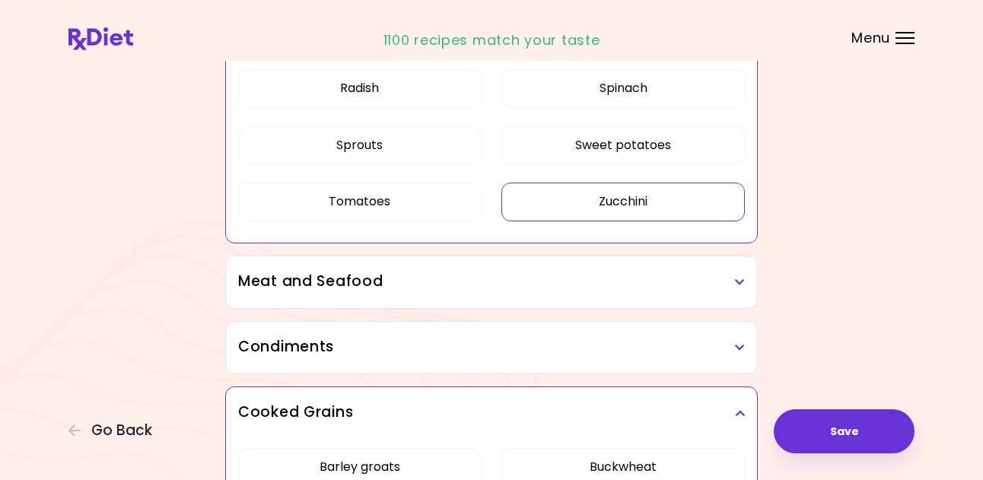
click at [449, 348] on h3 "Condiments" at bounding box center [491, 347] width 507 height 22
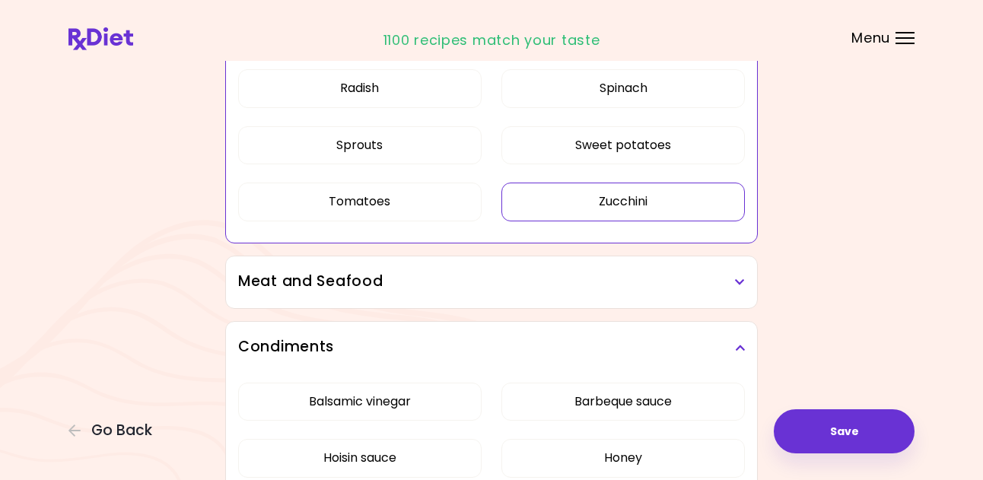
click at [483, 278] on h3 "Meat and Seafood" at bounding box center [491, 282] width 507 height 22
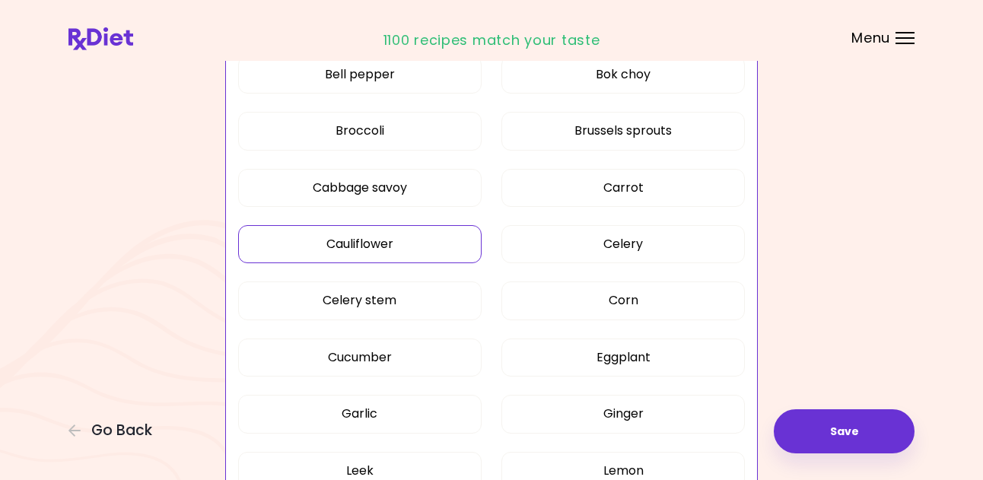
scroll to position [615, 0]
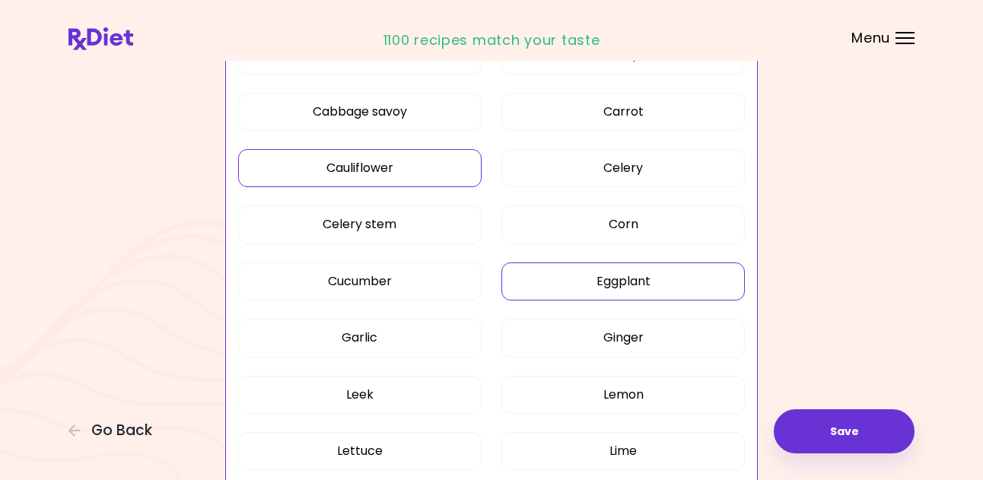
click at [541, 275] on button "Eggplant" at bounding box center [622, 281] width 243 height 38
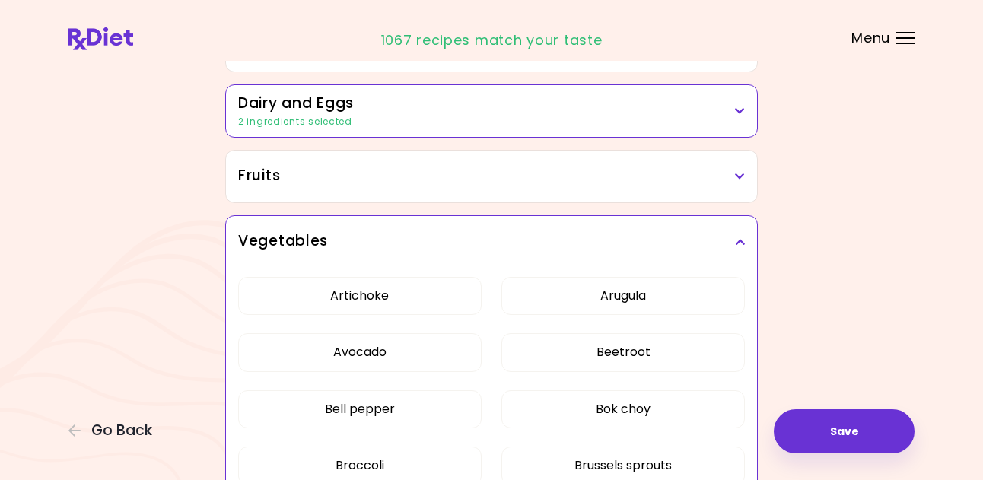
scroll to position [159, 0]
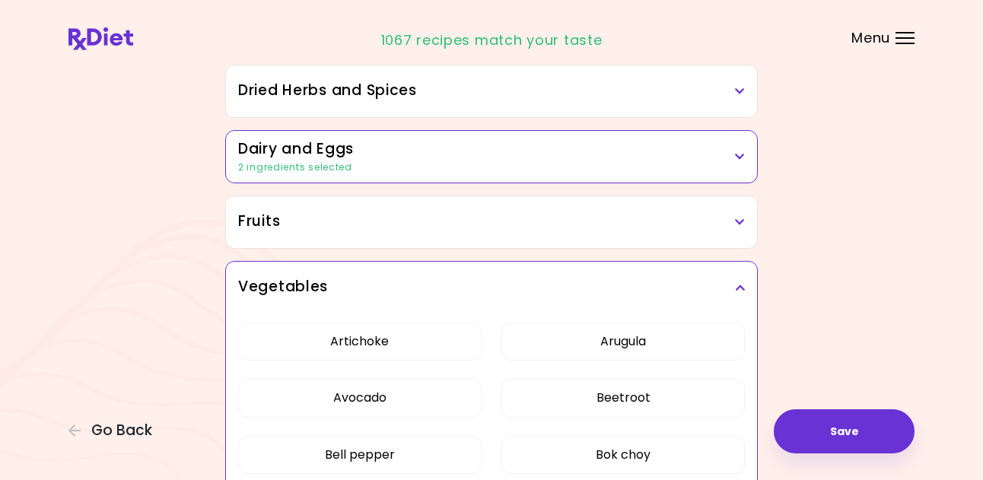
click at [499, 229] on h3 "Fruits" at bounding box center [491, 222] width 507 height 22
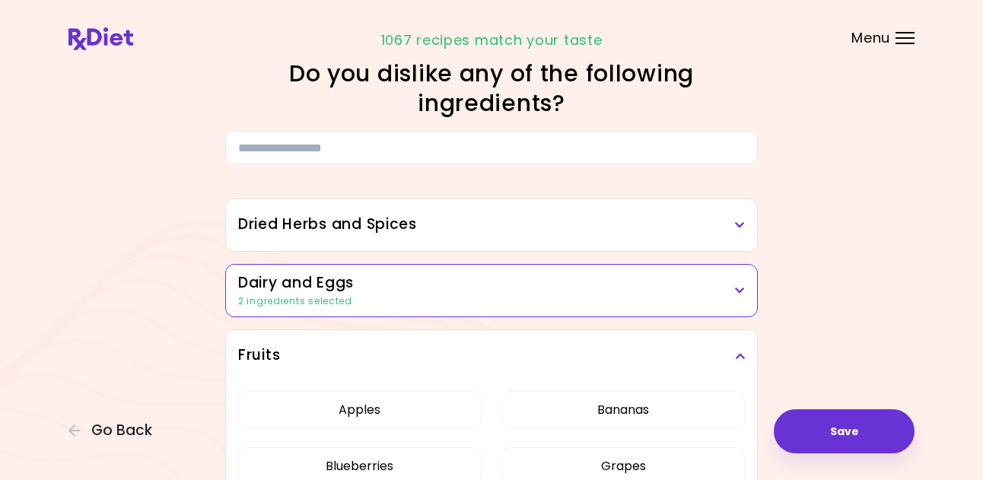
scroll to position [7, 0]
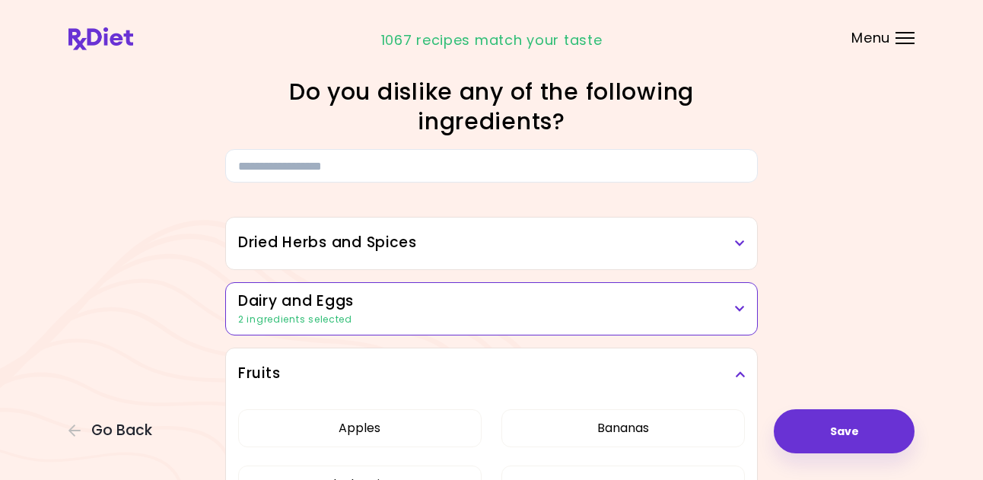
click at [501, 301] on h3 "Dairy and Eggs" at bounding box center [491, 302] width 507 height 22
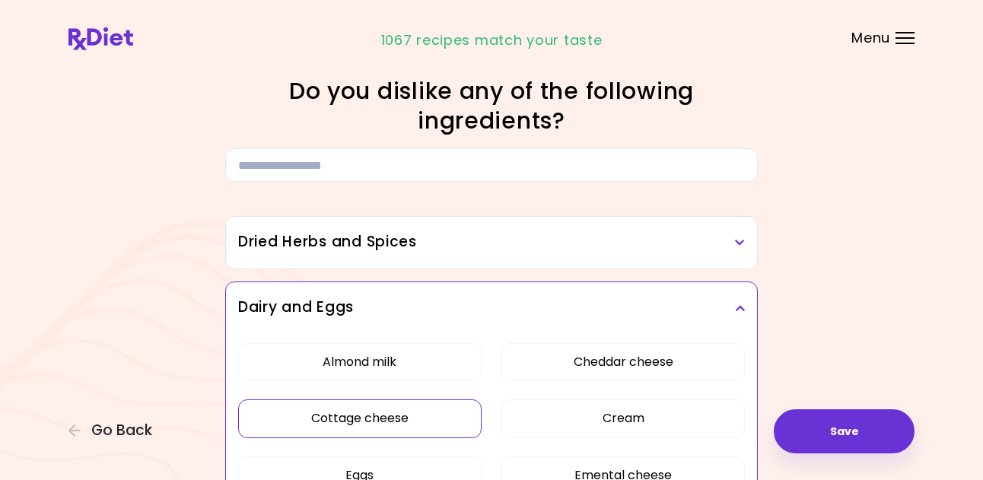
scroll to position [0, 0]
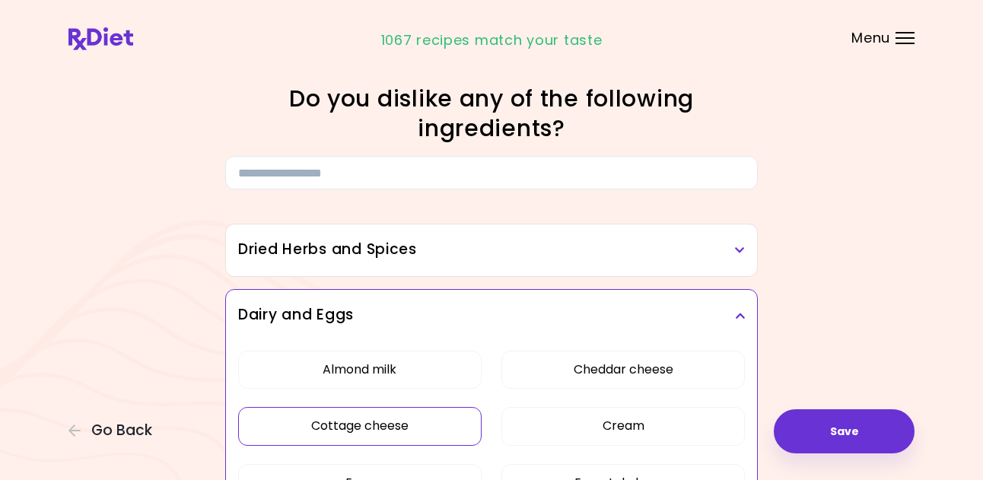
click at [485, 259] on h3 "Dried Herbs and Spices" at bounding box center [491, 250] width 507 height 22
